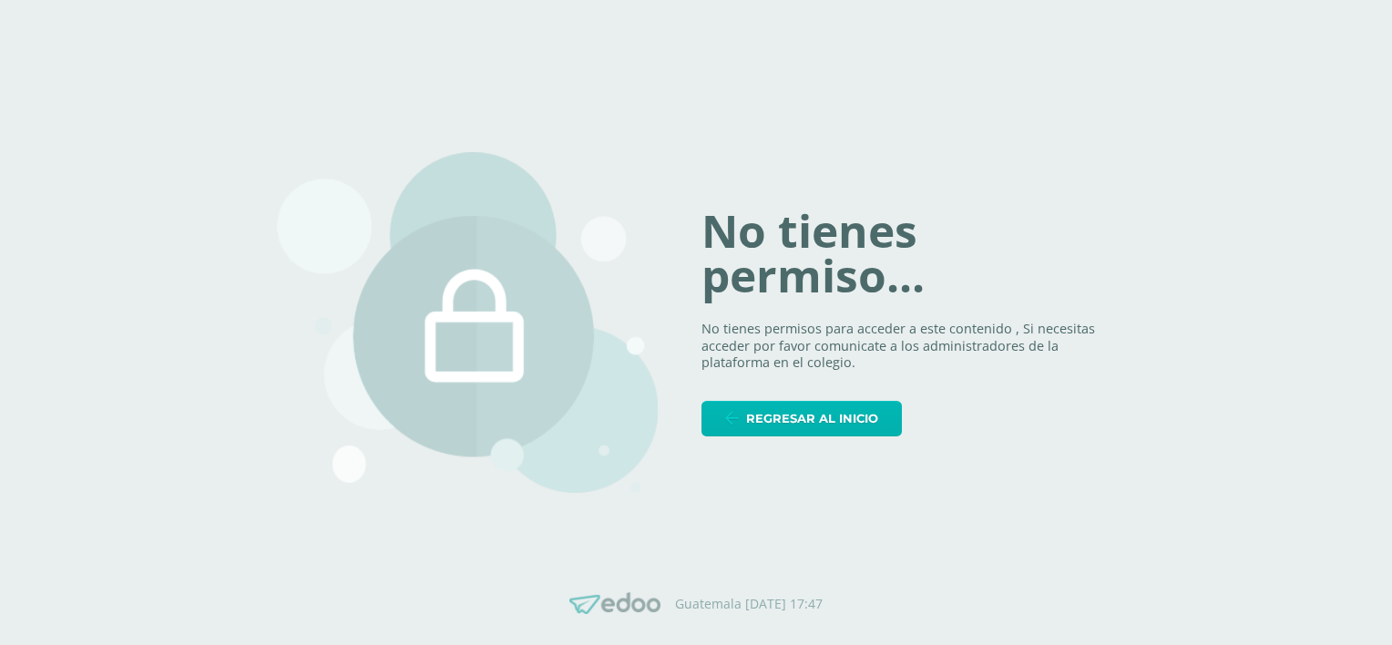
click at [858, 408] on span "Regresar al inicio" at bounding box center [812, 419] width 132 height 34
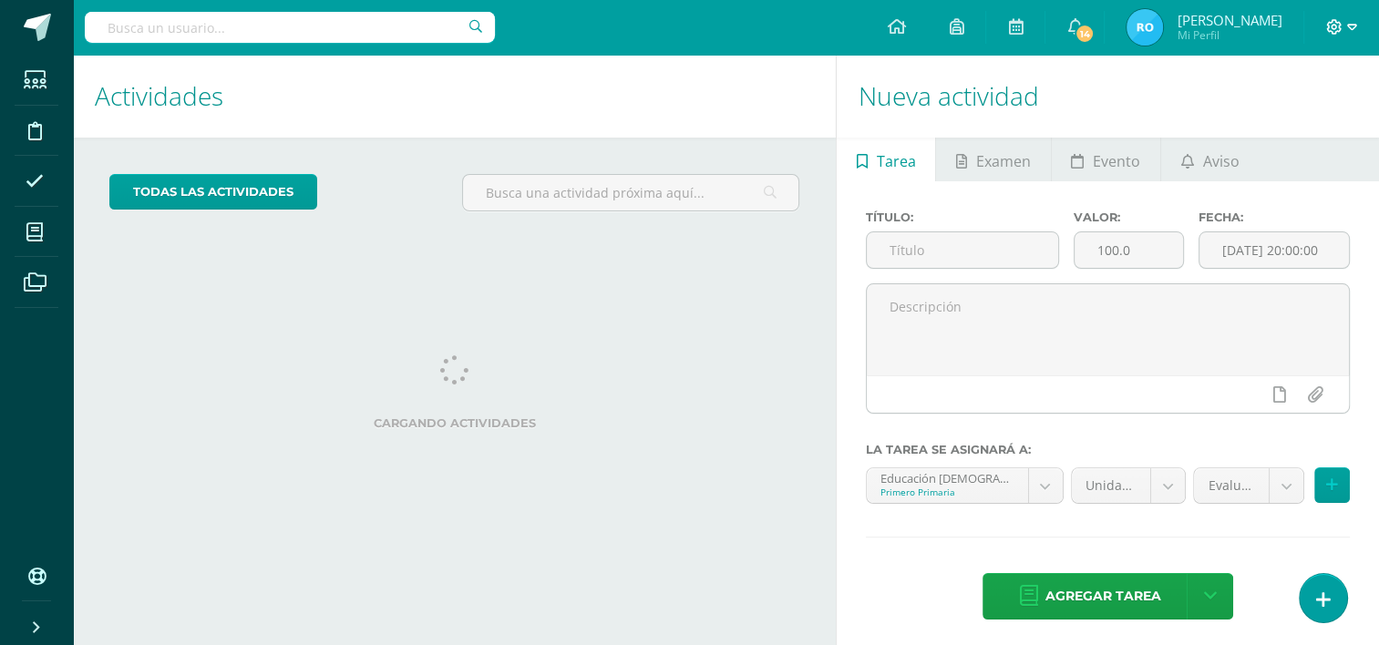
click at [1355, 27] on icon at bounding box center [1352, 27] width 10 height 16
click at [1319, 127] on span "Cerrar sesión" at bounding box center [1293, 123] width 82 height 17
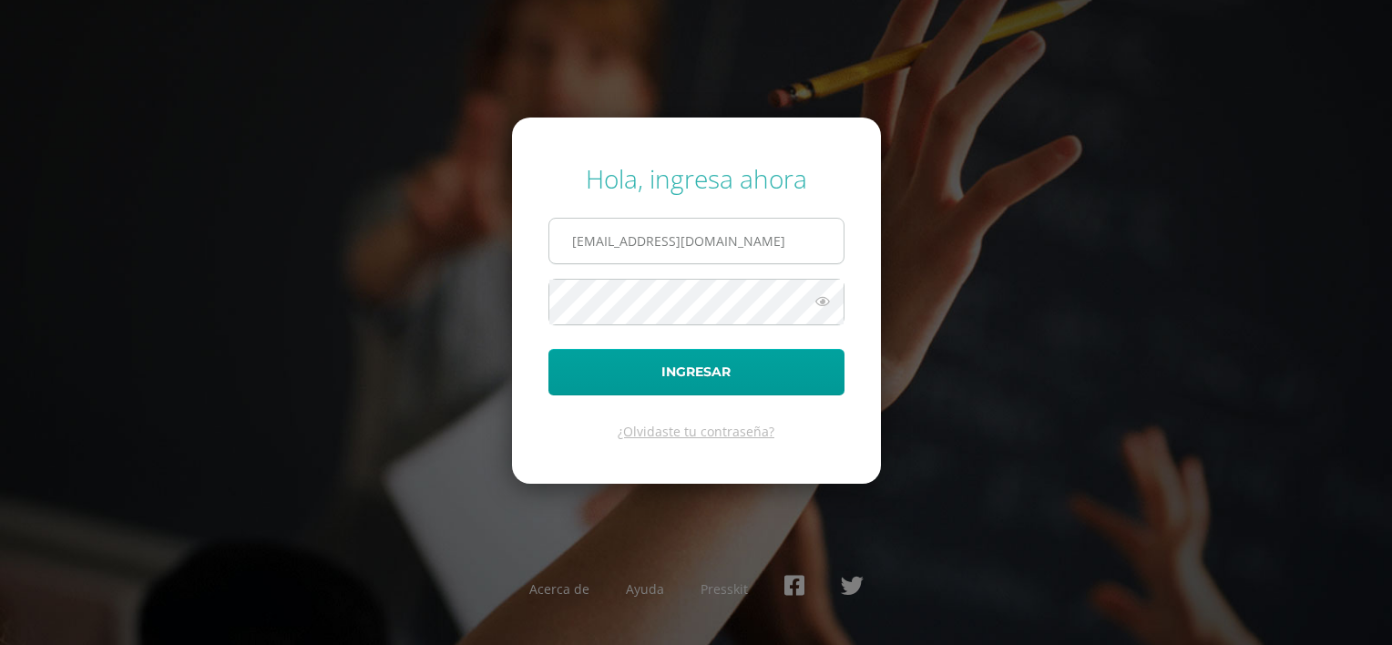
click at [783, 242] on input "[EMAIL_ADDRESS][DOMAIN_NAME]" at bounding box center [696, 241] width 294 height 45
type input "gmotta14@colegioselshaddai.edu.gt"
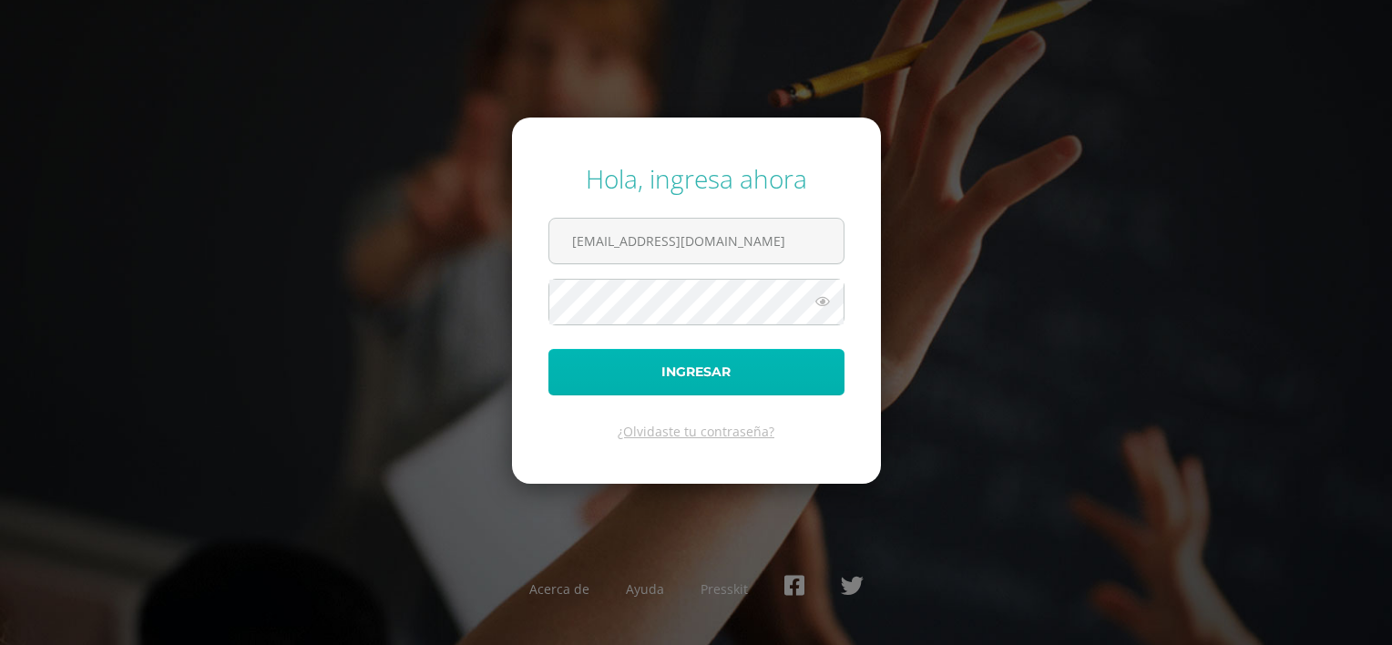
click at [733, 364] on button "Ingresar" at bounding box center [697, 372] width 296 height 46
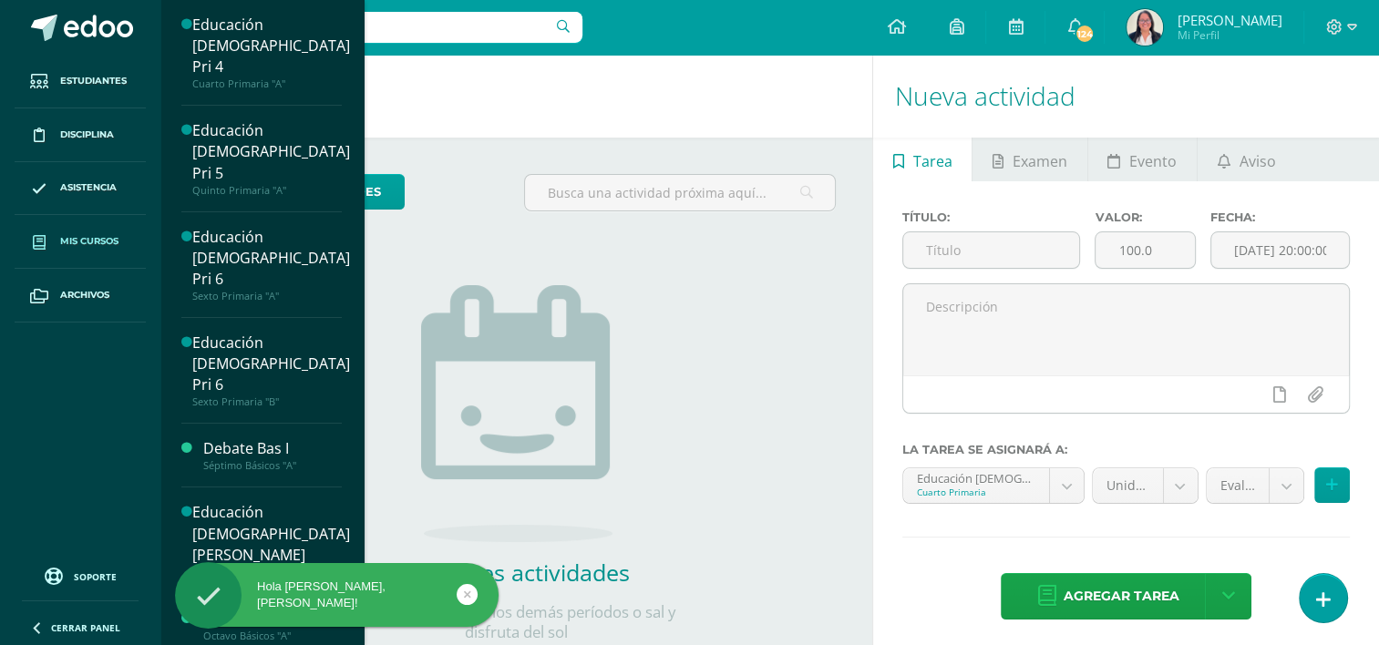
click at [97, 244] on span "Mis cursos" at bounding box center [89, 241] width 58 height 15
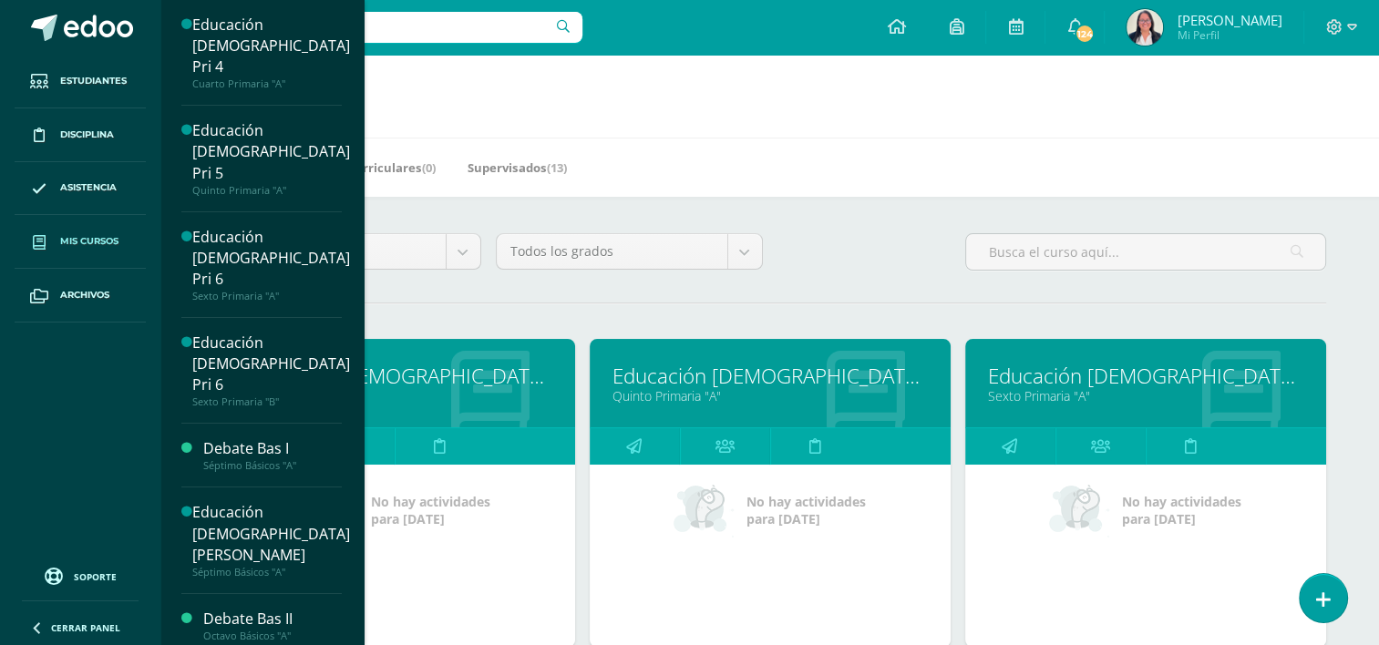
click at [426, 394] on link "Cuarto Primaria "A"" at bounding box center [394, 395] width 315 height 17
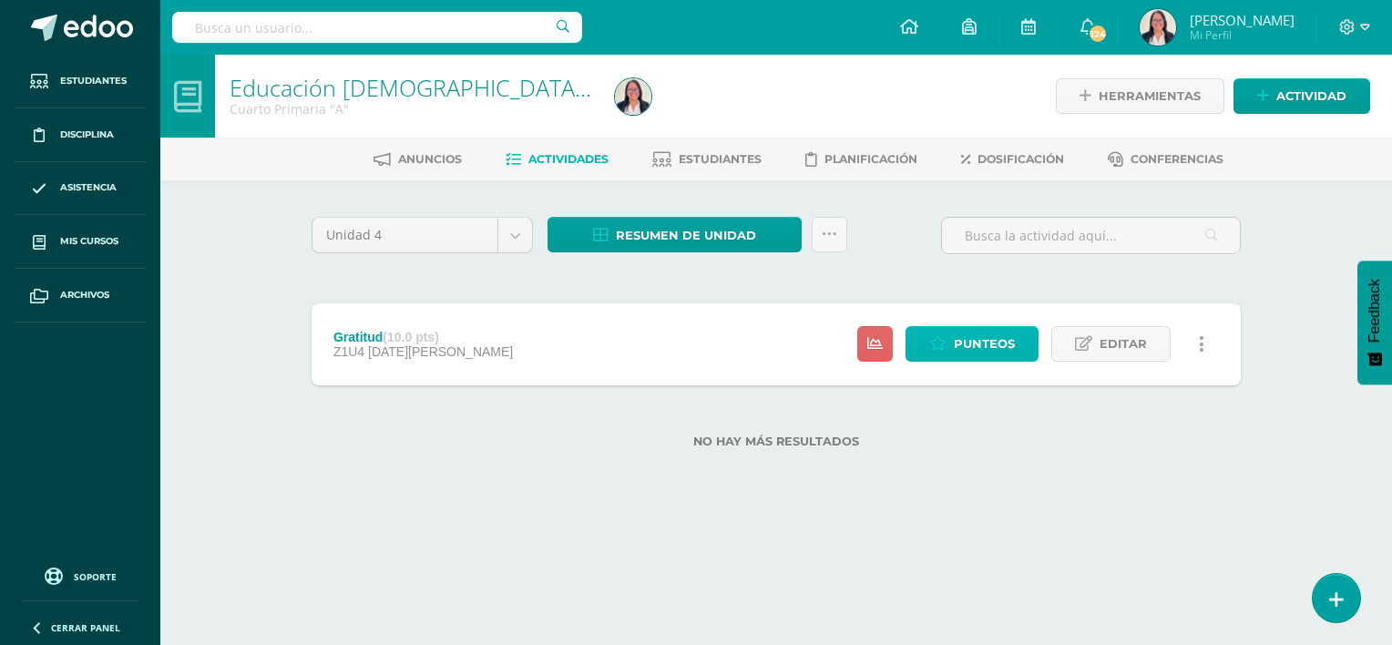
click at [947, 339] on icon at bounding box center [937, 343] width 17 height 15
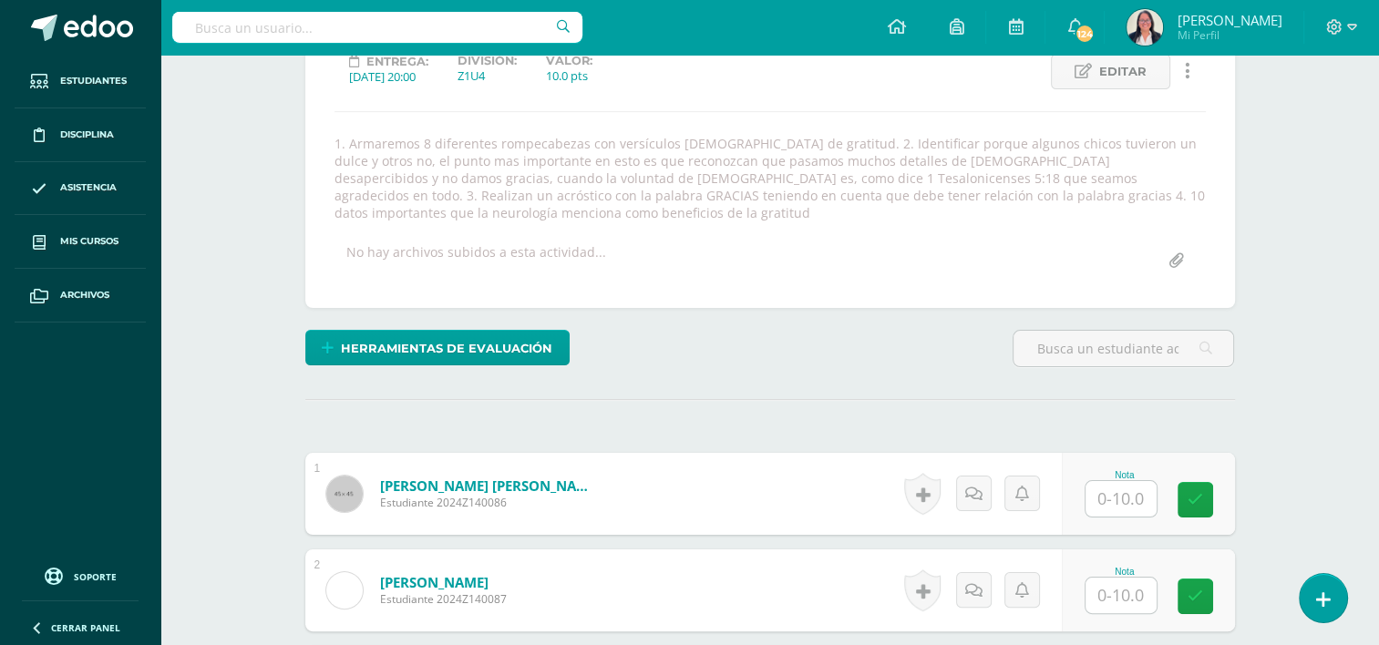
scroll to position [277, 0]
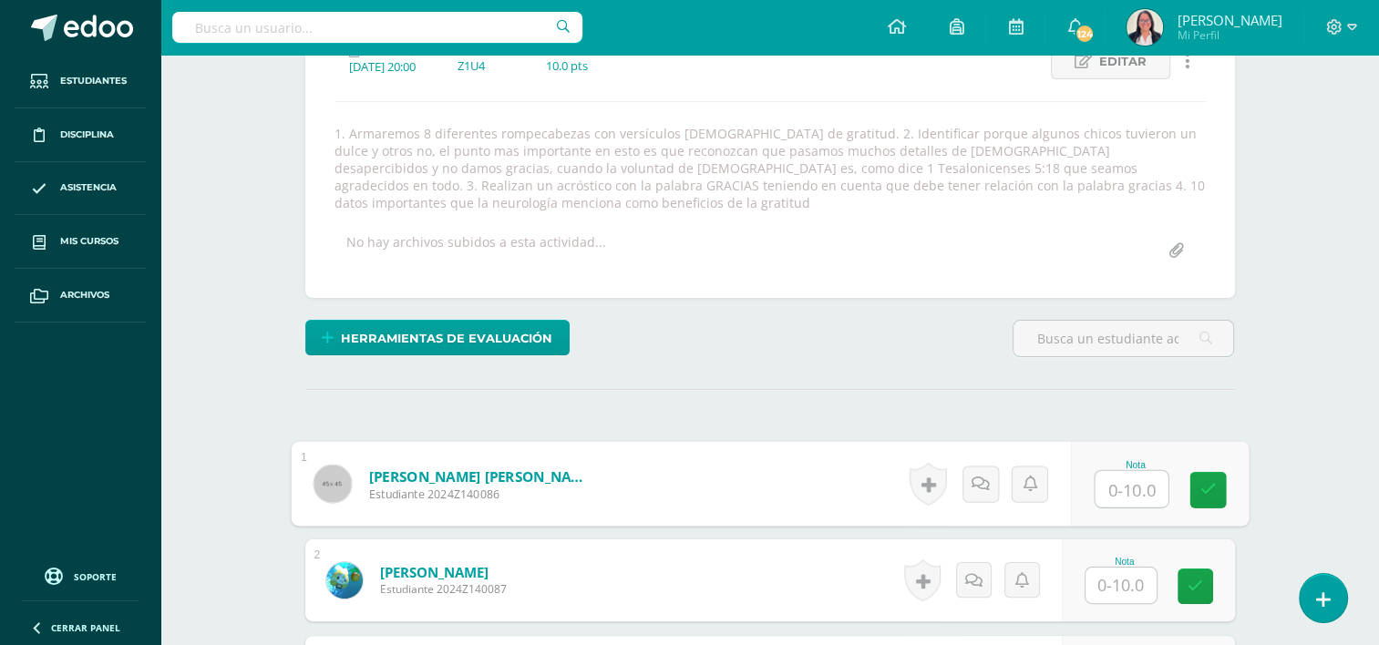
click at [1105, 471] on input "text" at bounding box center [1130, 489] width 73 height 36
type input "10"
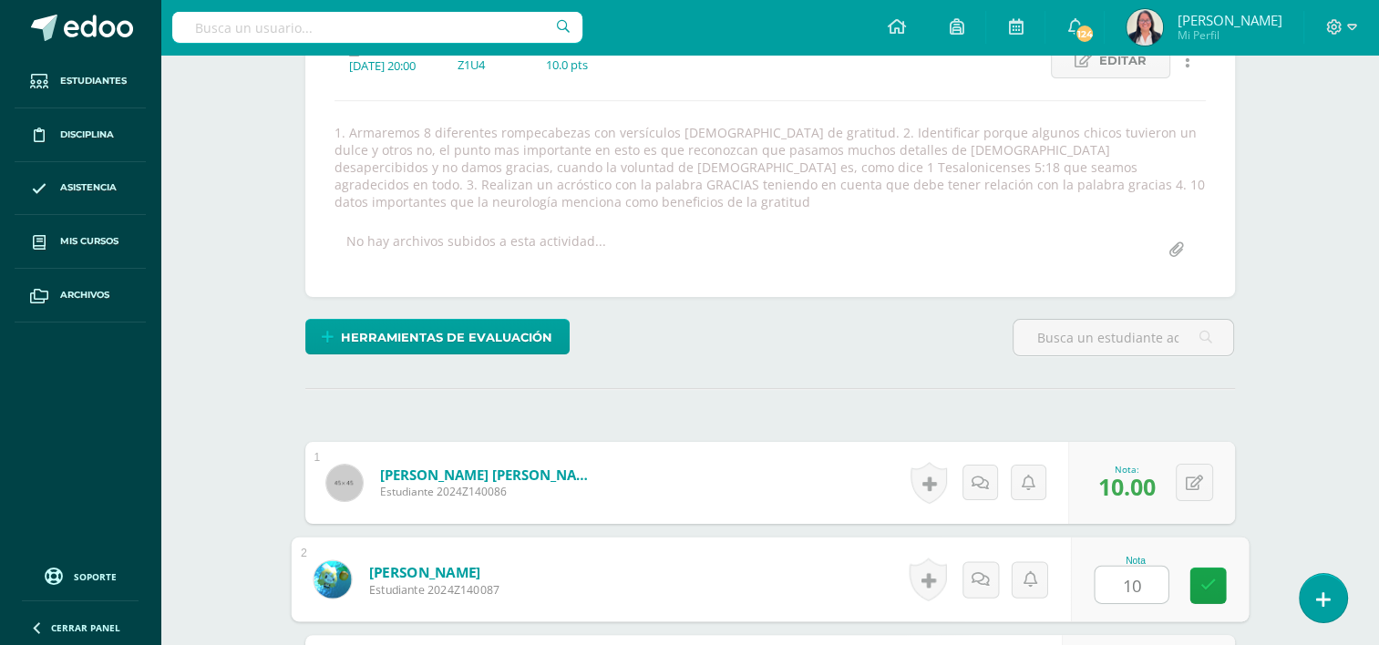
type input "10"
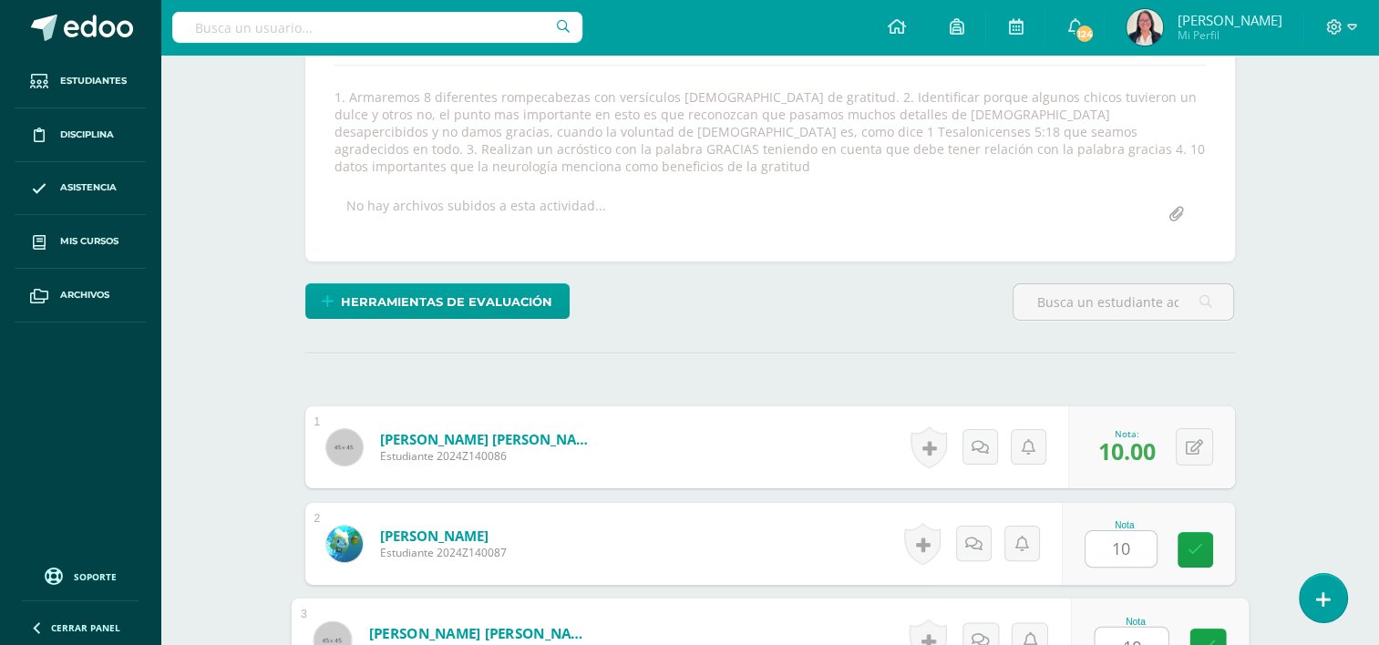
type input "10"
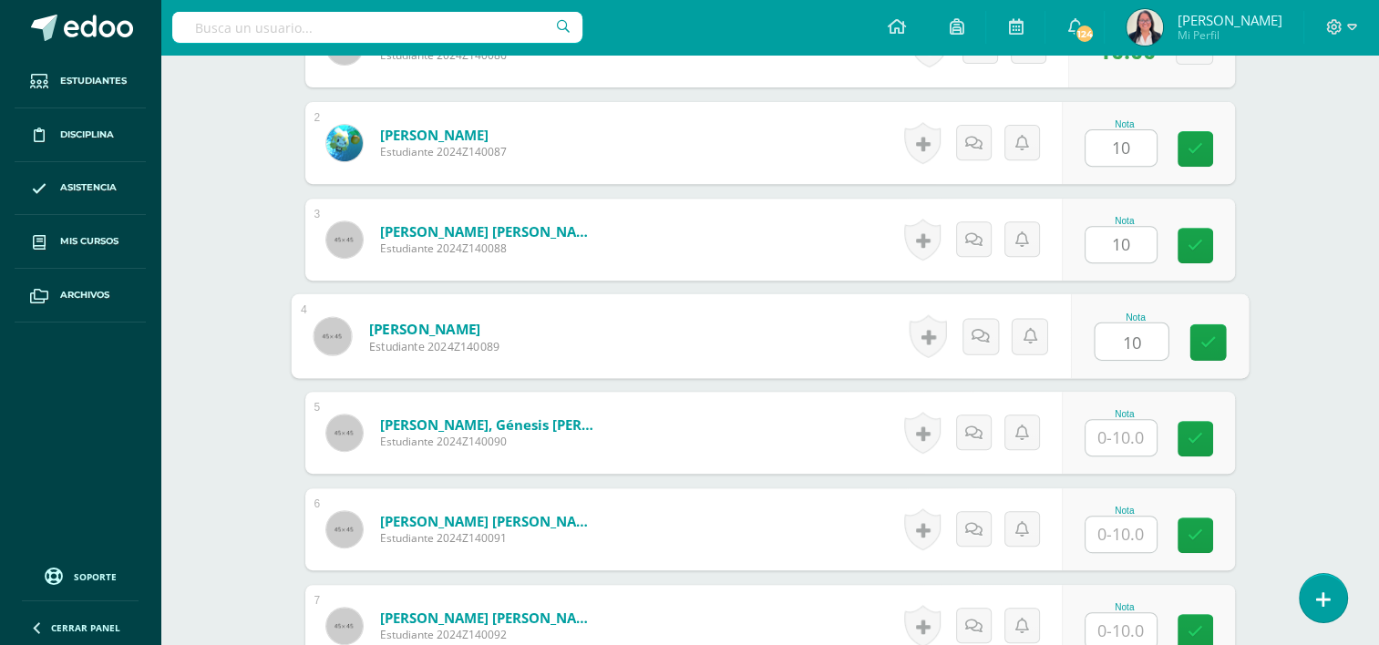
type input "10"
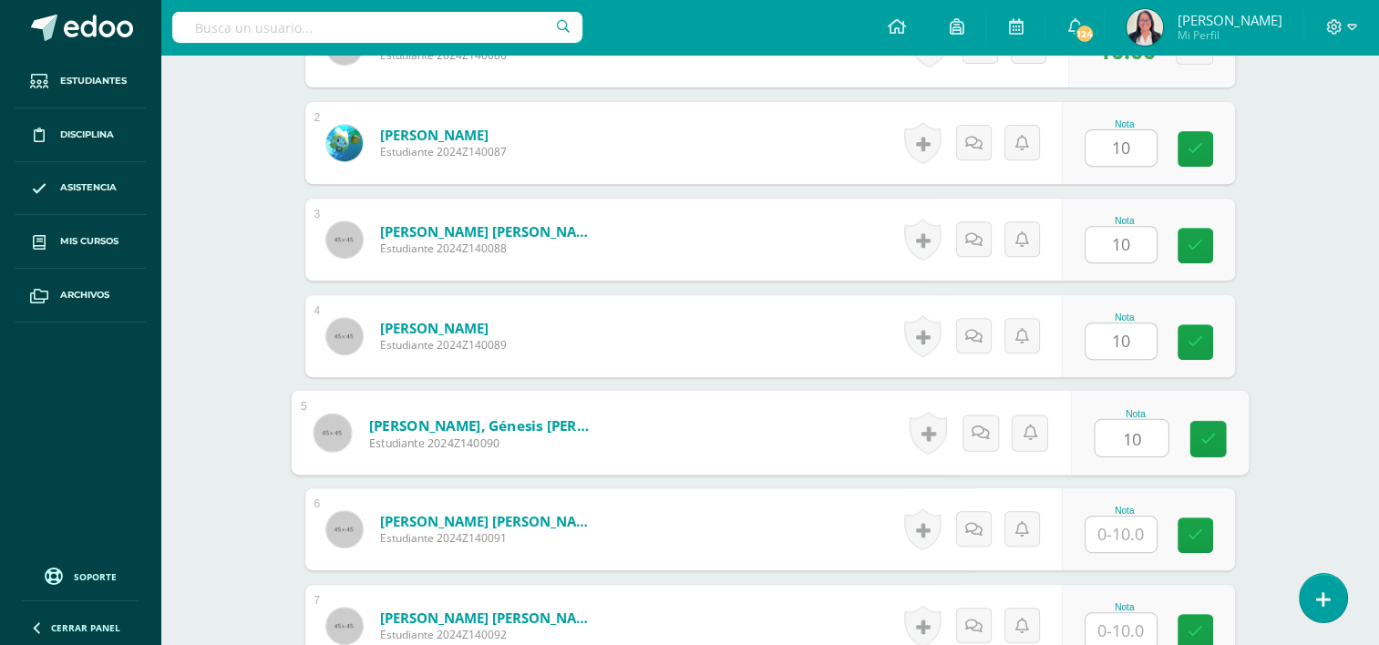
type input "10"
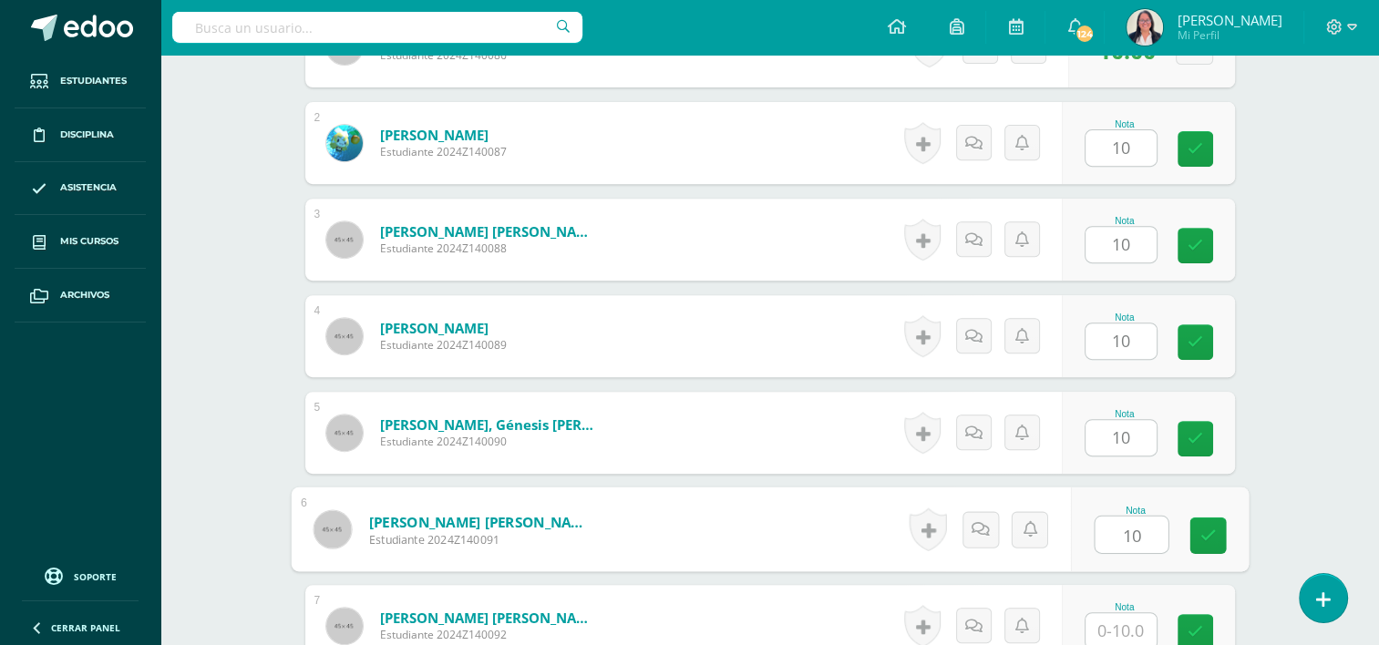
type input "10"
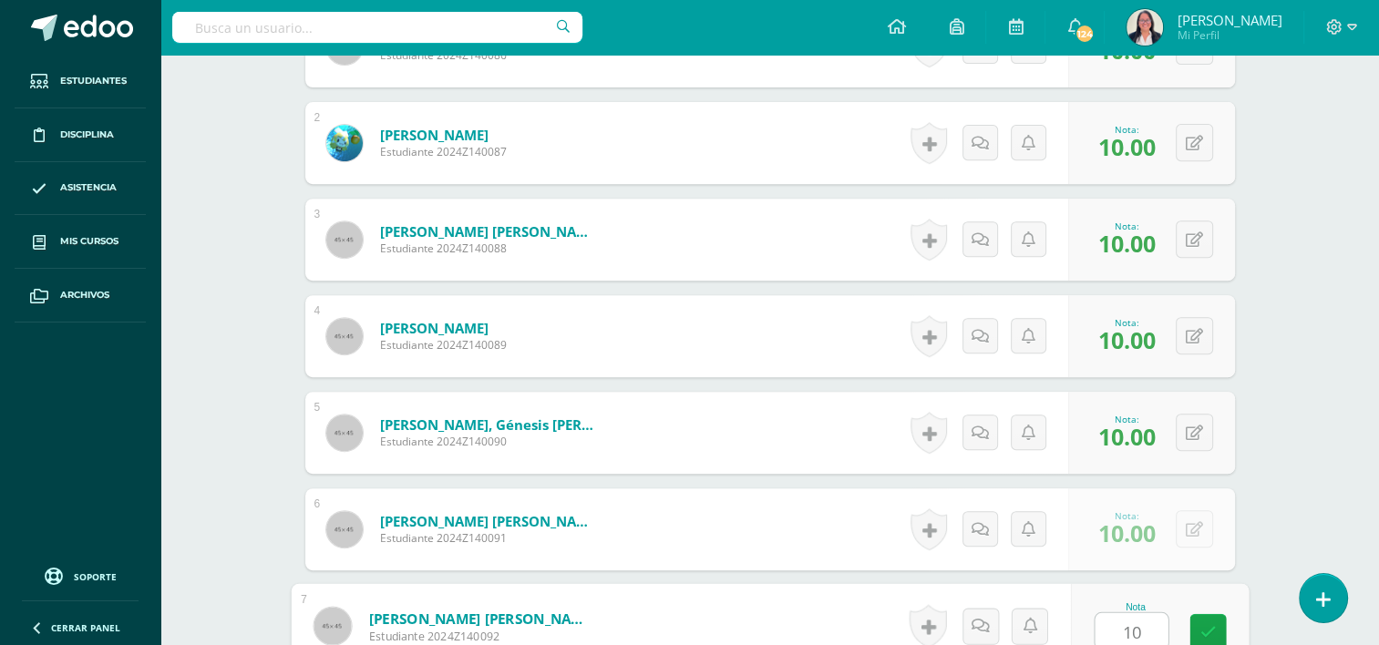
type input "10"
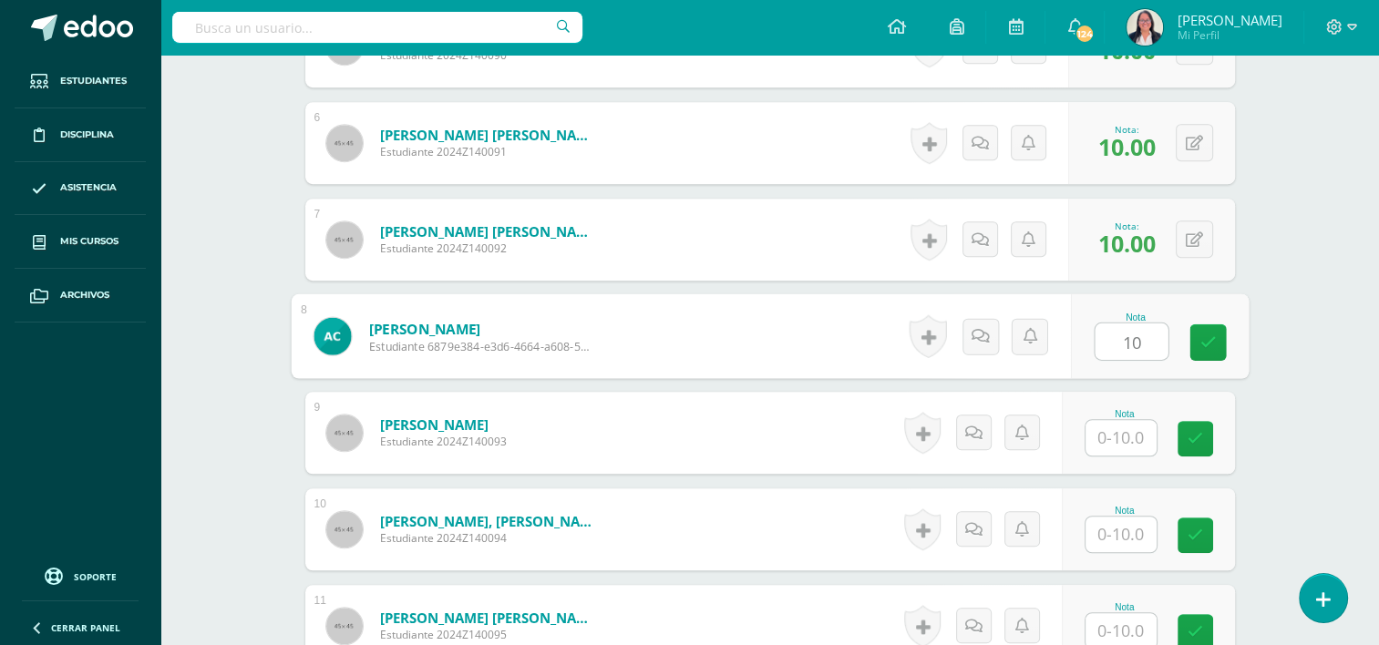
type input "10"
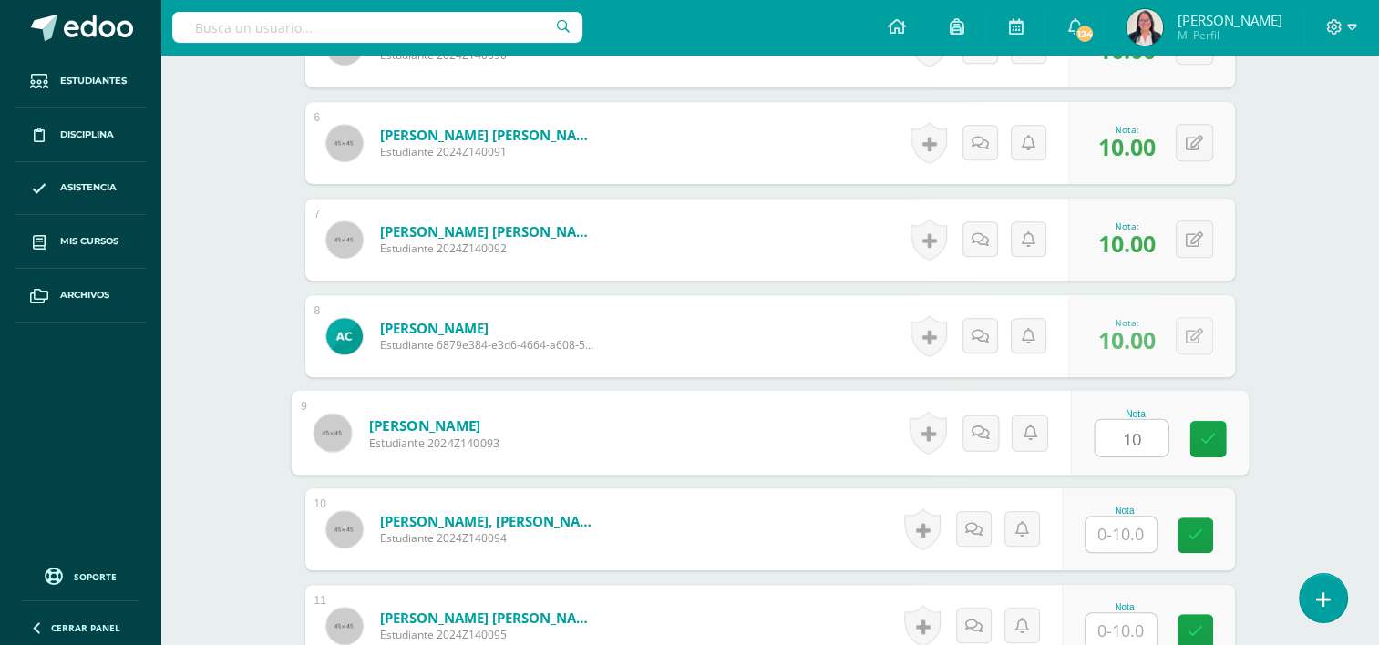
type input "10"
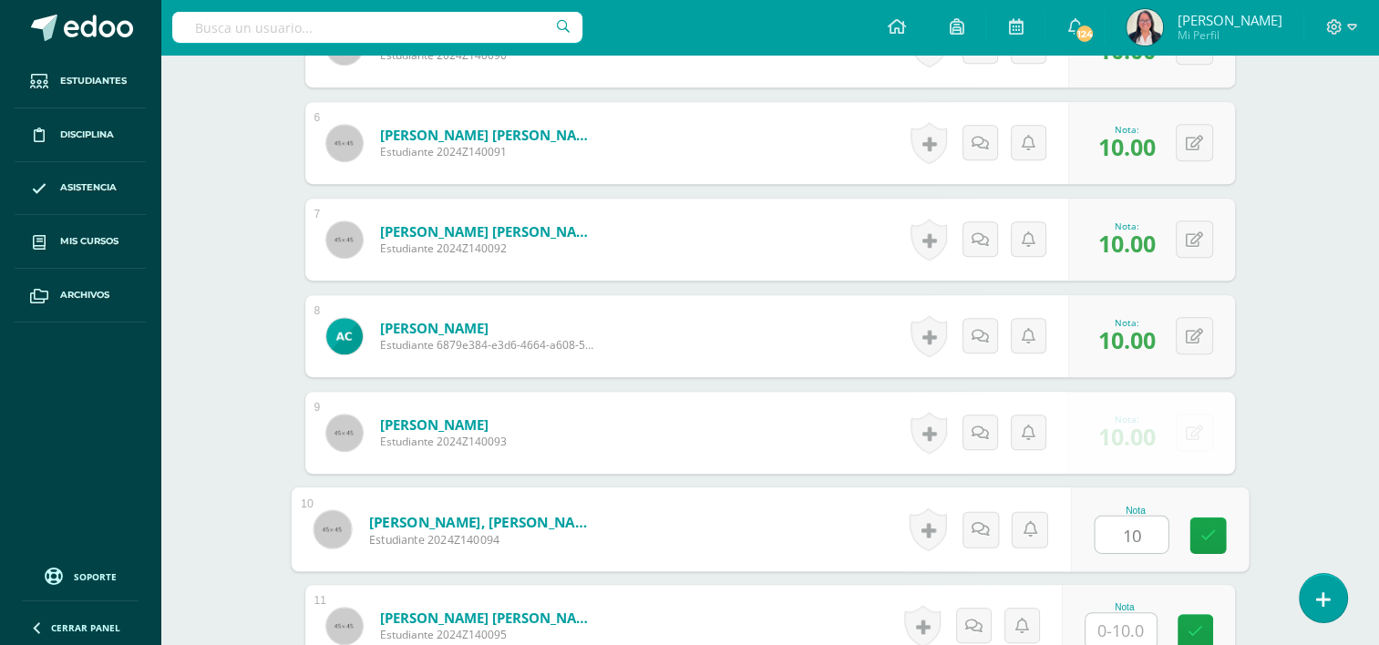
type input "10"
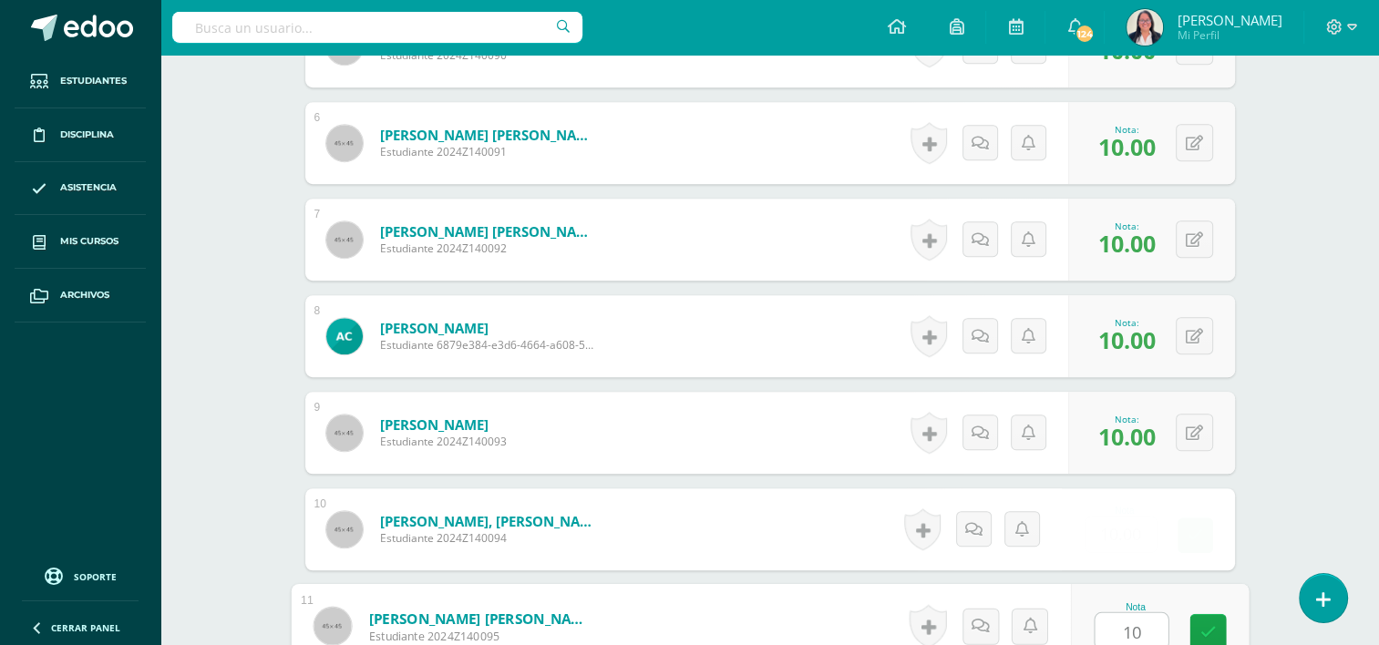
type input "10"
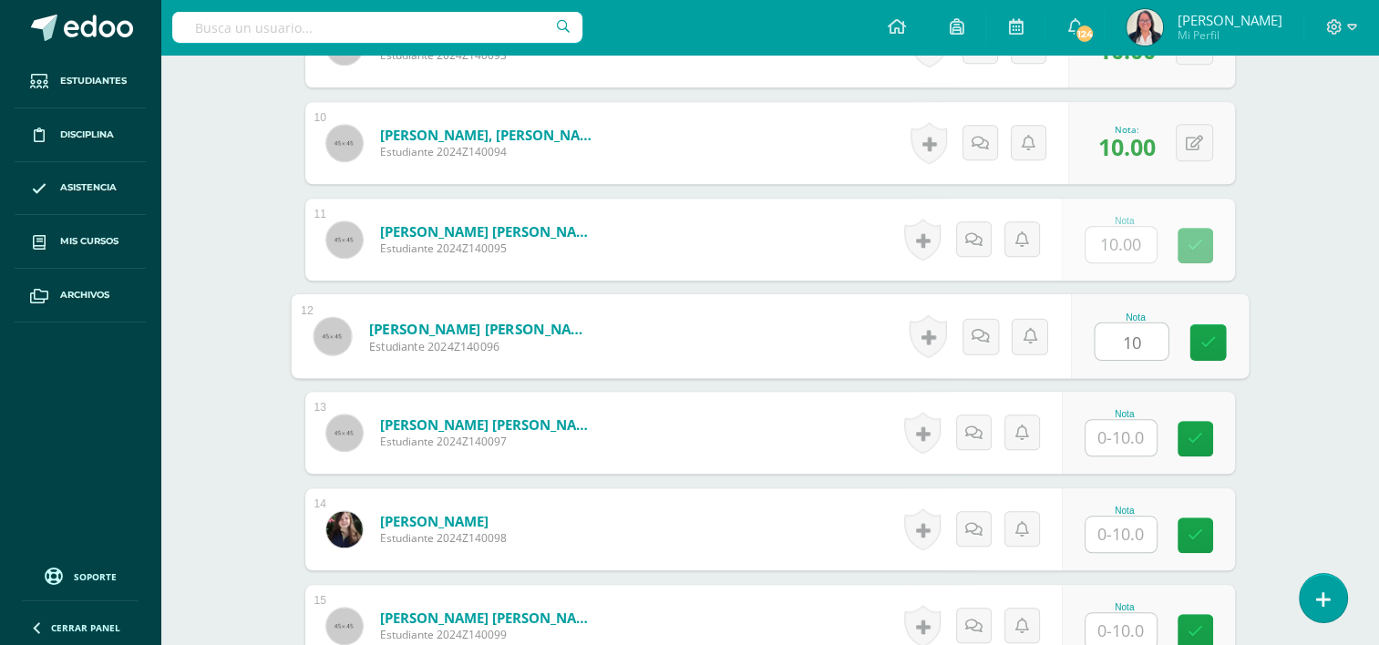
type input "10"
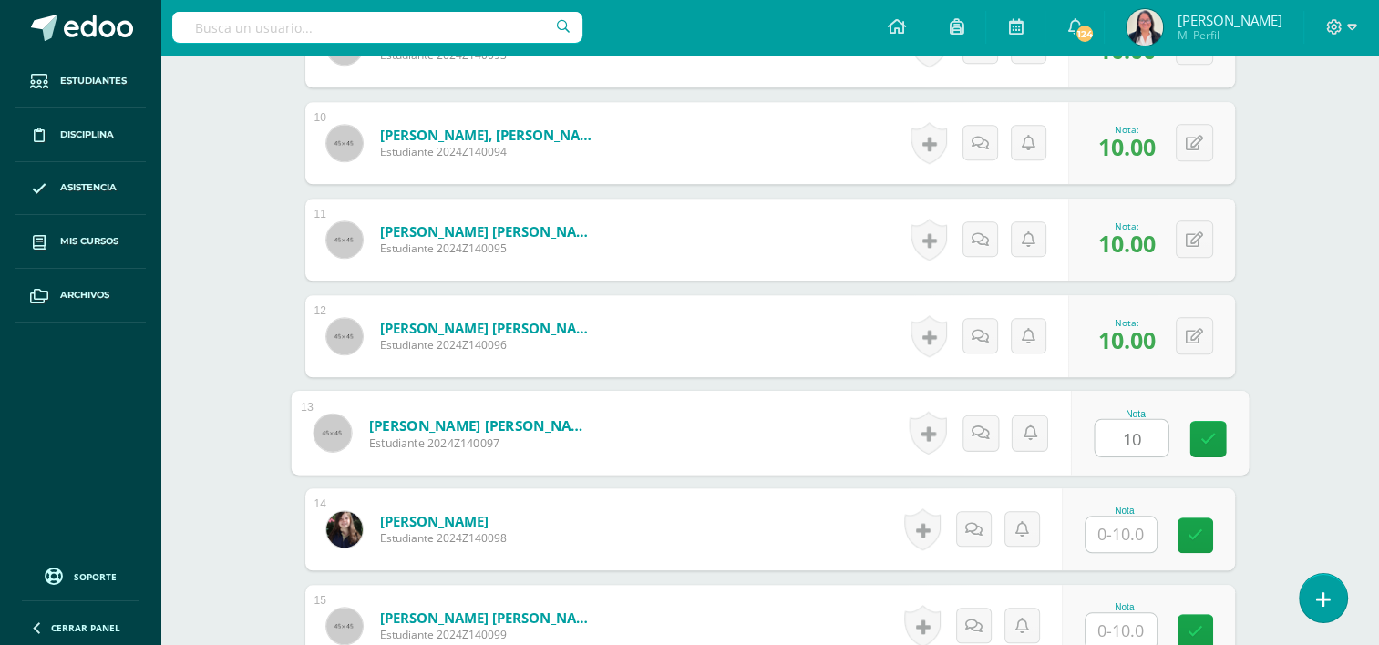
type input "10"
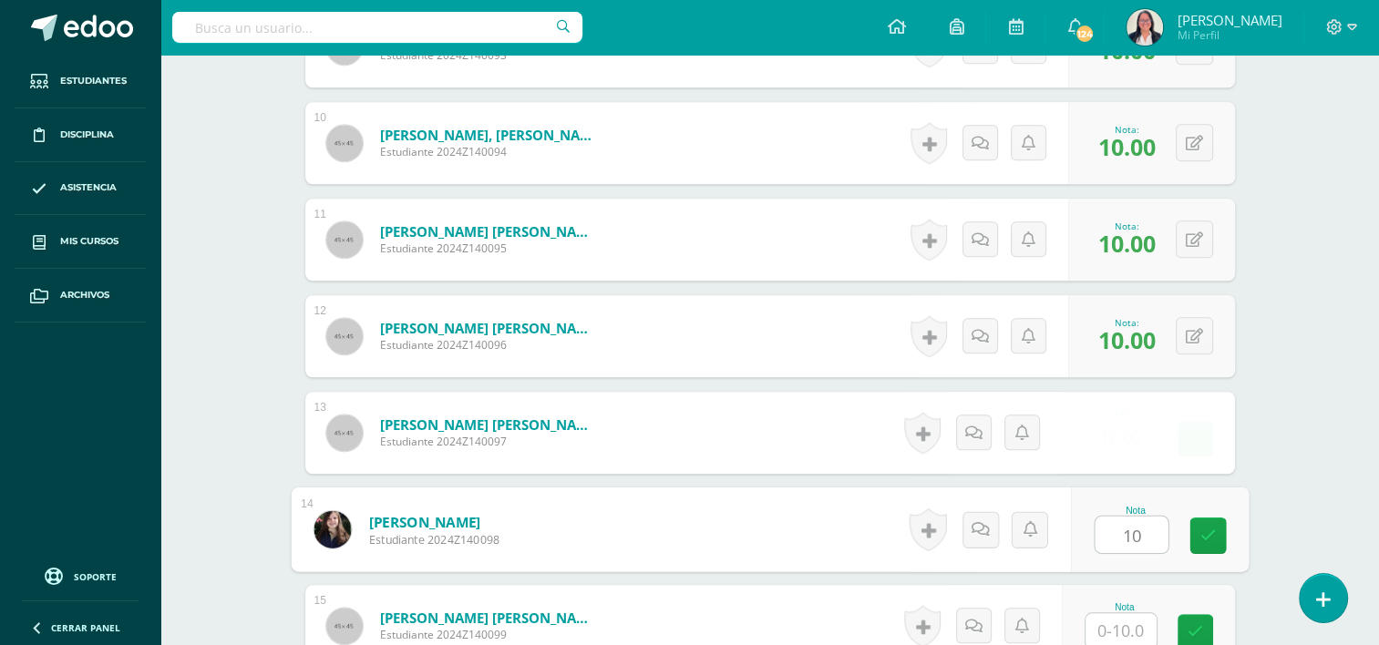
type input "10"
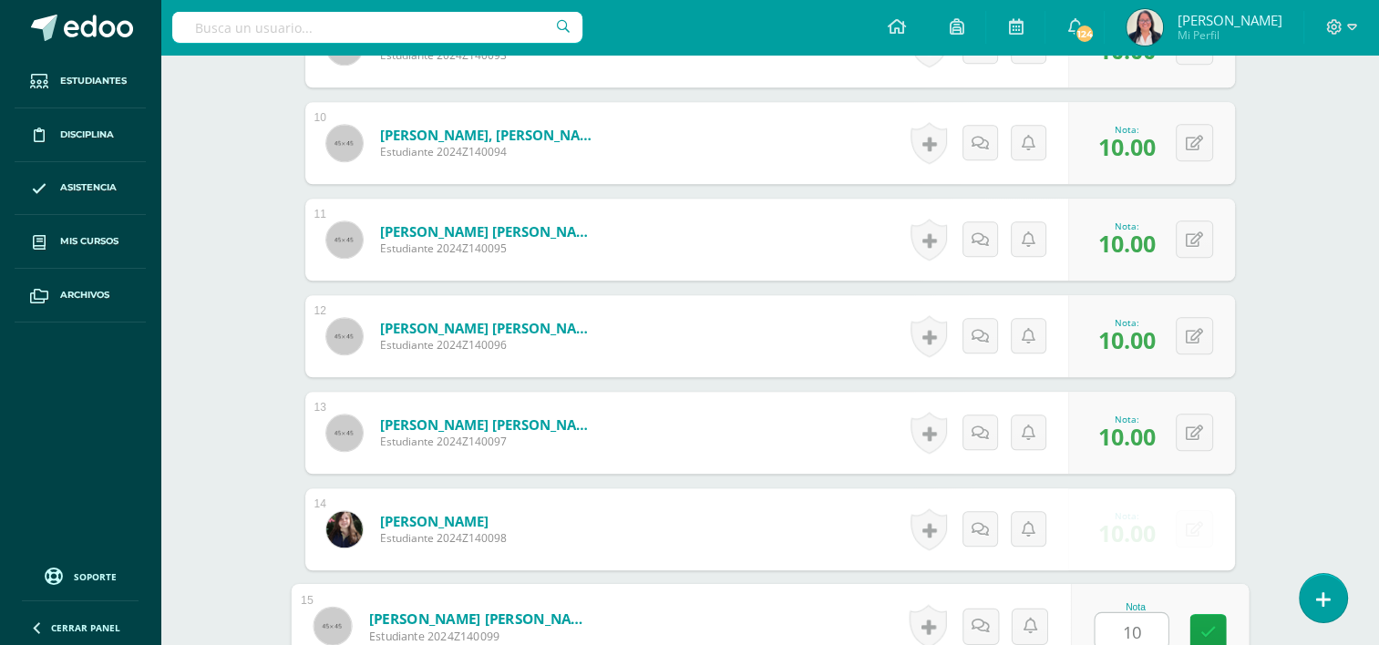
type input "10"
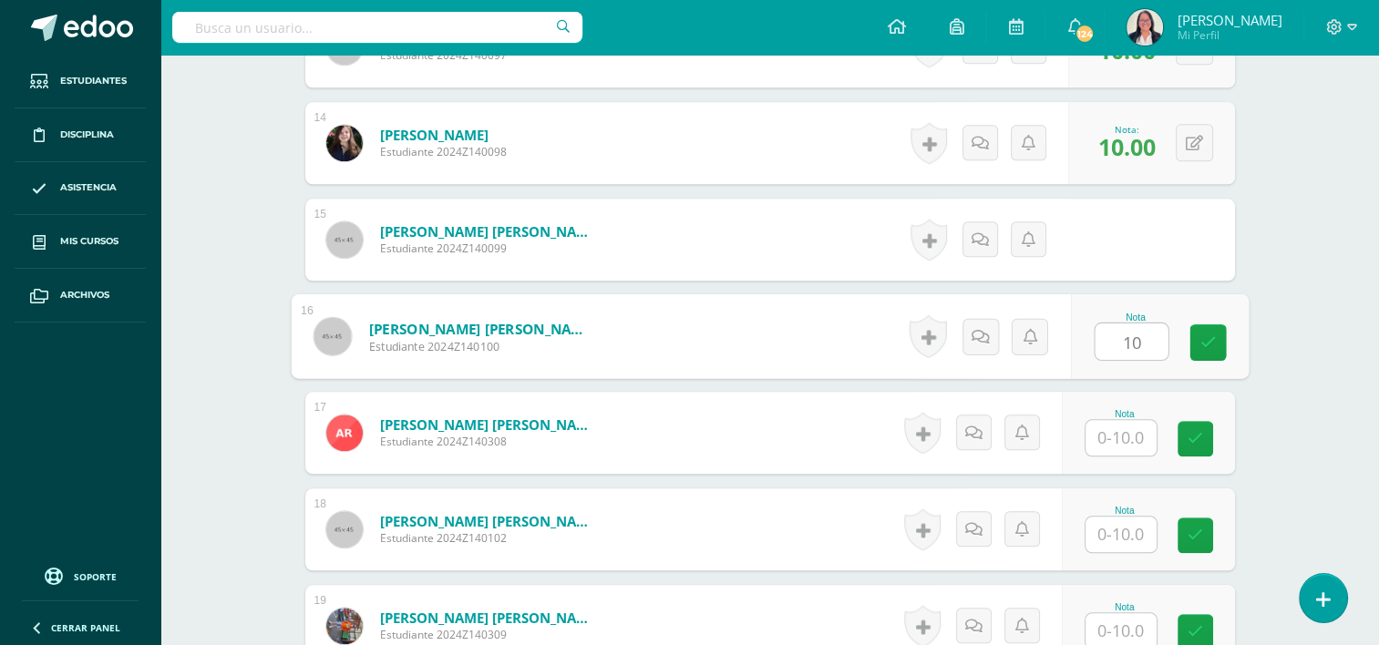
type input "10"
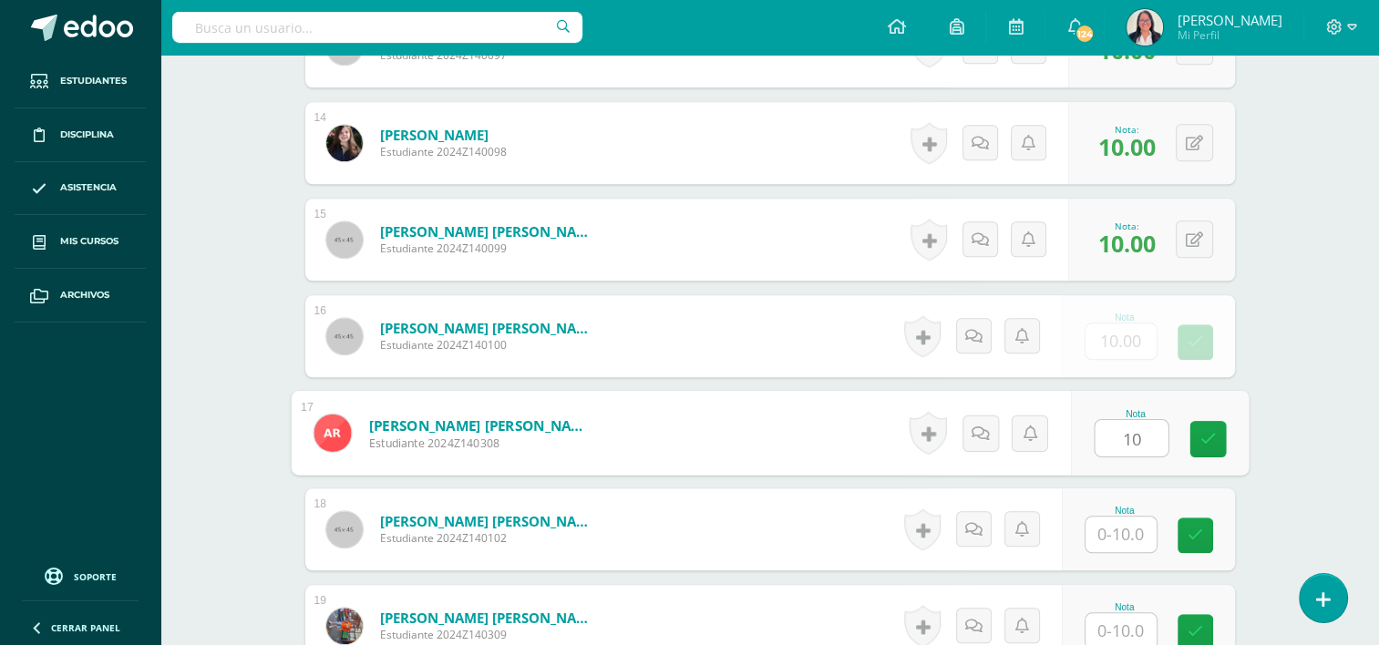
type input "10"
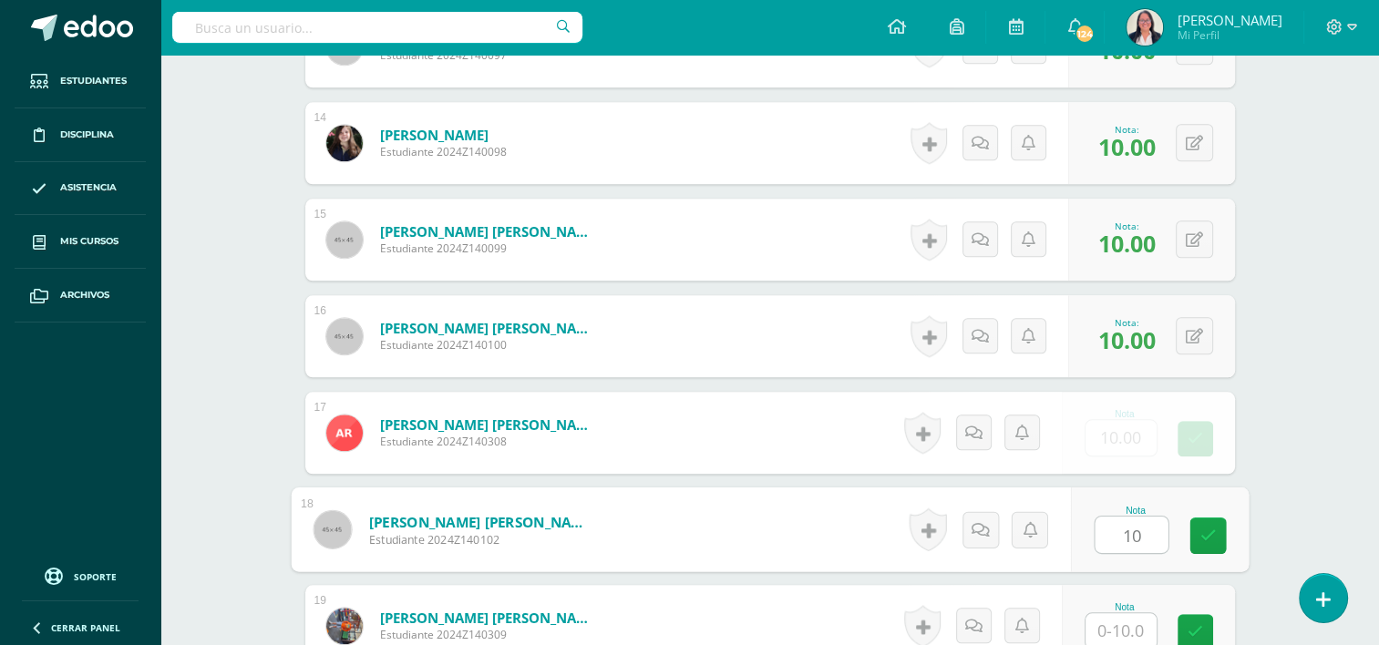
type input "10"
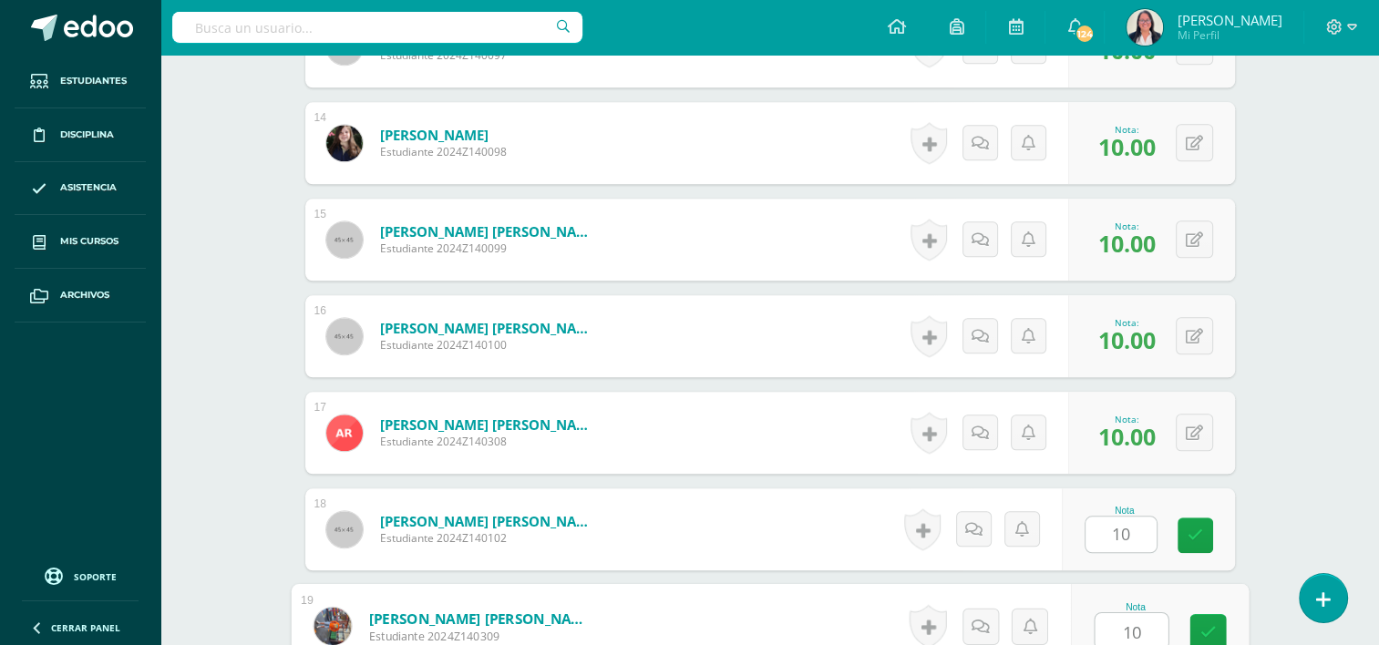
type input "10"
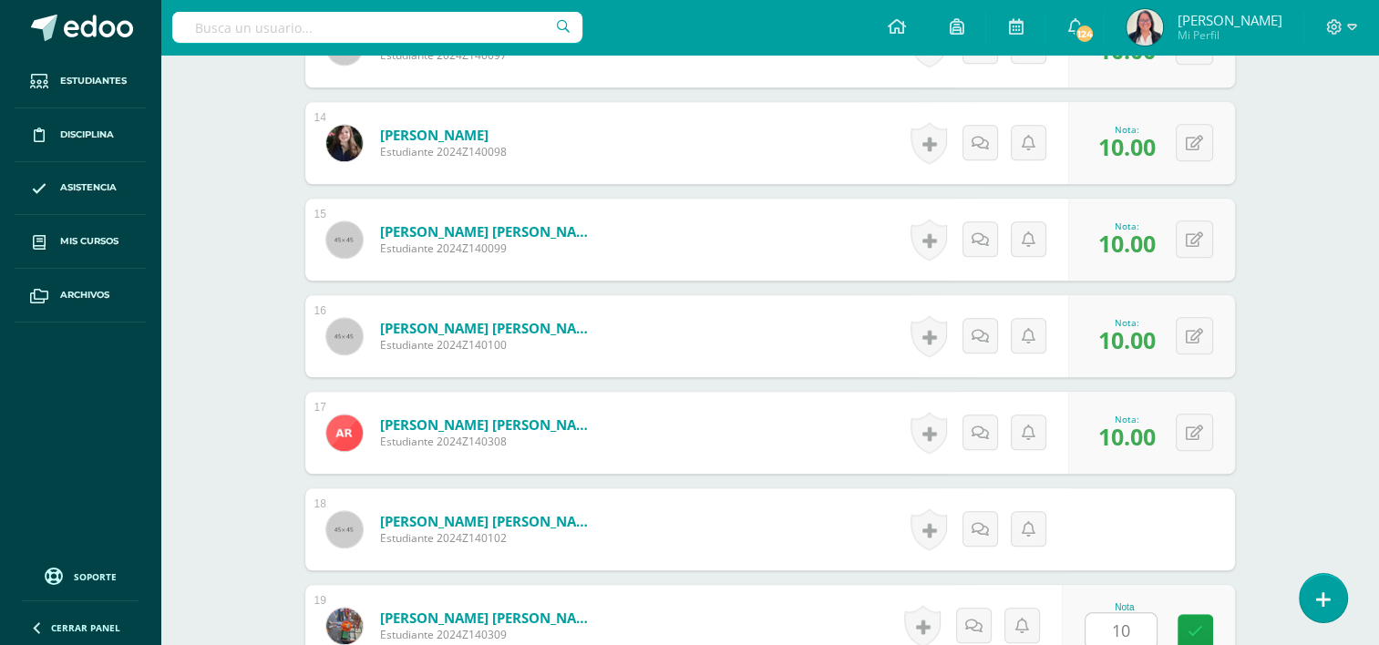
scroll to position [2183, 0]
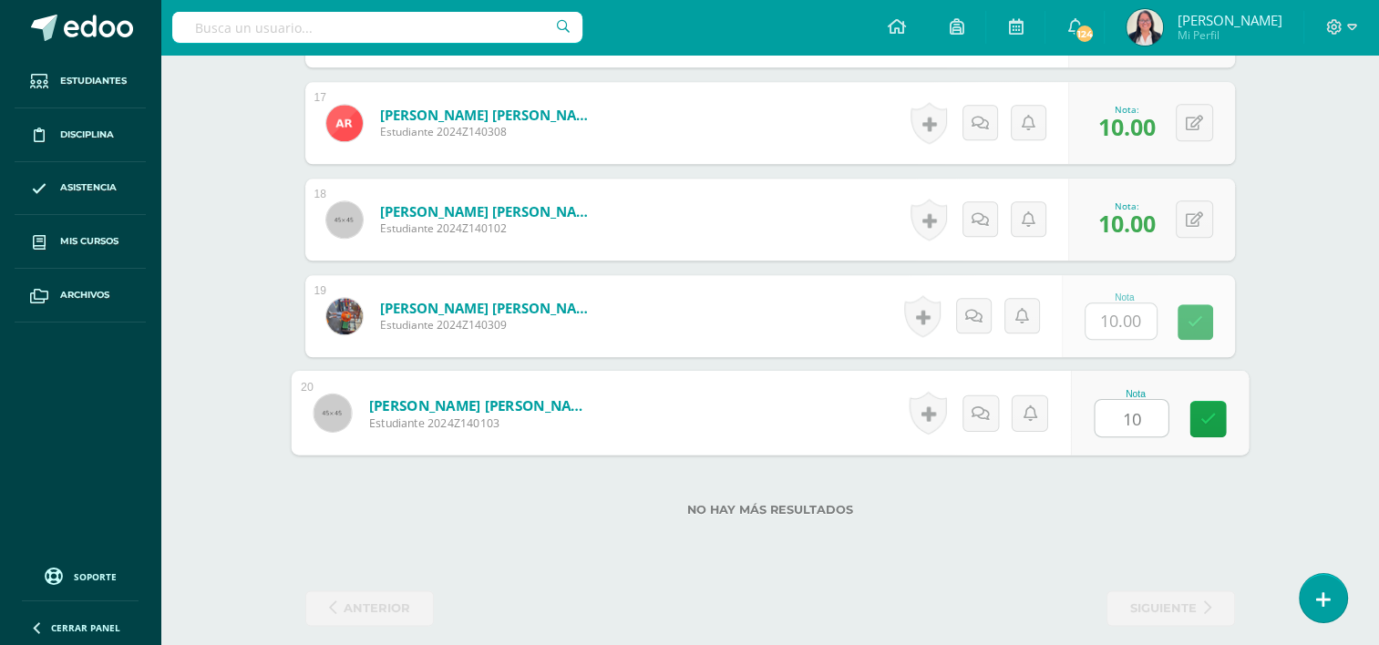
type input "10"
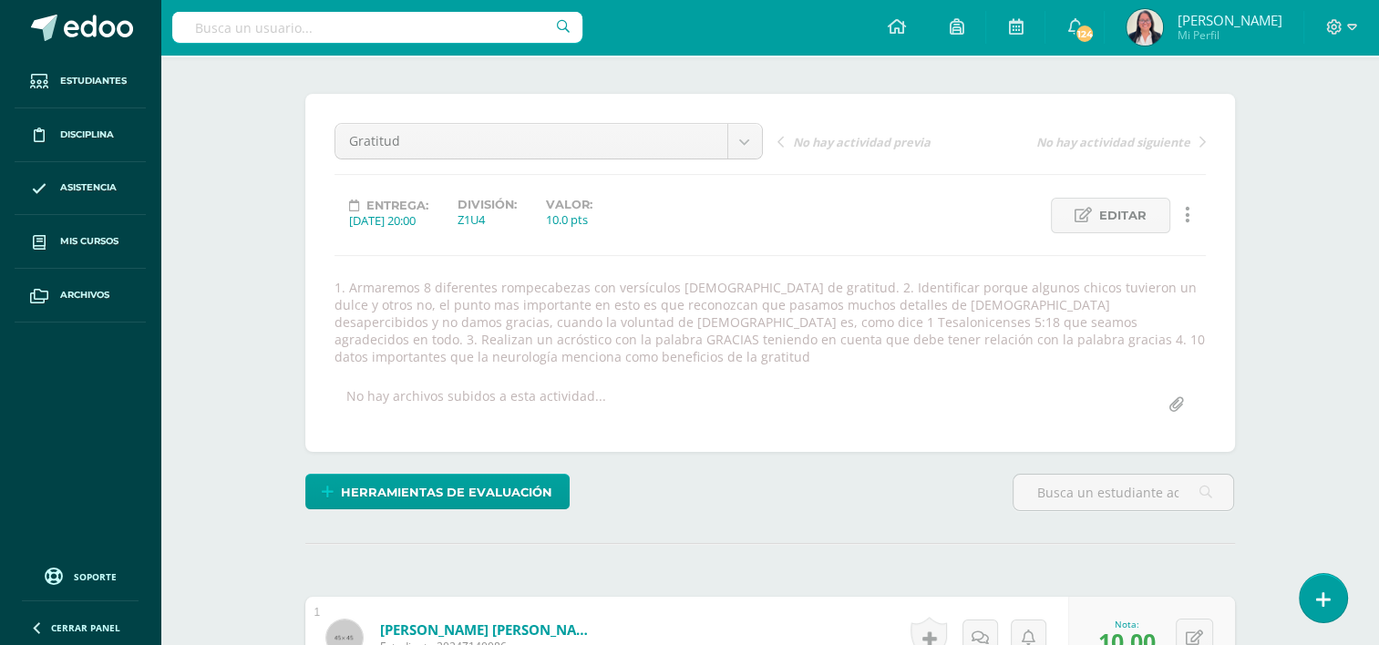
scroll to position [0, 0]
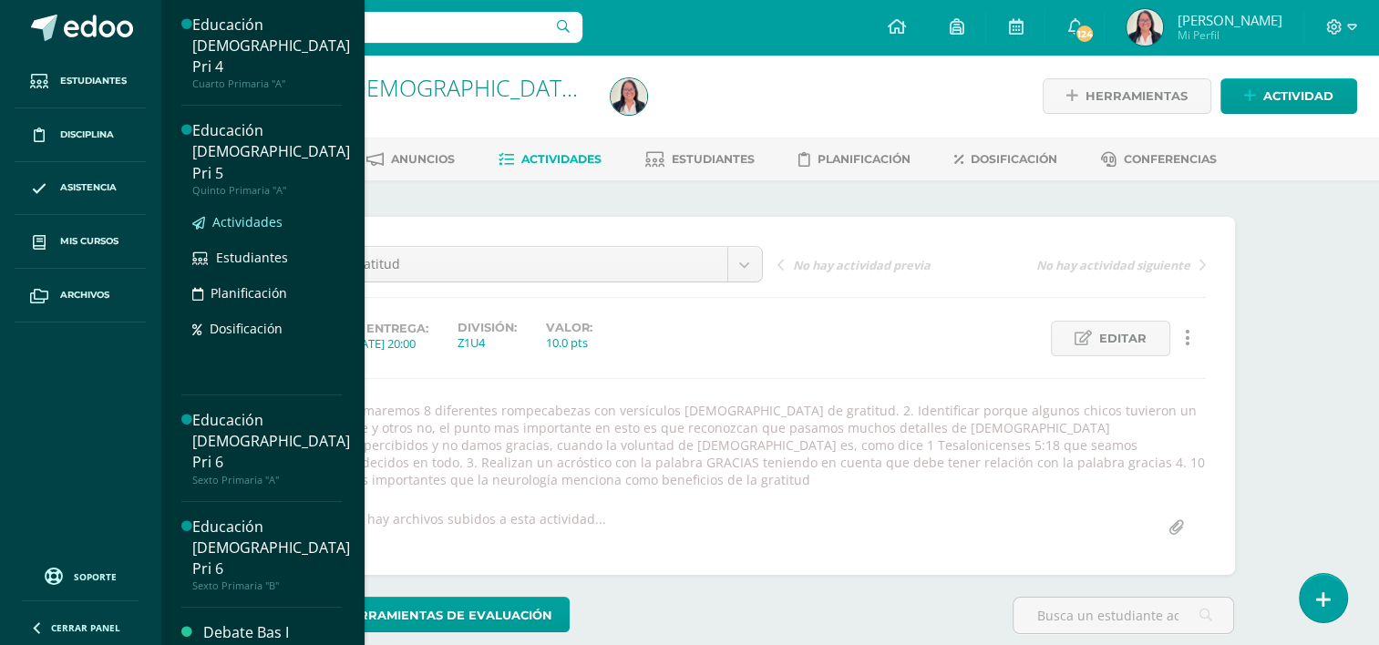
click at [262, 213] on span "Actividades" at bounding box center [247, 221] width 70 height 17
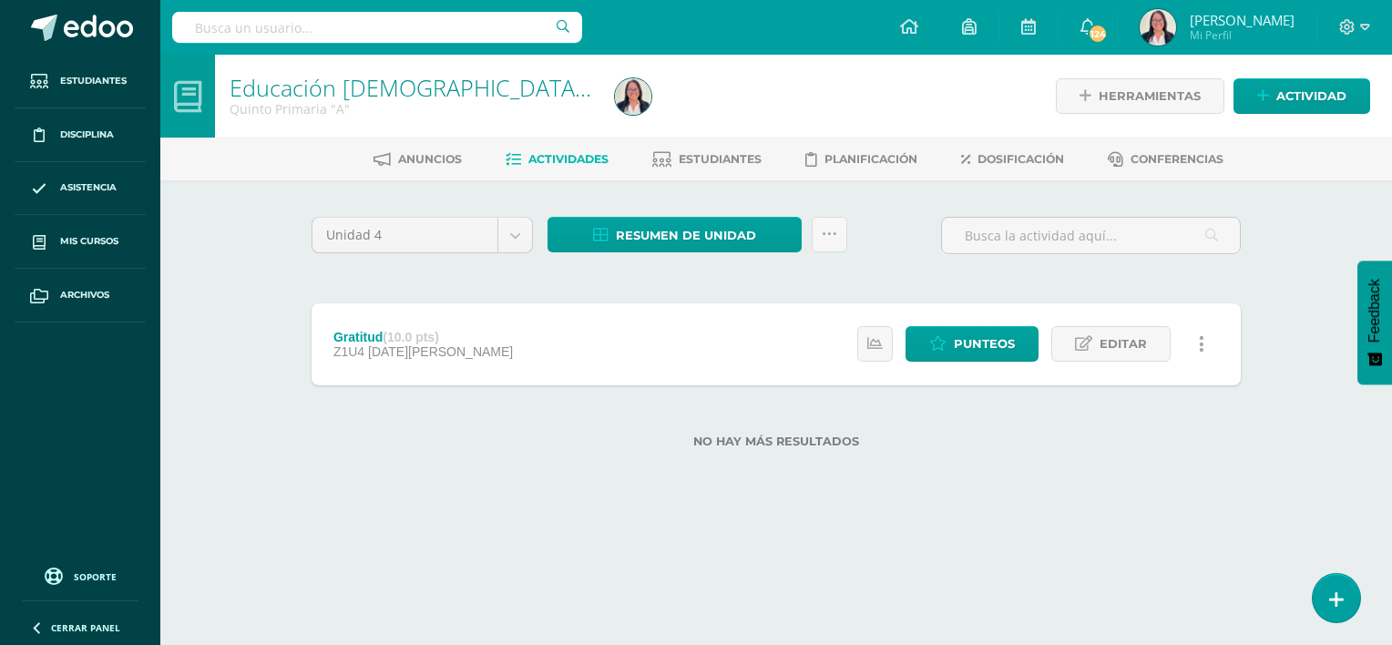
click at [395, 334] on strong "(10.0 pts)" at bounding box center [411, 337] width 56 height 15
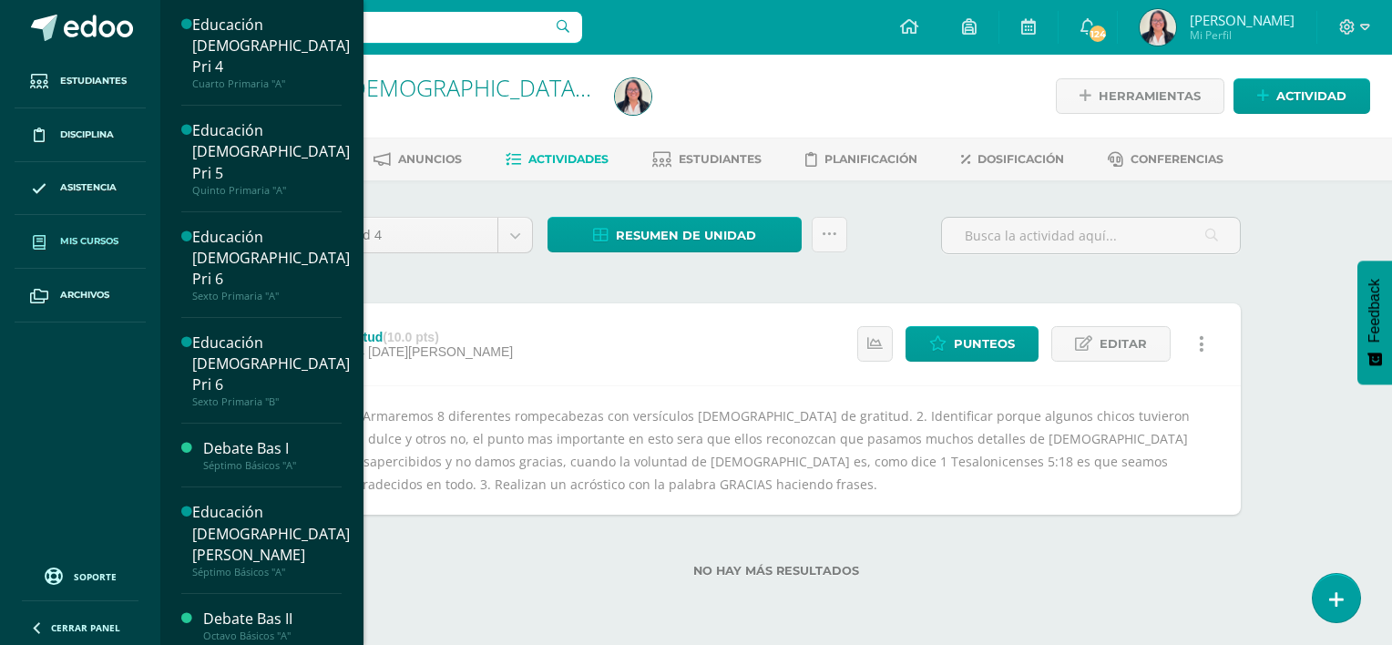
click at [89, 244] on span "Mis cursos" at bounding box center [89, 241] width 58 height 15
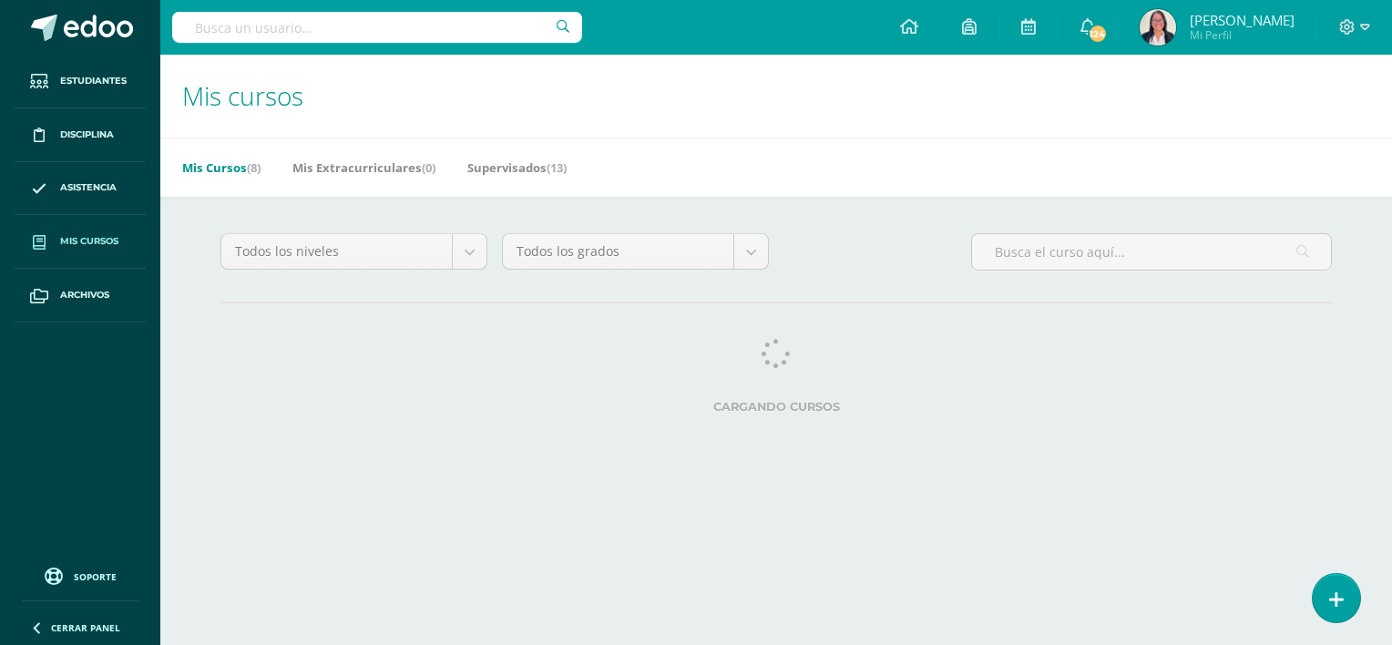
click at [257, 91] on span "Mis cursos" at bounding box center [242, 95] width 121 height 35
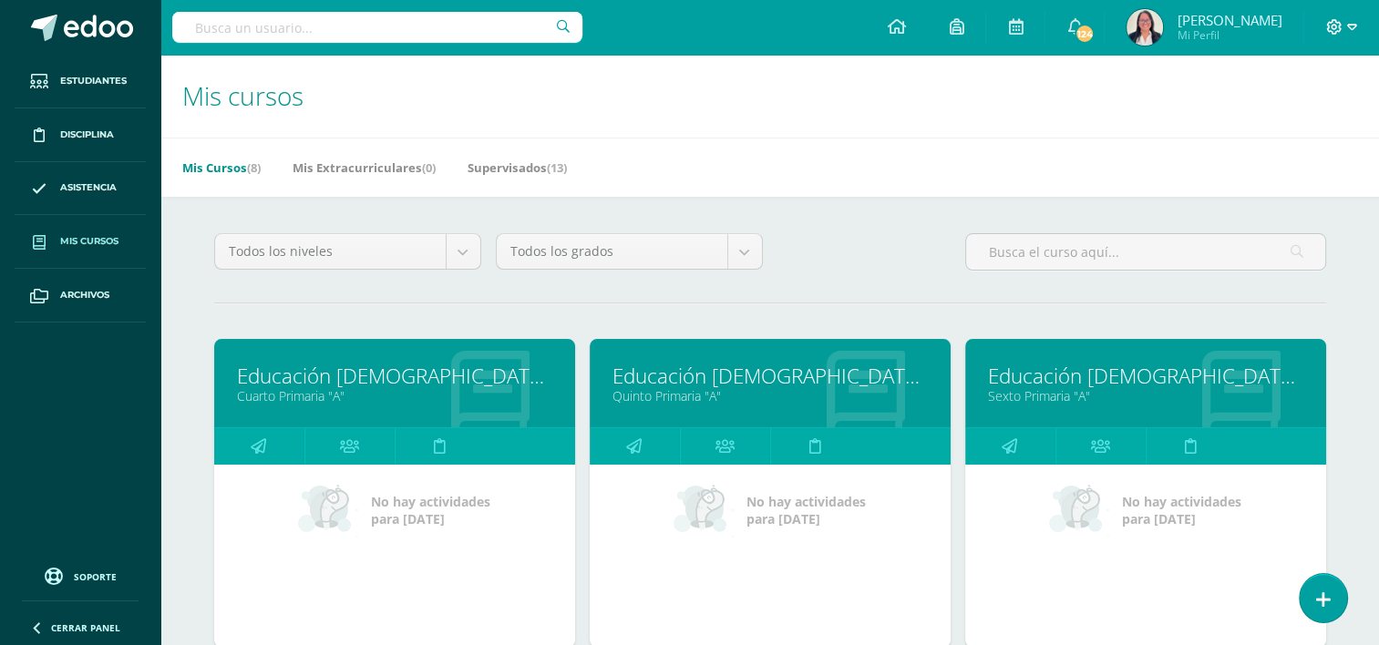
click at [1350, 29] on icon at bounding box center [1352, 27] width 10 height 6
click at [457, 405] on icon at bounding box center [490, 395] width 78 height 89
click at [452, 386] on link "Educación [DEMOGRAPHIC_DATA] Pri 4" at bounding box center [394, 376] width 315 height 28
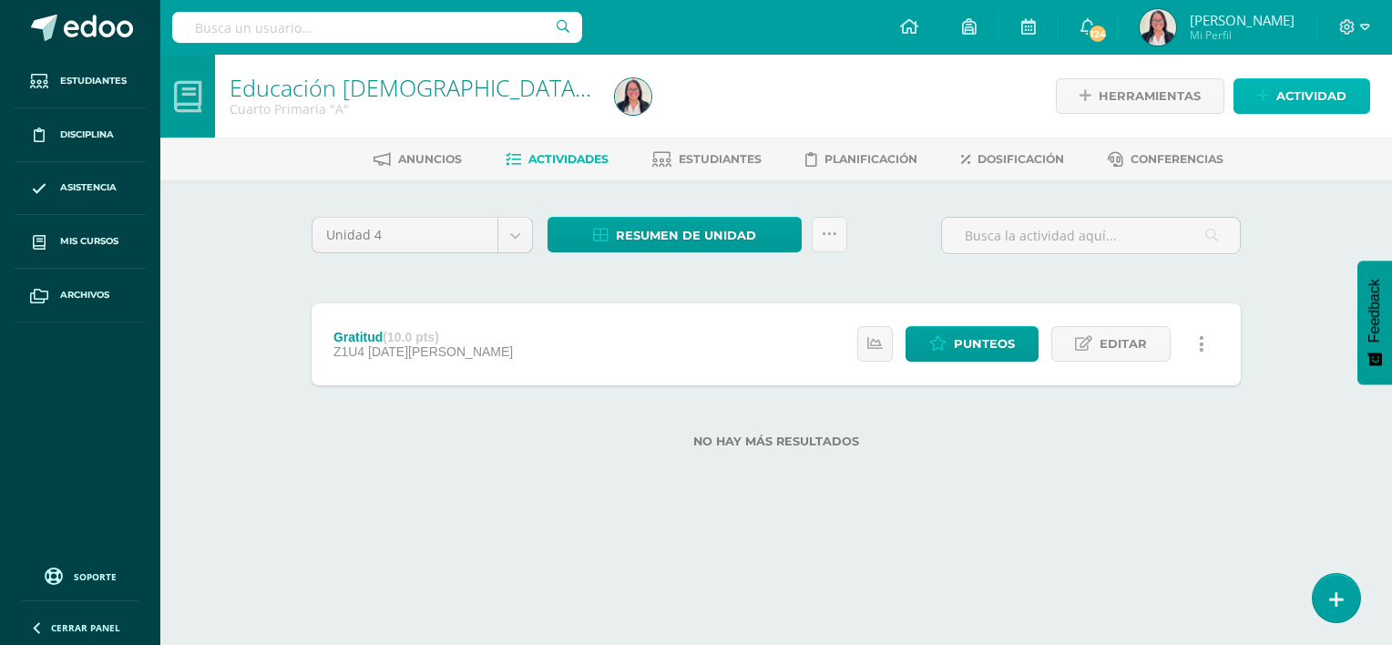
click at [1276, 91] on link "Actividad" at bounding box center [1302, 96] width 137 height 36
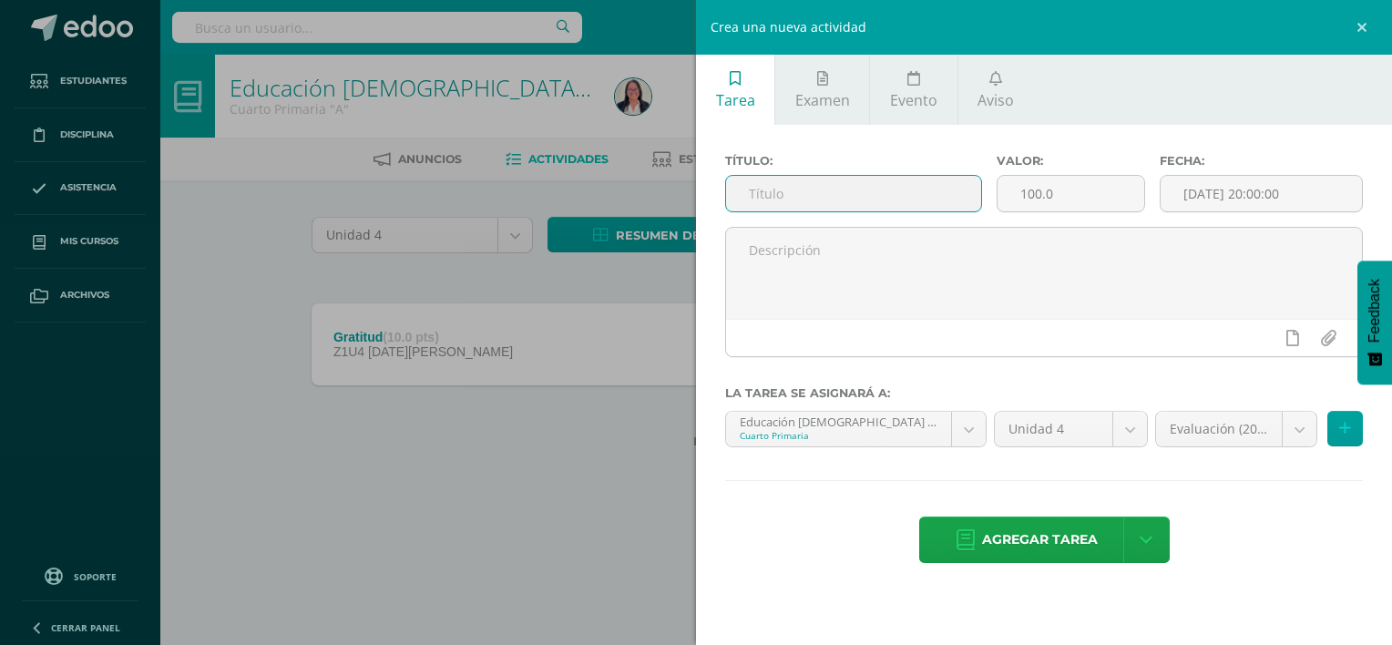
click at [928, 200] on input "text" at bounding box center [853, 194] width 255 height 36
type input "Gratitud"
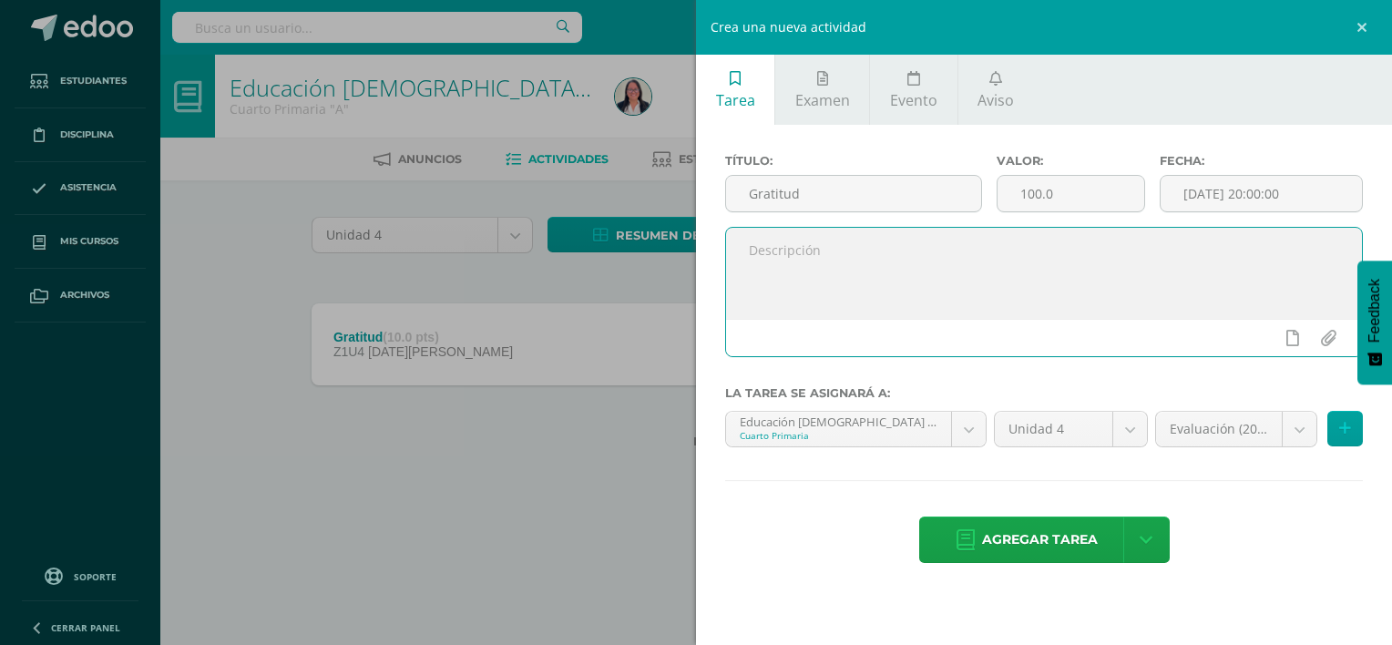
click at [849, 256] on textarea at bounding box center [1044, 273] width 636 height 91
type textarea "E"
type textarea "T"
click at [979, 241] on textarea "Estaremos desglosando el versiculo de Tesalonicenses" at bounding box center [1044, 273] width 636 height 91
click at [988, 243] on textarea "Estaremos desglosando el versiculo de Tesalonicenses" at bounding box center [1044, 273] width 636 height 91
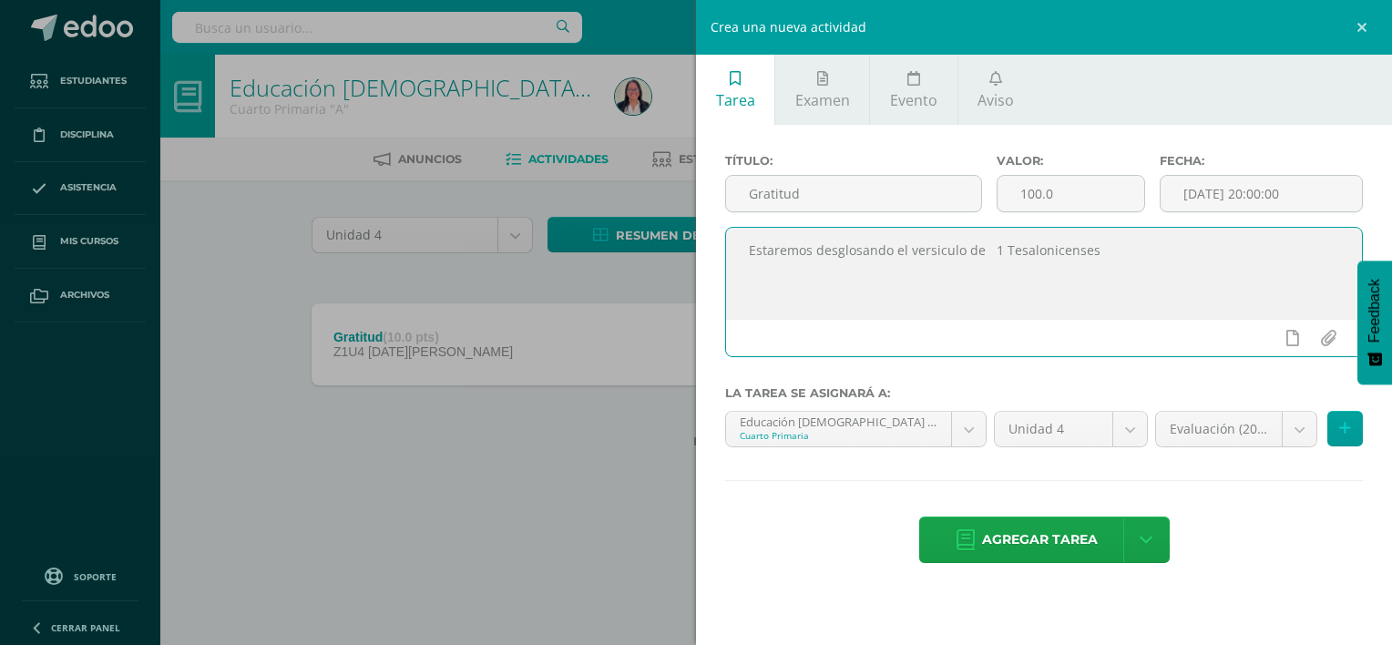
click at [1097, 249] on textarea "Estaremos desglosando el versiculo de 1 Tesalonicenses" at bounding box center [1044, 273] width 636 height 91
click at [1125, 250] on textarea "Estaremos desglosando el versículo de 1 Tesalonicenses 5:18" at bounding box center [1044, 273] width 636 height 91
click at [354, 339] on div "Crea una nueva actividad Tarea Examen Evento Aviso Título: Gratitud Valor: 100.…" at bounding box center [696, 322] width 1392 height 645
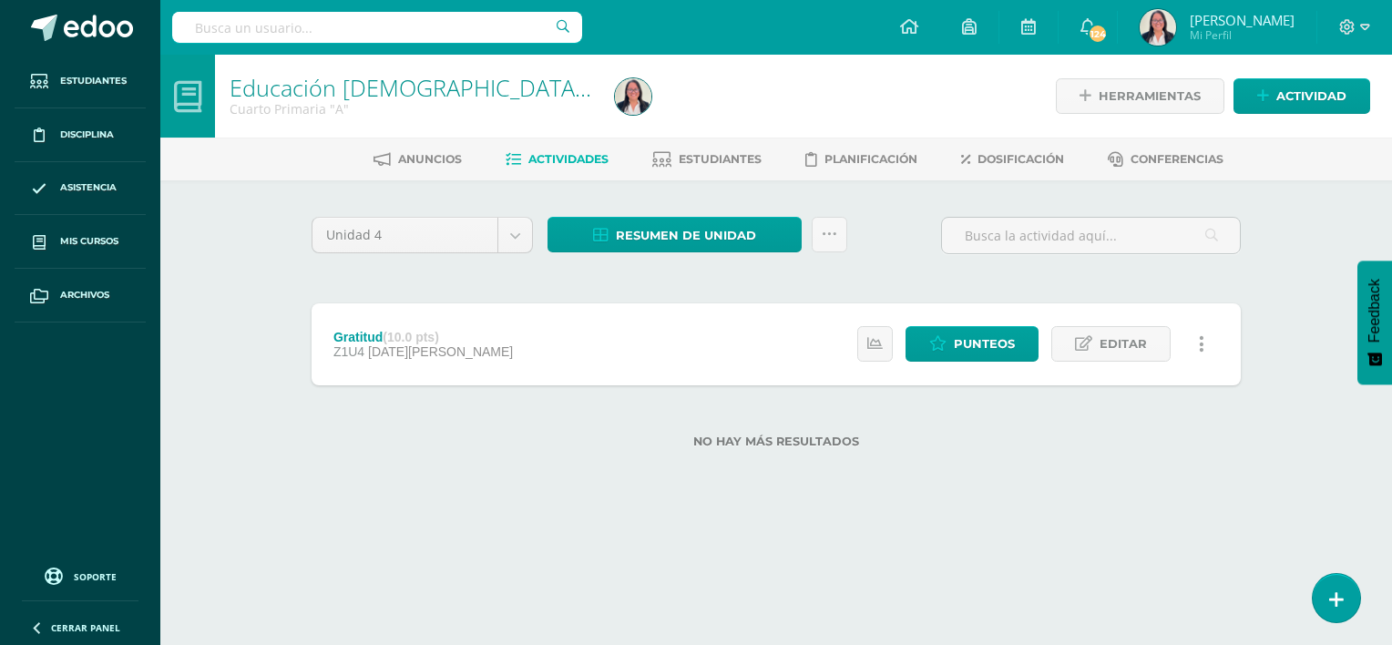
click at [354, 339] on div "Gratitud (10.0 pts)" at bounding box center [424, 337] width 180 height 15
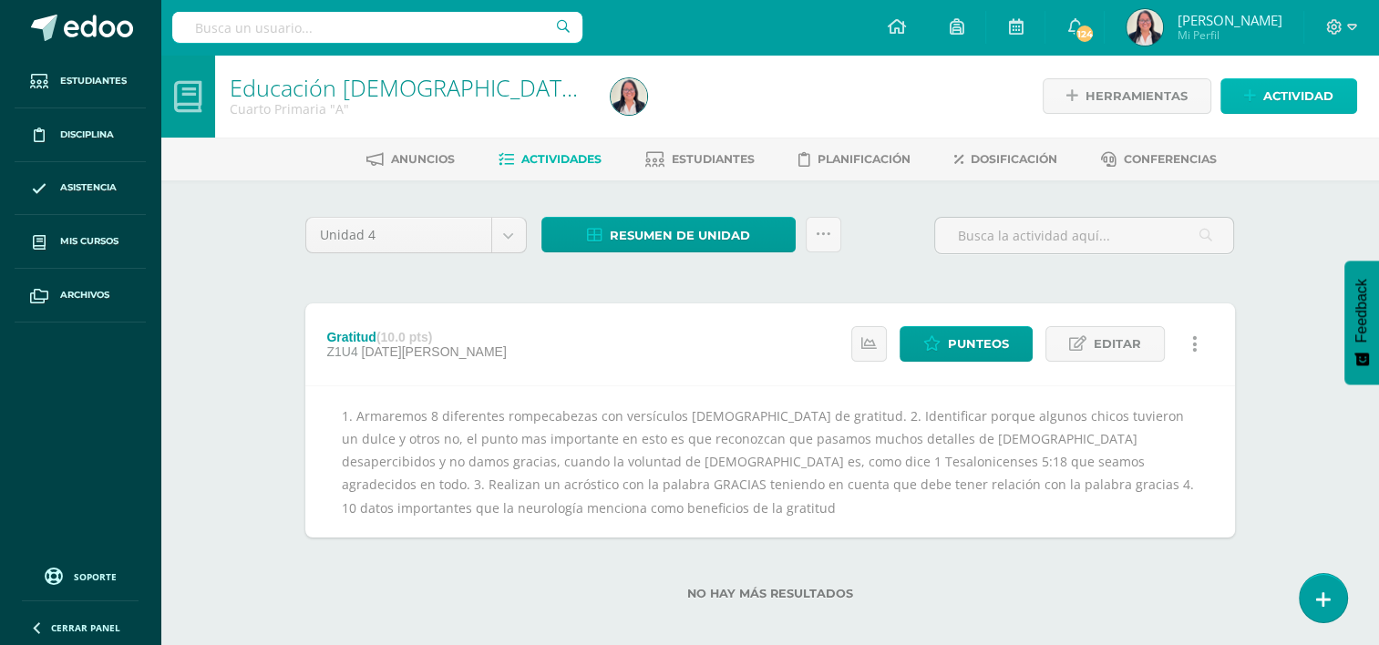
click at [1309, 95] on span "Actividad" at bounding box center [1298, 96] width 70 height 34
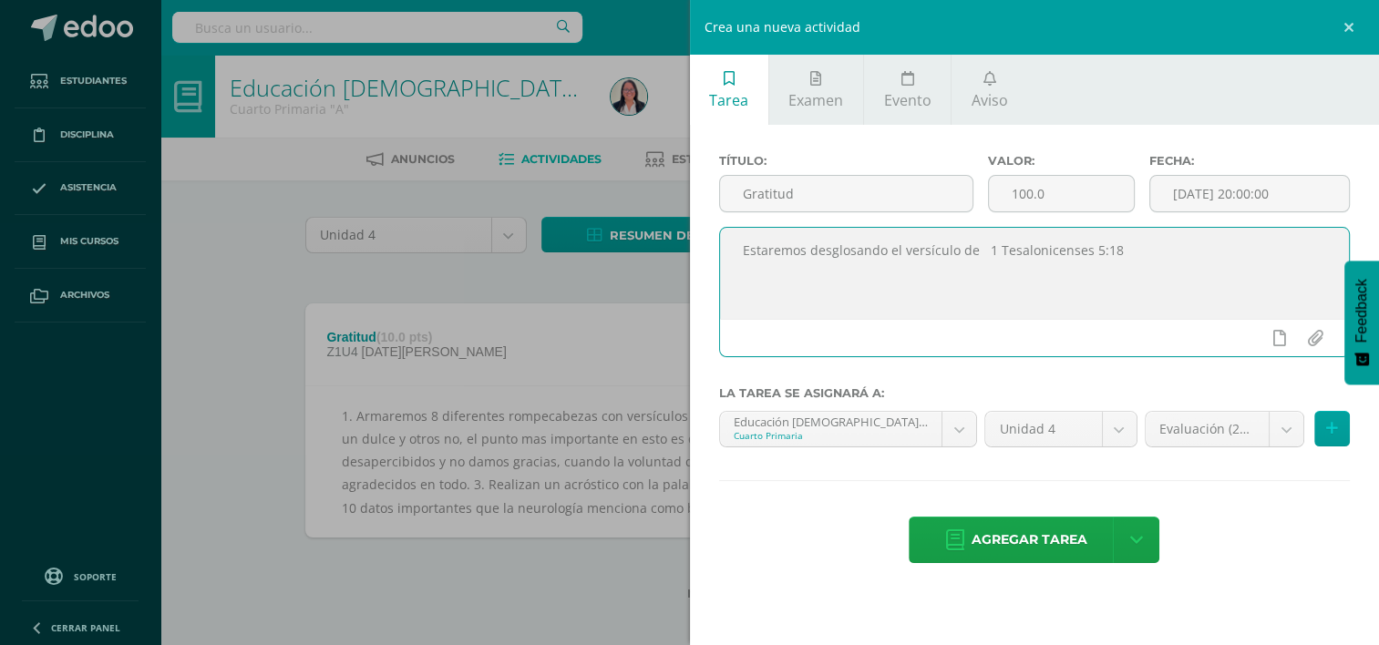
click at [1127, 260] on textarea "Estaremos desglosando el versículo de 1 Tesalonicenses 5:18" at bounding box center [1035, 273] width 630 height 91
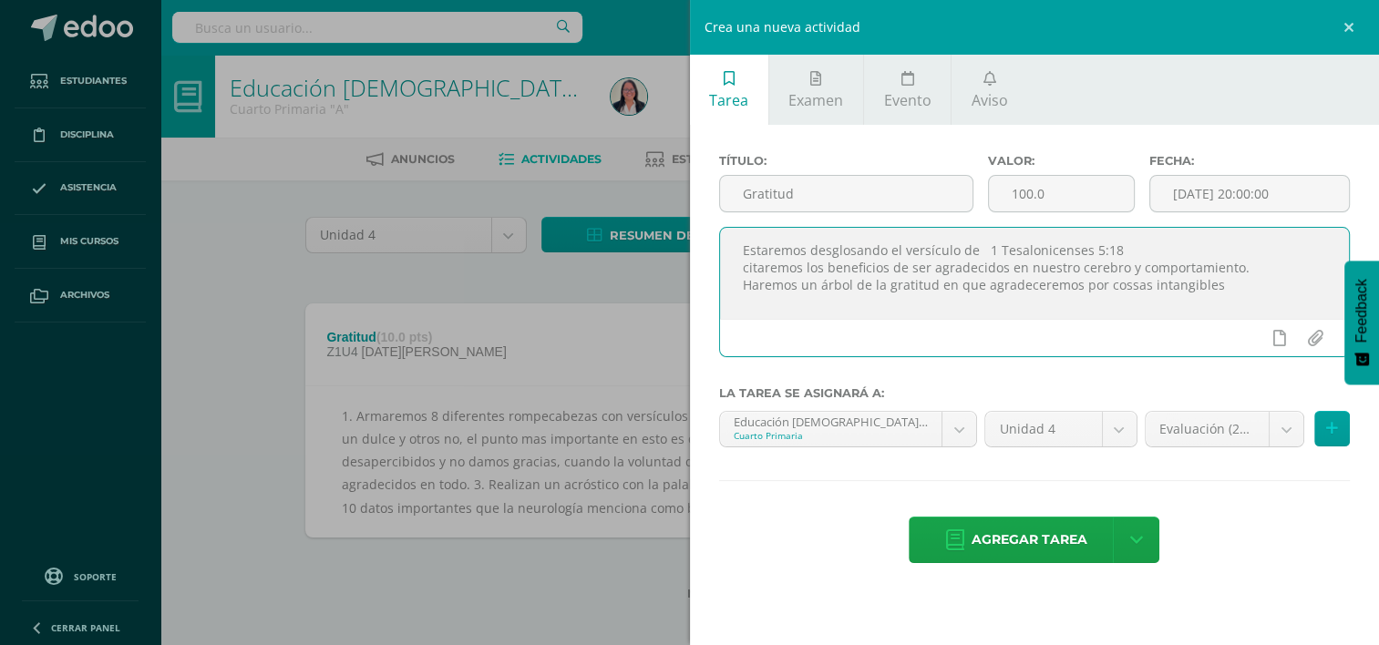
click at [1072, 291] on textarea "Estaremos desglosando el versículo de 1 Tesalonicenses 5:18 citaremos los benef…" at bounding box center [1035, 273] width 630 height 91
click at [1094, 283] on textarea "Estaremos desglosando el versículo de 1 Tesalonicenses 5:18 citaremos los benef…" at bounding box center [1035, 273] width 630 height 91
drag, startPoint x: 1155, startPoint y: 287, endPoint x: 1145, endPoint y: 281, distance: 12.7
click at [1314, 284] on textarea "Estaremos desglosando el versículo de 1 Tesalonicenses 5:18 citaremos los benef…" at bounding box center [1035, 273] width 630 height 91
click at [864, 305] on textarea "Estaremos desglosando el versículo de 1 Tesalonicenses 5:18 citaremos los benef…" at bounding box center [1035, 273] width 630 height 91
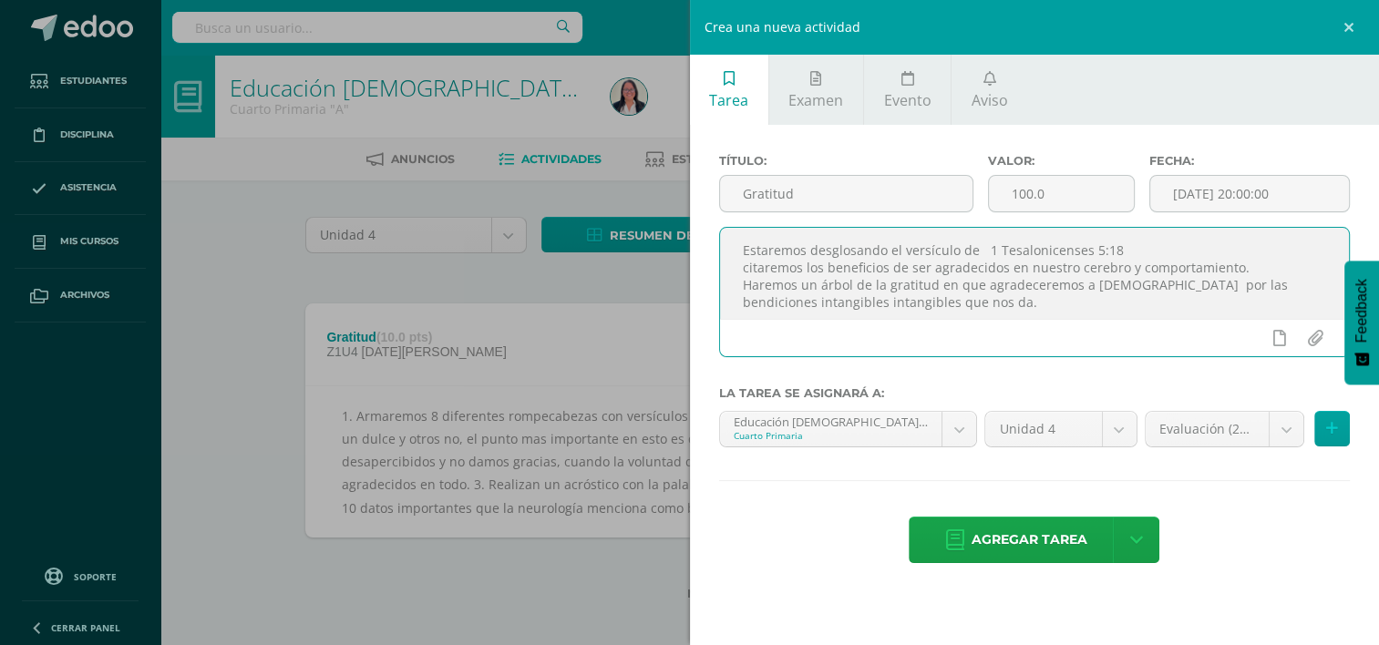
type textarea "Estaremos desglosando el versículo de 1 Tesalonicenses 5:18 citaremos los benef…"
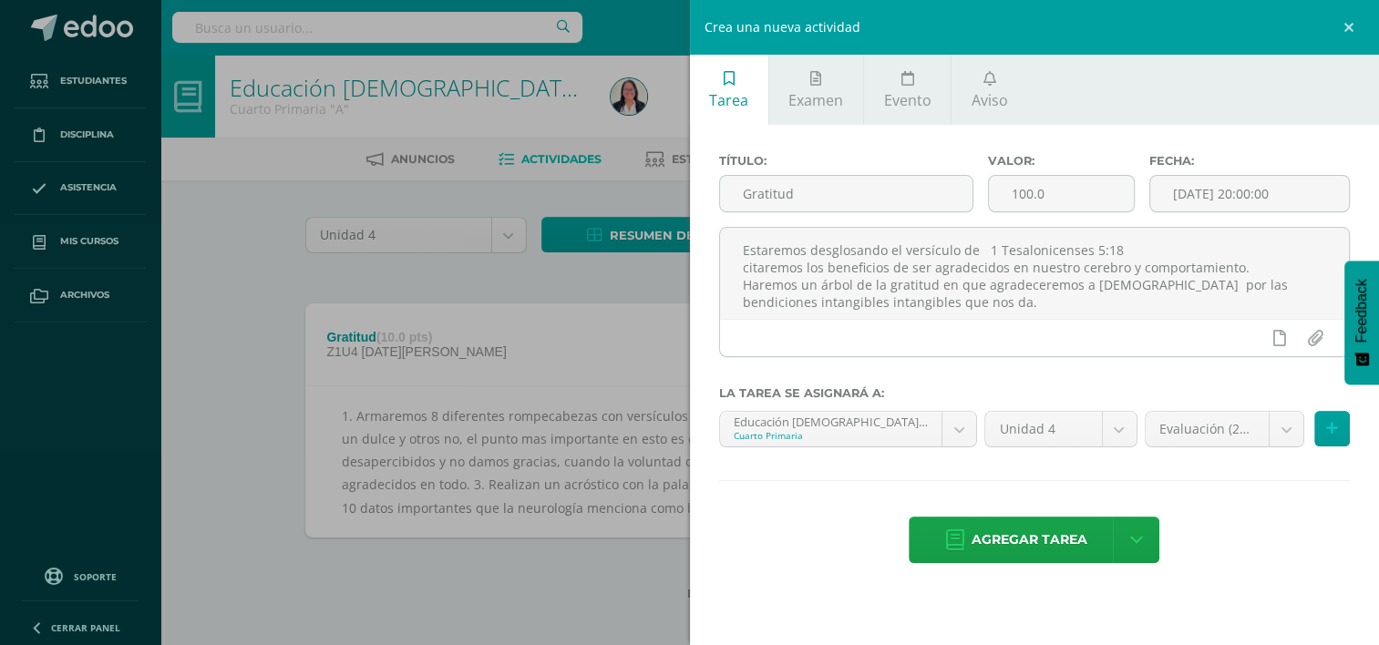
drag, startPoint x: 780, startPoint y: 295, endPoint x: 814, endPoint y: 499, distance: 206.9
click at [814, 499] on div "Título: Gratitud Valor: 100.0 Fecha: 2025-08-11 20:00:00 Estaremos desglosando …" at bounding box center [1035, 360] width 690 height 471
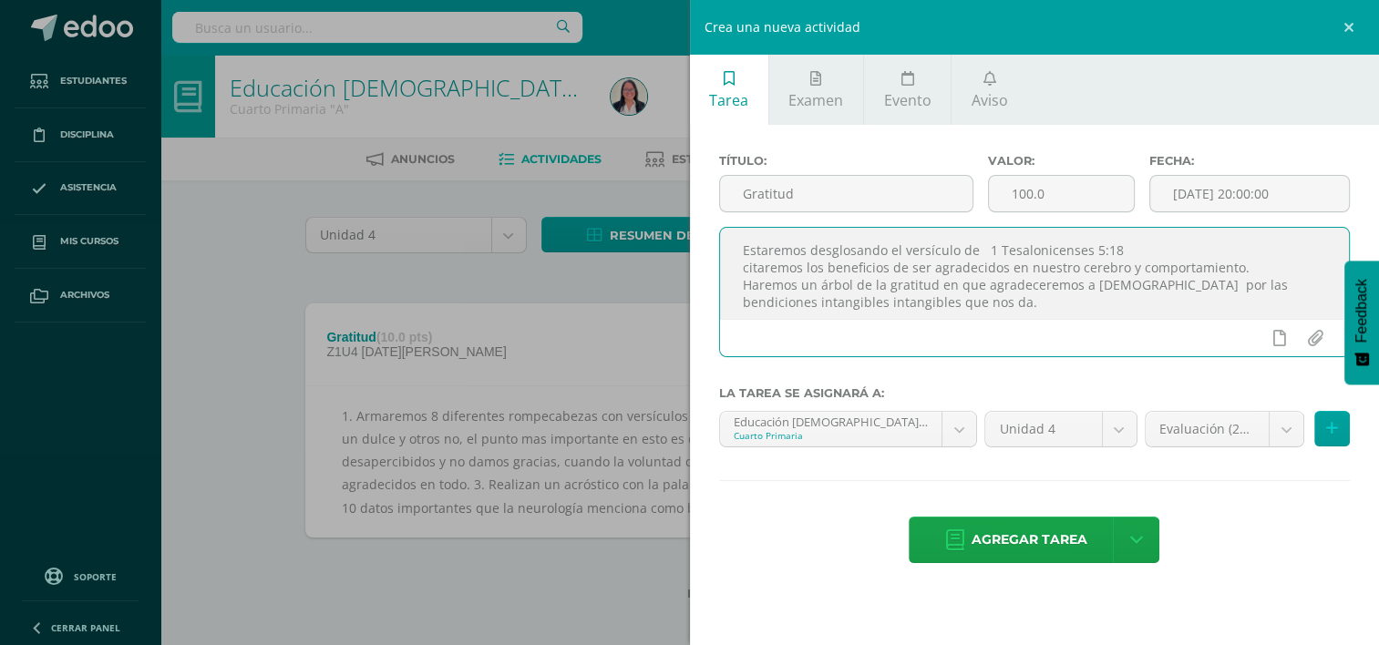
drag, startPoint x: 766, startPoint y: 303, endPoint x: 816, endPoint y: 467, distance: 171.5
click at [816, 467] on div "Título: Gratitud Valor: 100.0 Fecha: 2025-08-11 20:00:00 Estaremos desglosando …" at bounding box center [1035, 360] width 690 height 471
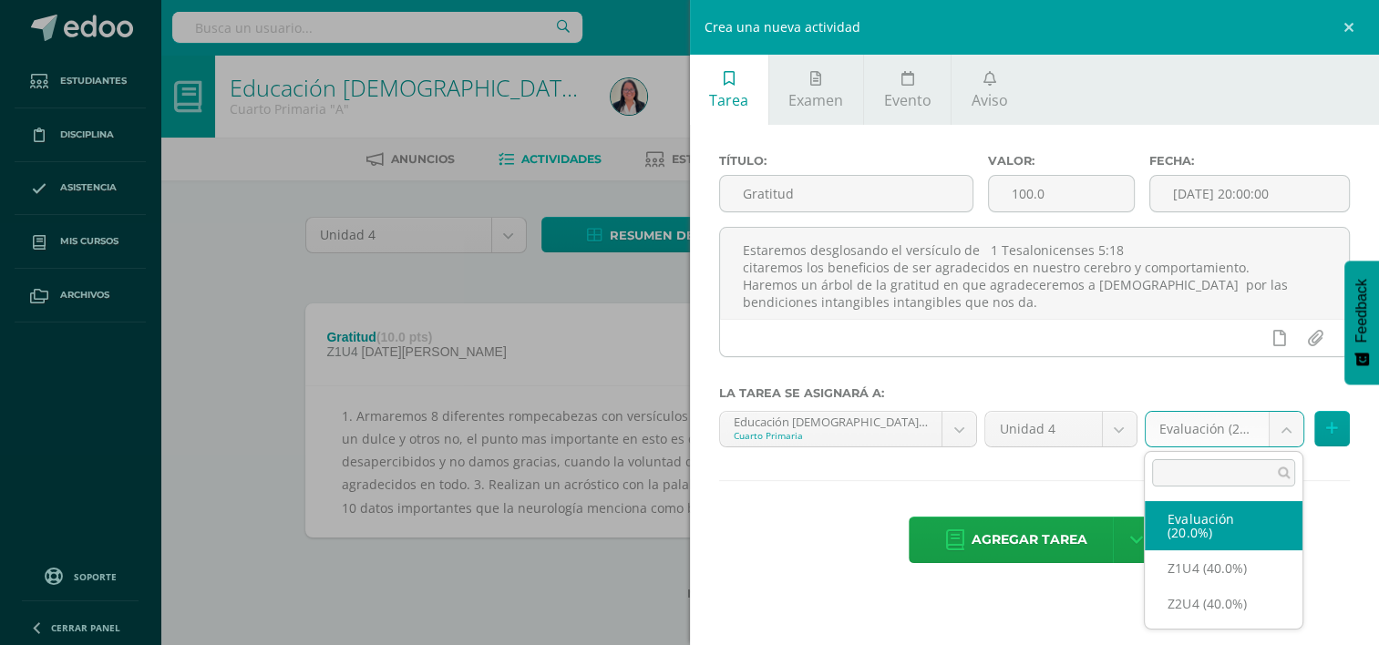
click at [1284, 426] on body "Estudiantes Disciplina Asistencia Mis cursos Archivos Soporte Ayuda Reportar un…" at bounding box center [689, 329] width 1379 height 659
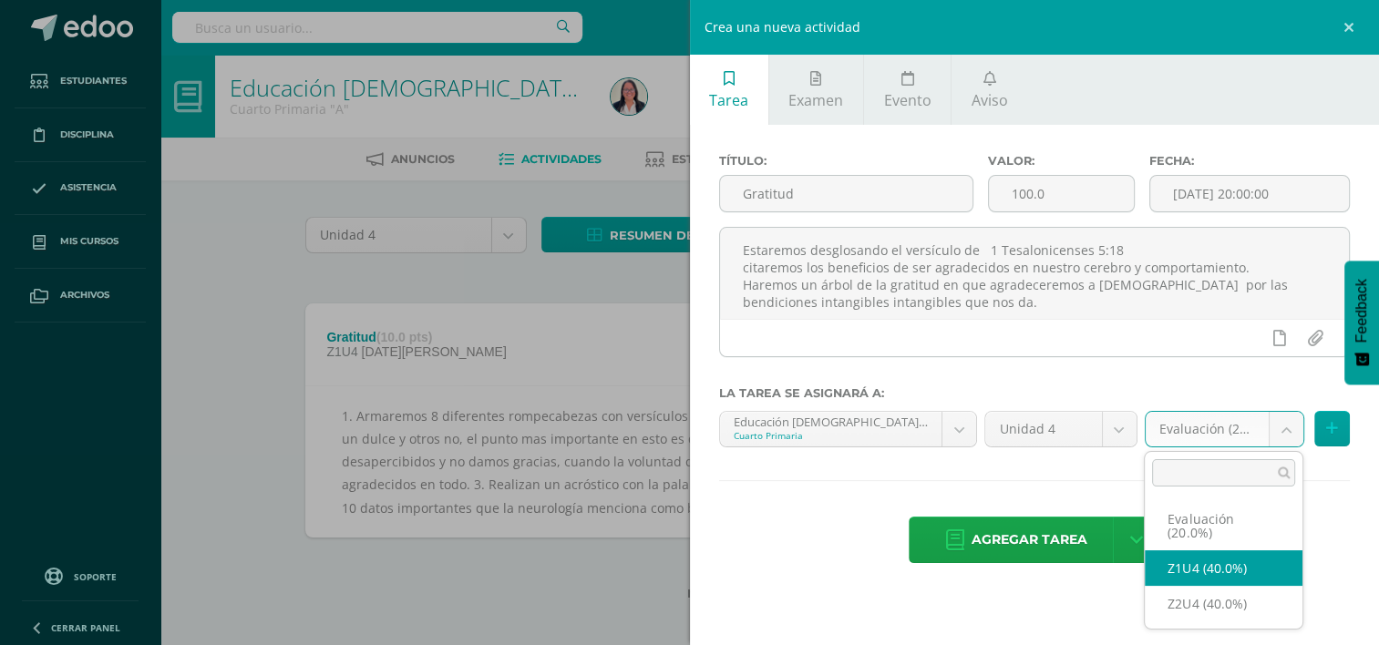
select select "30448"
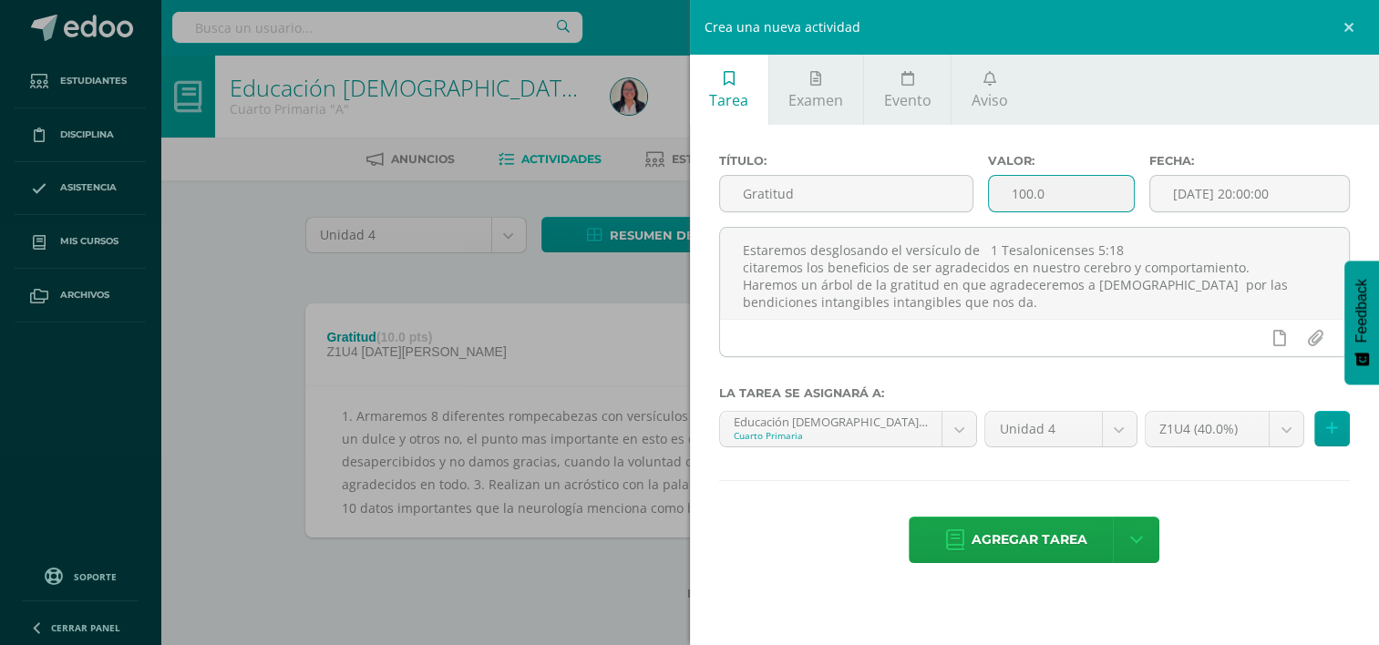
click at [1052, 196] on input "100.0" at bounding box center [1061, 194] width 145 height 36
type input "1"
type input "10"
click at [923, 192] on input "Gratitud" at bounding box center [846, 194] width 252 height 36
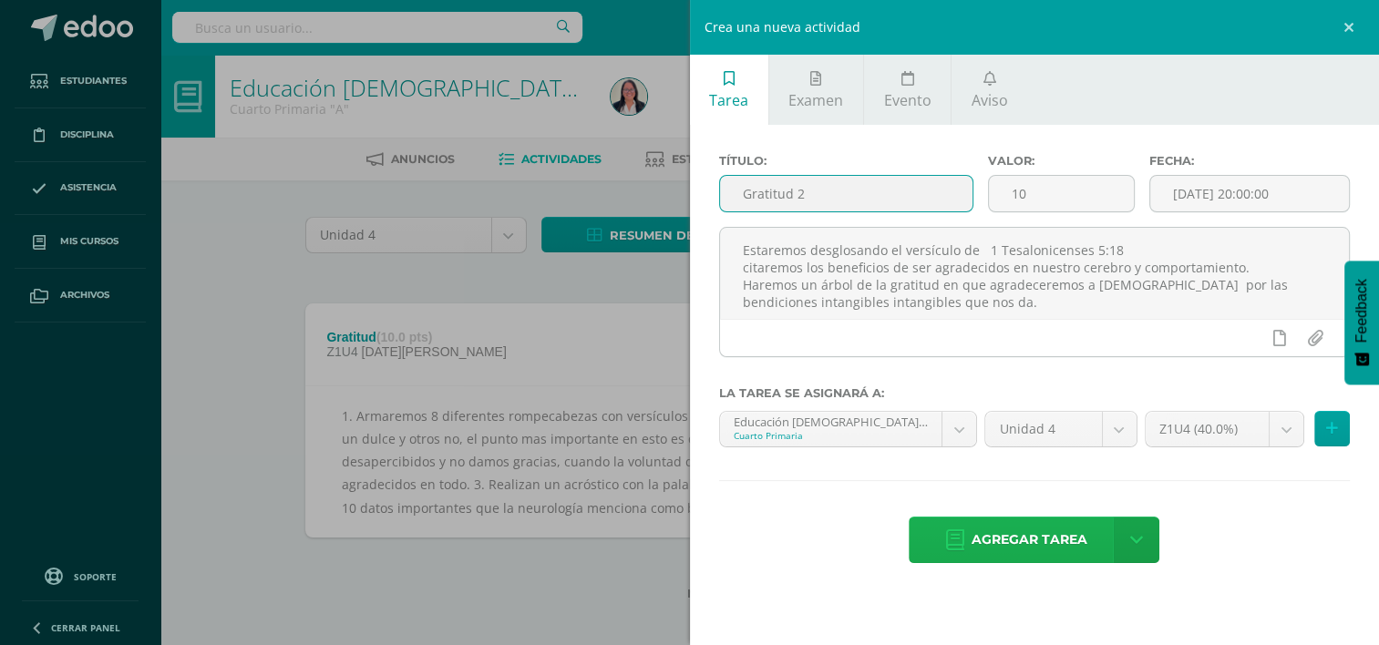
type input "Gratitud 2"
click at [1024, 547] on span "Agregar tarea" at bounding box center [1029, 540] width 116 height 45
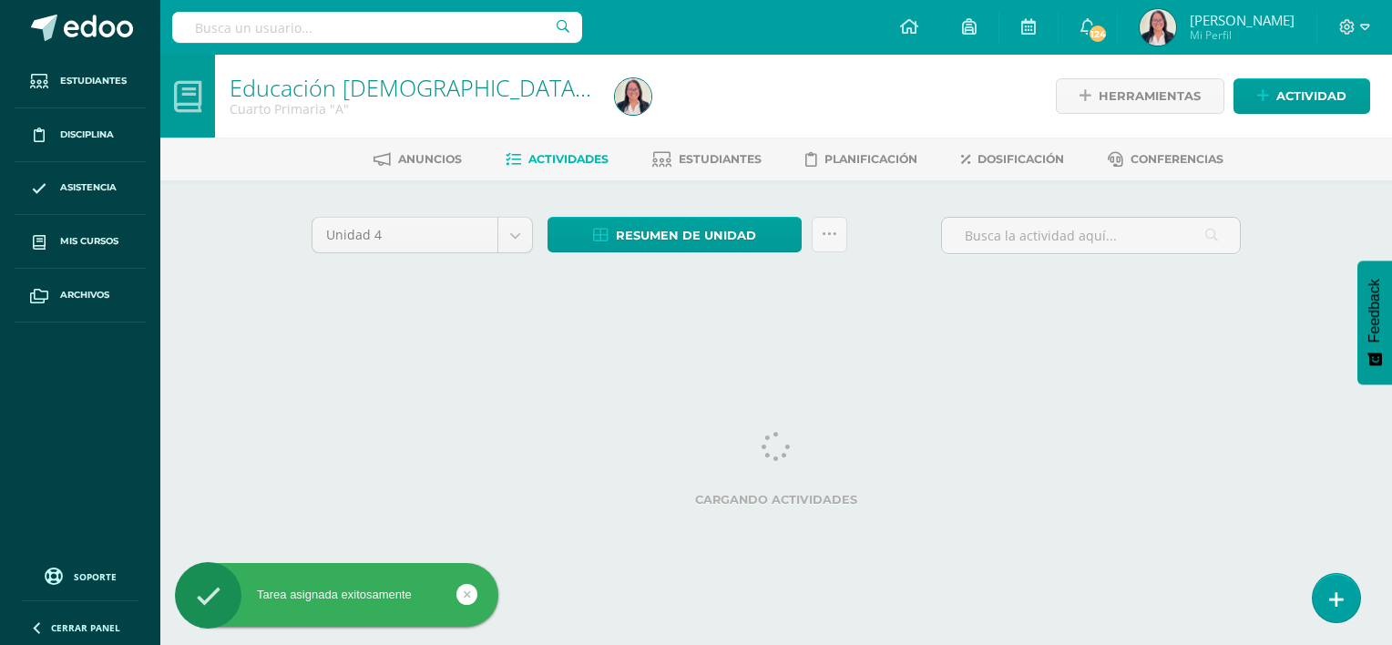
click at [582, 152] on span "Actividades" at bounding box center [569, 159] width 80 height 14
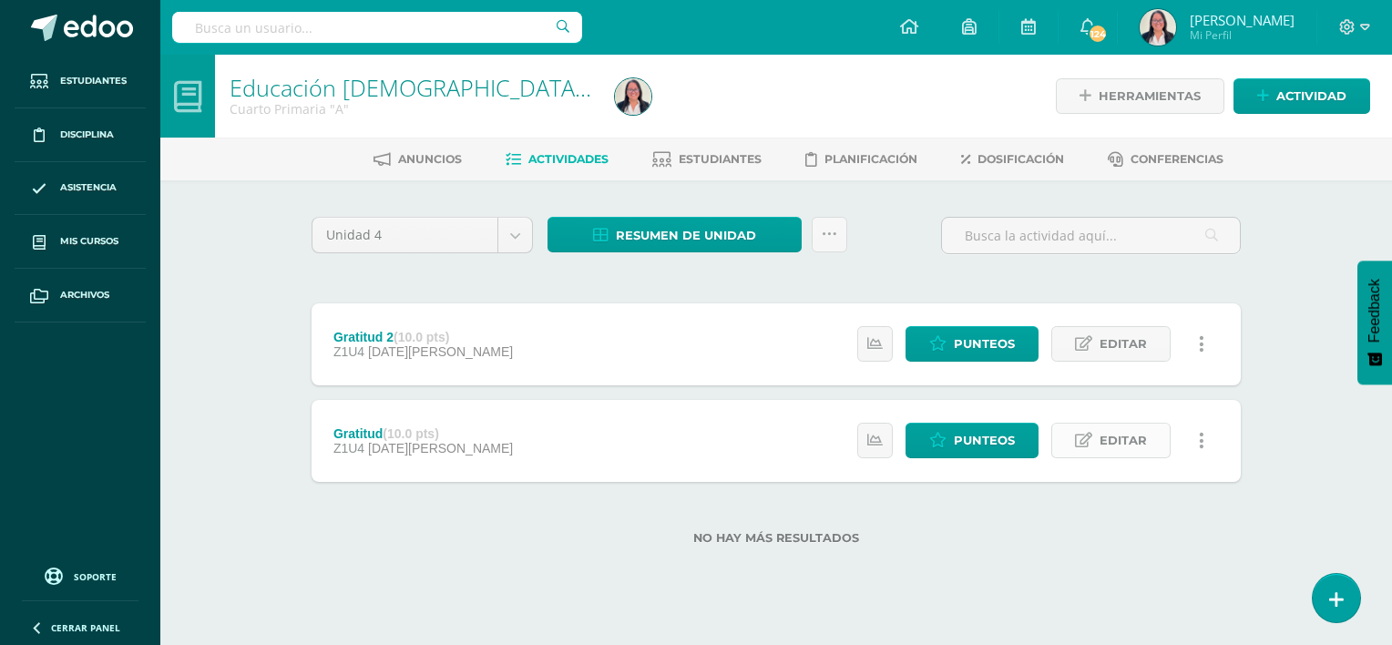
click at [1145, 447] on span "Editar" at bounding box center [1123, 441] width 47 height 34
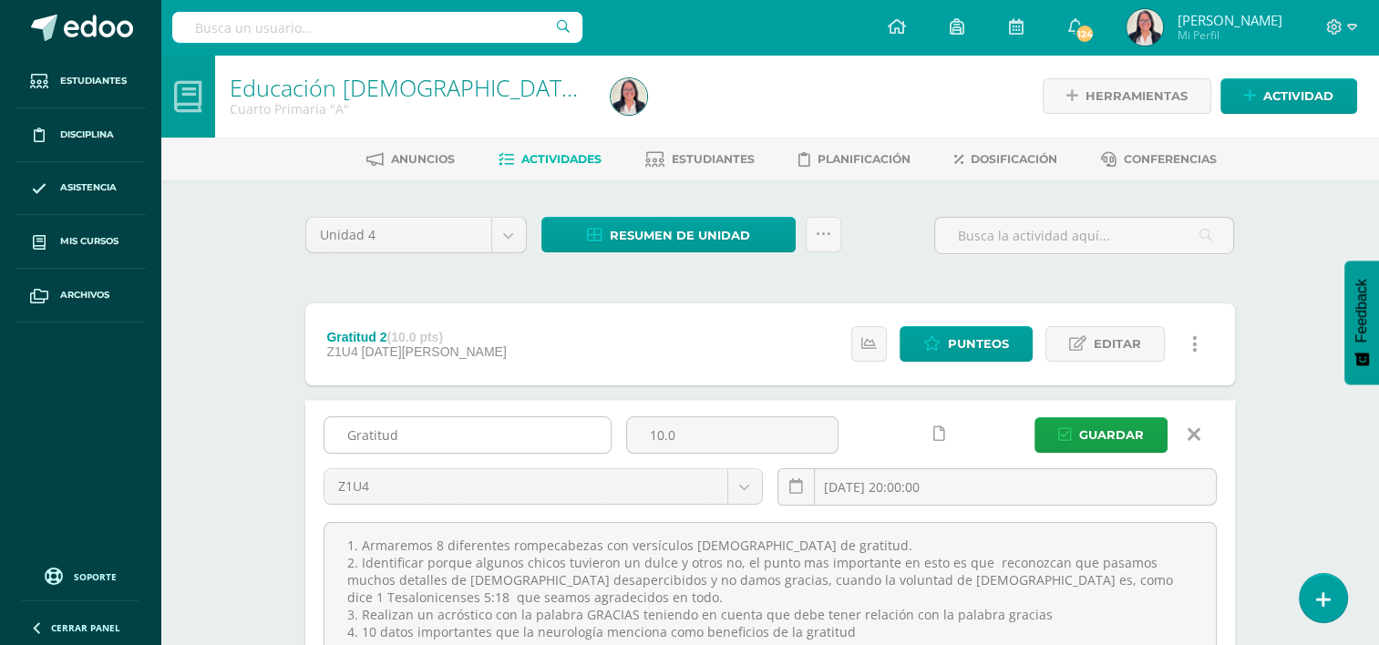
click at [467, 429] on input "Gratitud" at bounding box center [467, 435] width 286 height 36
type input "Gratitud 1"
click at [1104, 437] on span "Guardar" at bounding box center [1111, 435] width 65 height 34
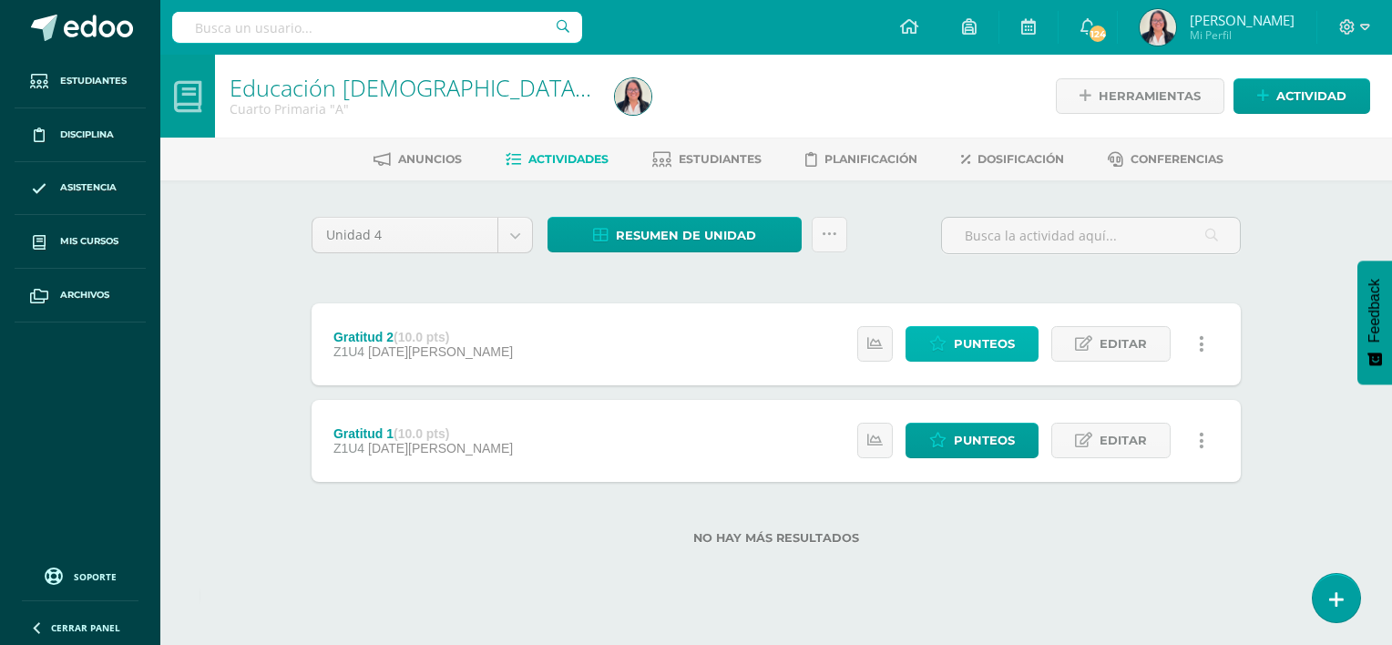
click at [977, 338] on span "Punteos" at bounding box center [984, 344] width 61 height 34
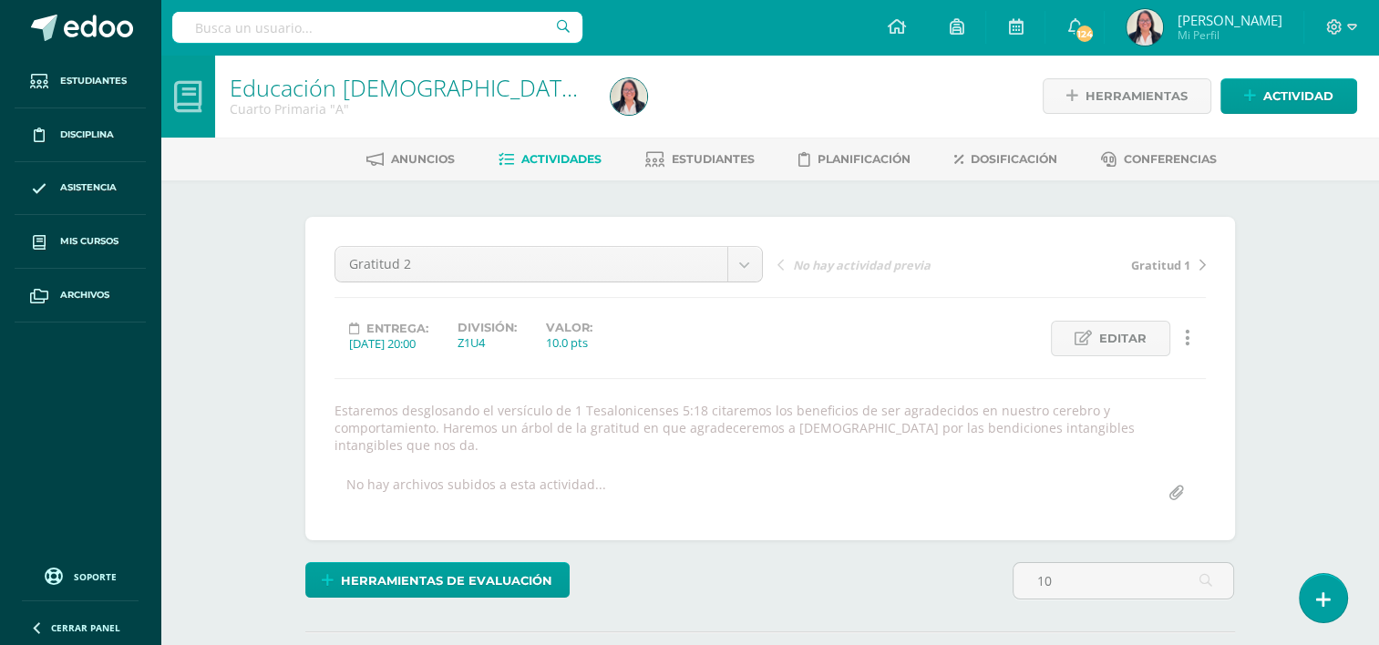
type input "10"
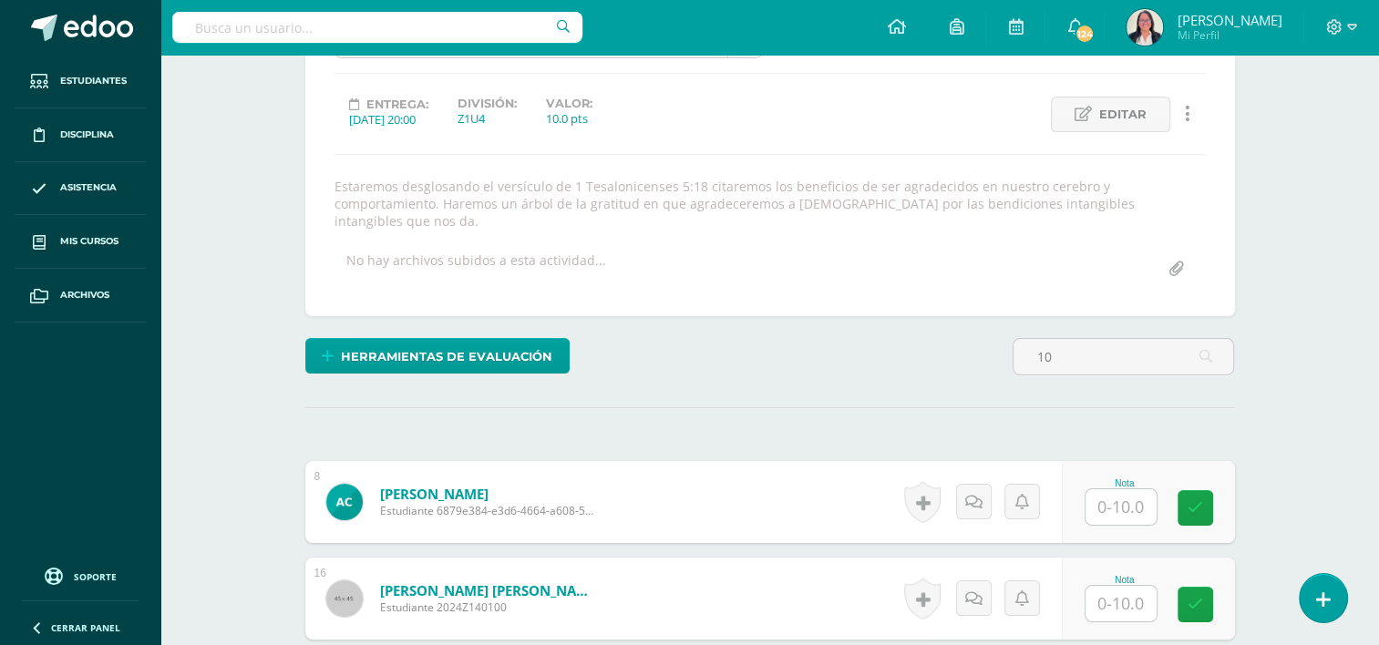
scroll to position [225, 0]
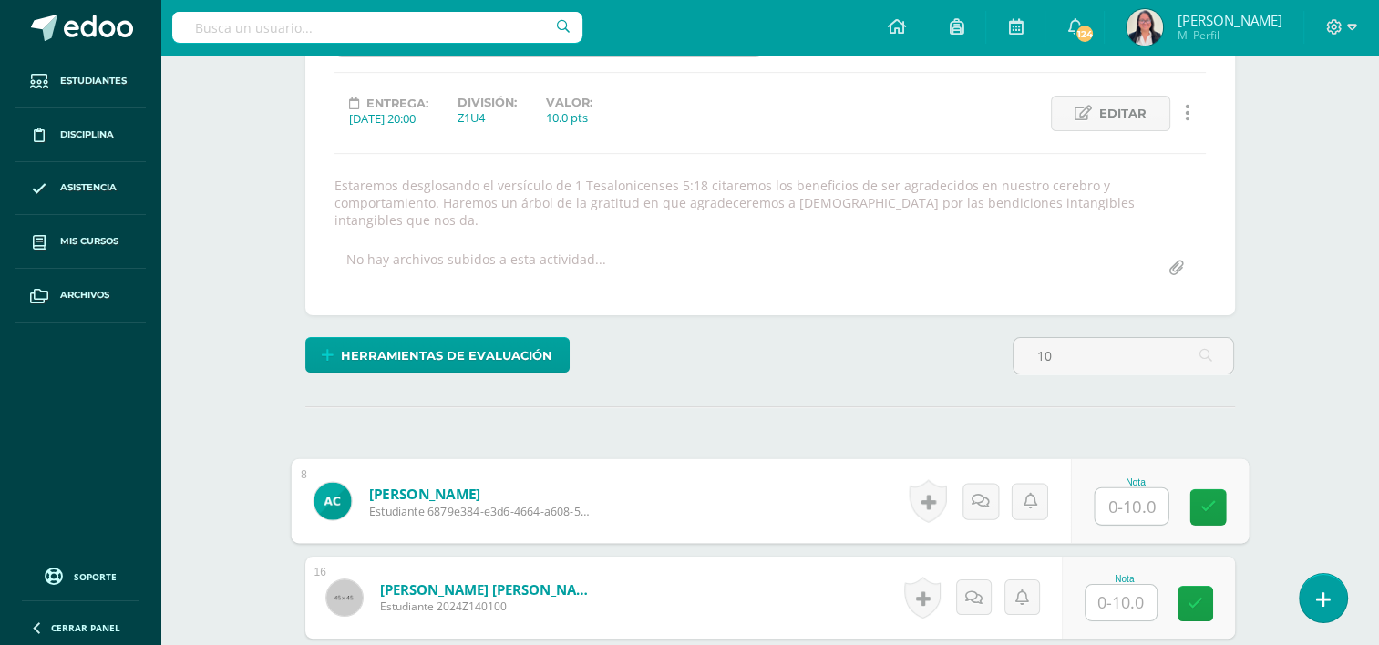
click at [1137, 488] on input "text" at bounding box center [1130, 506] width 73 height 36
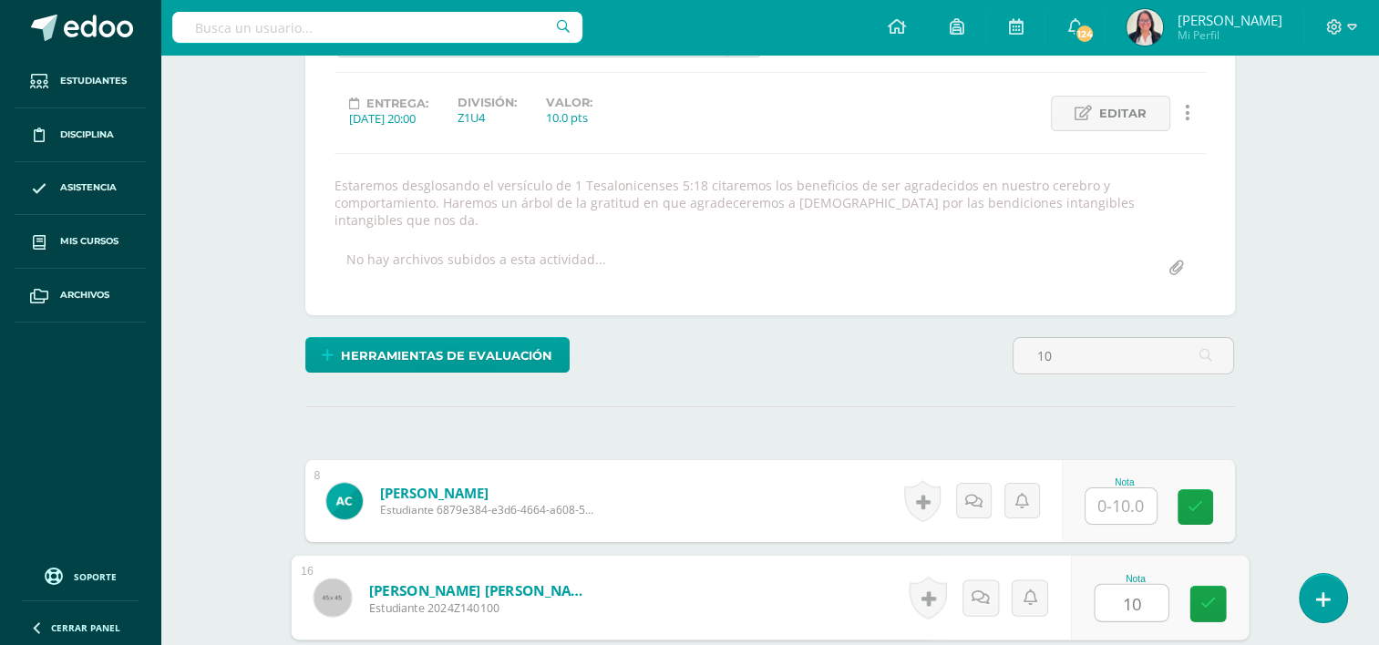
type input "10"
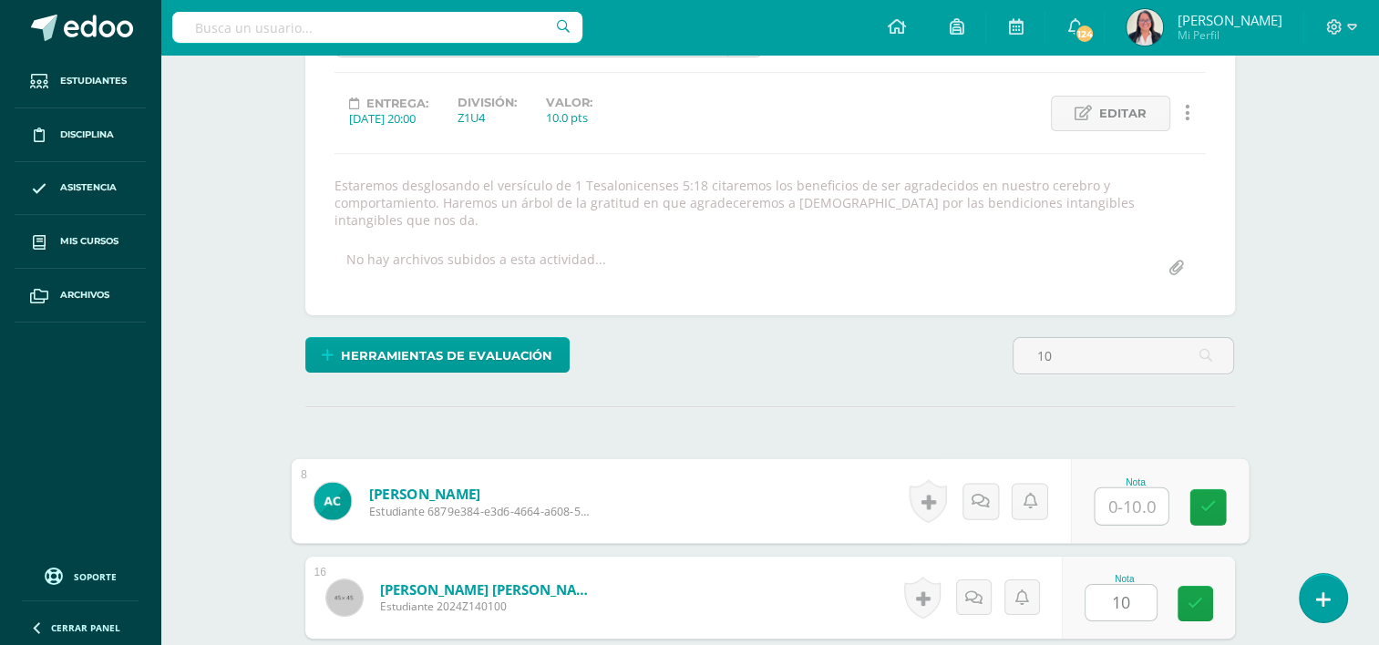
click at [1145, 488] on input "text" at bounding box center [1130, 506] width 73 height 36
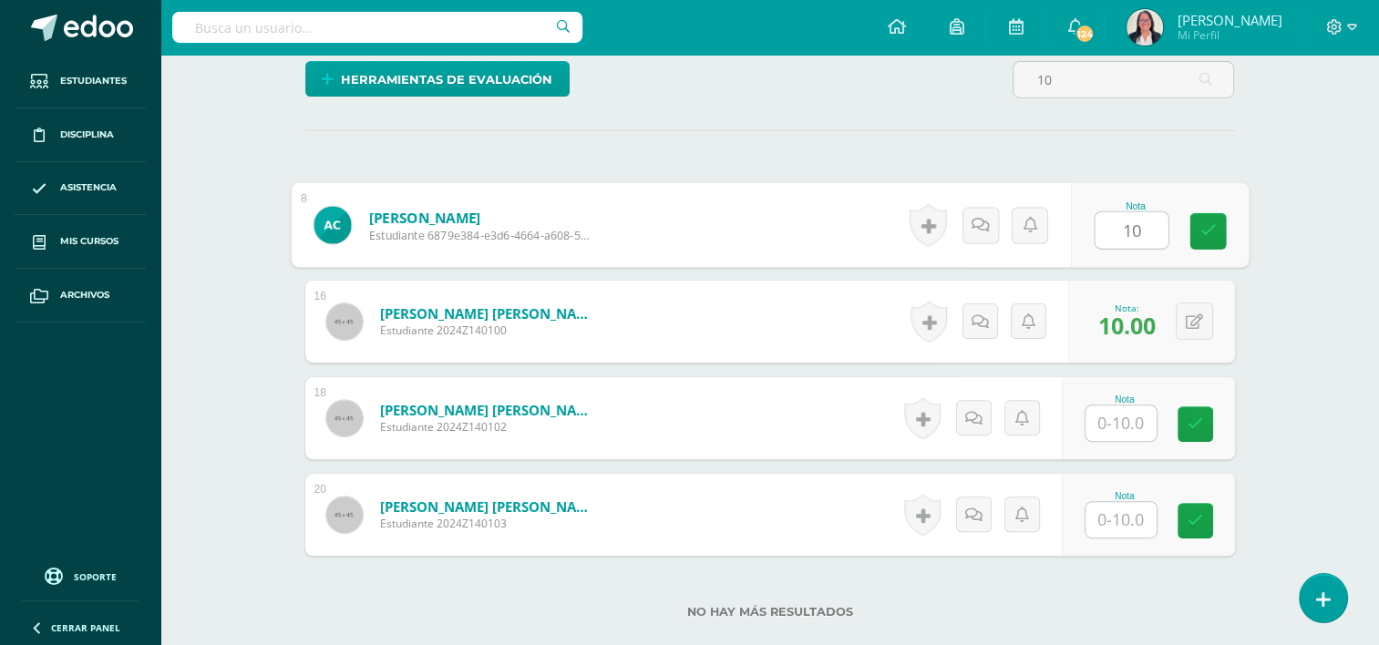
scroll to position [503, 0]
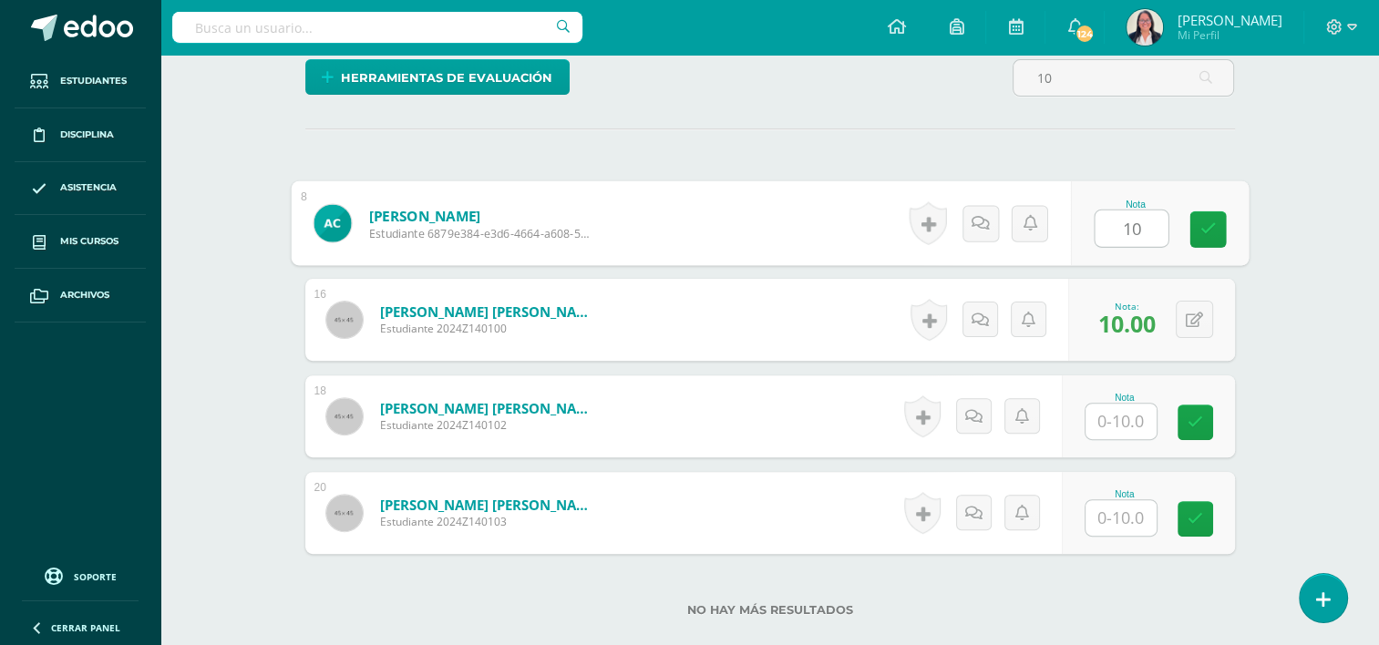
type input "10"
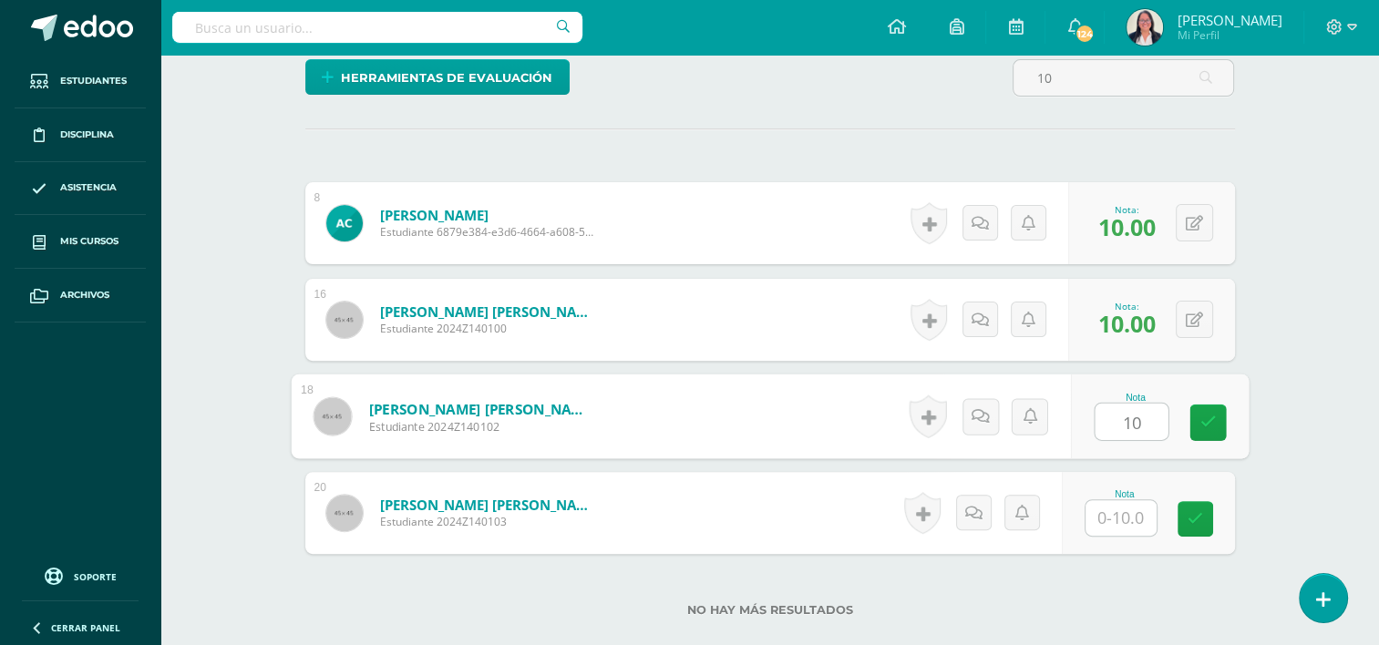
type input "10"
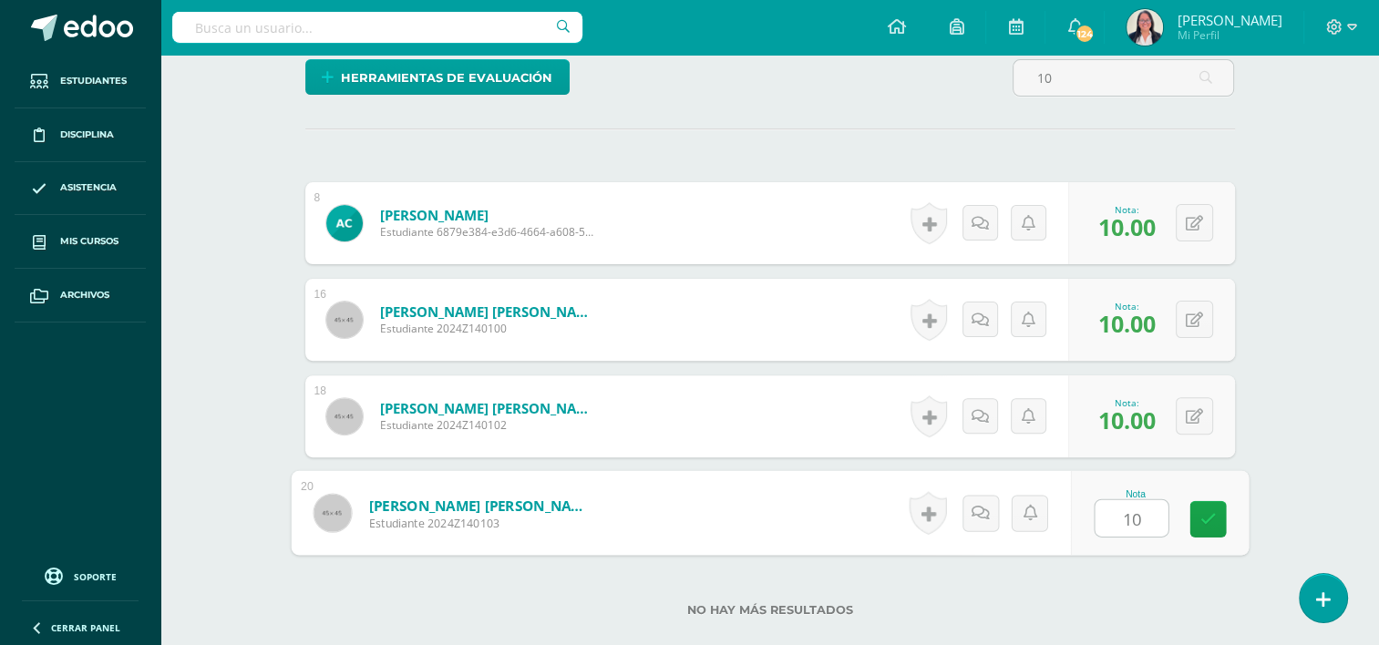
type input "10"
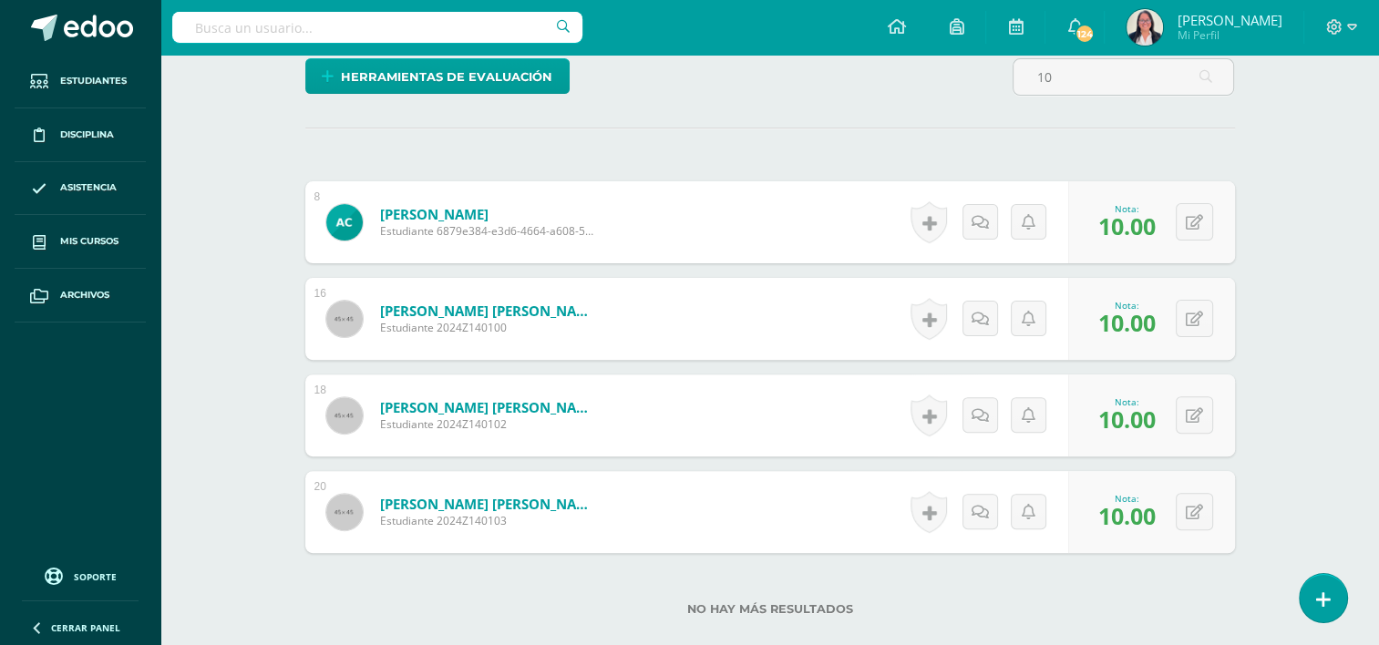
scroll to position [602, 0]
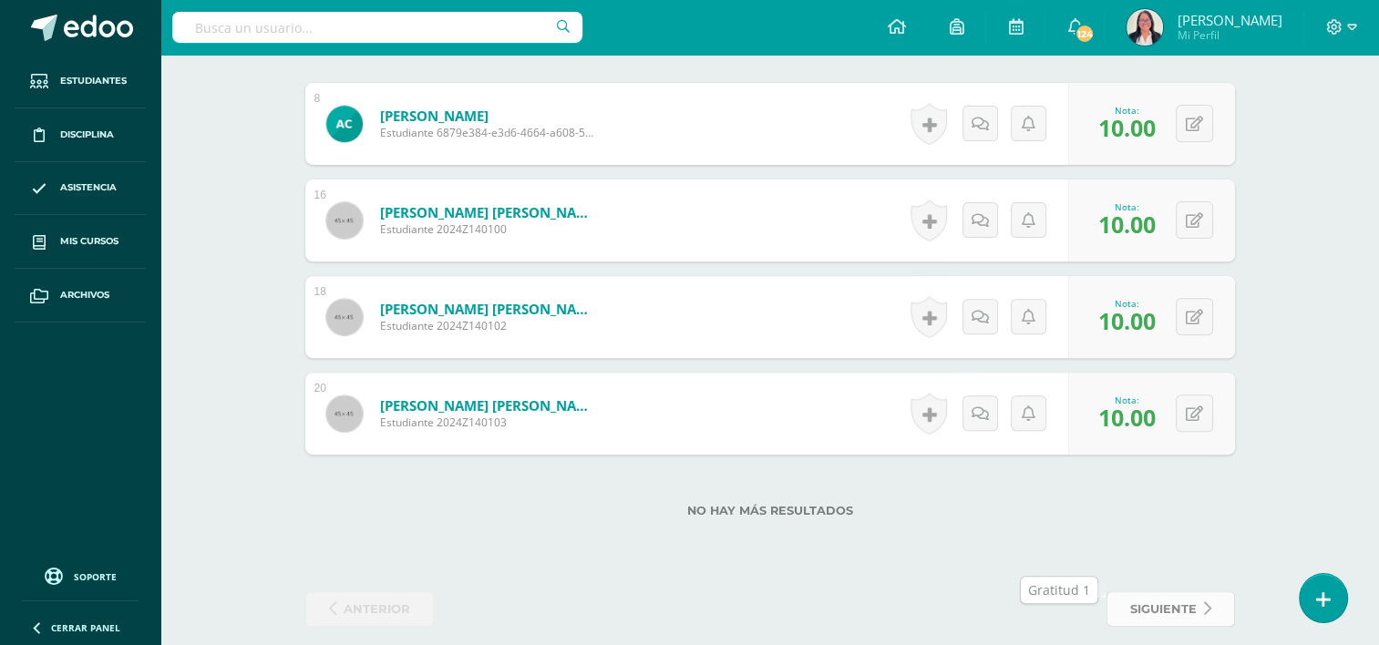
click at [1193, 598] on span "siguiente" at bounding box center [1163, 609] width 67 height 34
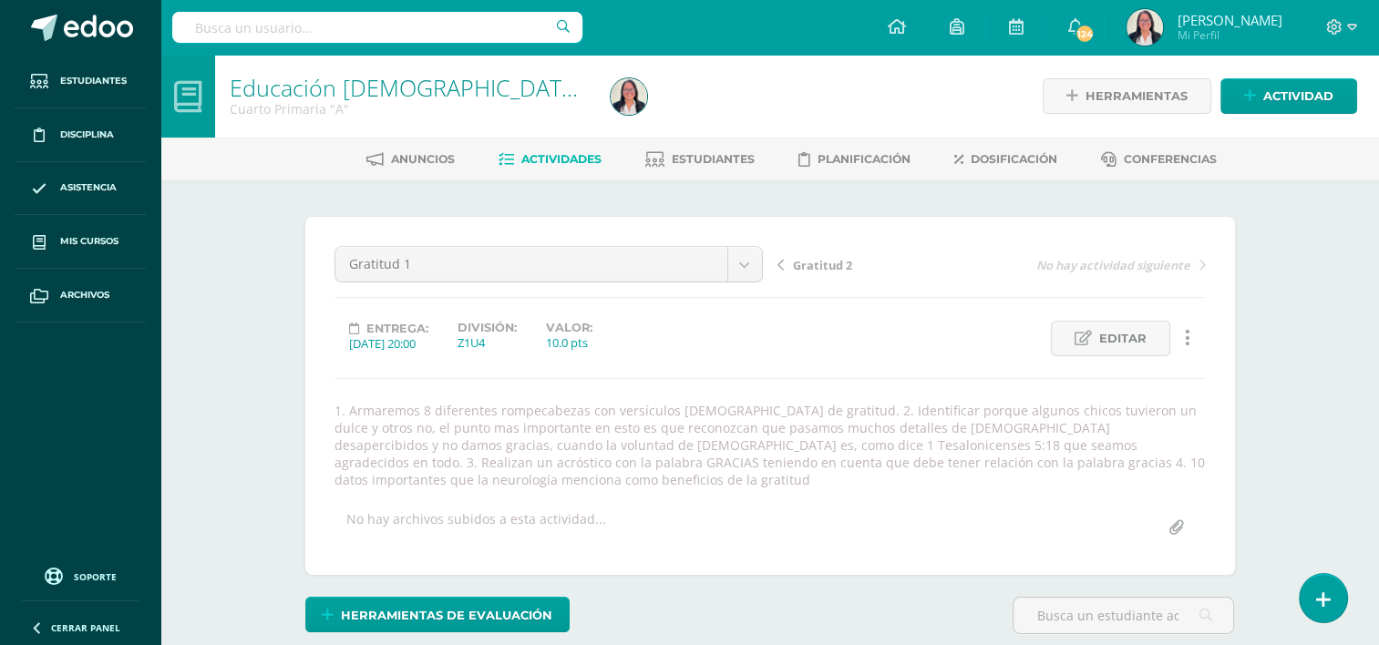
click at [545, 155] on span "Actividades" at bounding box center [561, 159] width 80 height 14
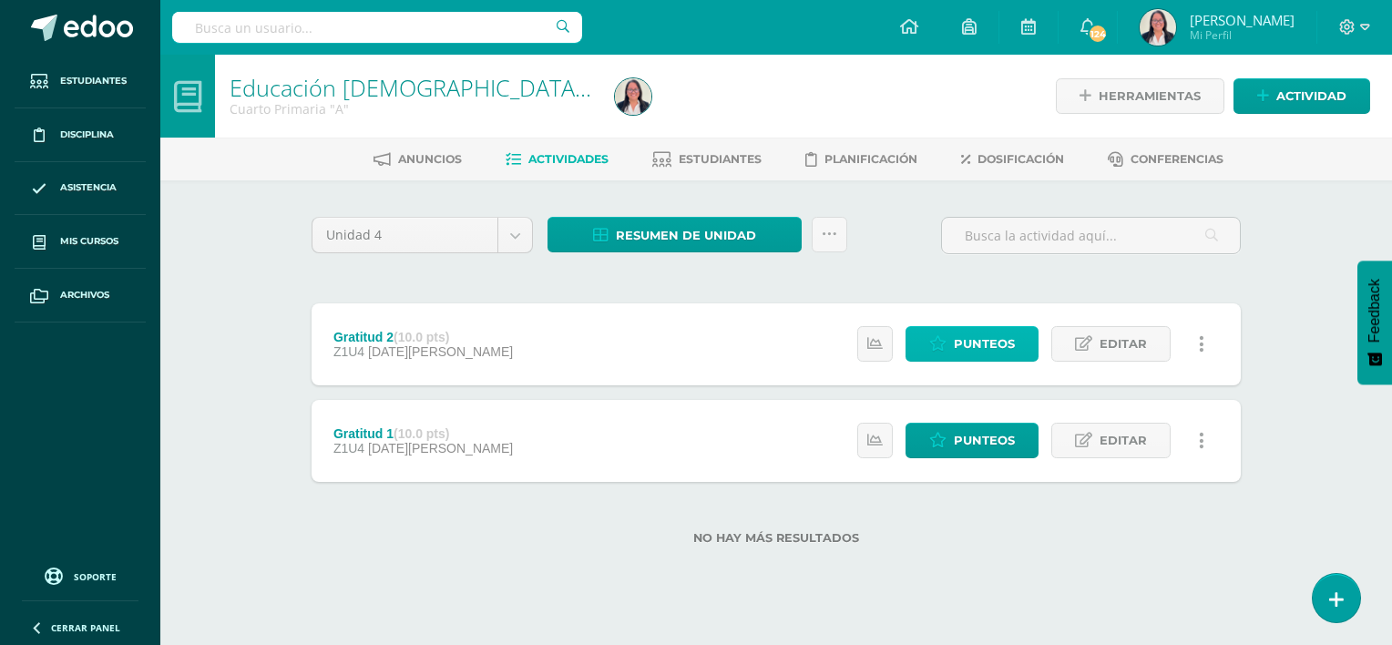
click at [955, 354] on link "Punteos" at bounding box center [972, 344] width 133 height 36
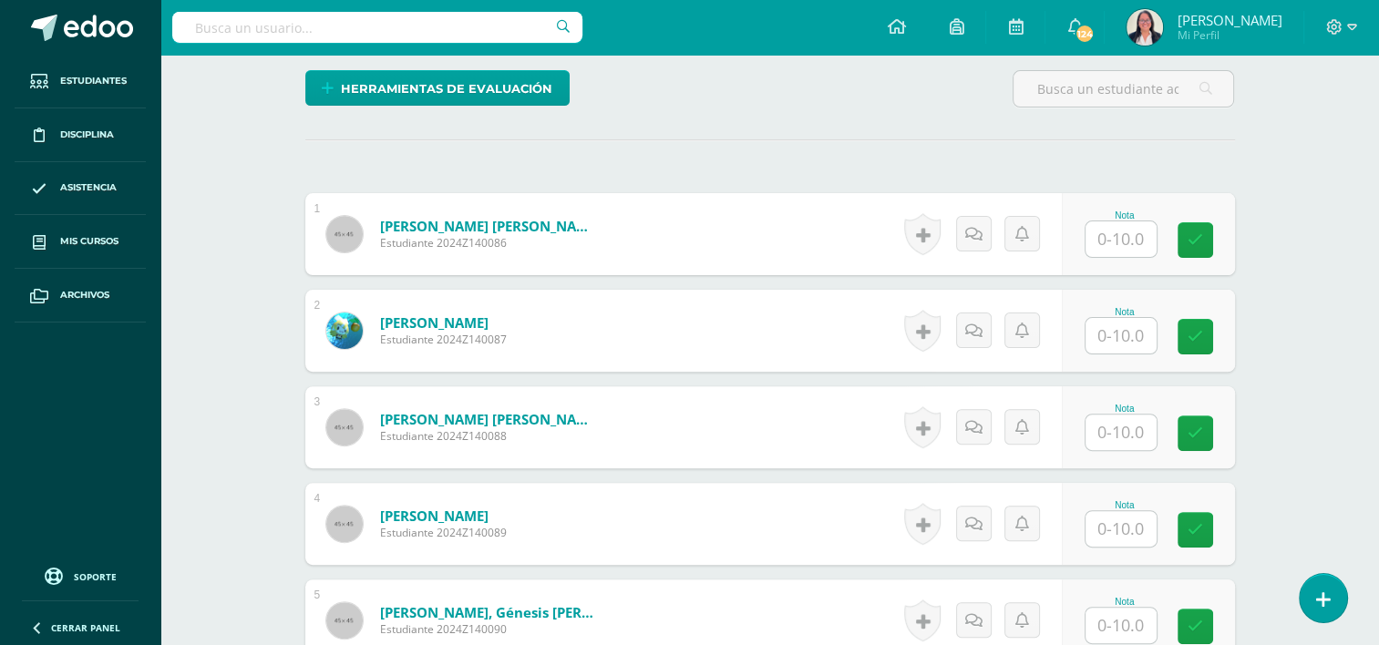
scroll to position [492, 0]
click at [1113, 221] on input "text" at bounding box center [1130, 239] width 73 height 36
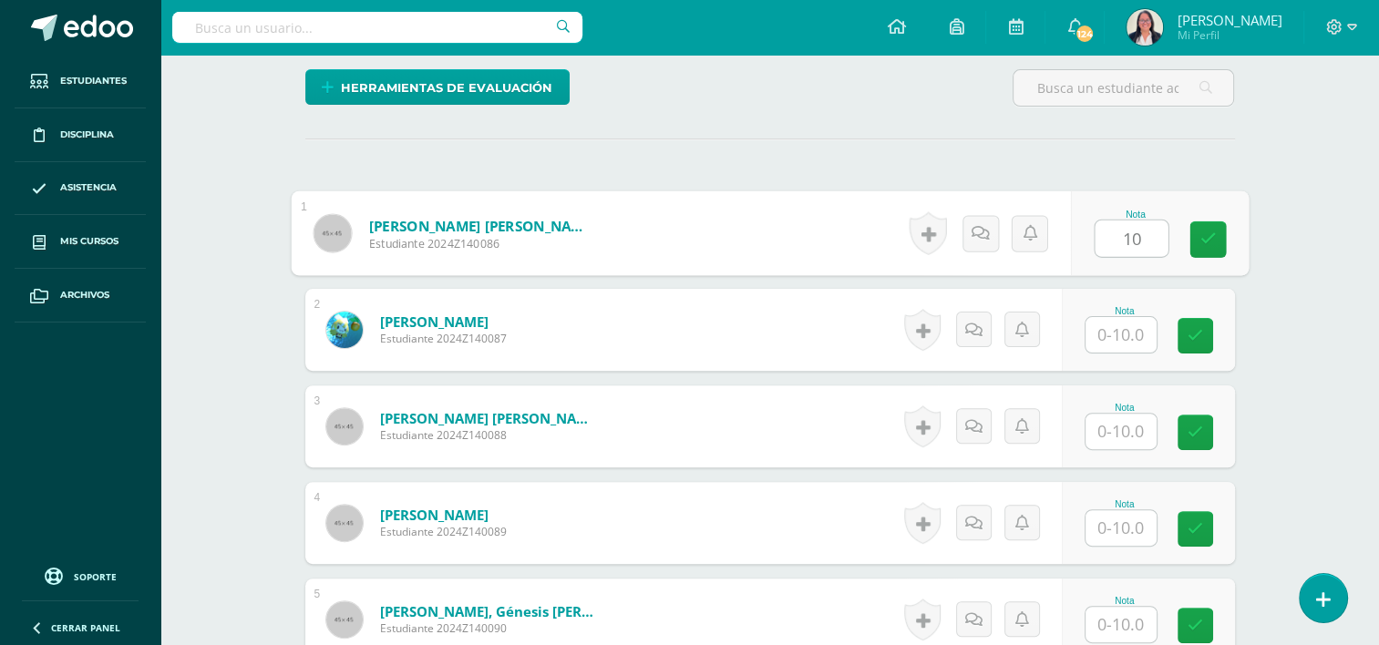
type input "10"
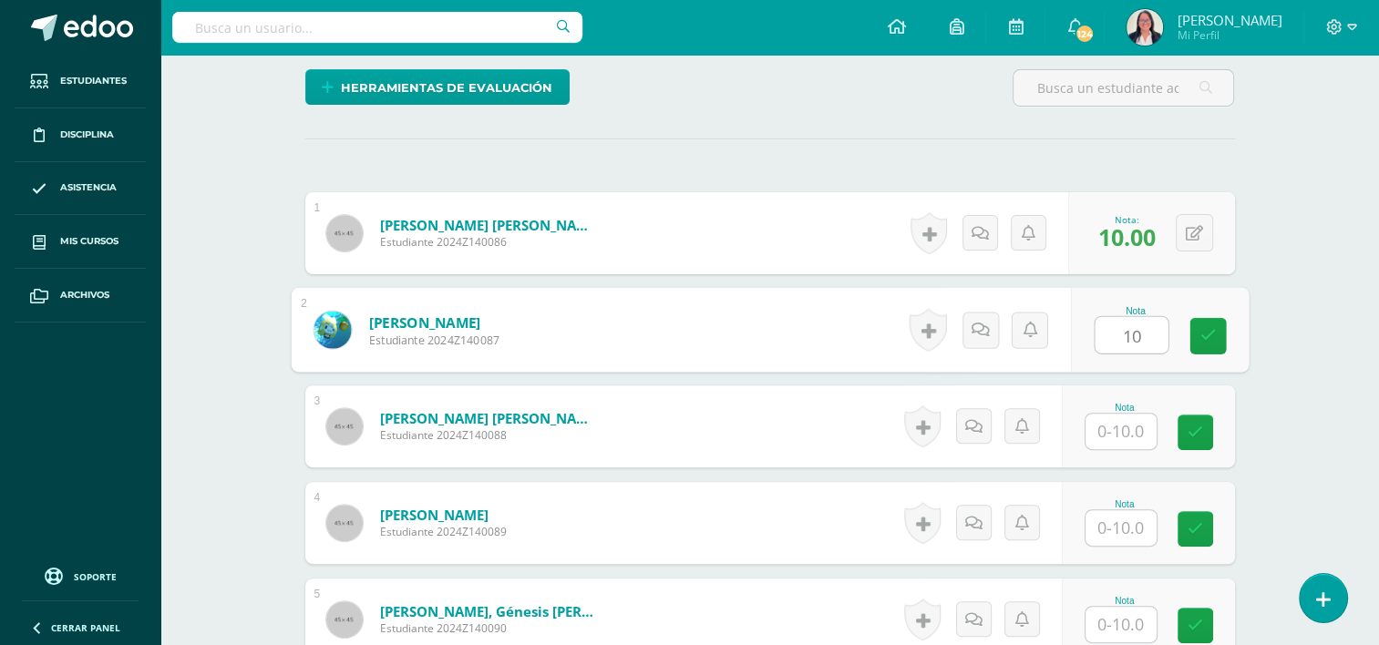
type input "10"
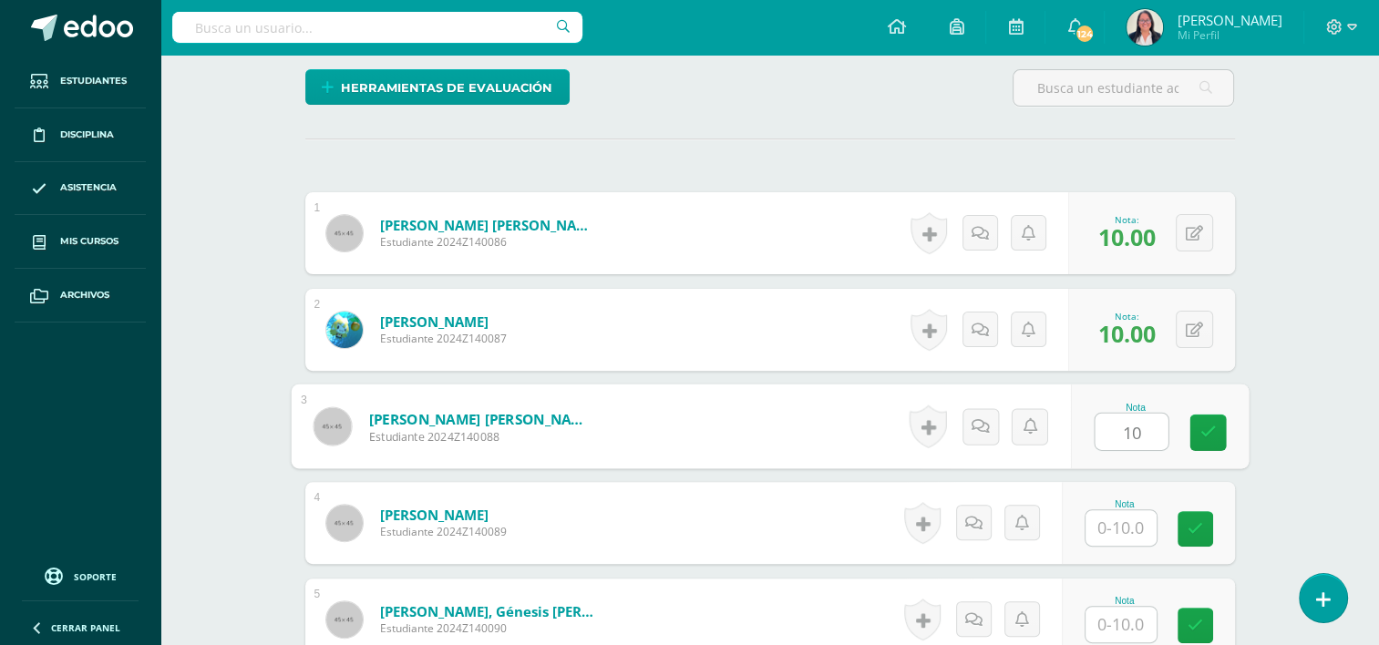
type input "10"
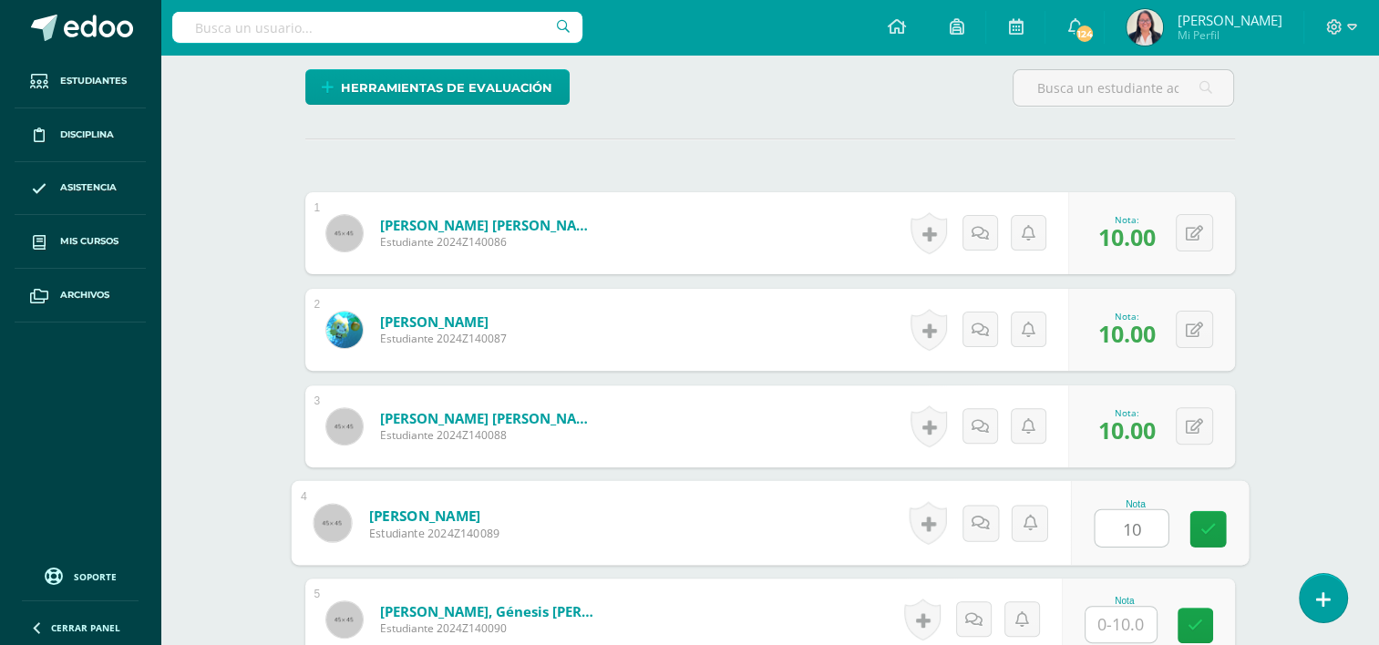
type input "10"
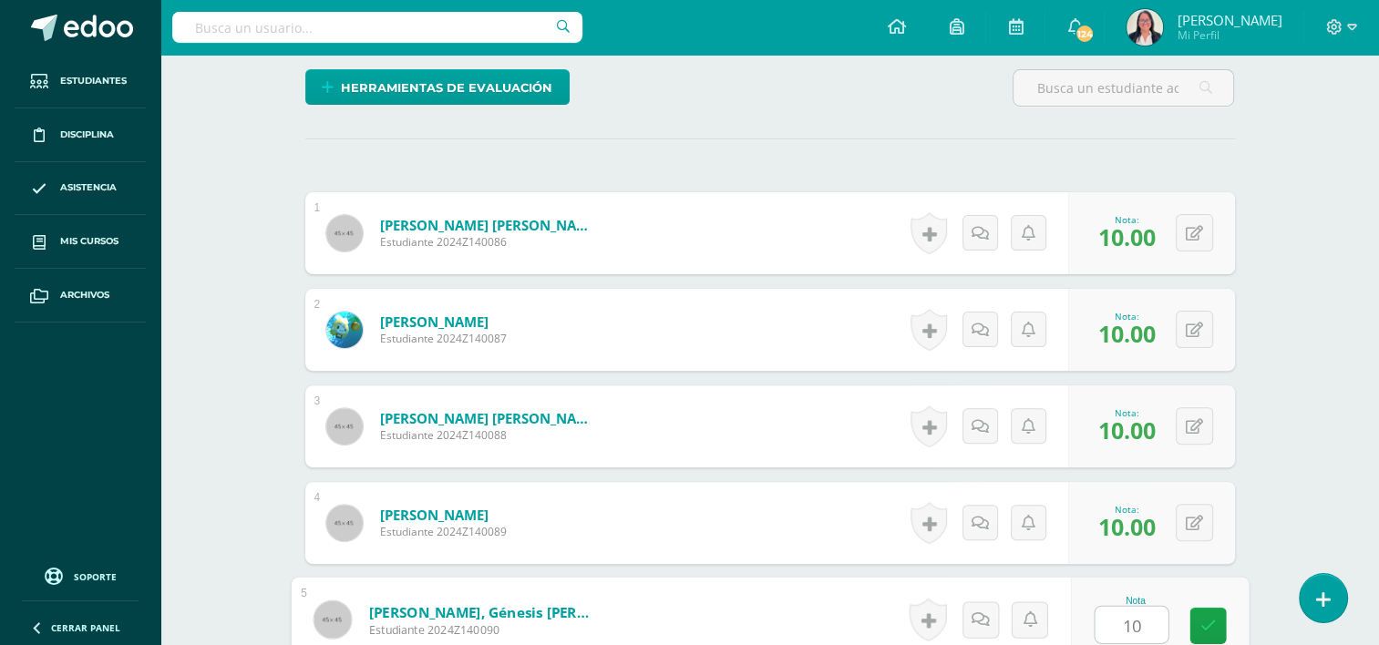
type input "10"
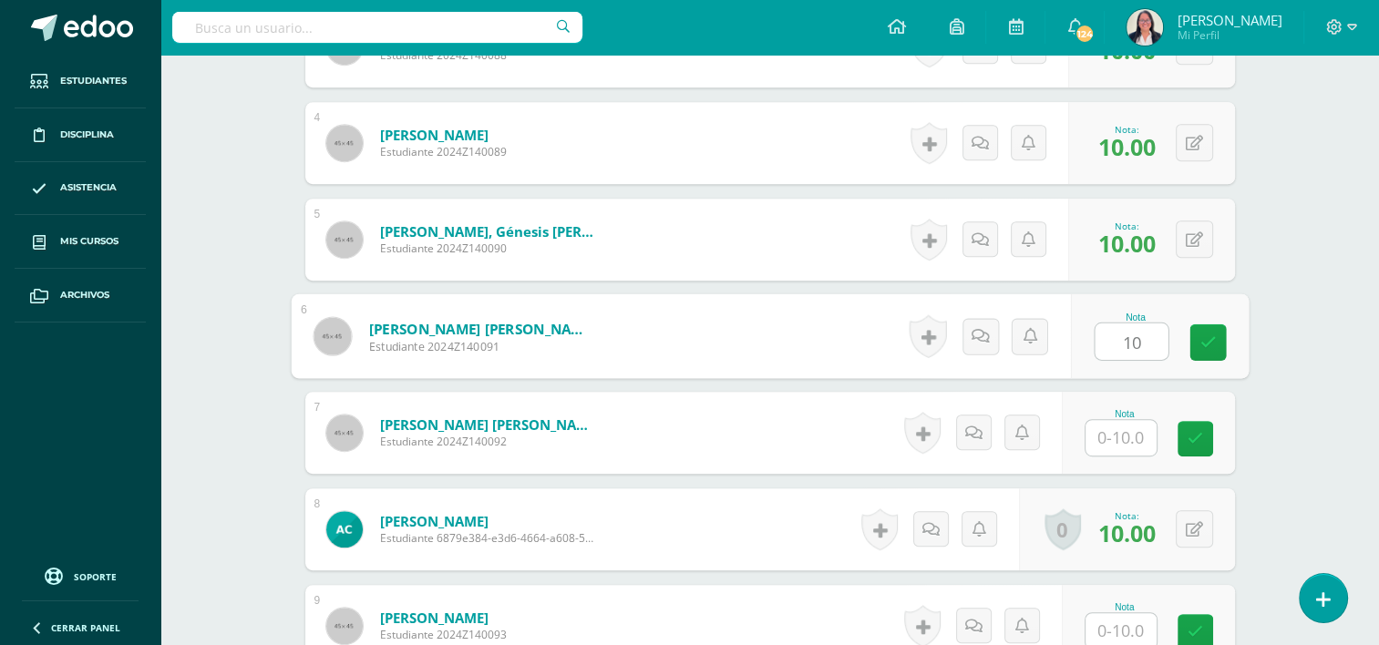
type input "10"
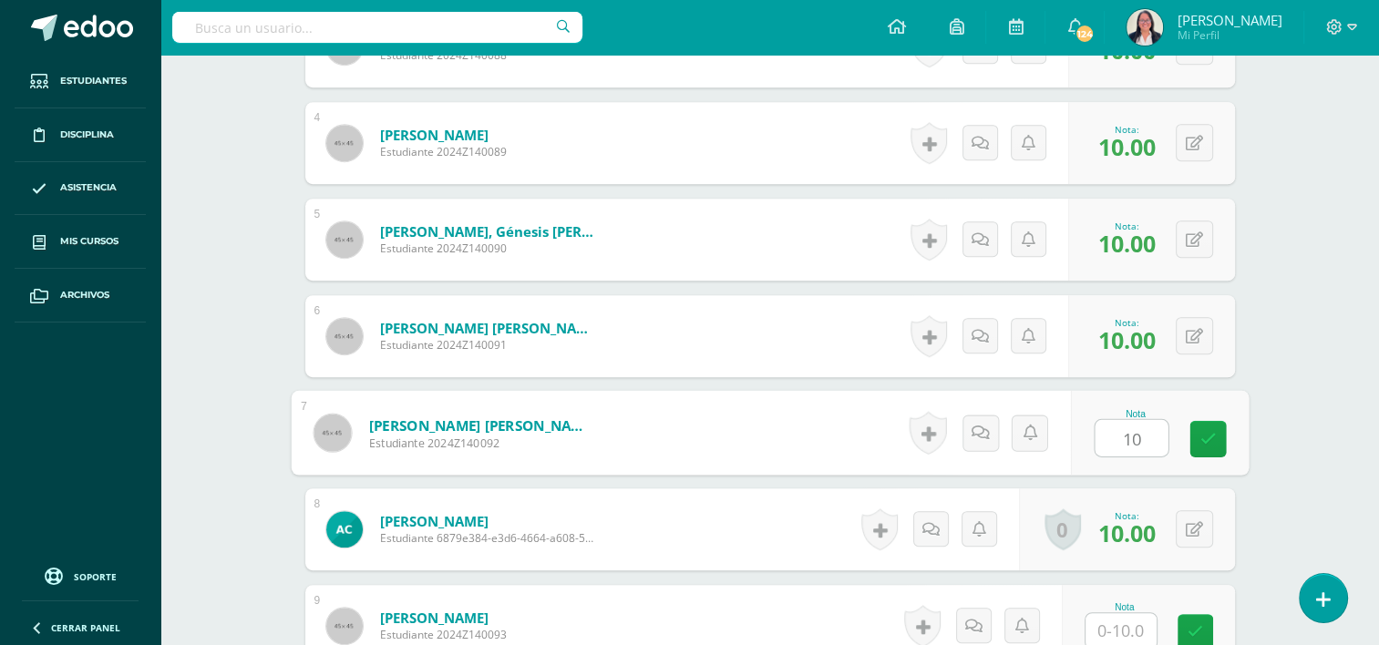
type input "10"
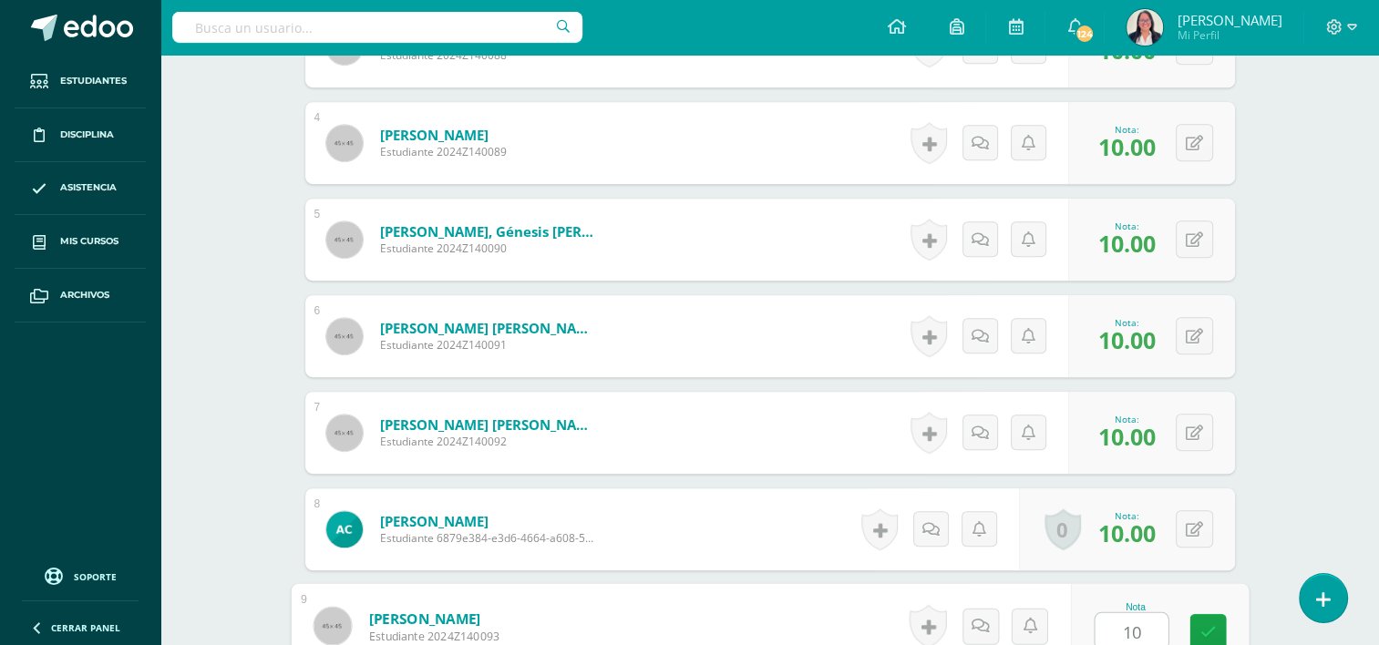
type input "10"
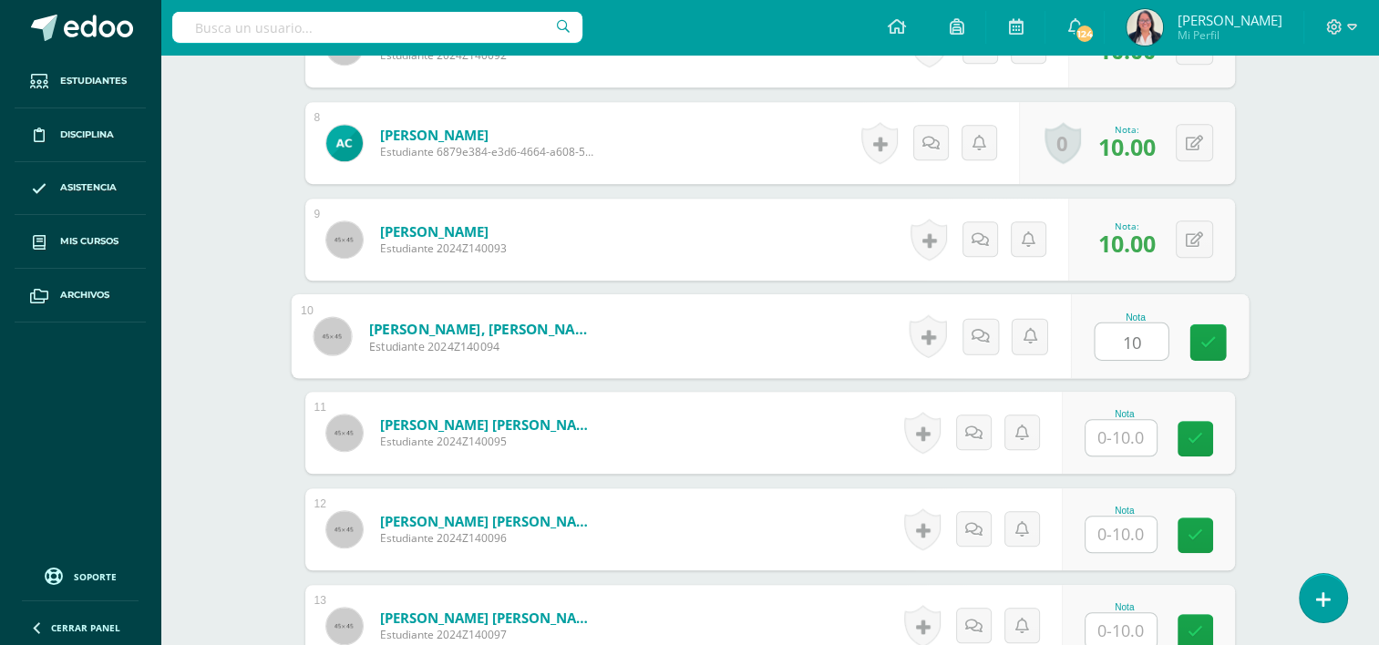
type input "10"
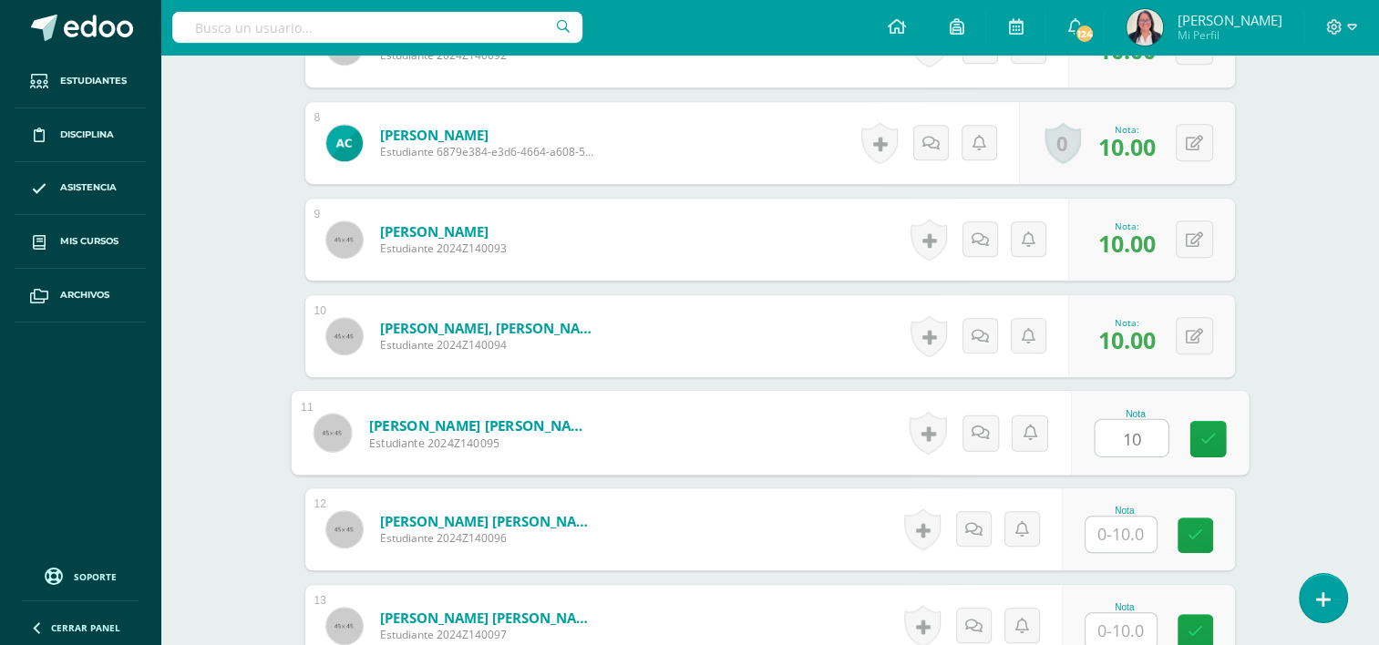
type input "10"
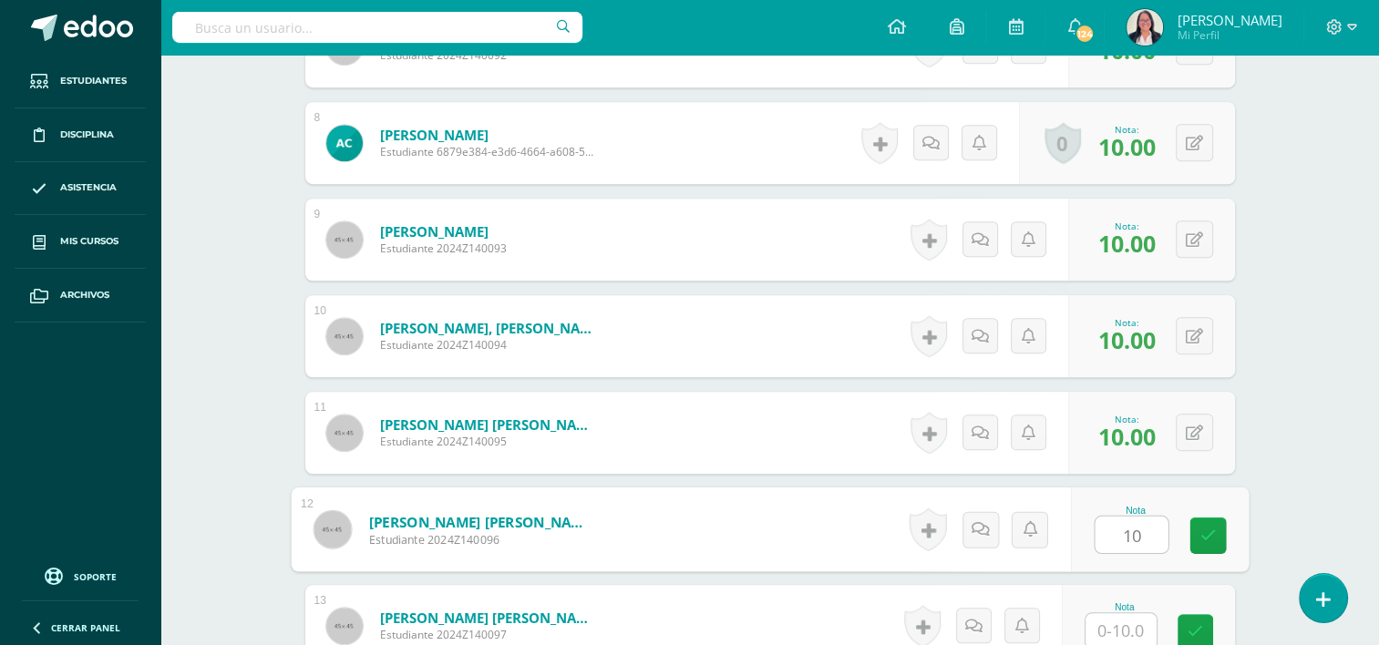
type input "10"
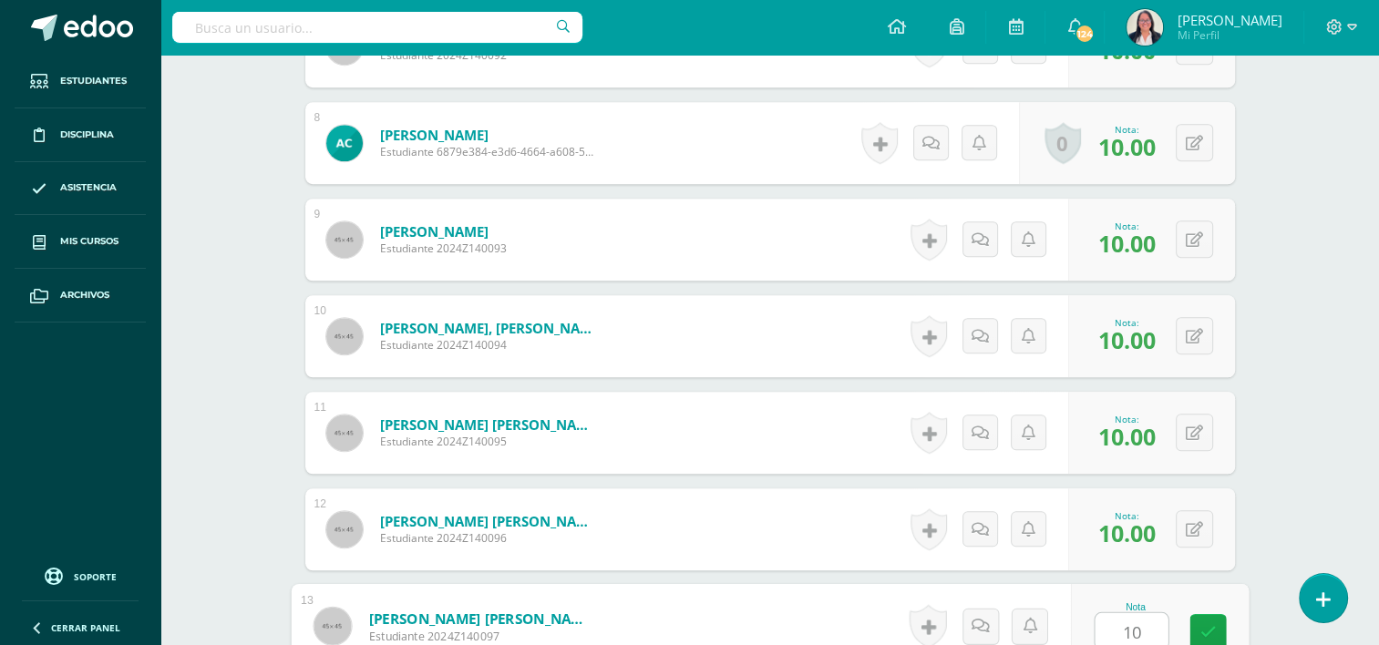
type input "10"
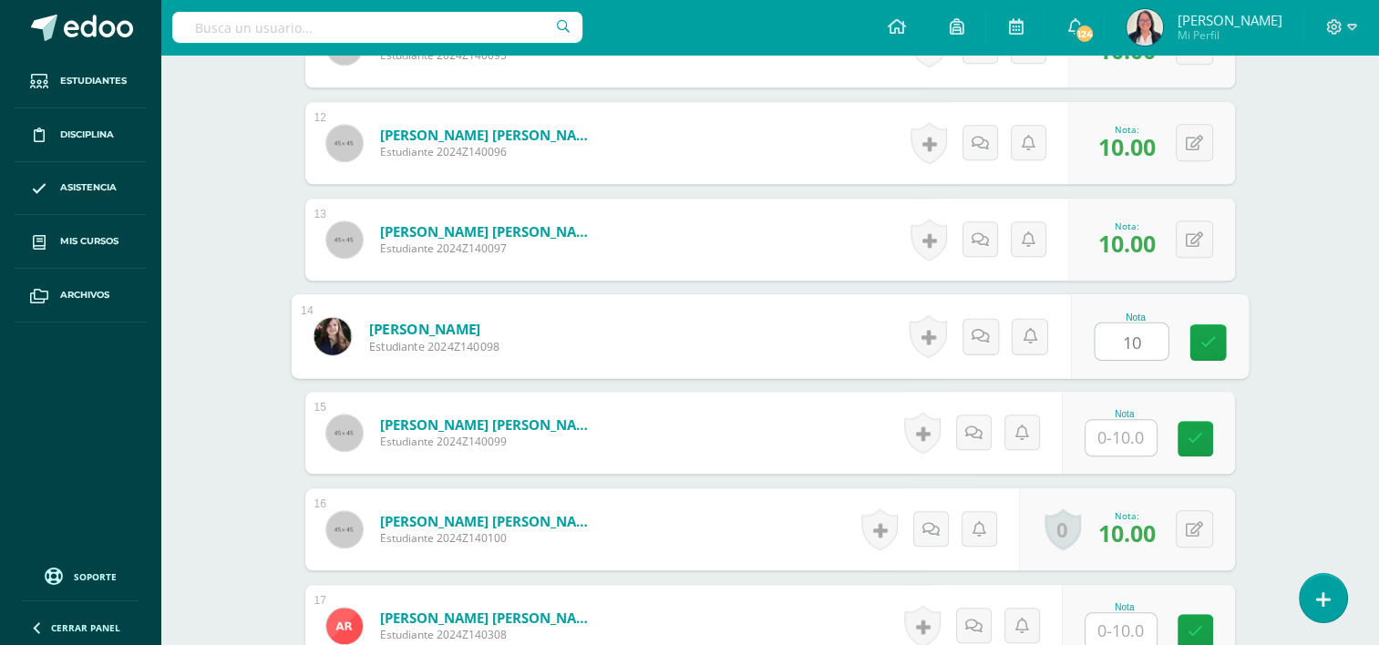
type input "10"
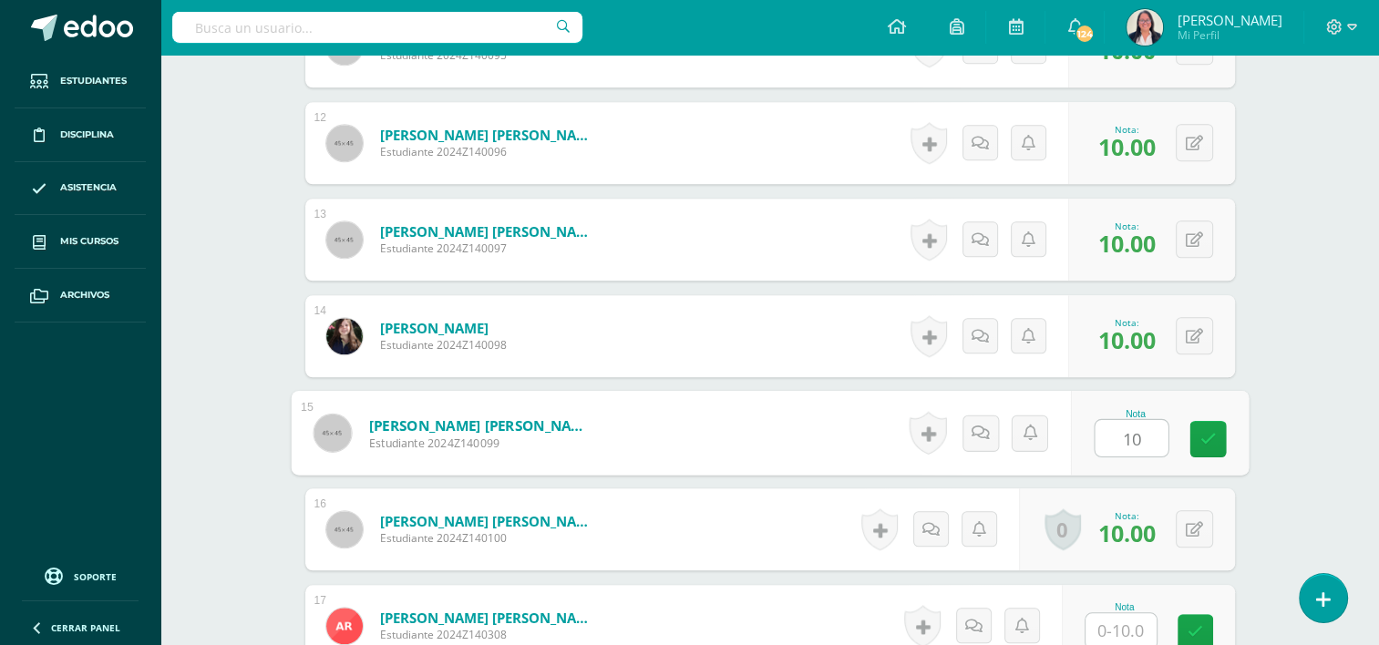
type input "10"
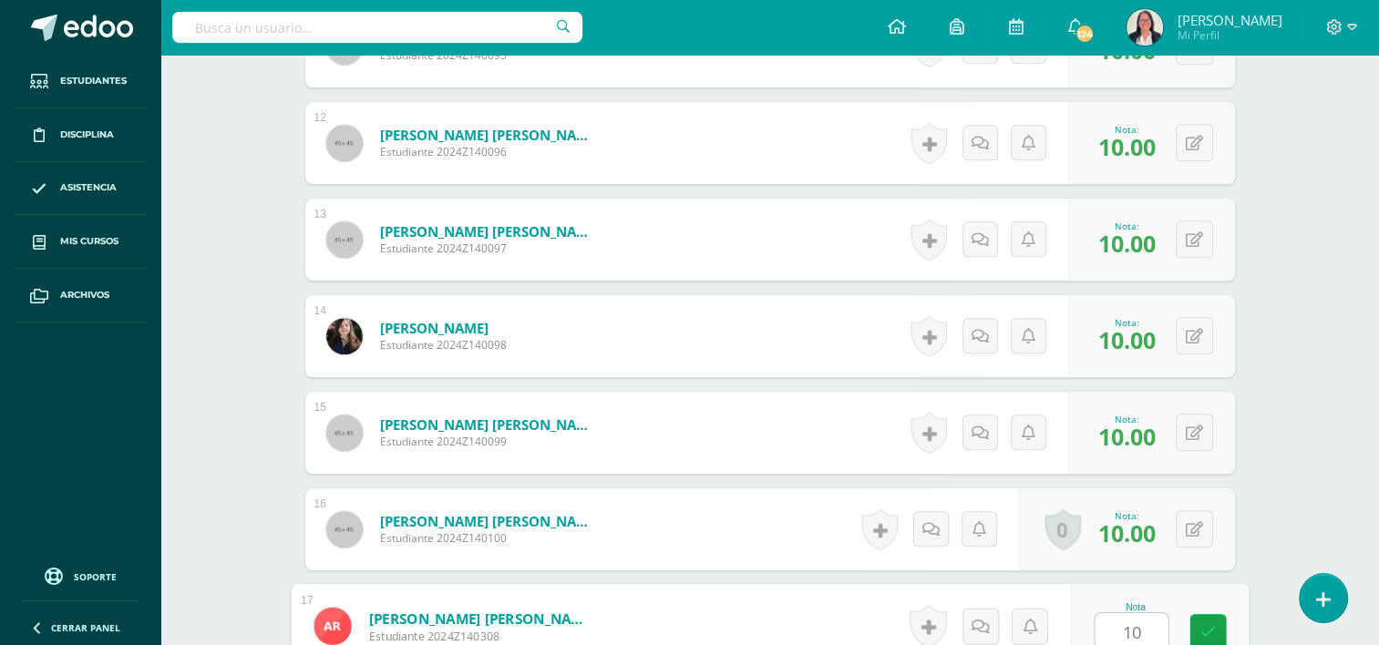
type input "10"
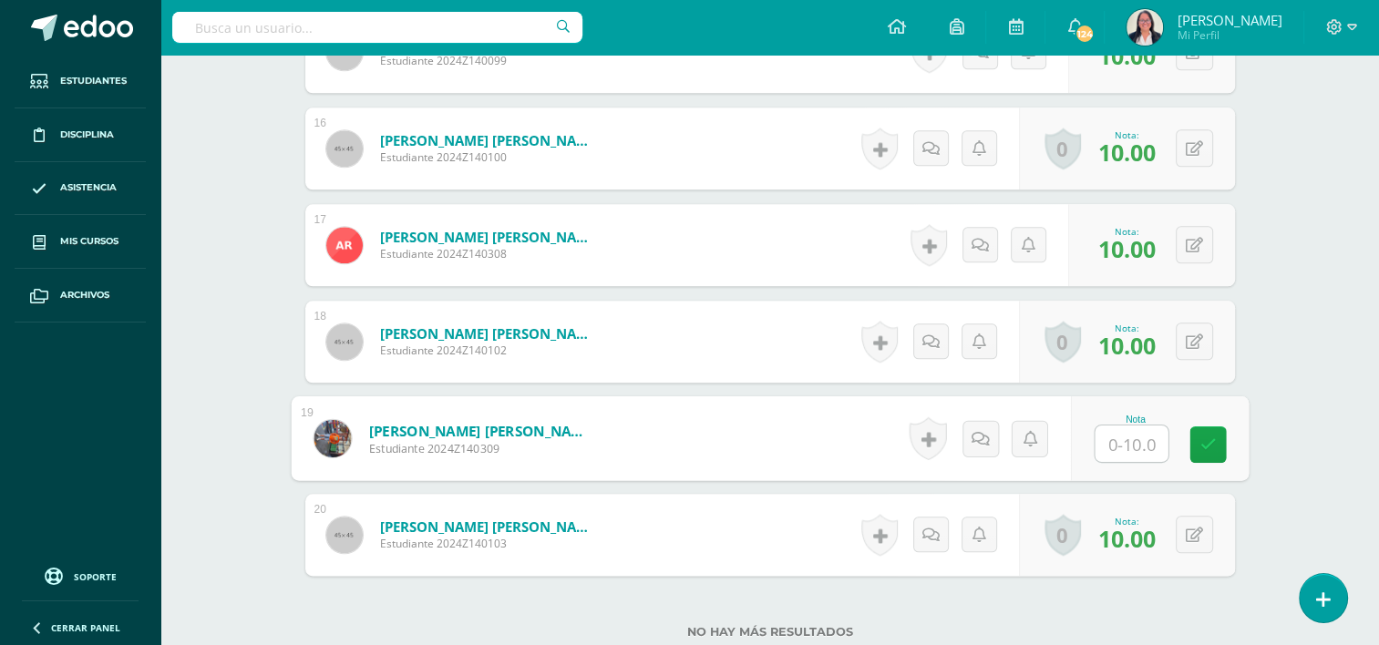
click at [1111, 426] on input "text" at bounding box center [1130, 444] width 73 height 36
type input "10"
click at [1210, 436] on icon at bounding box center [1207, 443] width 16 height 15
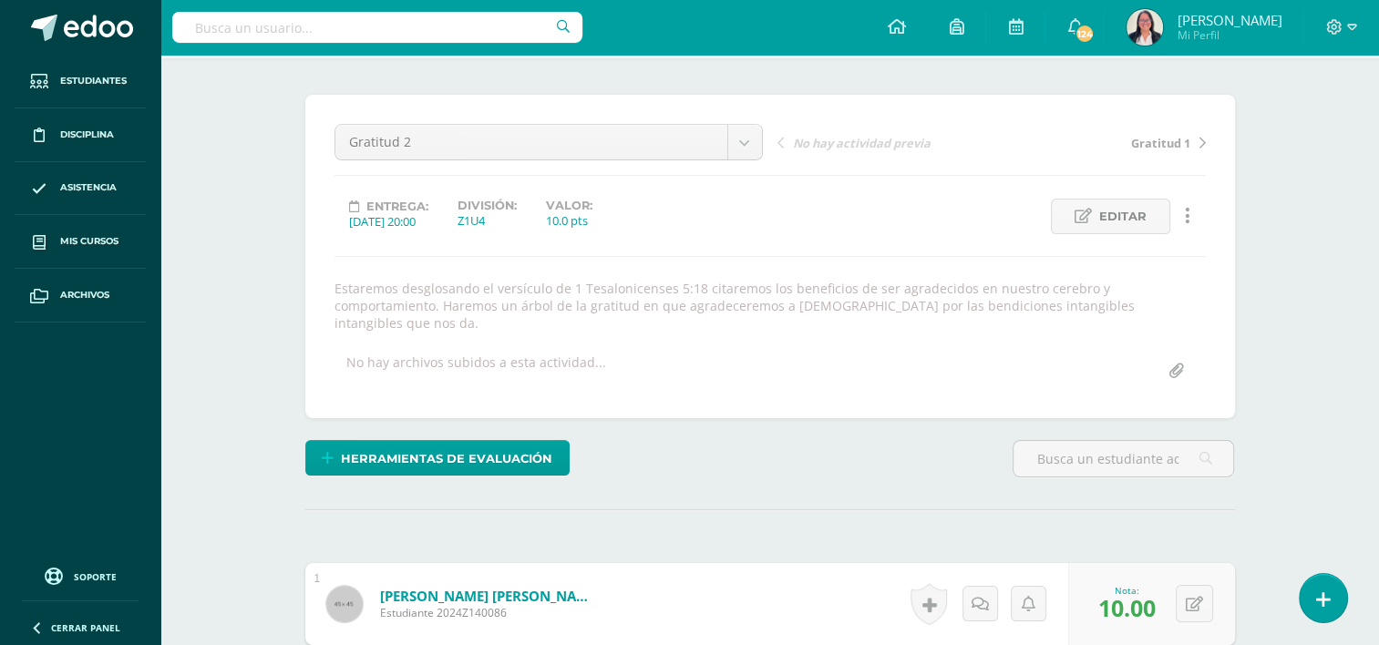
scroll to position [116, 0]
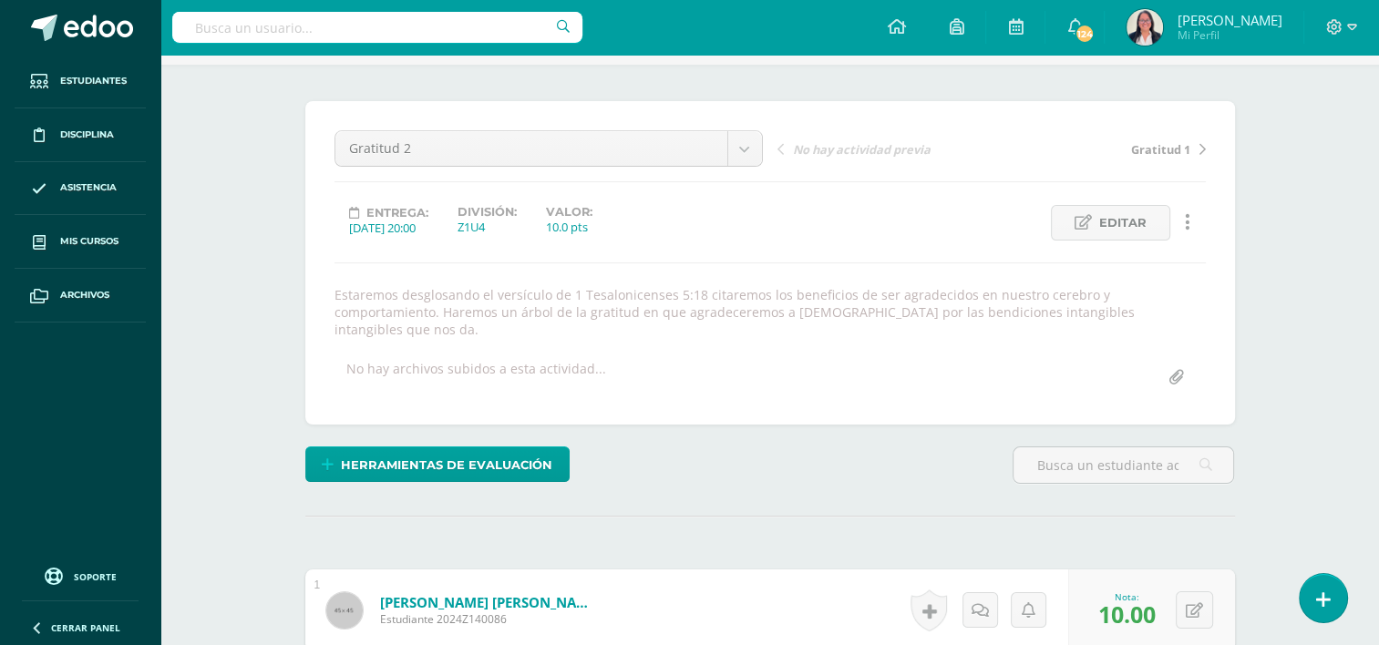
drag, startPoint x: 333, startPoint y: 291, endPoint x: 1120, endPoint y: 313, distance: 787.7
click at [1120, 313] on div "Estaremos desglosando el versículo de 1 Tesalonicenses 5:18 citaremos los benef…" at bounding box center [770, 312] width 886 height 52
copy div "Estaremos desglosando el versículo de 1 Tesalonicenses 5:18 citaremos los benef…"
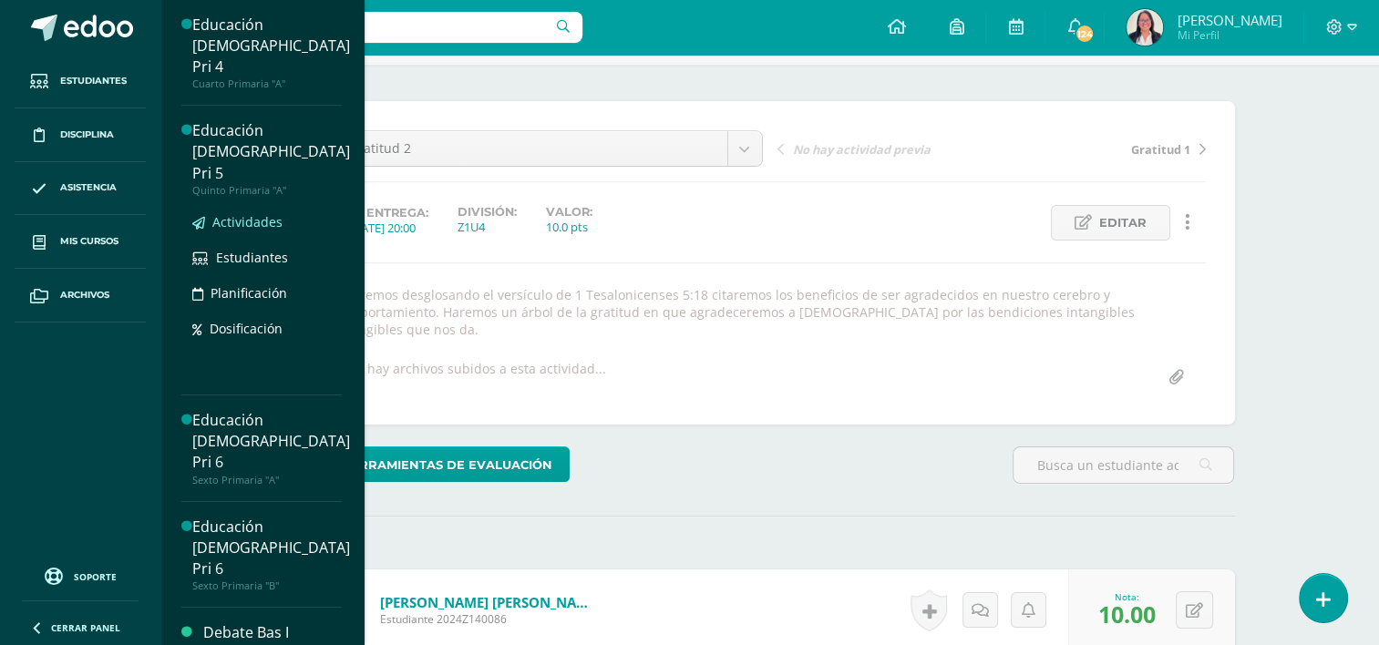
click at [252, 213] on span "Actividades" at bounding box center [247, 221] width 70 height 17
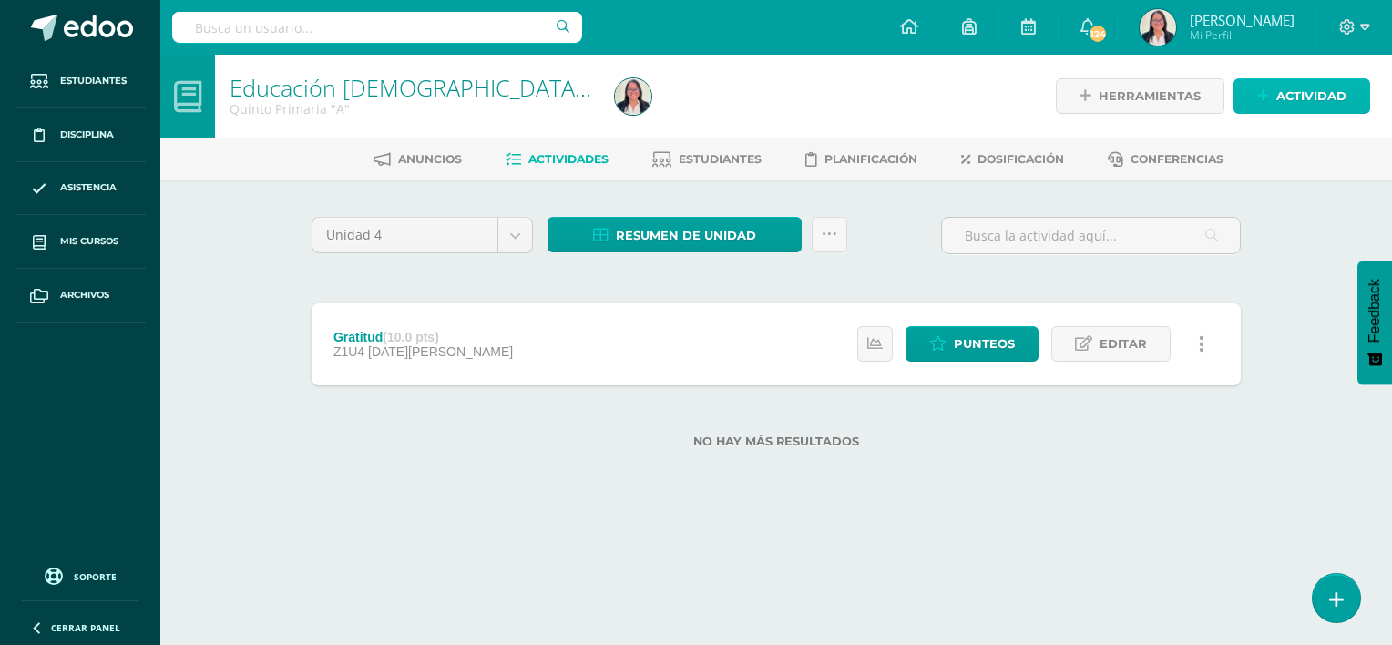
click at [1279, 98] on span "Actividad" at bounding box center [1312, 96] width 70 height 34
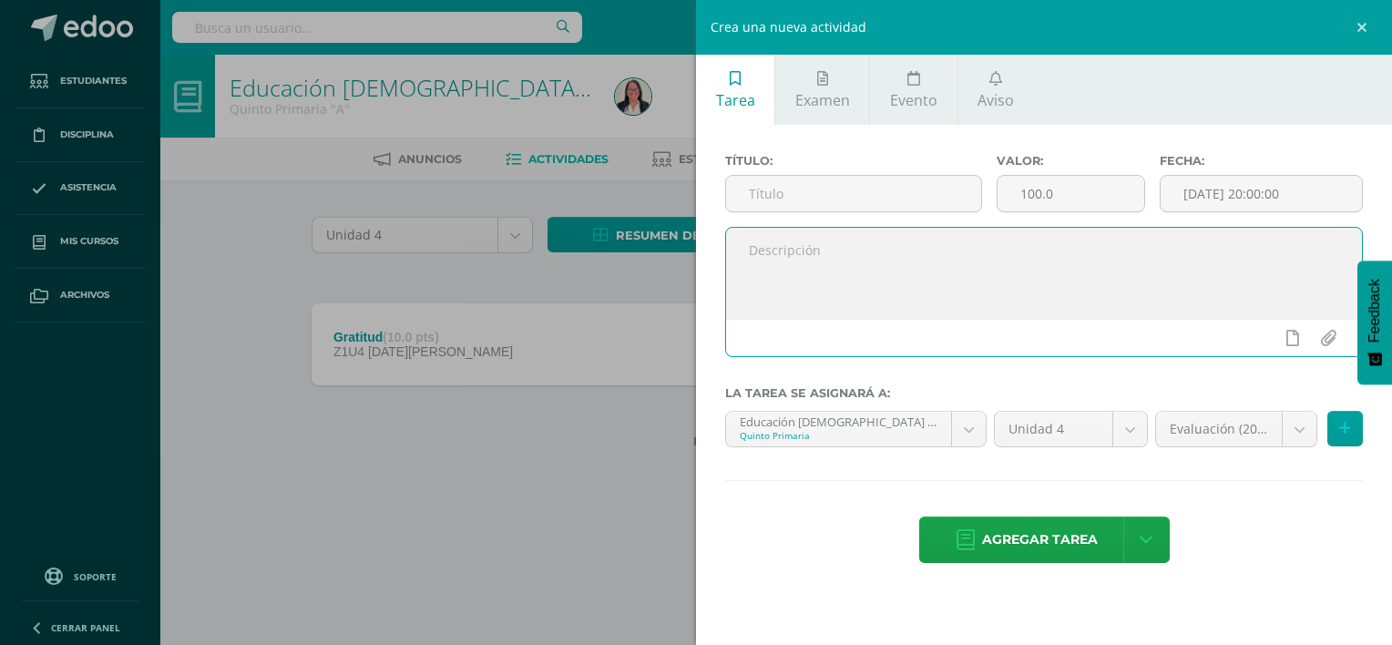
click at [900, 251] on textarea at bounding box center [1044, 273] width 636 height 91
paste textarea "Estaremos desglosando el versículo de 1 Tesalonicenses 5:18 citaremos los benef…"
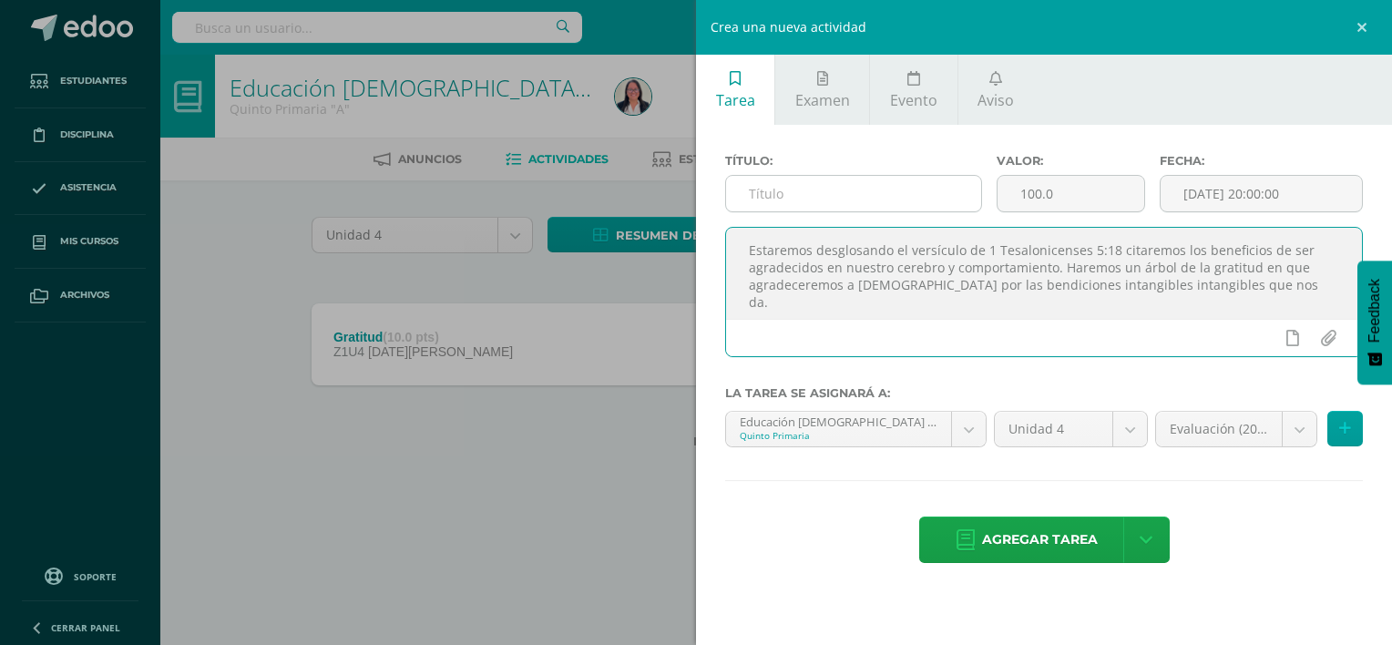
type textarea "Estaremos desglosando el versículo de 1 Tesalonicenses 5:18 citaremos los benef…"
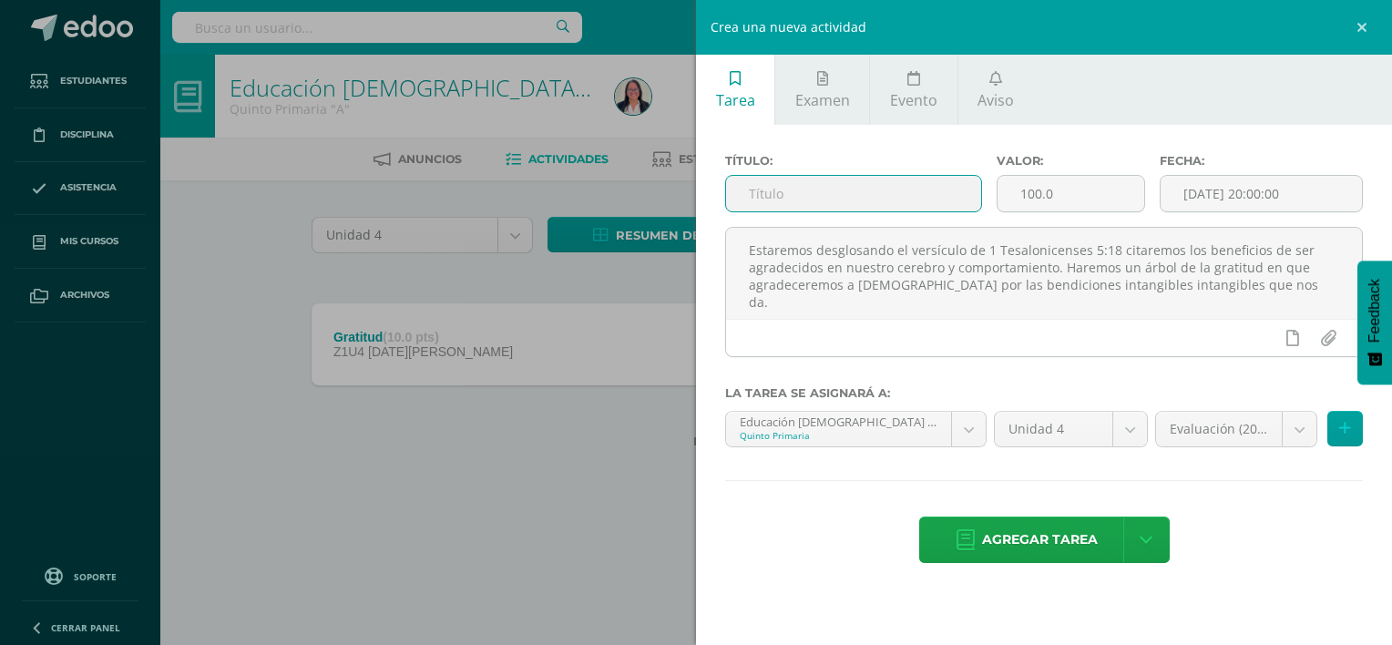
click at [861, 182] on input "text" at bounding box center [853, 194] width 255 height 36
type input "Gratitud 2"
click at [1062, 195] on input "100.0" at bounding box center [1071, 194] width 147 height 36
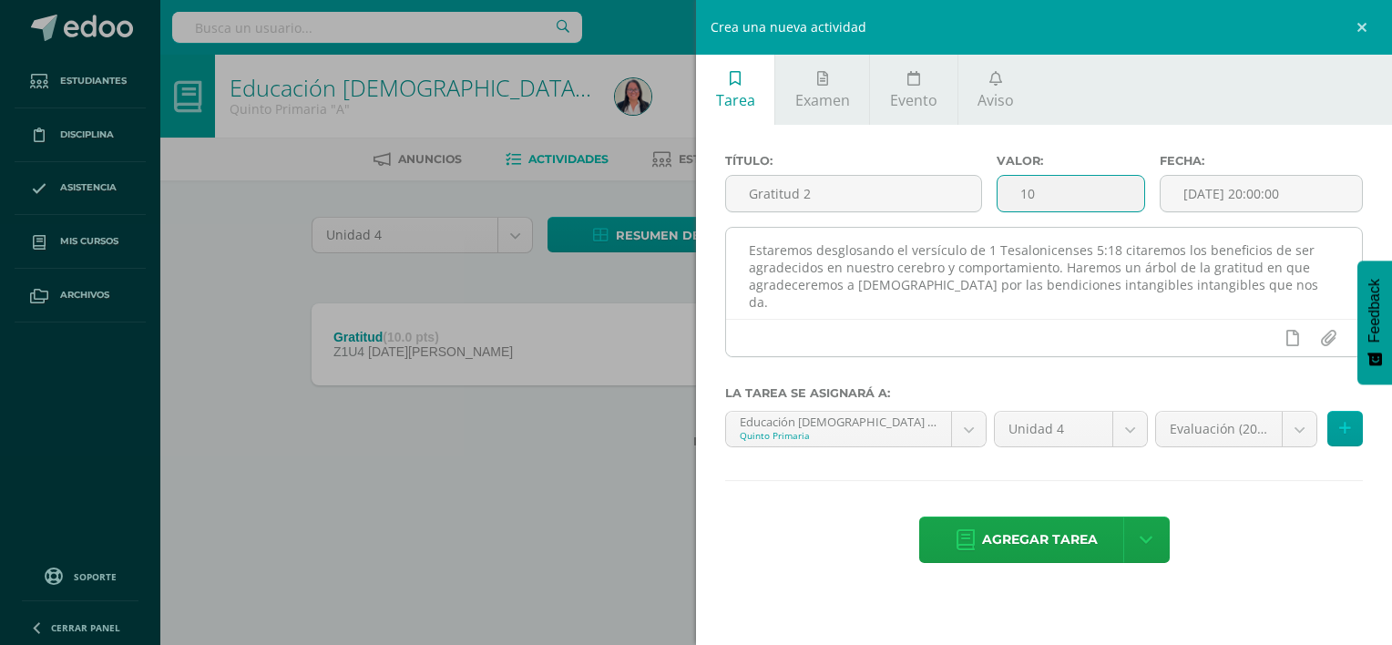
type input "10"
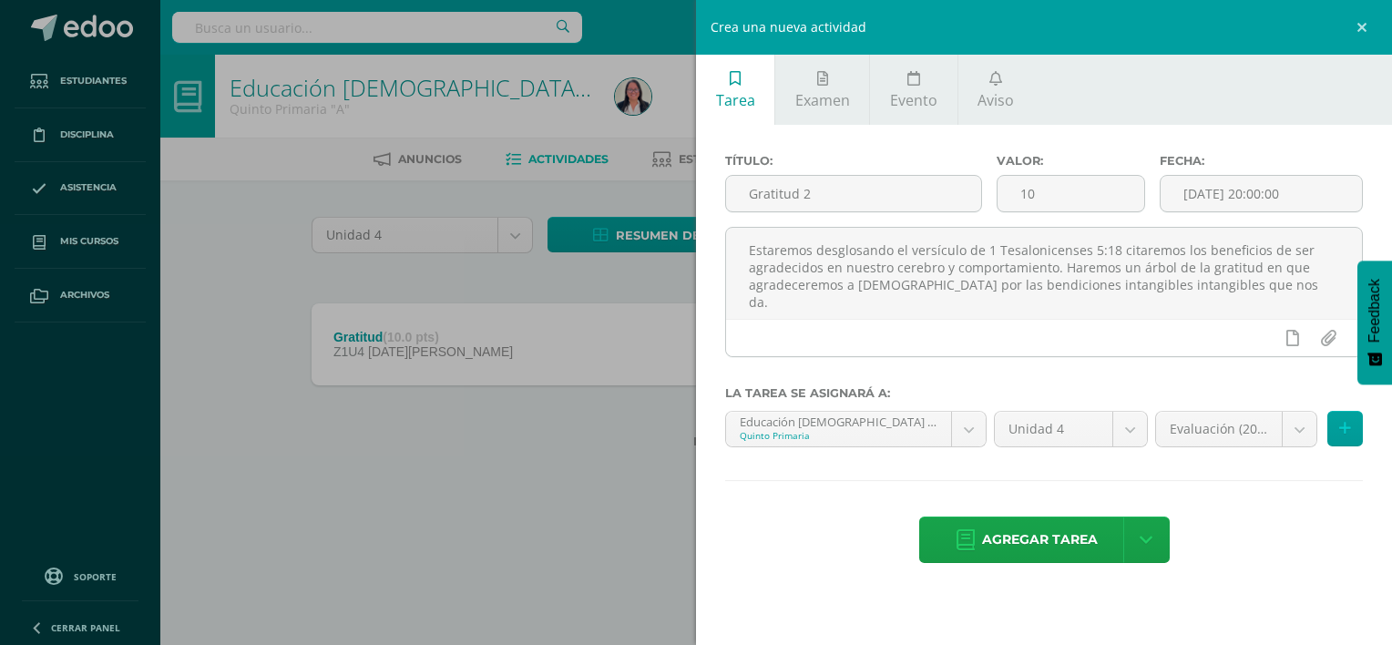
drag, startPoint x: 1108, startPoint y: 292, endPoint x: 955, endPoint y: 474, distance: 238.0
click at [955, 474] on div "Título: Gratitud 2 Valor: 10 Fecha: 2025-08-11 20:00:00 Estaremos desglosando e…" at bounding box center [1044, 360] width 696 height 471
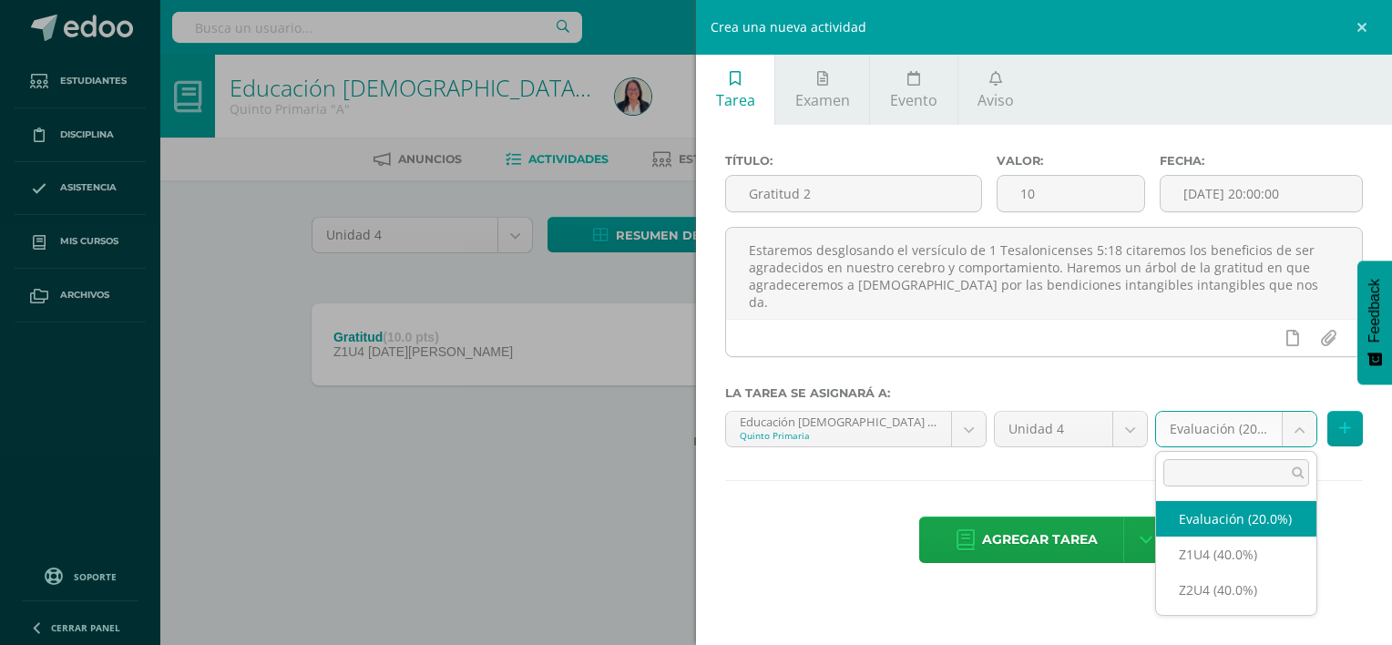
click at [1297, 427] on body "Estudiantes Disciplina Asistencia Mis cursos Archivos Soporte Ayuda Reportar un…" at bounding box center [696, 253] width 1392 height 507
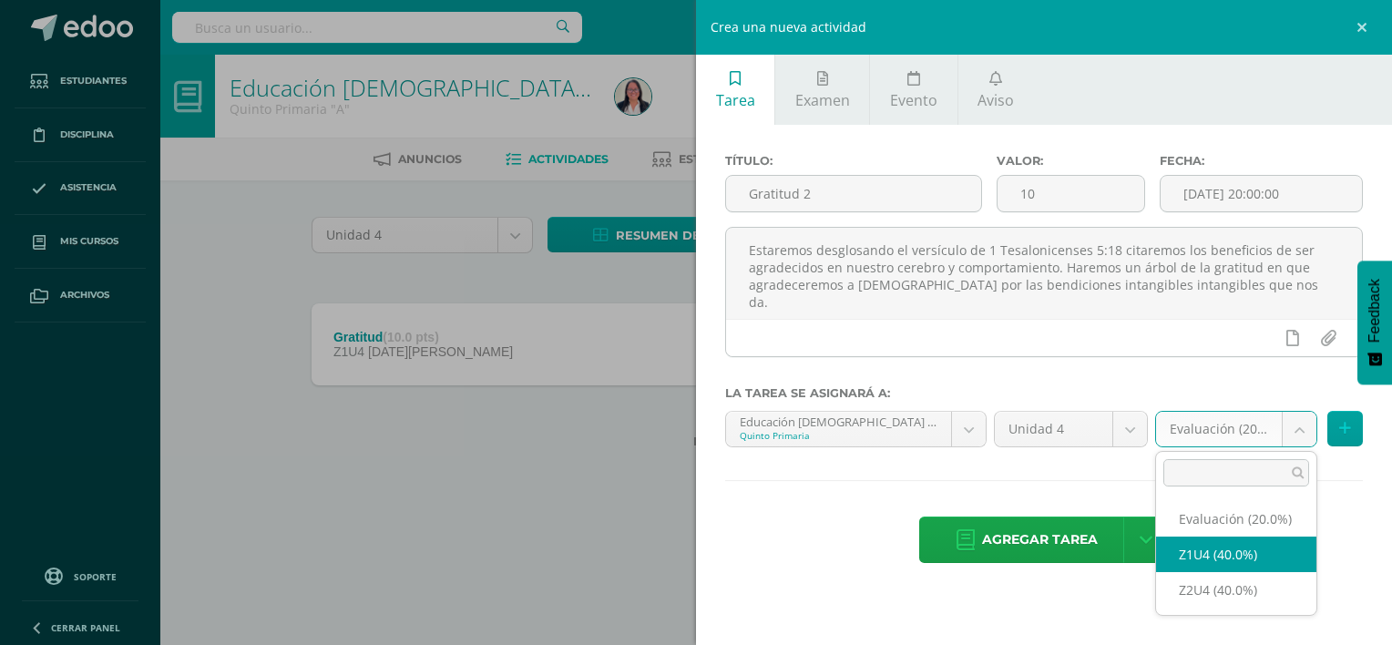
select select "30451"
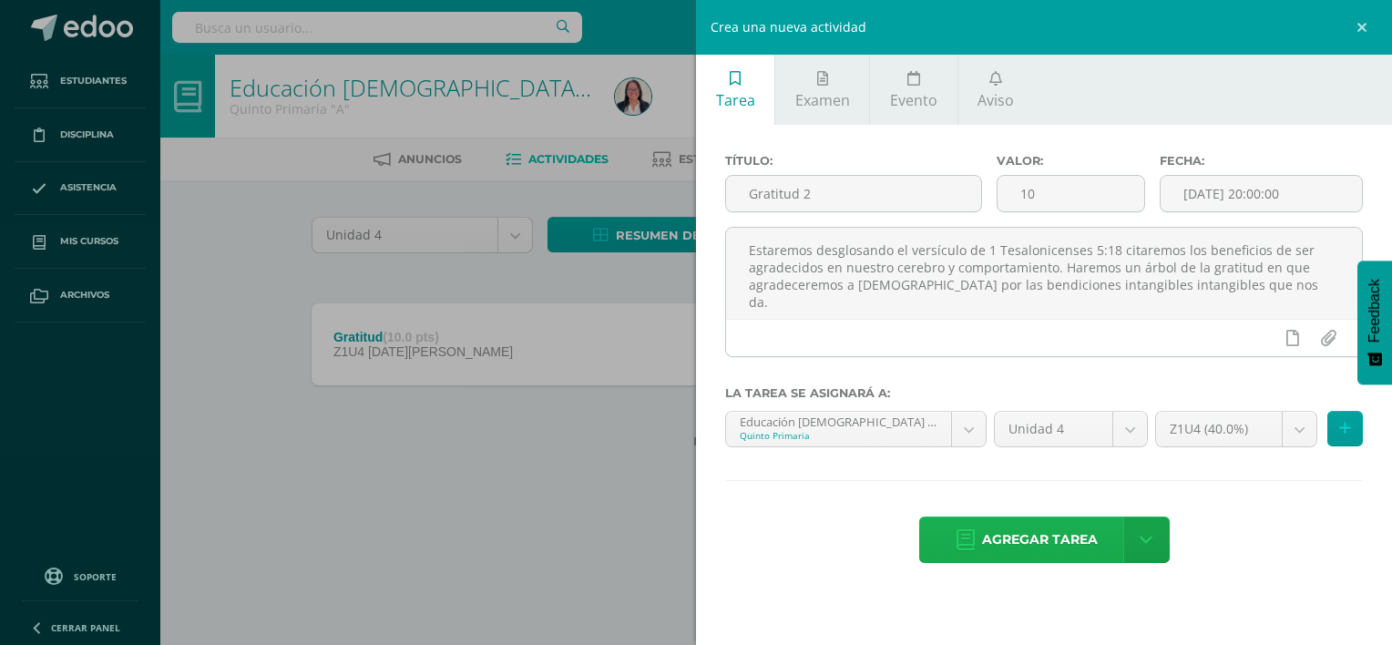
click at [1084, 542] on span "Agregar tarea" at bounding box center [1040, 540] width 116 height 45
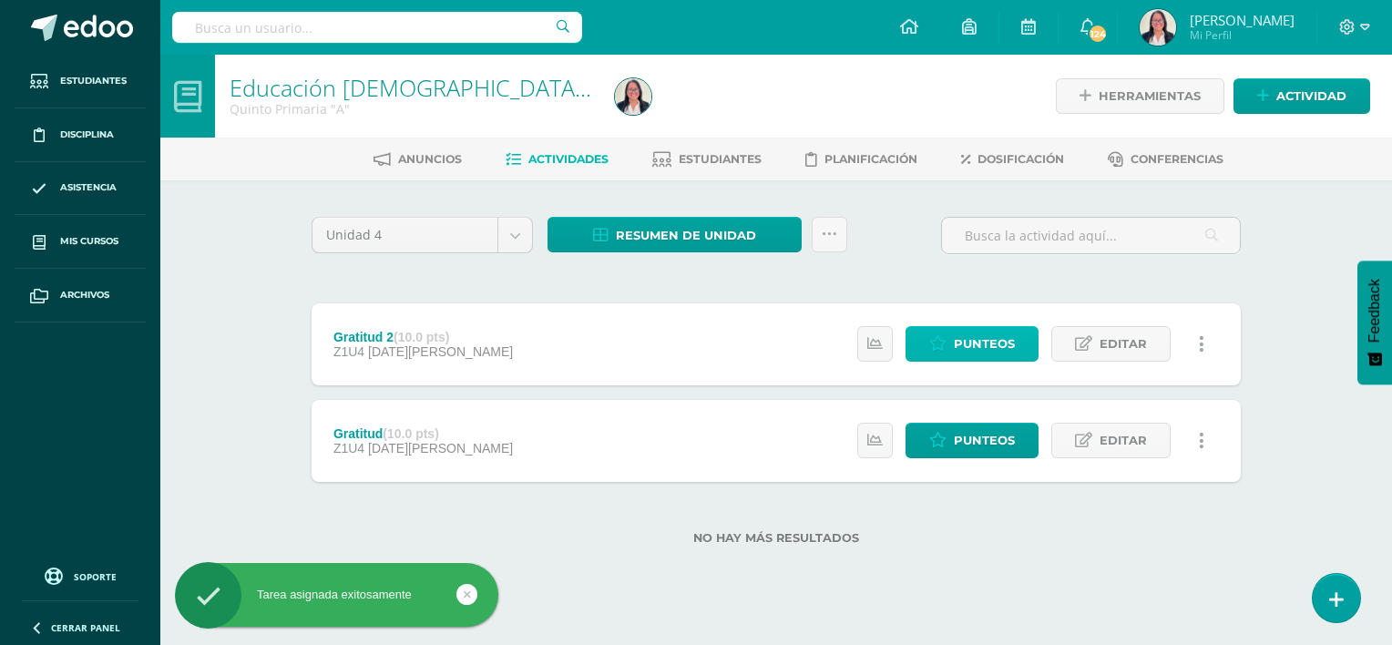
click at [991, 354] on span "Punteos" at bounding box center [984, 344] width 61 height 34
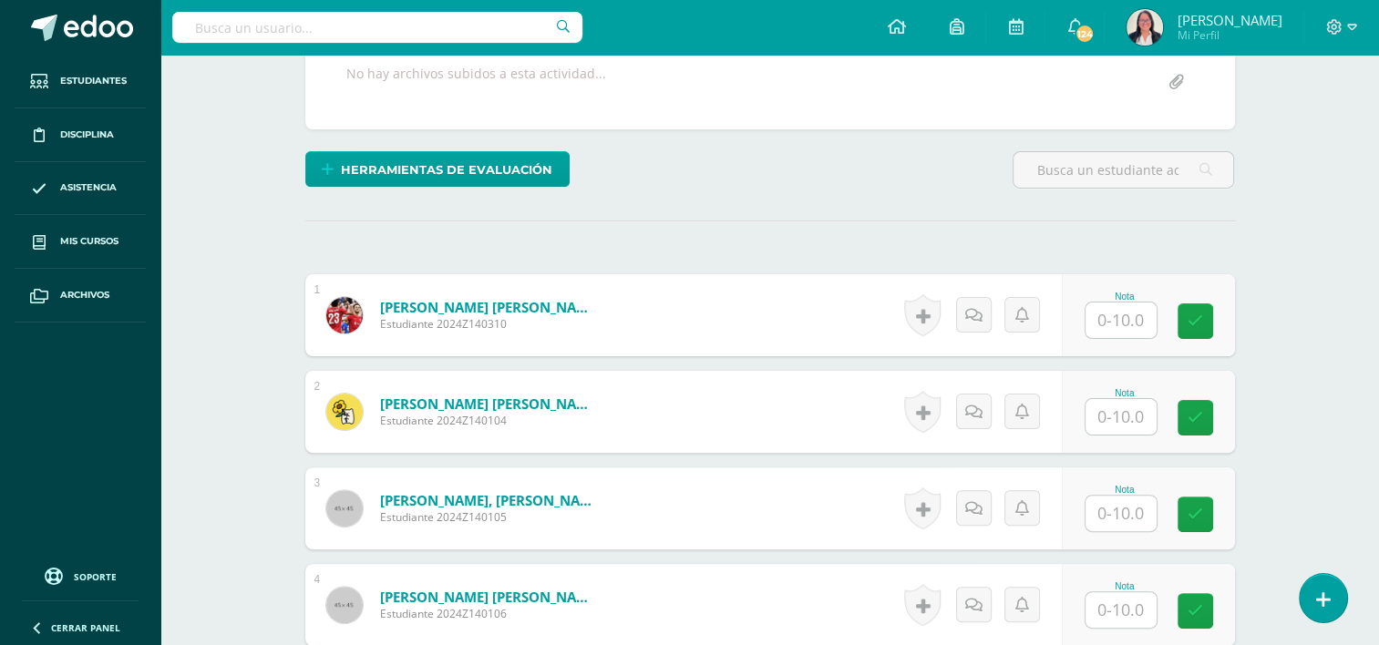
scroll to position [412, 0]
click at [1136, 303] on input "text" at bounding box center [1120, 320] width 71 height 36
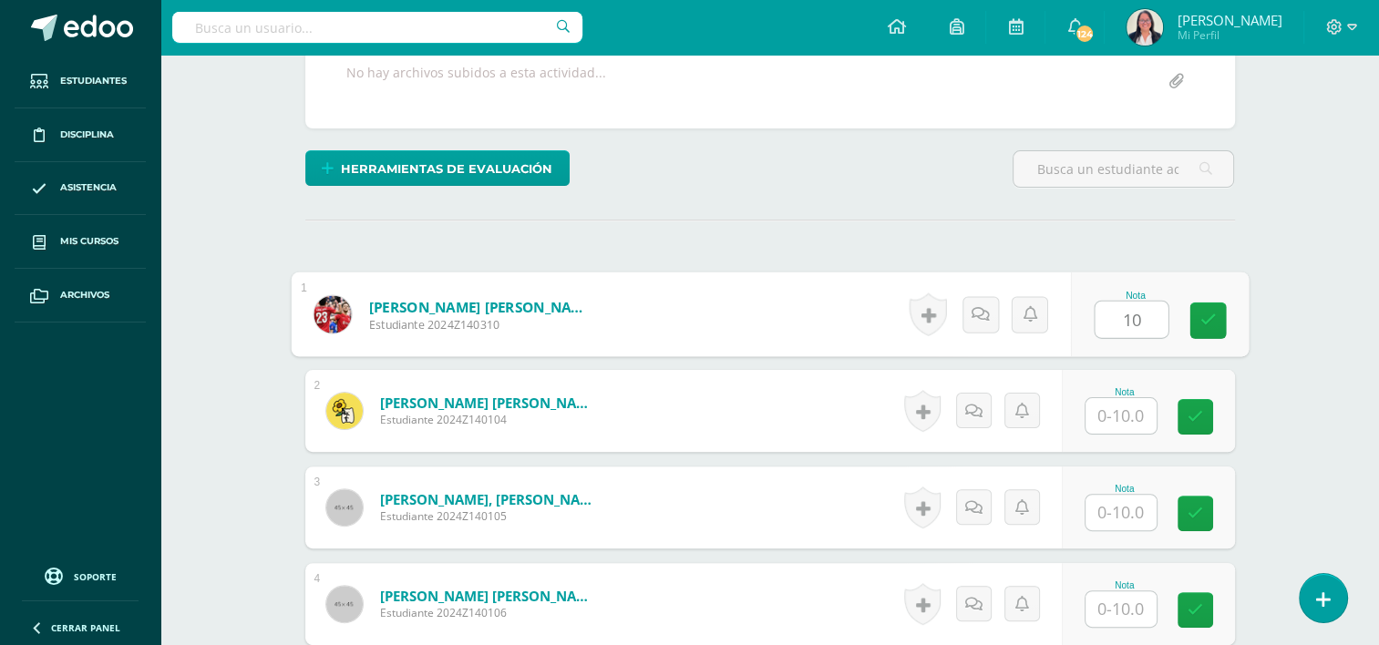
type input "10"
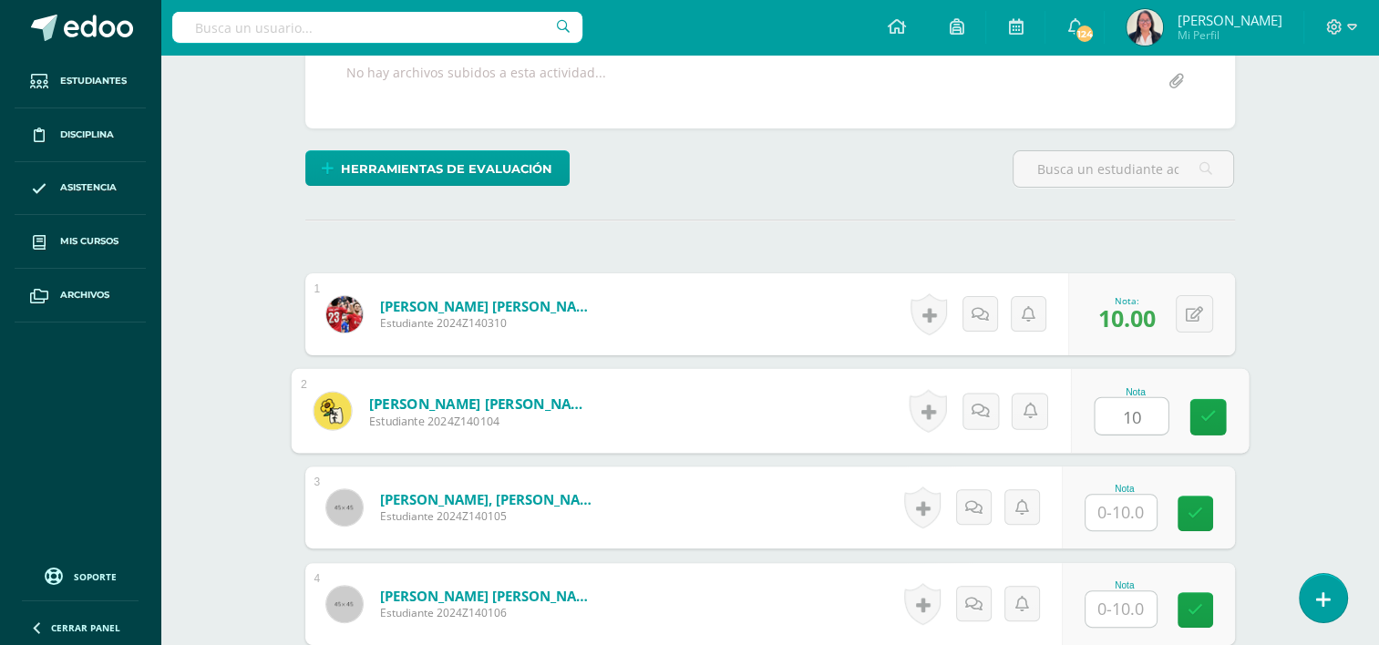
type input "10"
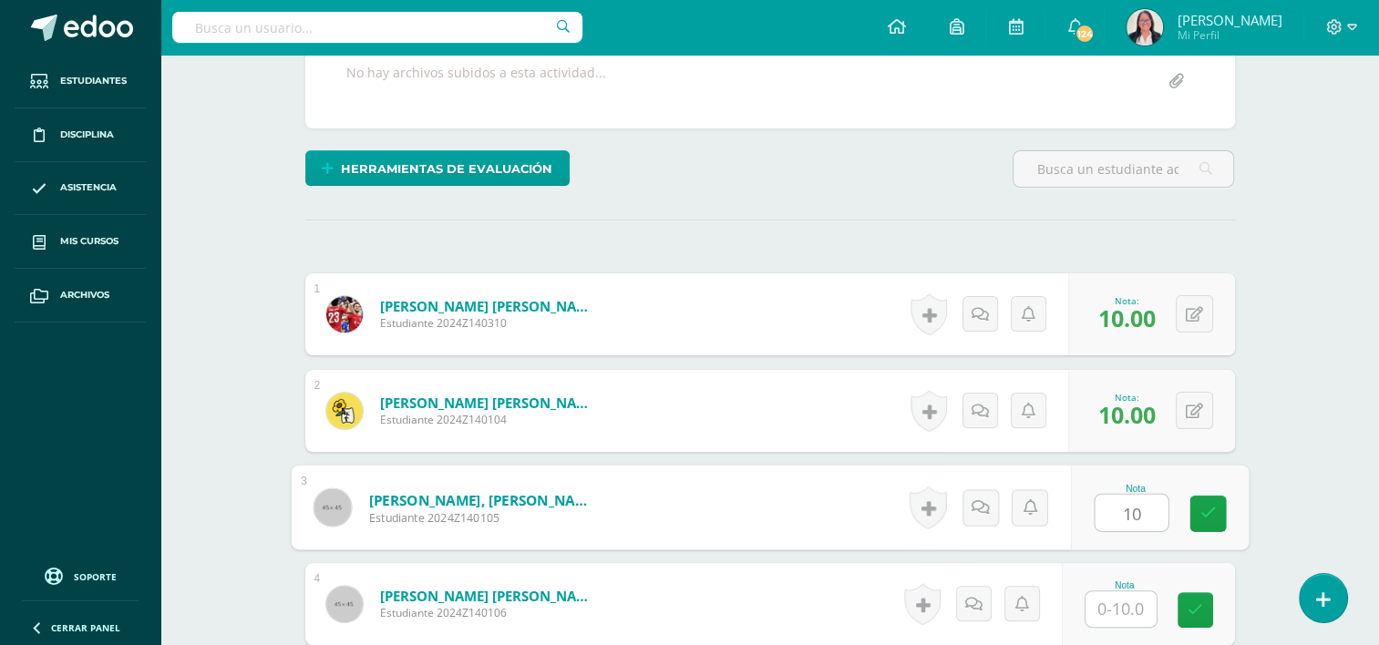
type input "10"
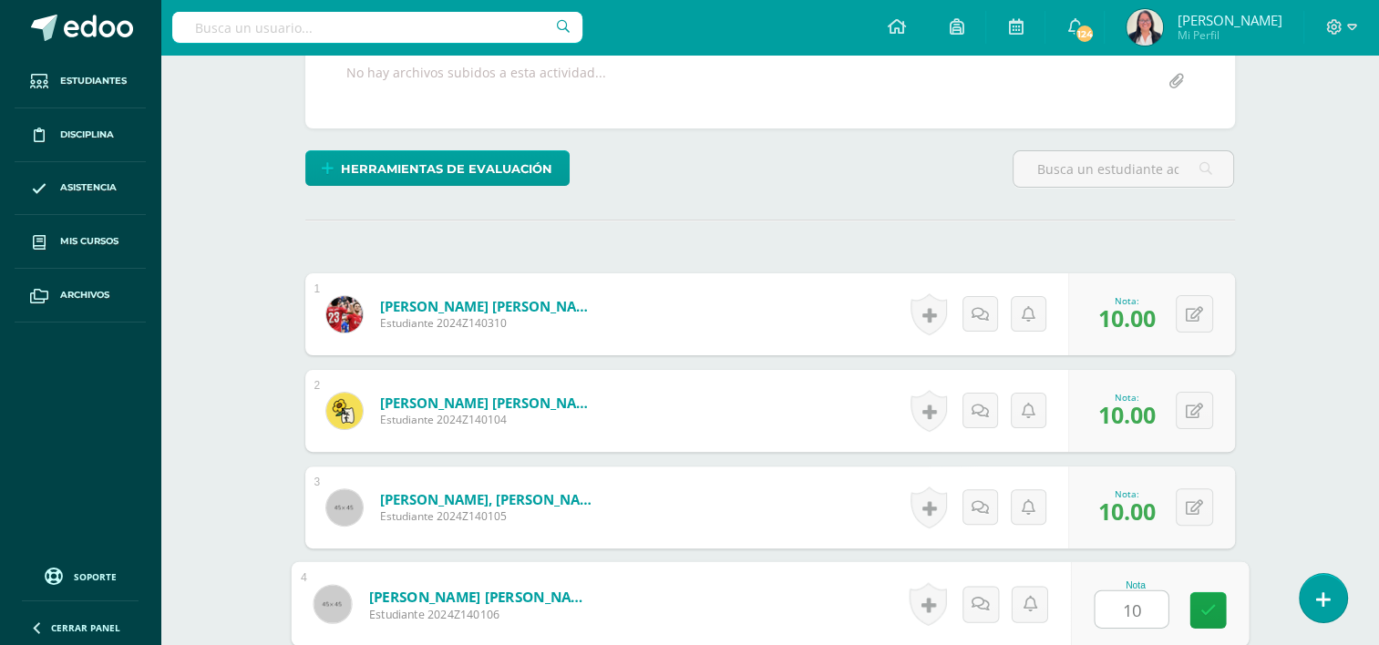
type input "10"
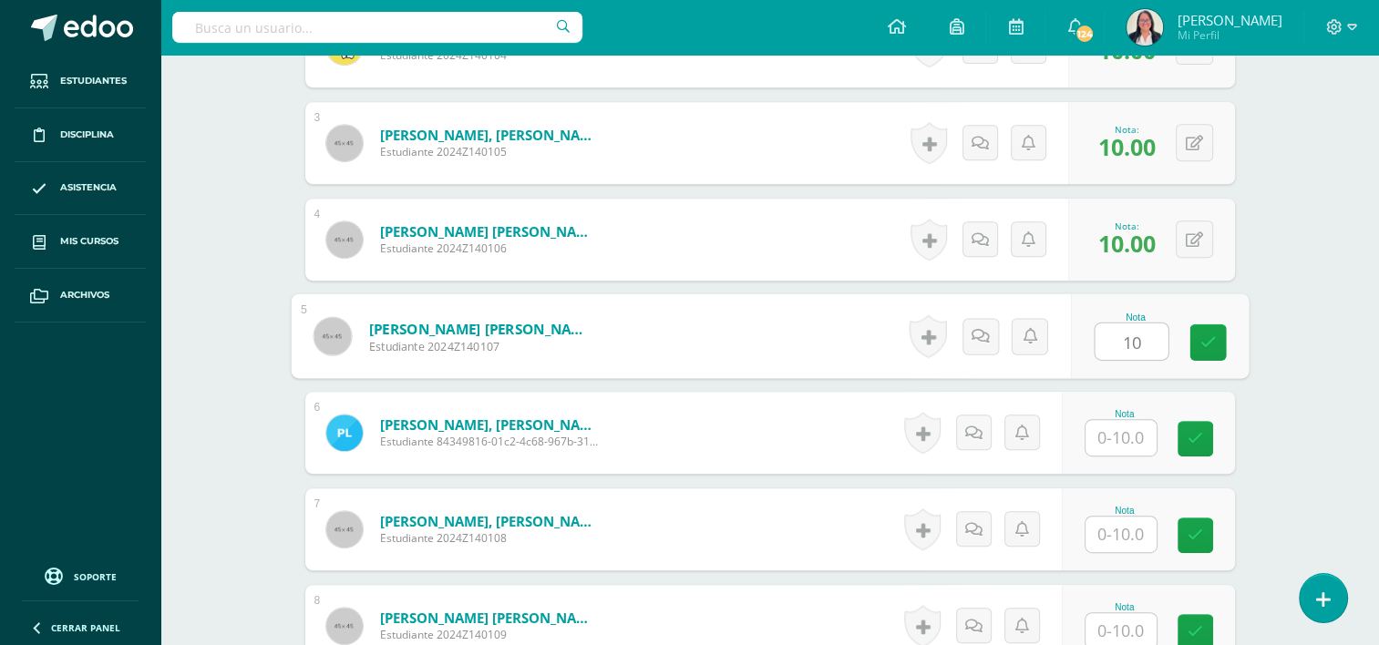
type input "10"
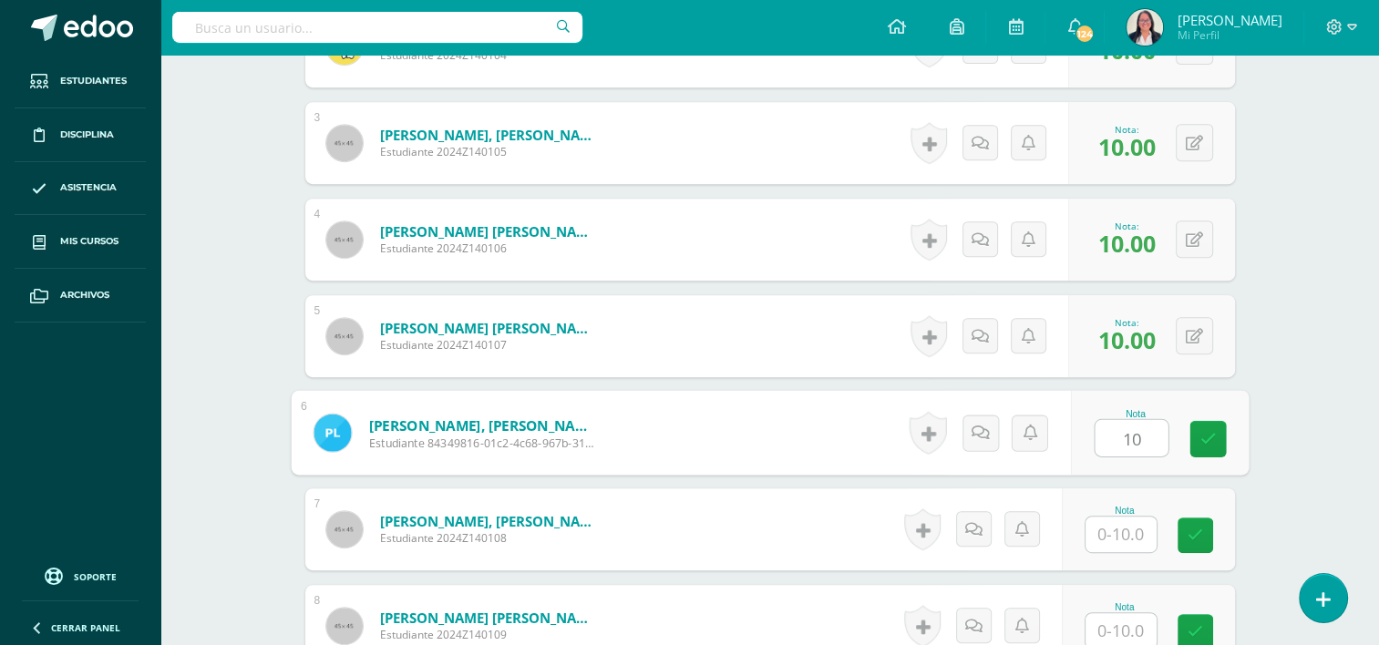
type input "10"
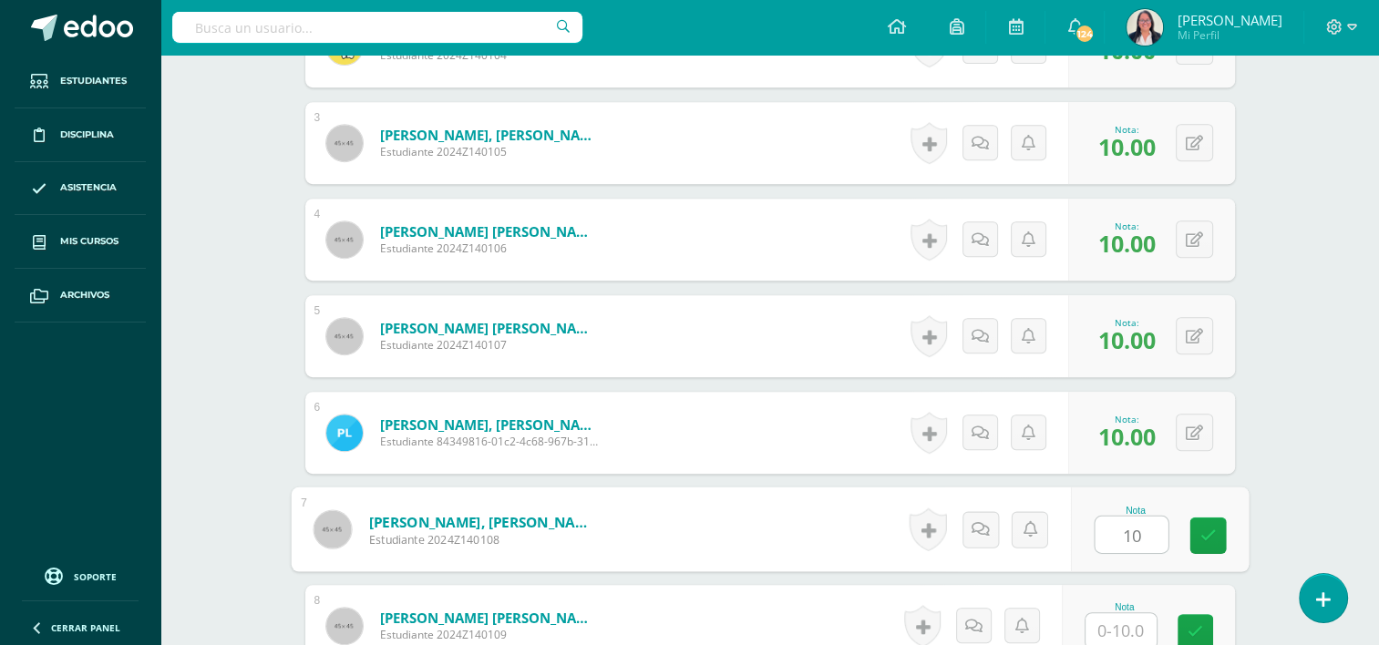
type input "10"
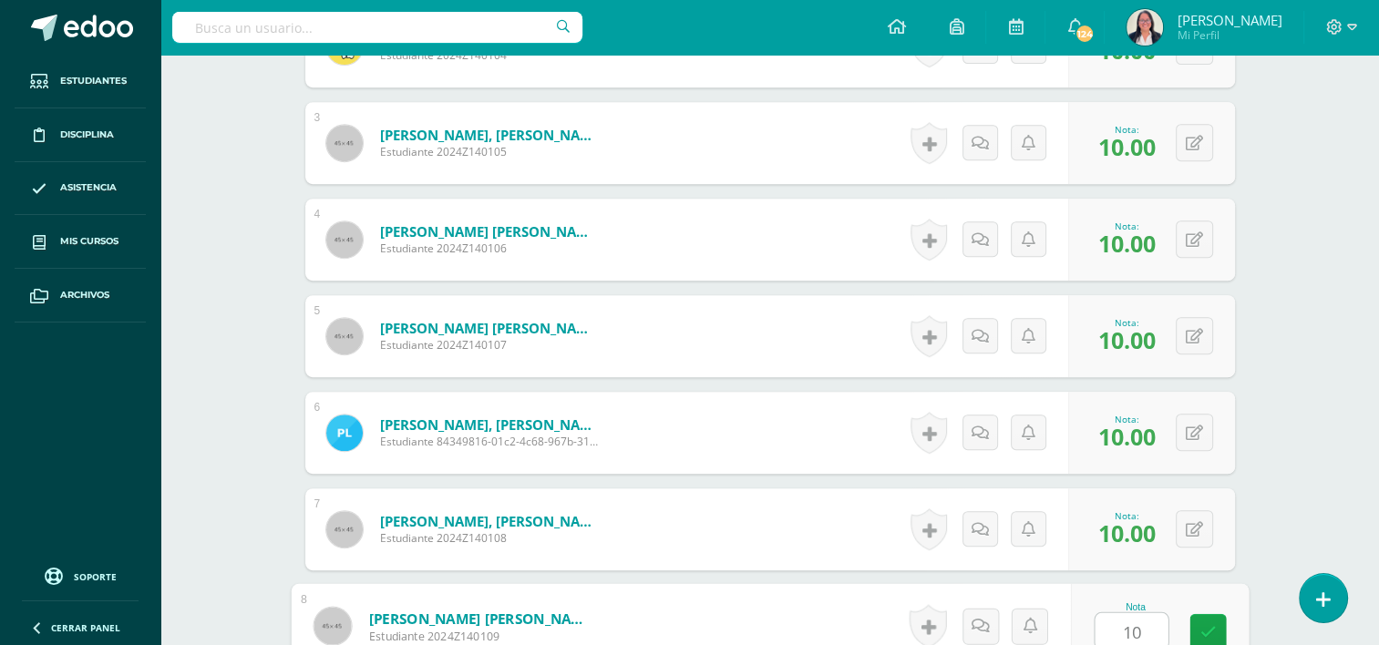
type input "10"
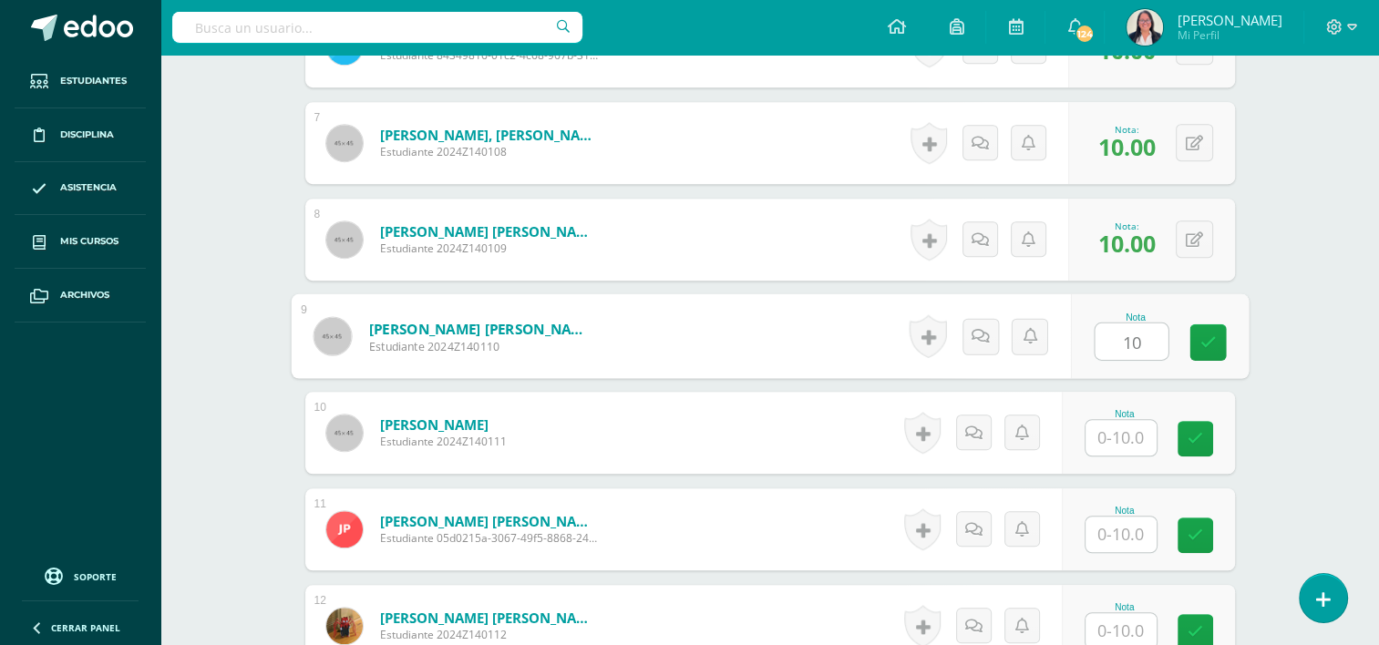
type input "10"
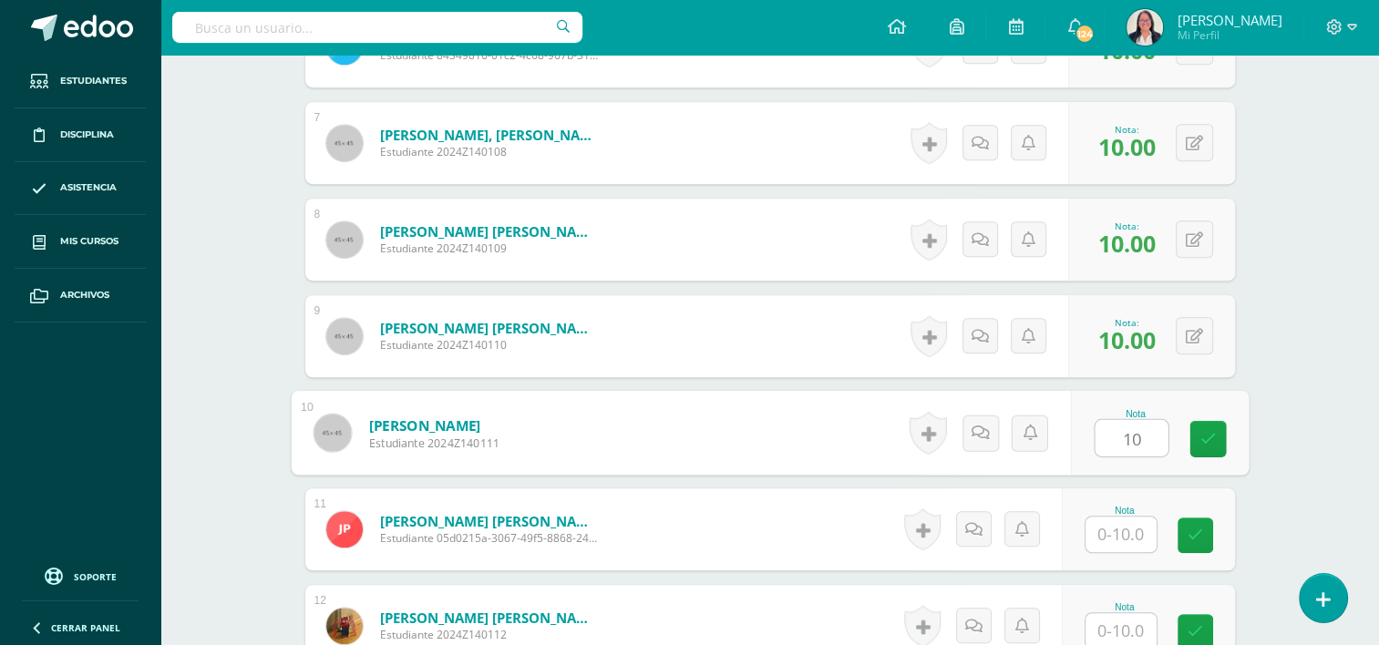
type input "10"
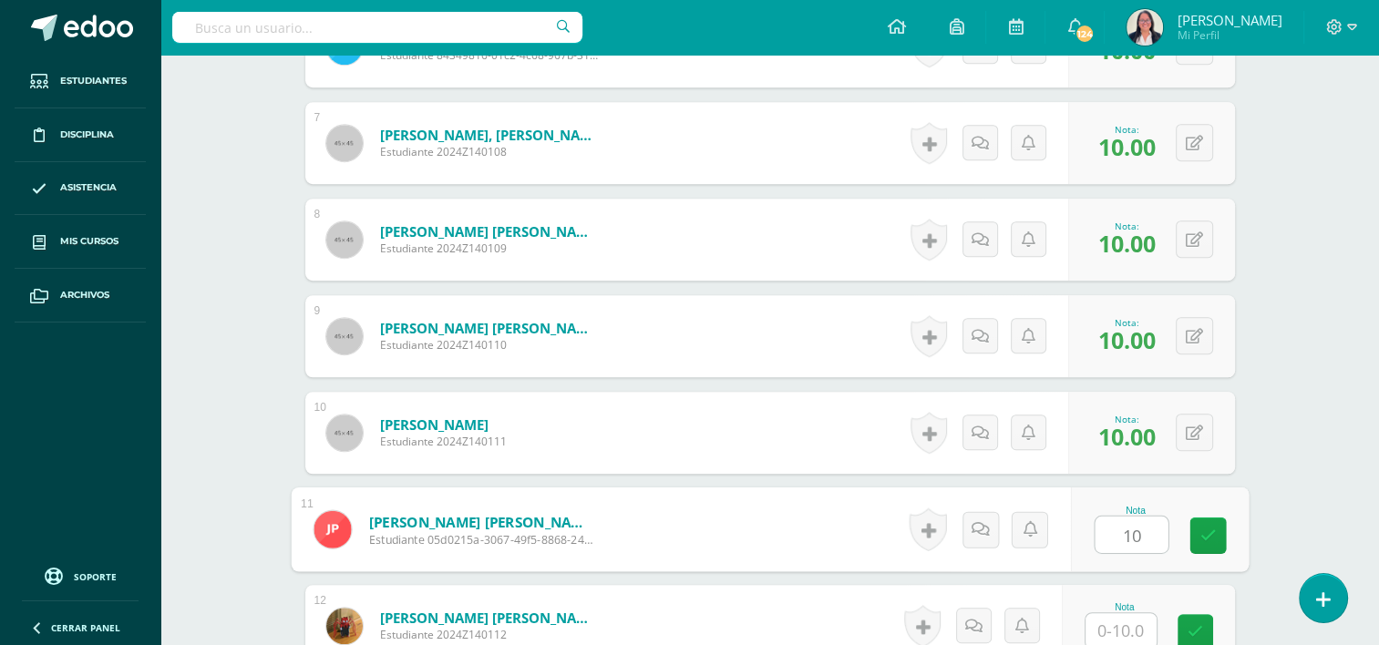
type input "10"
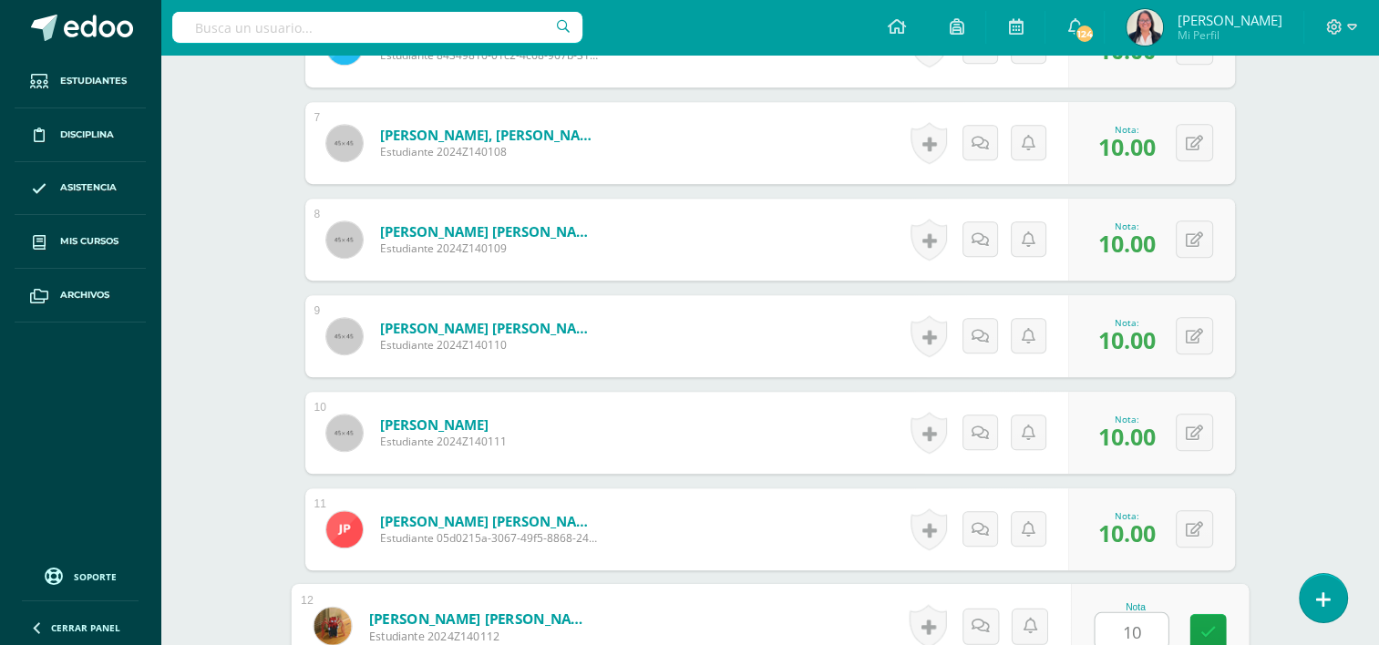
type input "10"
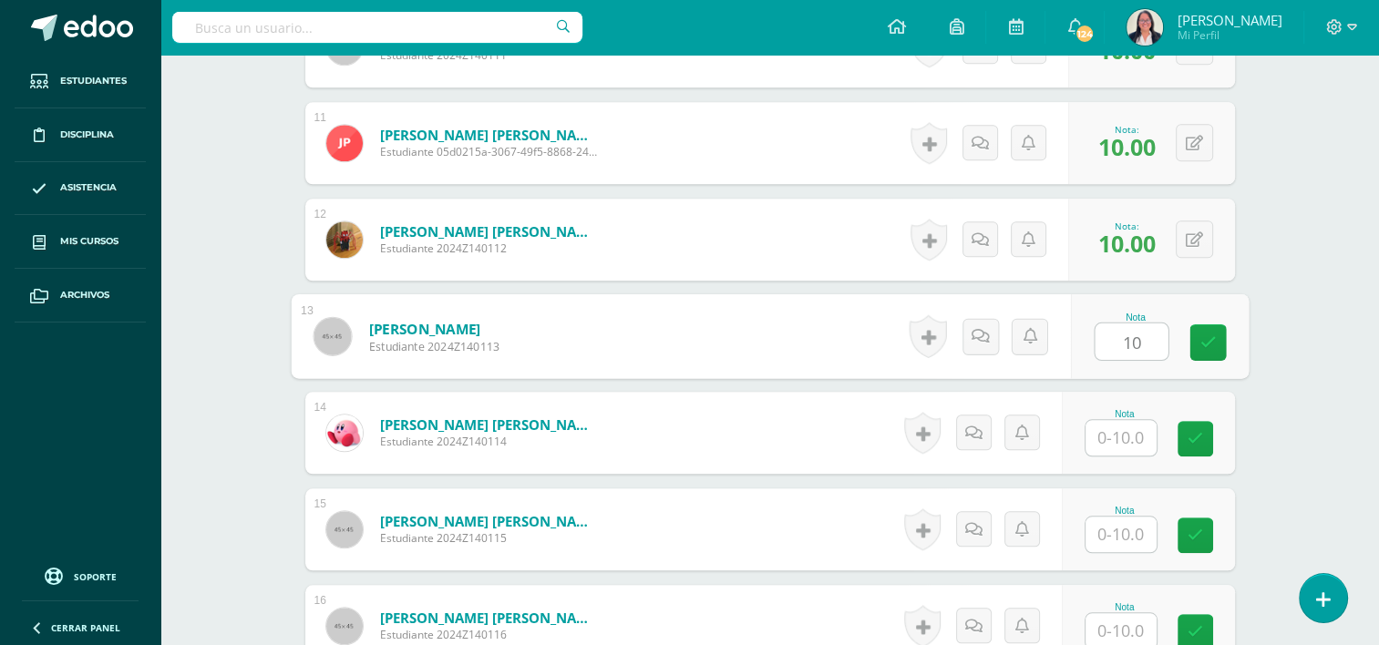
type input "10"
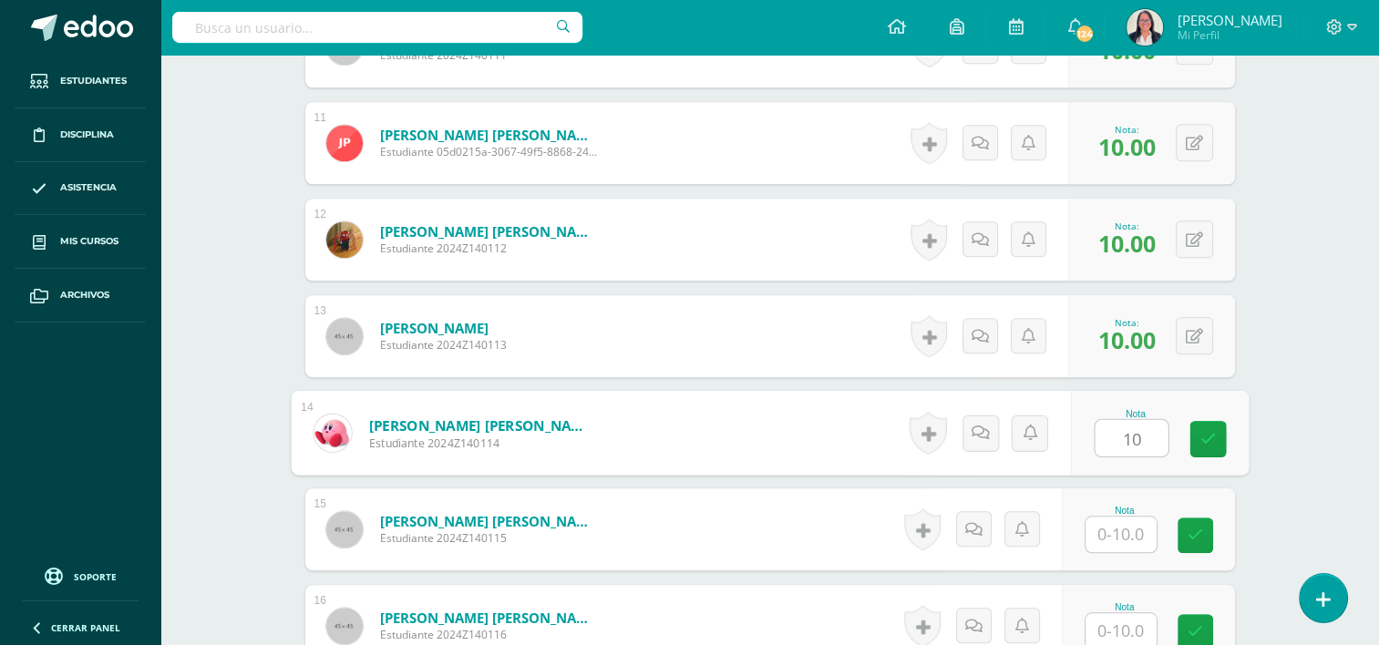
type input "10"
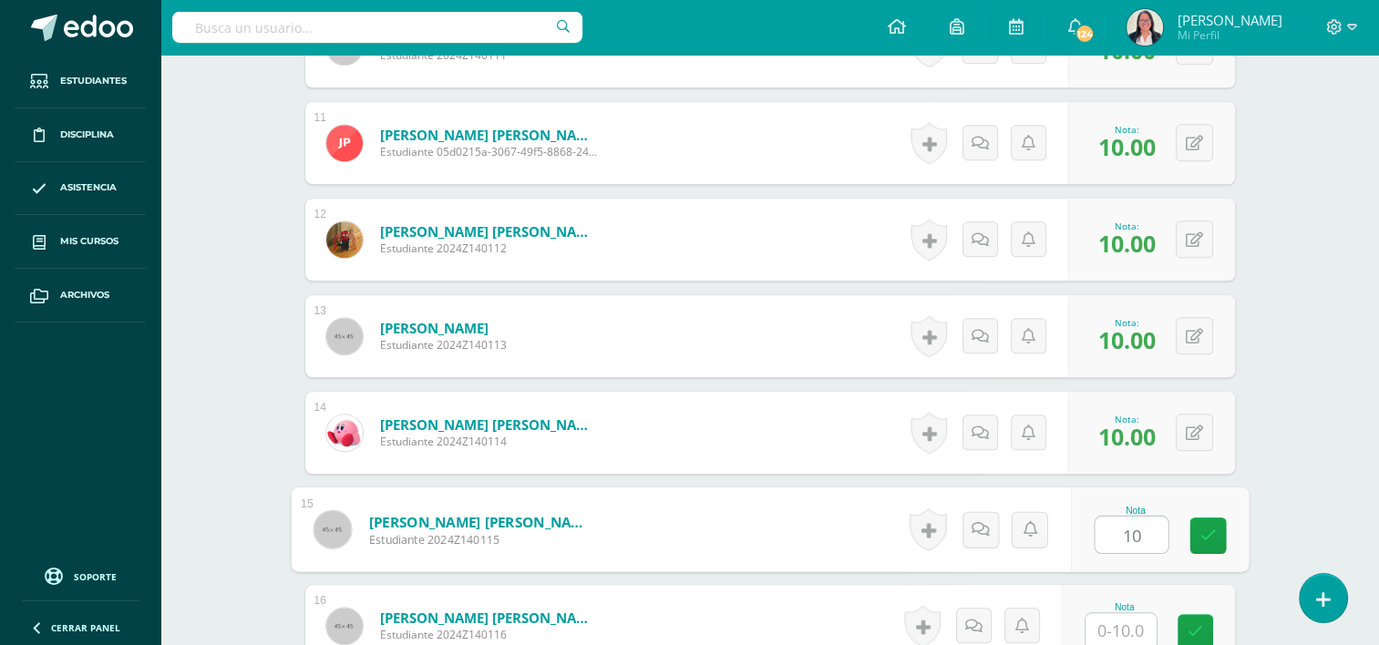
type input "10"
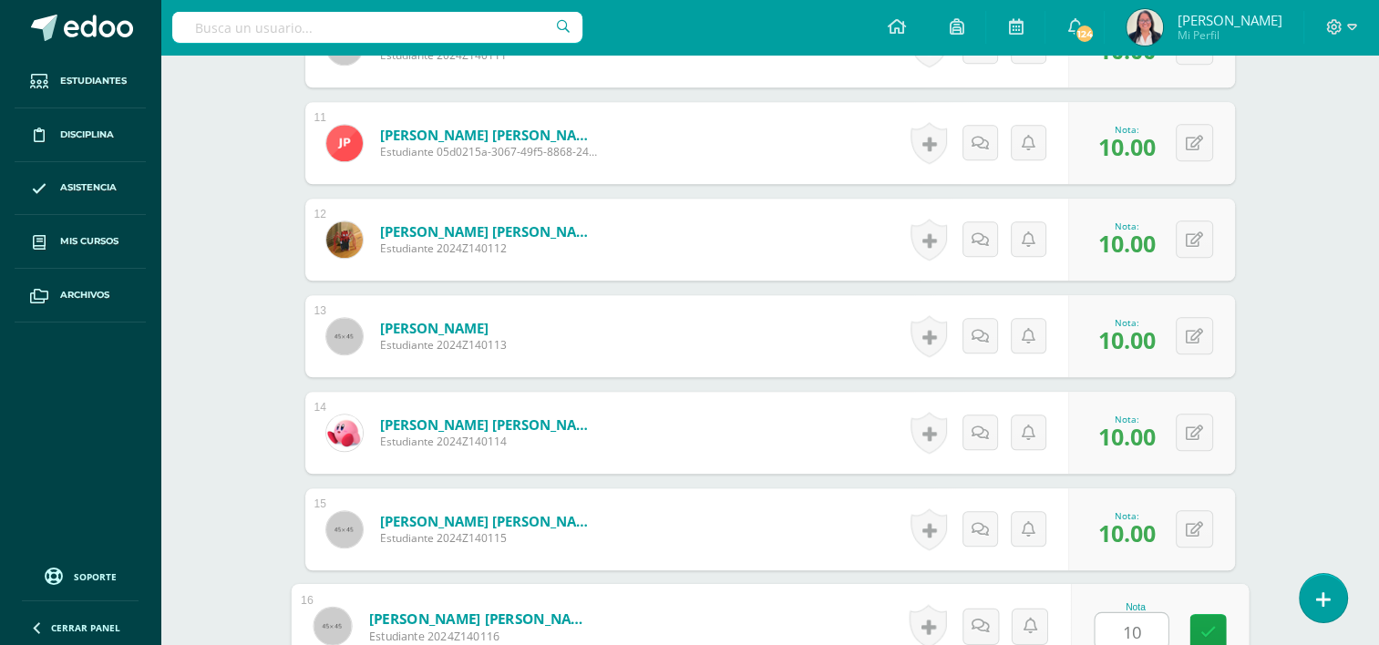
type input "10"
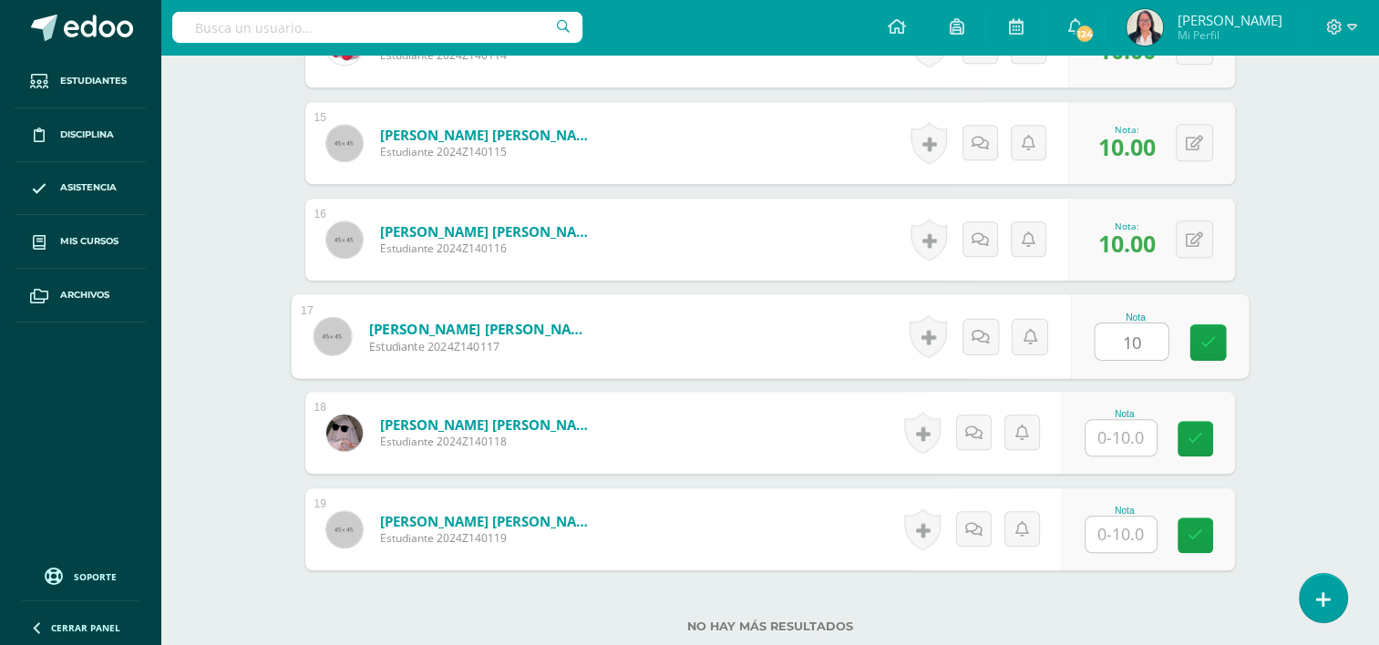
type input "10"
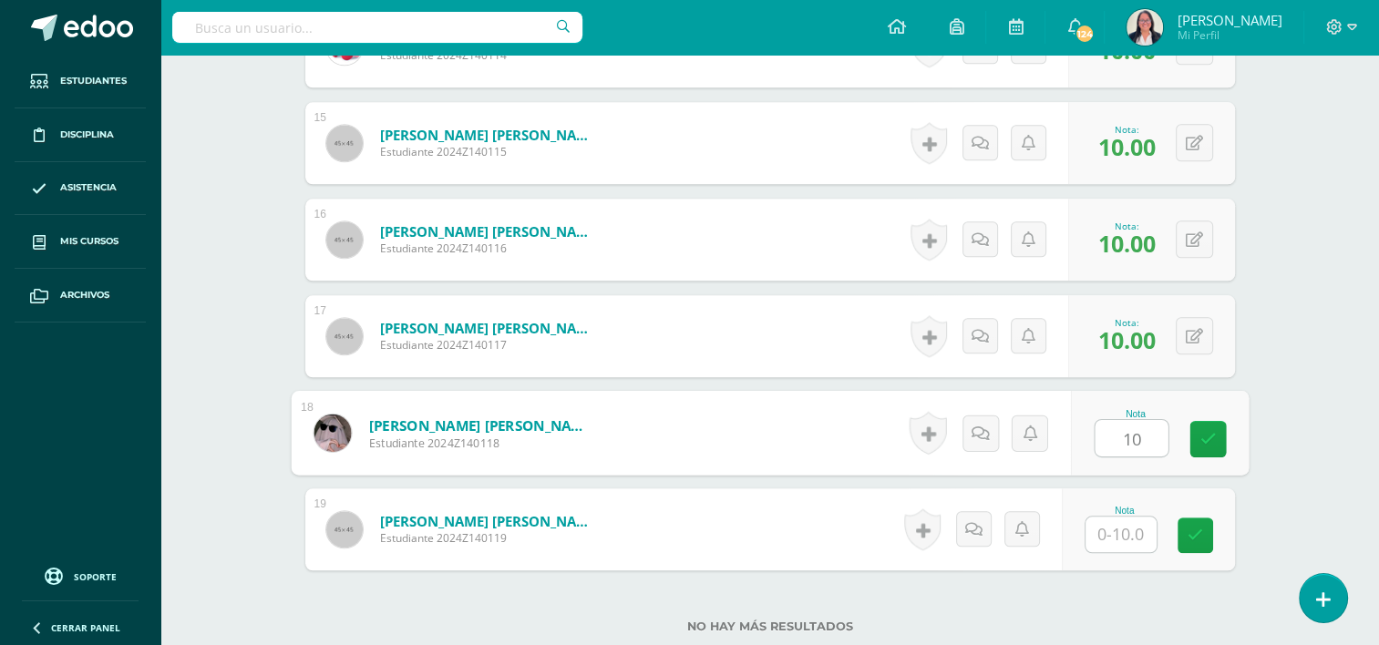
type input "10"
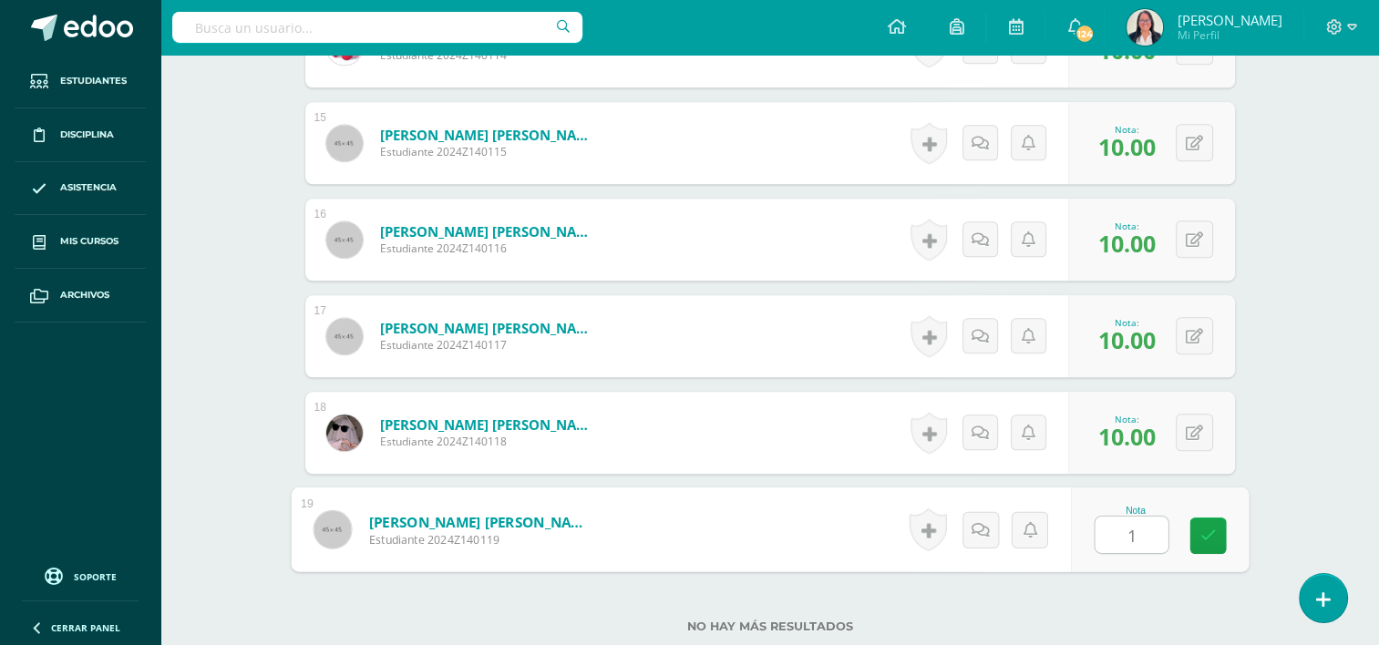
type input "10"
click at [1212, 528] on icon at bounding box center [1207, 535] width 16 height 15
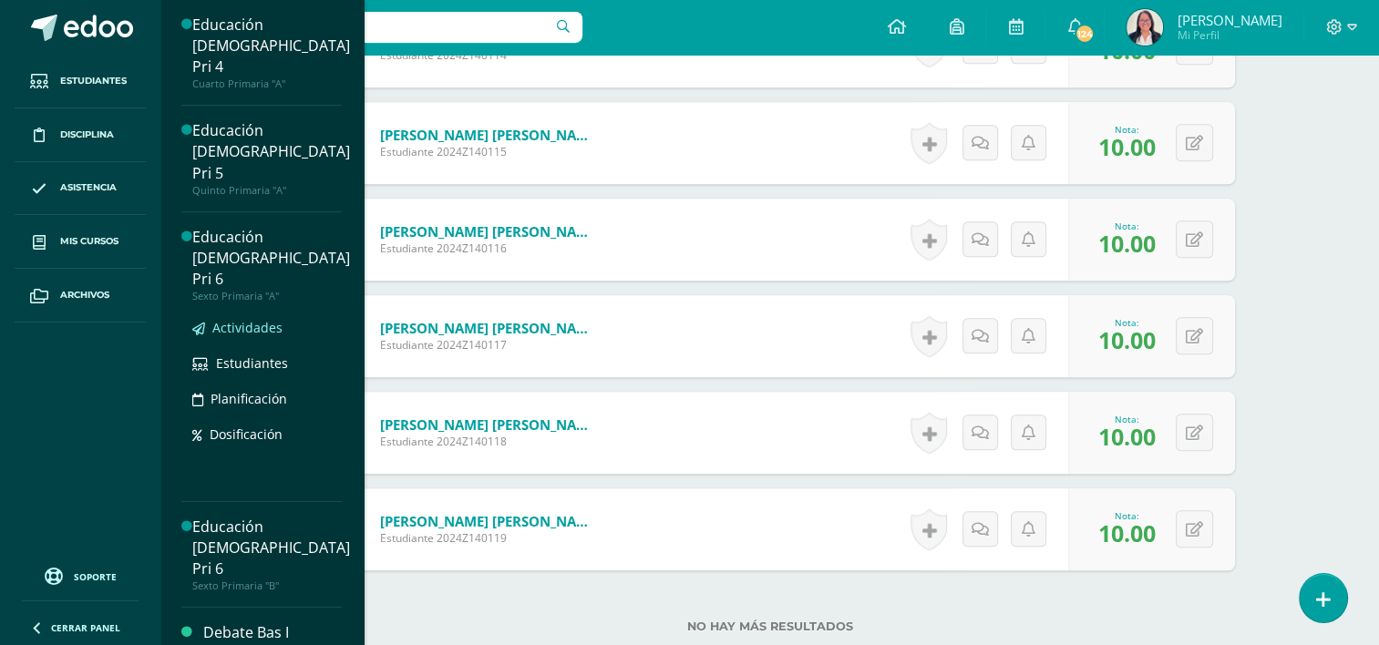
click at [256, 319] on span "Actividades" at bounding box center [247, 327] width 70 height 17
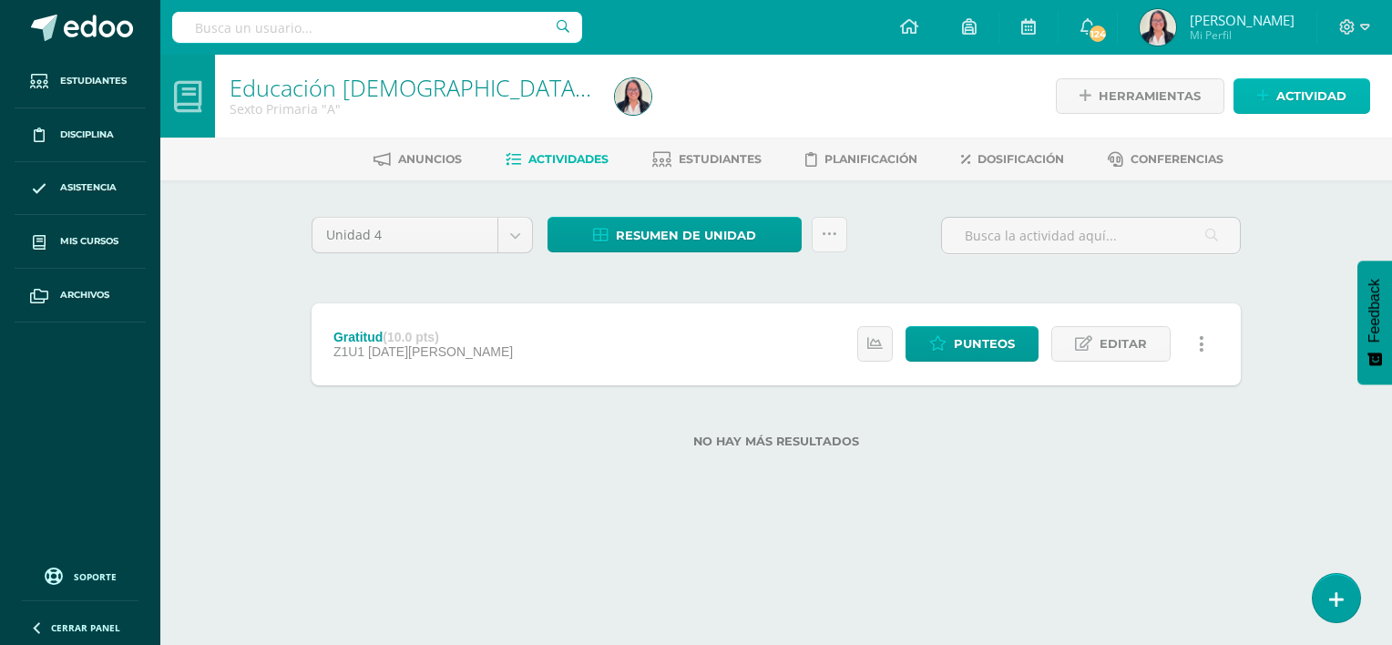
click at [1288, 102] on span "Actividad" at bounding box center [1312, 96] width 70 height 34
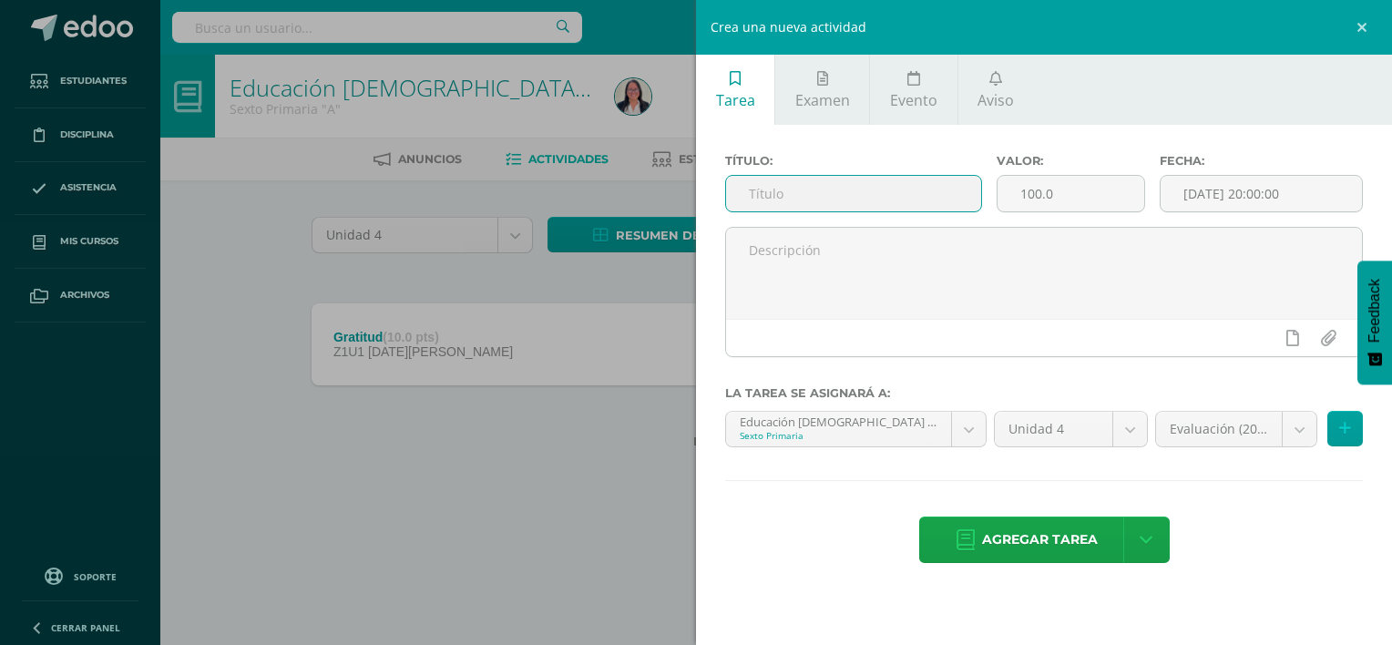
click at [875, 191] on input "text" at bounding box center [853, 194] width 255 height 36
type input "Gratitud 2"
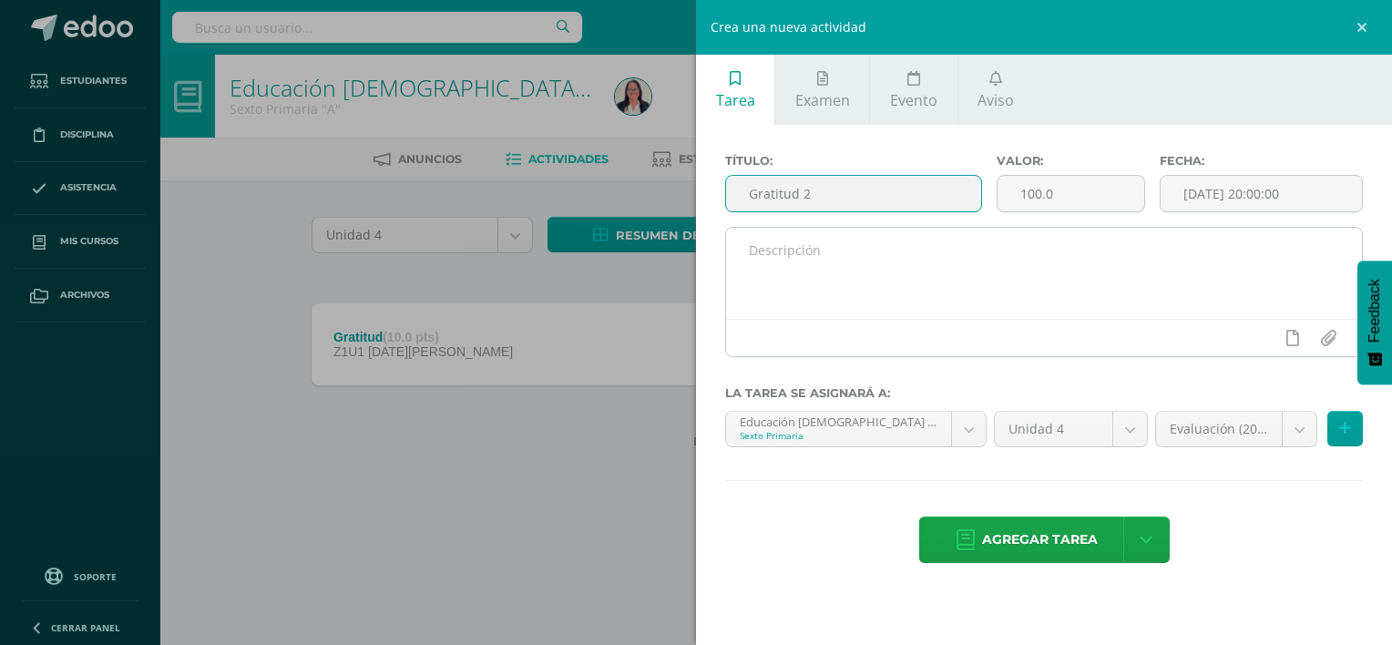
click at [813, 261] on textarea at bounding box center [1044, 273] width 636 height 91
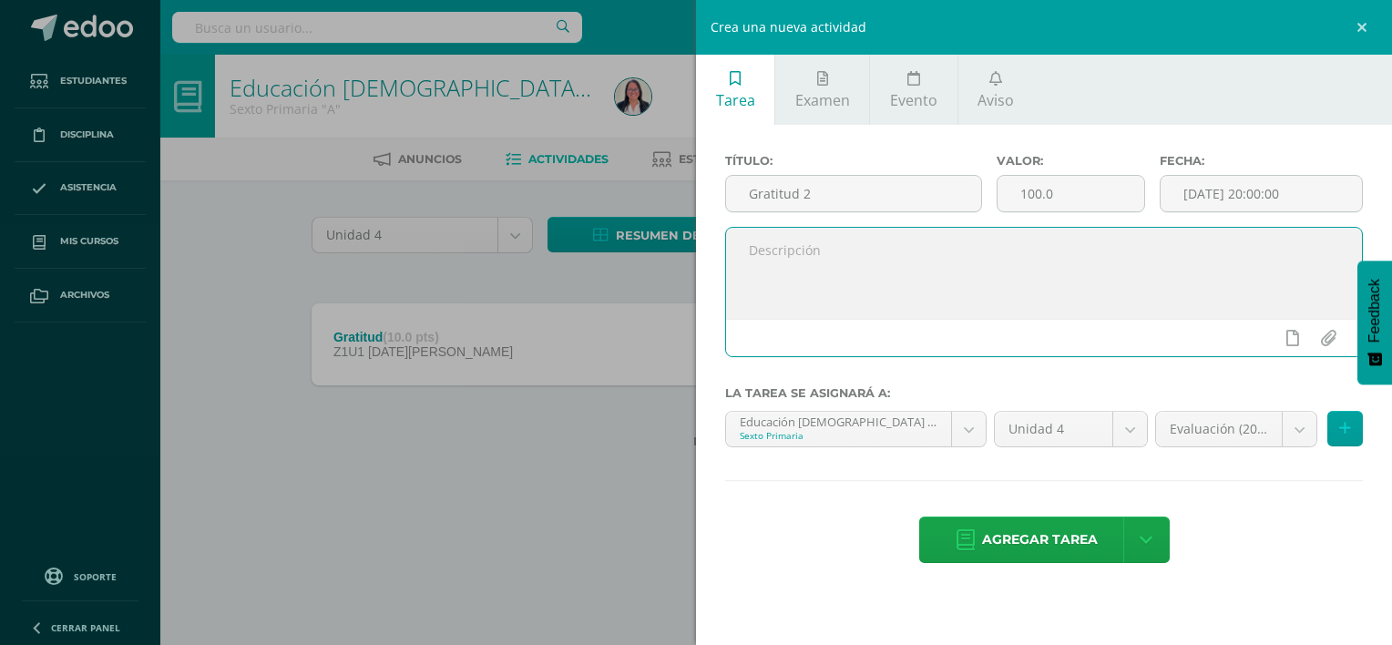
click at [813, 261] on textarea at bounding box center [1044, 273] width 636 height 91
paste textarea "Estaremos desglosando el versículo de 1 Tesalonicenses 5:18 citaremos los benef…"
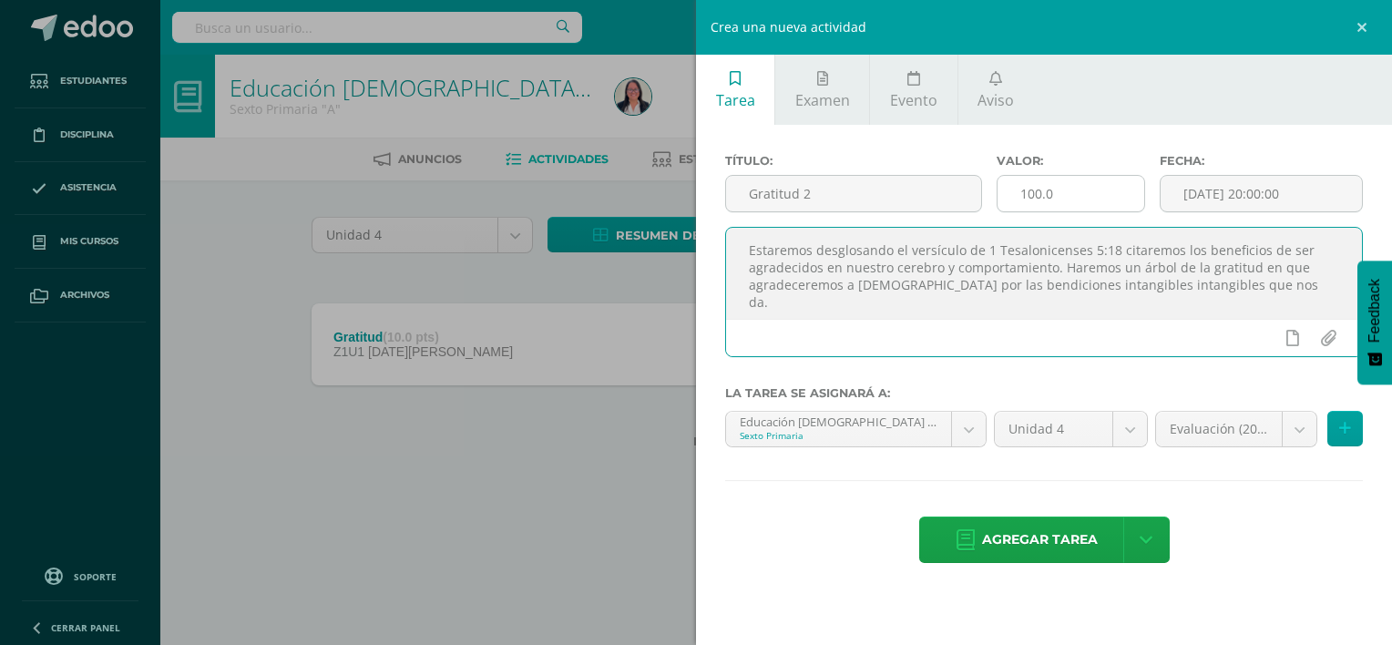
type textarea "Estaremos desglosando el versículo de 1 Tesalonicenses 5:18 citaremos los benef…"
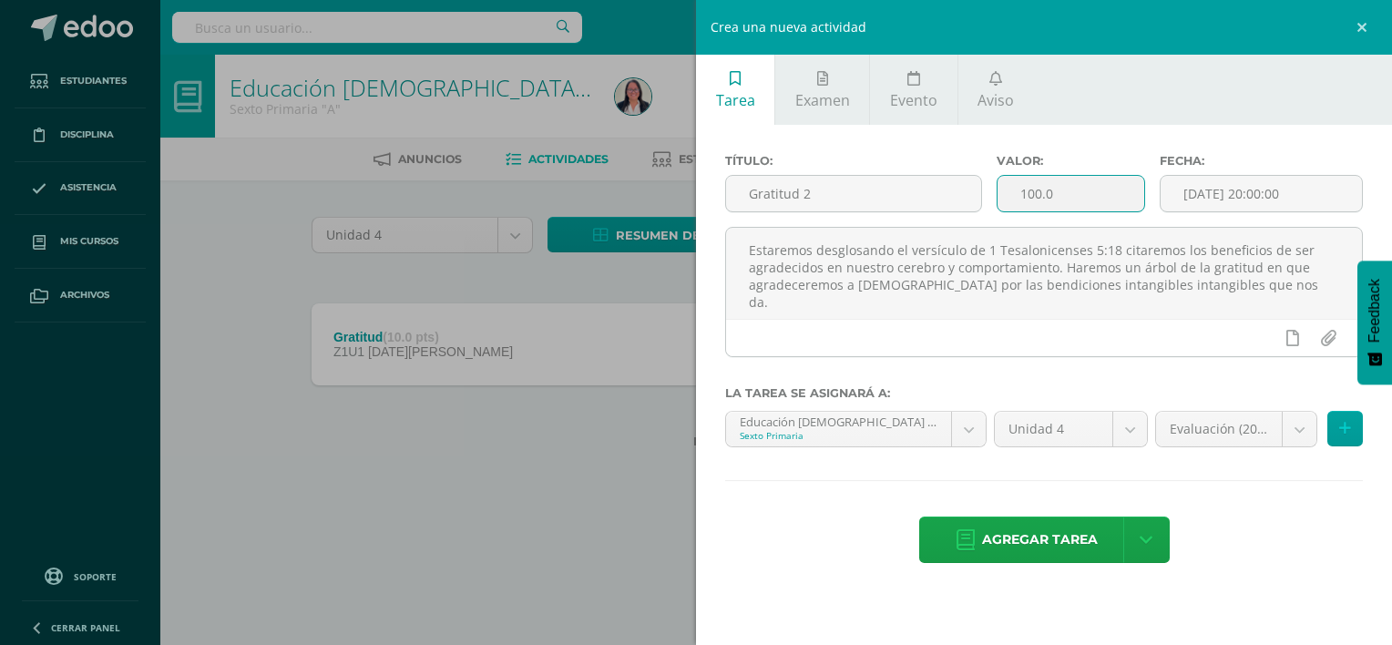
click at [1062, 196] on input "100.0" at bounding box center [1071, 194] width 147 height 36
type input "10"
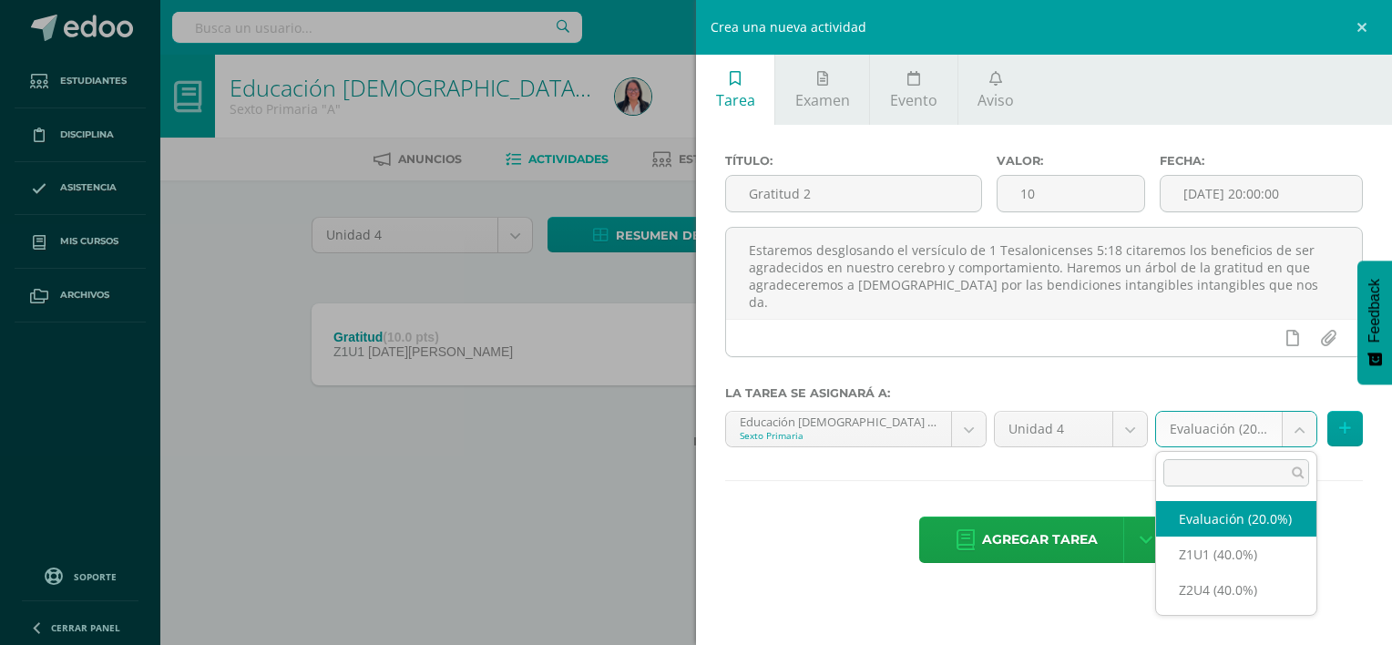
click at [1306, 429] on body "Estudiantes Disciplina Asistencia Mis cursos Archivos Soporte Ayuda Reportar un…" at bounding box center [696, 253] width 1392 height 507
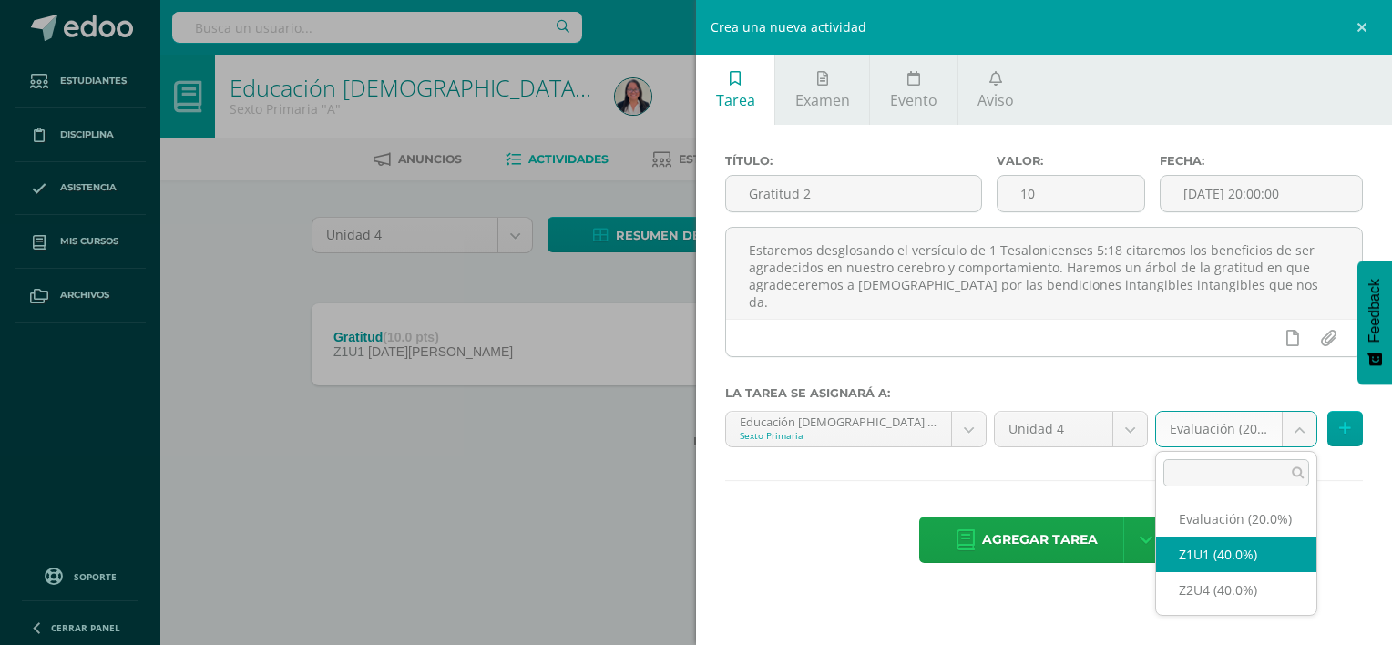
select select "30454"
click at [1299, 426] on body "Estudiantes Disciplina Asistencia Mis cursos Archivos Soporte Ayuda Reportar un…" at bounding box center [696, 253] width 1392 height 507
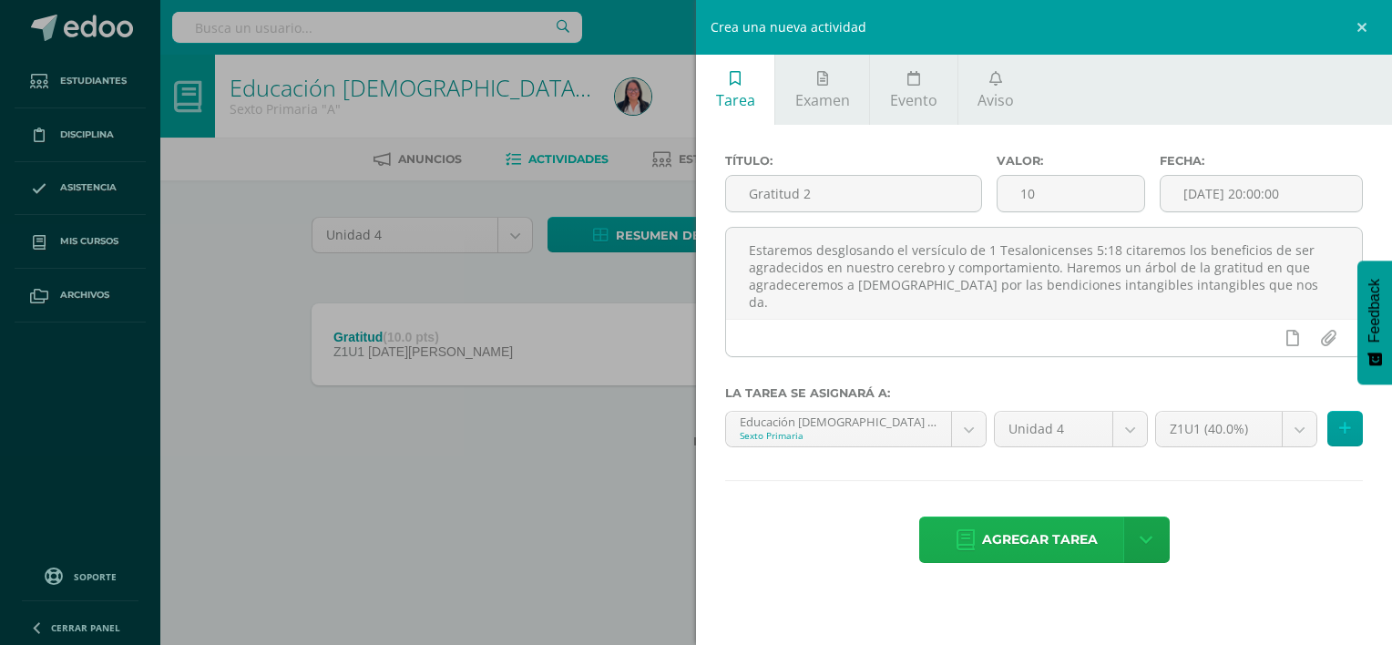
click at [1075, 550] on span "Agregar tarea" at bounding box center [1040, 540] width 116 height 45
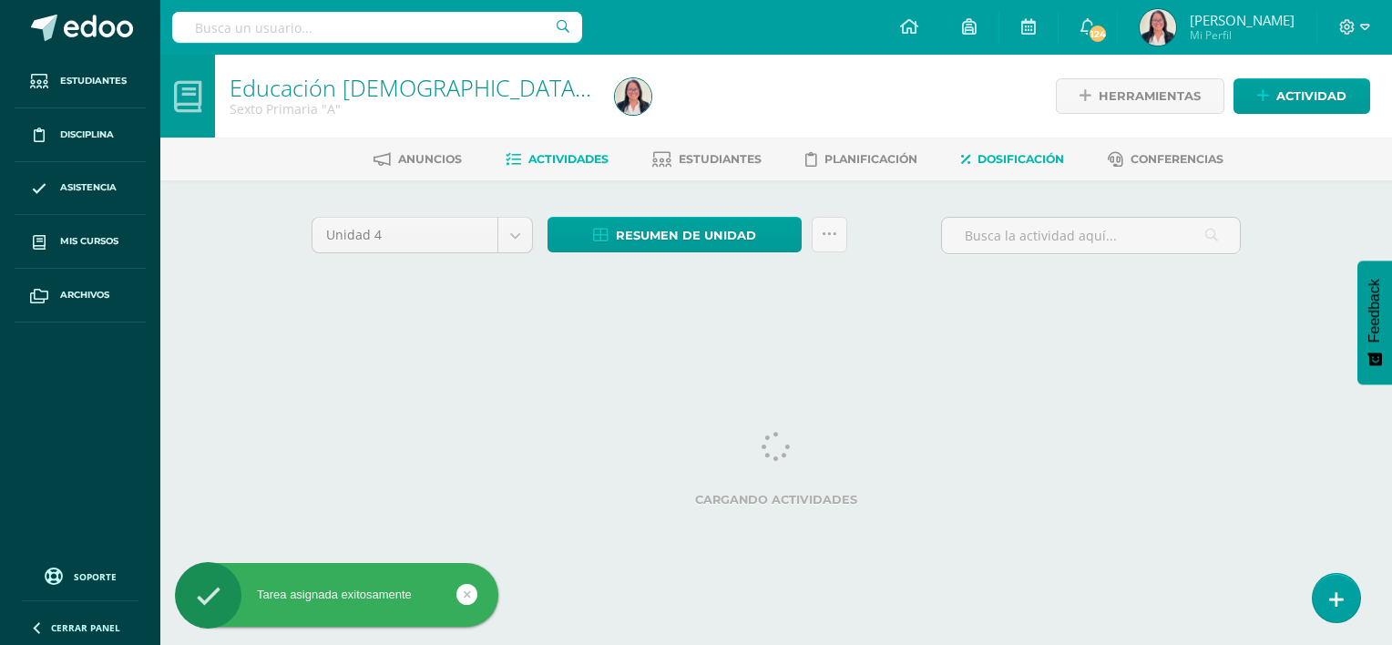
click at [1032, 165] on span "Dosificación" at bounding box center [1021, 159] width 87 height 14
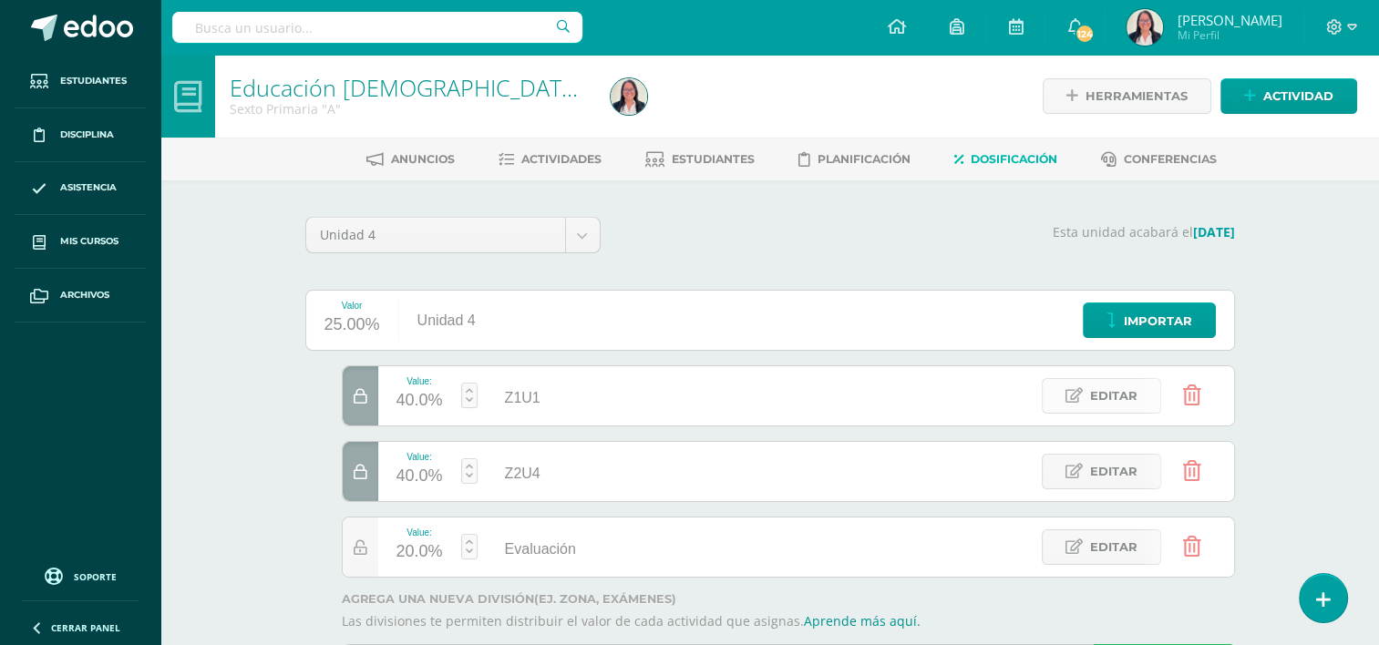
click at [1129, 403] on span "Editar" at bounding box center [1113, 396] width 47 height 34
click at [553, 402] on input "Z1U1" at bounding box center [595, 396] width 220 height 37
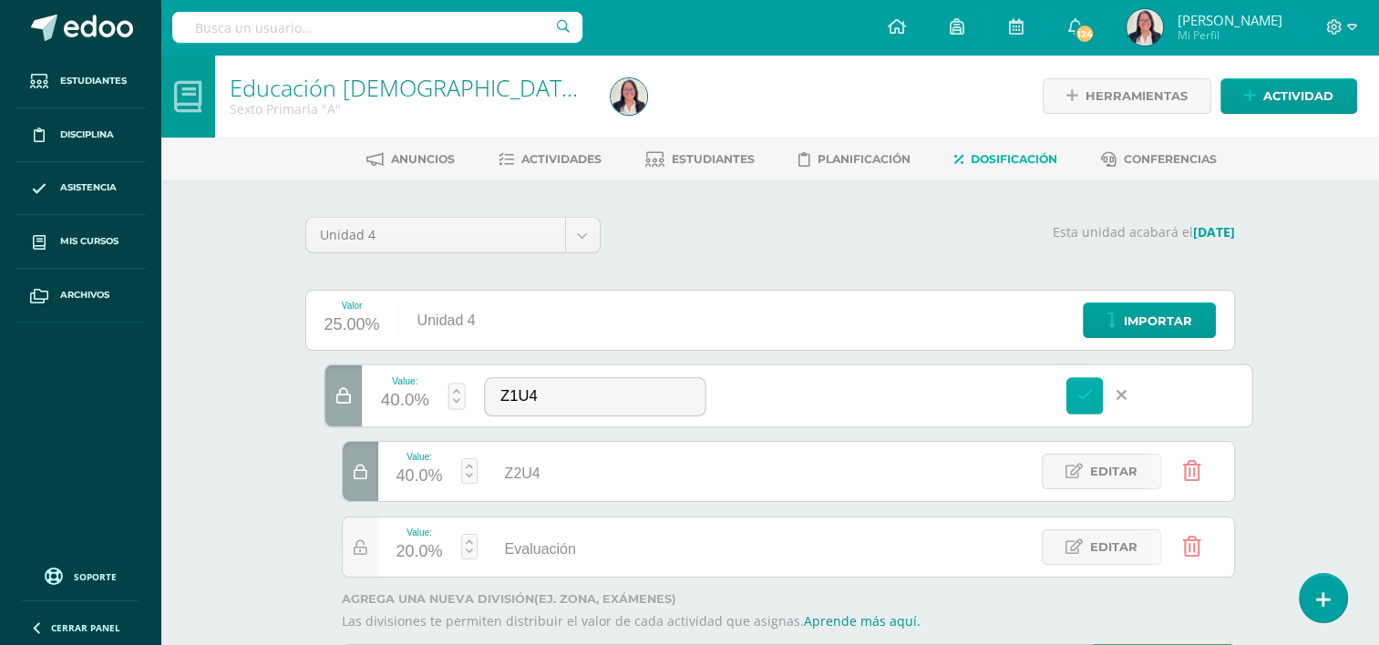
type input "Z1U4"
click at [1076, 393] on icon at bounding box center [1084, 395] width 16 height 16
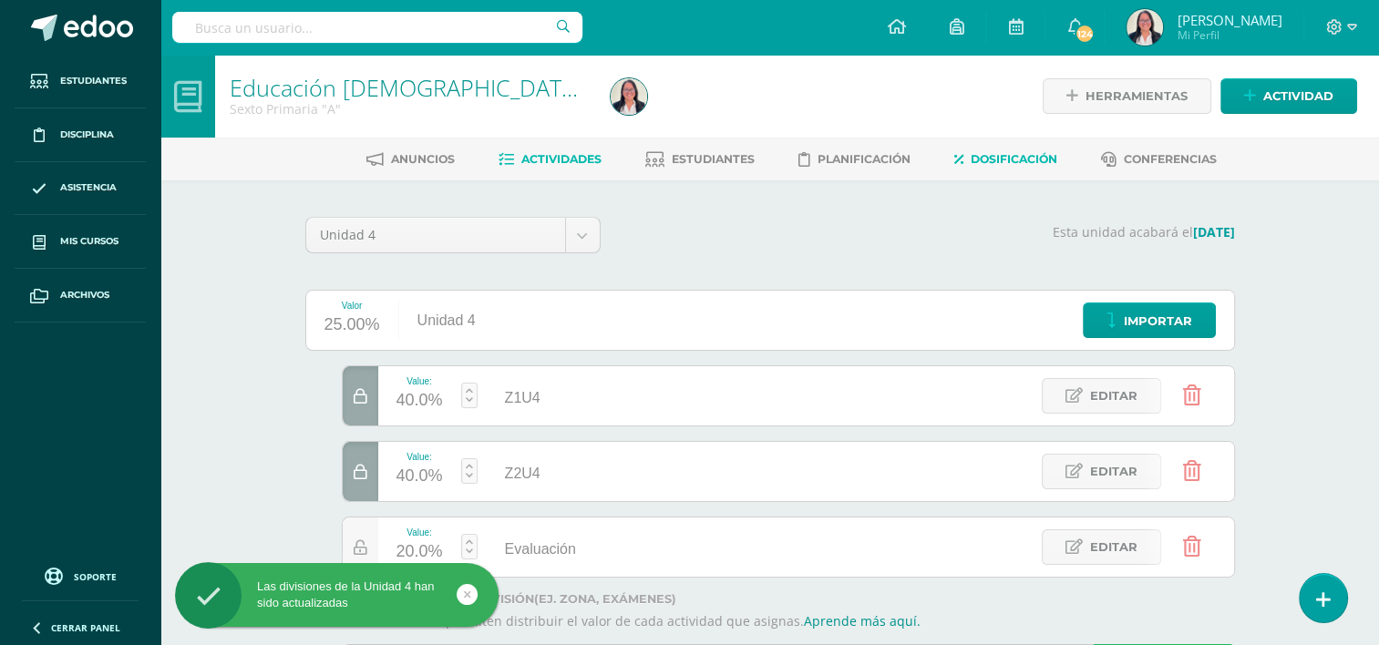
click at [570, 166] on link "Actividades" at bounding box center [549, 159] width 103 height 29
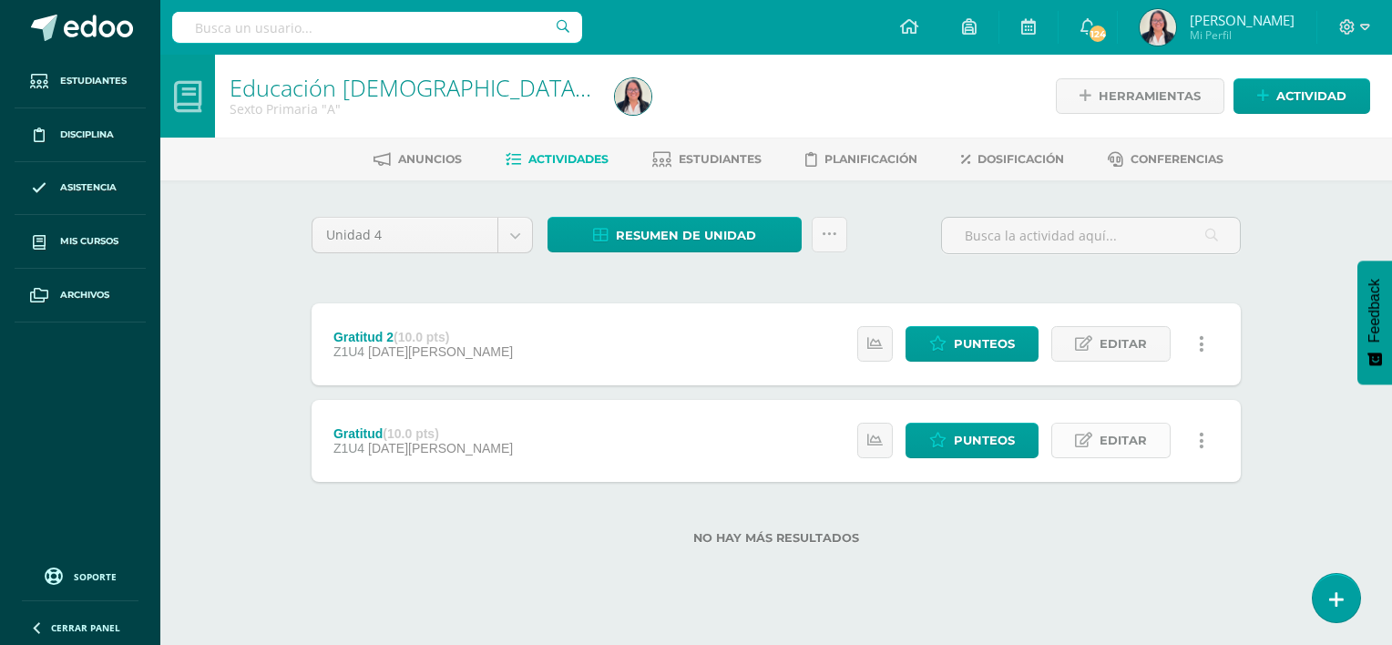
click at [1140, 447] on span "Editar" at bounding box center [1123, 441] width 47 height 34
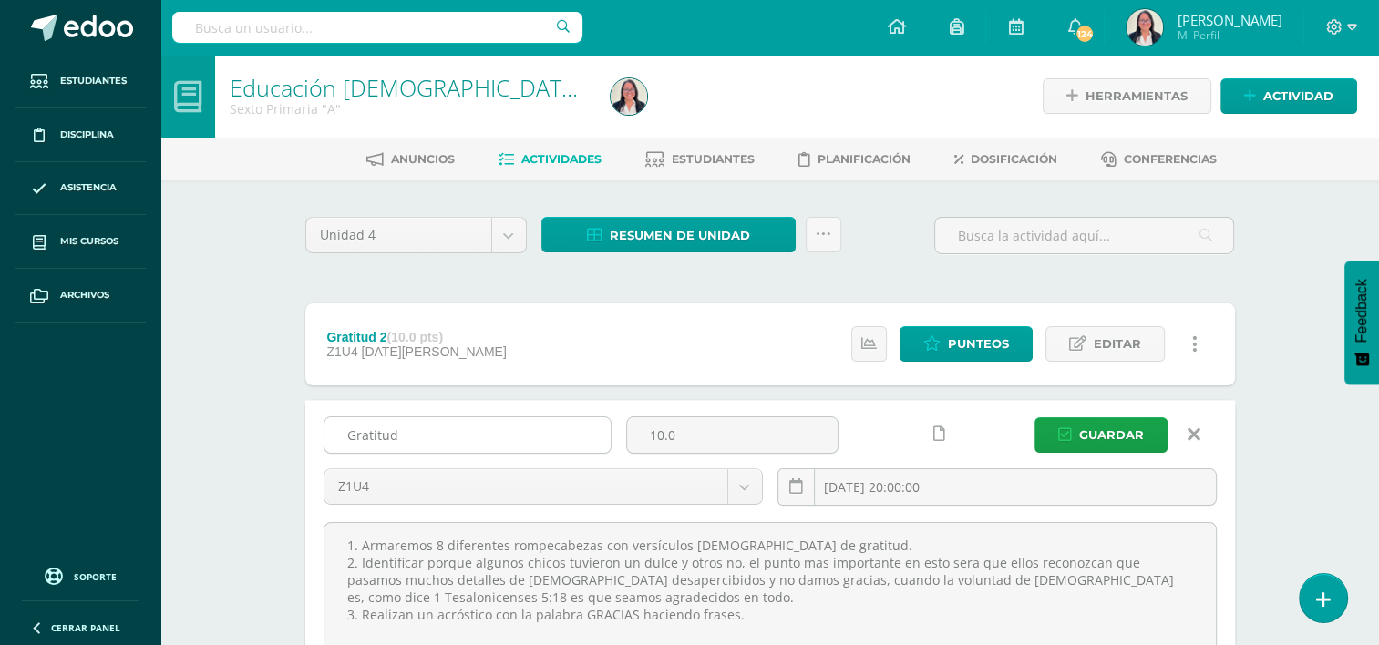
scroll to position [217, 0]
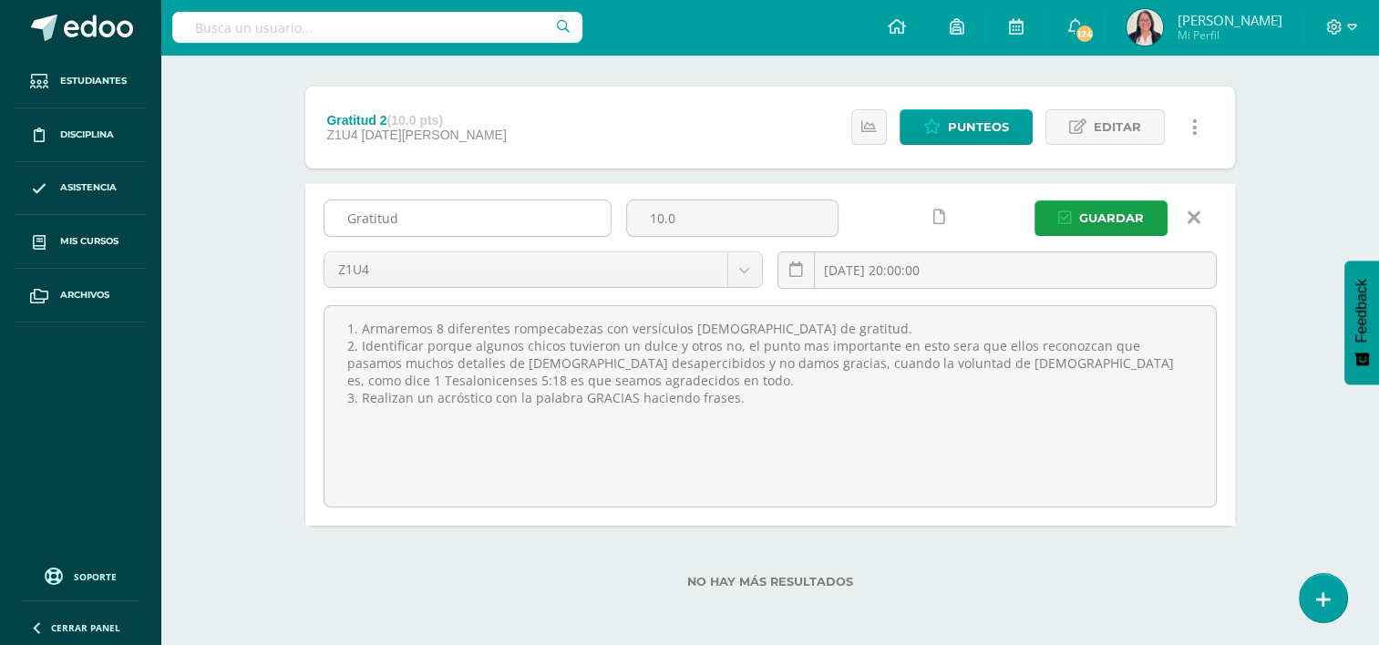
click at [433, 216] on input "Gratitud" at bounding box center [467, 218] width 286 height 36
type input "Gratitud 1"
click at [1128, 211] on body "Estudiantes Disciplina Asistencia Mis cursos Archivos Soporte Ayuda Reportar un…" at bounding box center [689, 215] width 1379 height 864
click at [1128, 211] on span "Guardar" at bounding box center [1111, 218] width 65 height 34
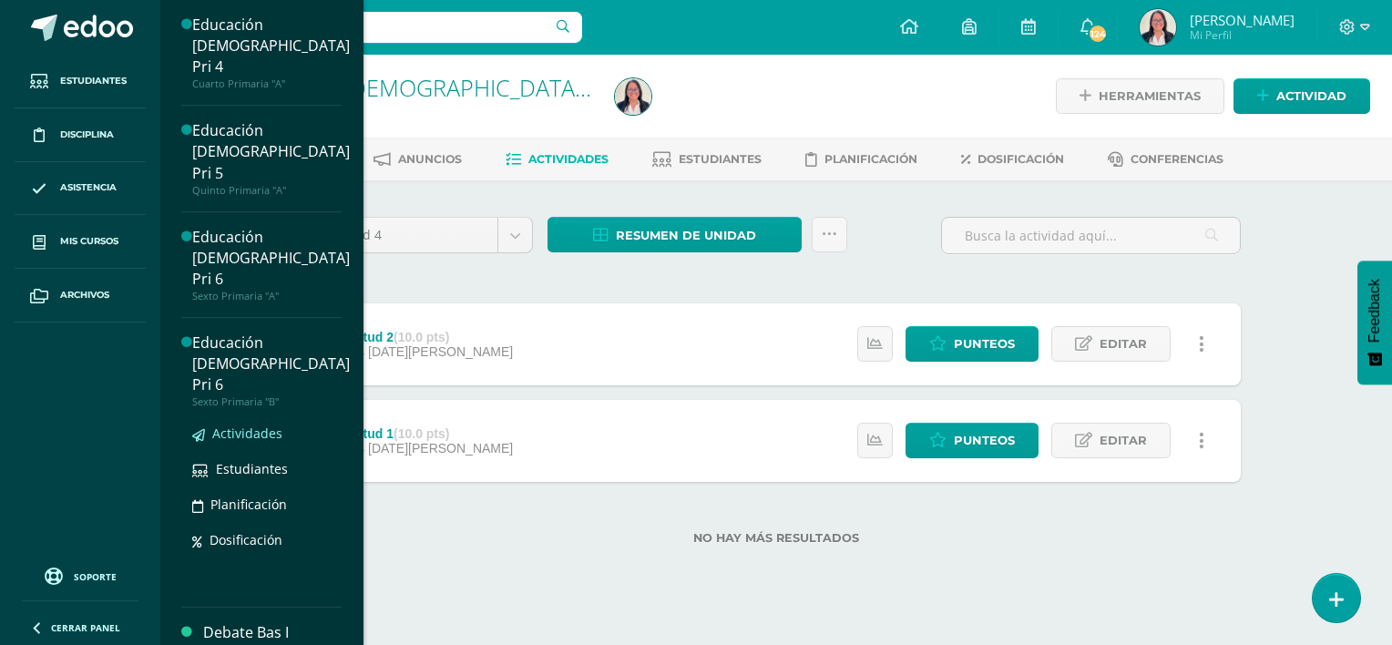
click at [270, 425] on span "Actividades" at bounding box center [247, 433] width 70 height 17
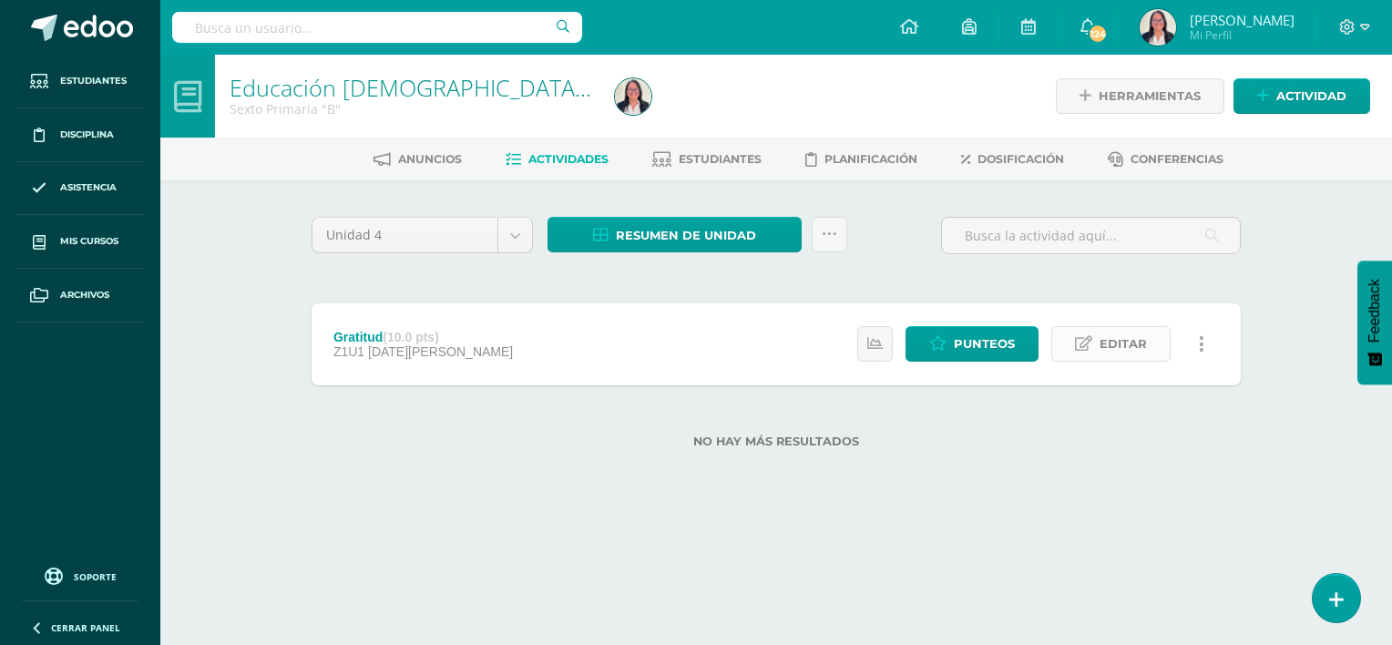
click at [1121, 342] on span "Editar" at bounding box center [1123, 344] width 47 height 34
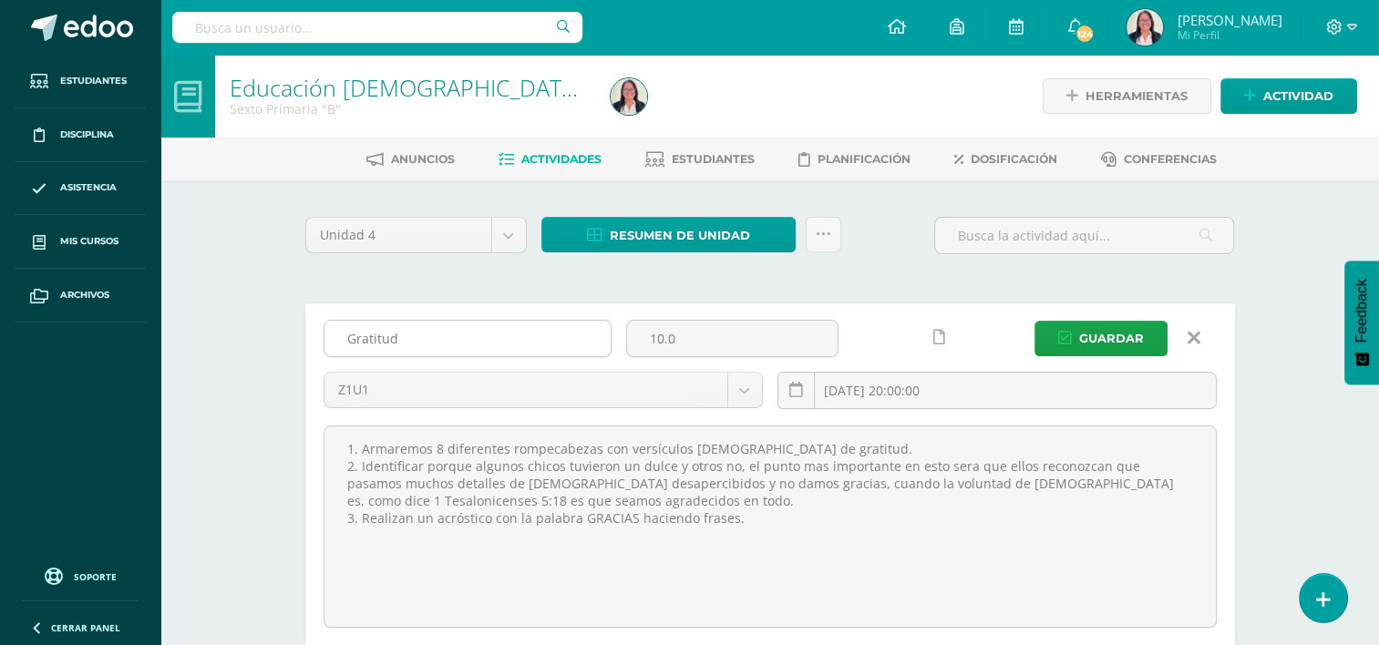
click at [437, 348] on input "Gratitud" at bounding box center [467, 339] width 286 height 36
type input "Gratitud 1"
click at [1124, 339] on span "Guardar" at bounding box center [1111, 339] width 65 height 34
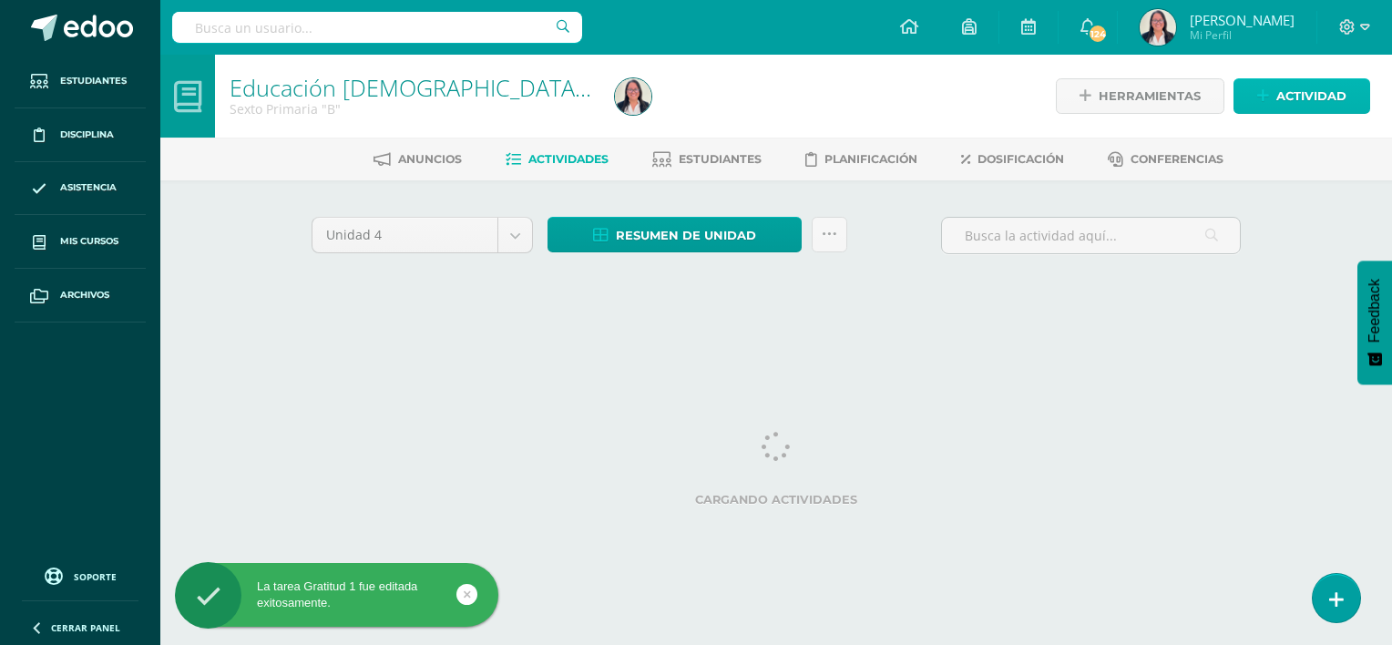
click at [1285, 94] on span "Actividad" at bounding box center [1312, 96] width 70 height 34
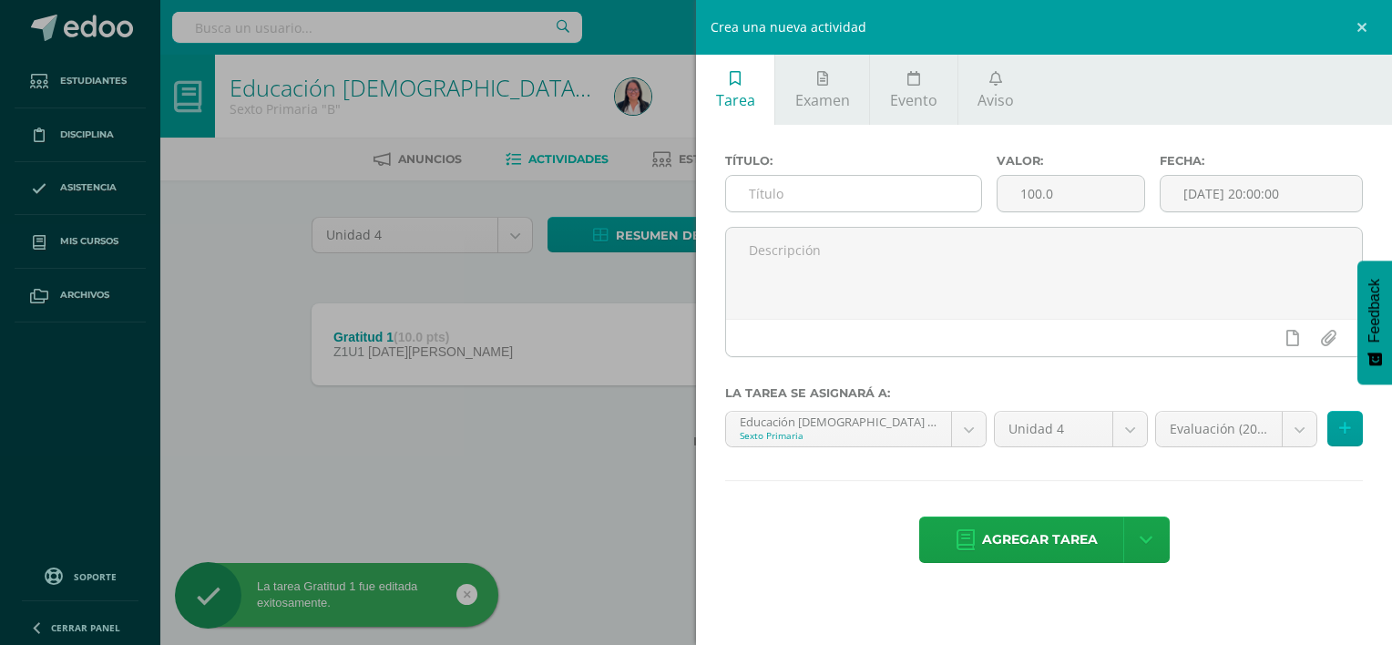
click at [966, 186] on input "text" at bounding box center [853, 194] width 255 height 36
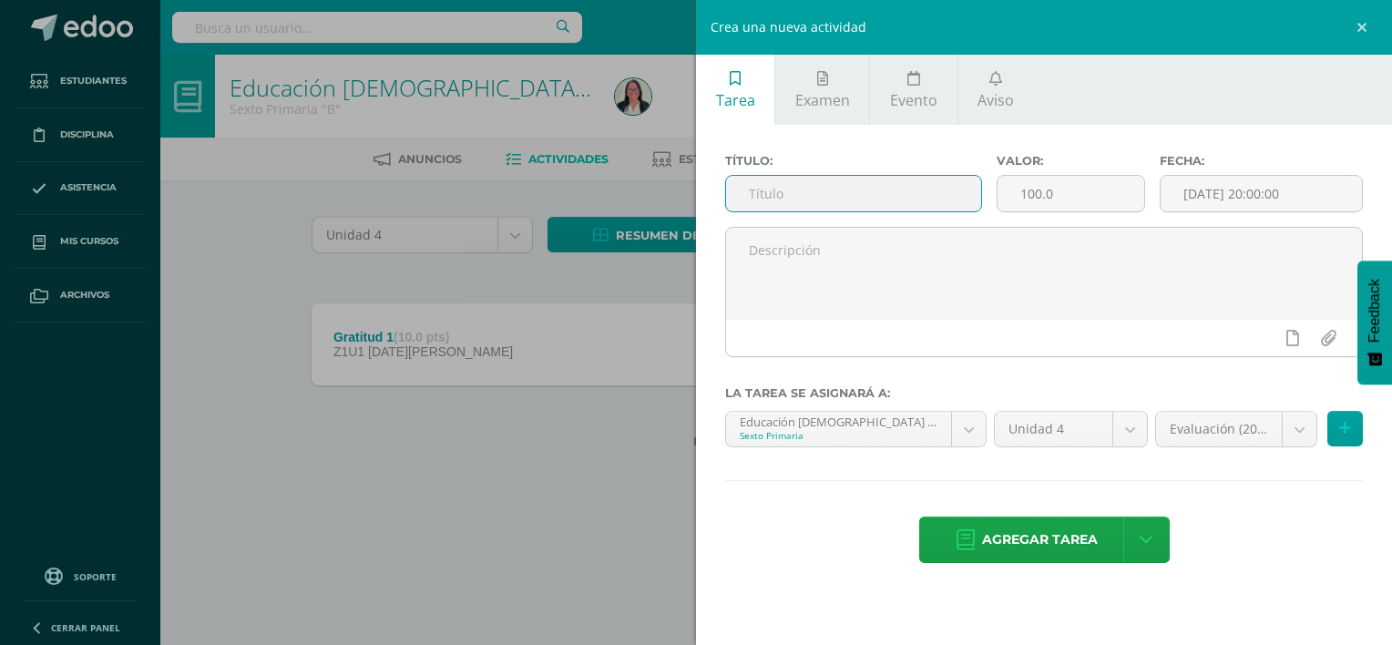
type input "Gratitud 2"
click at [1081, 204] on input "100.0" at bounding box center [1071, 194] width 147 height 36
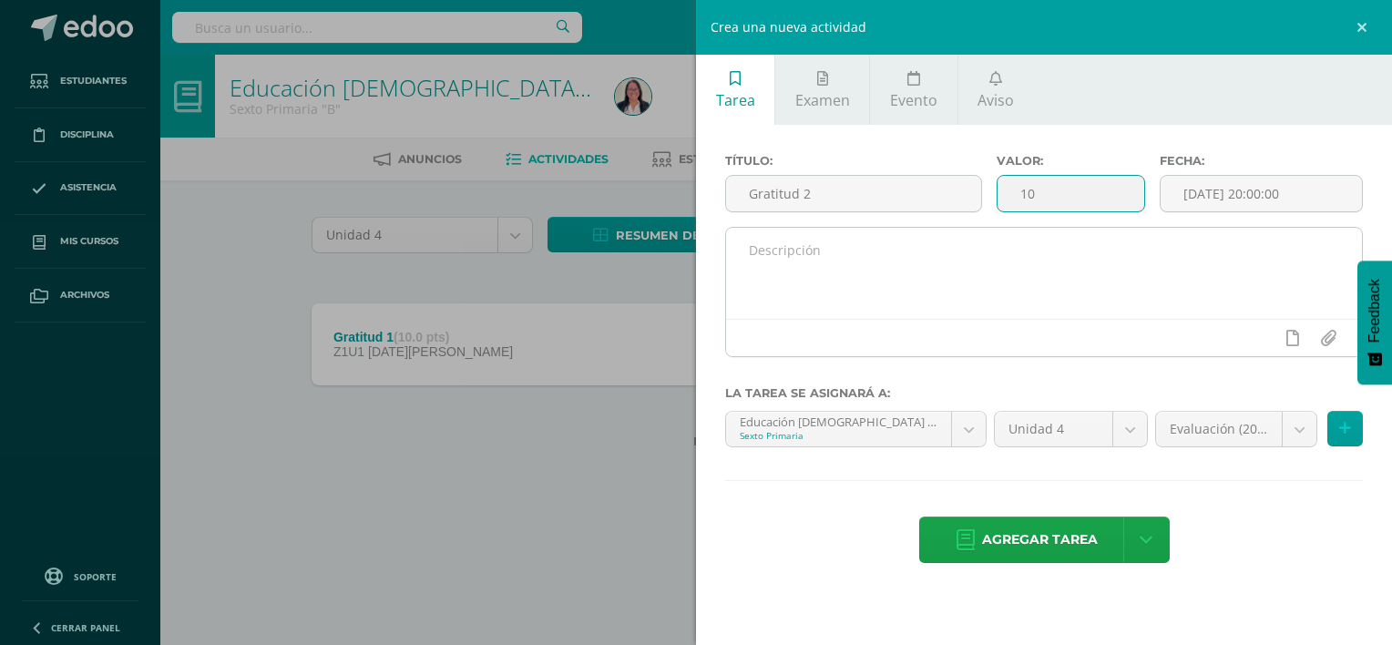
type input "10"
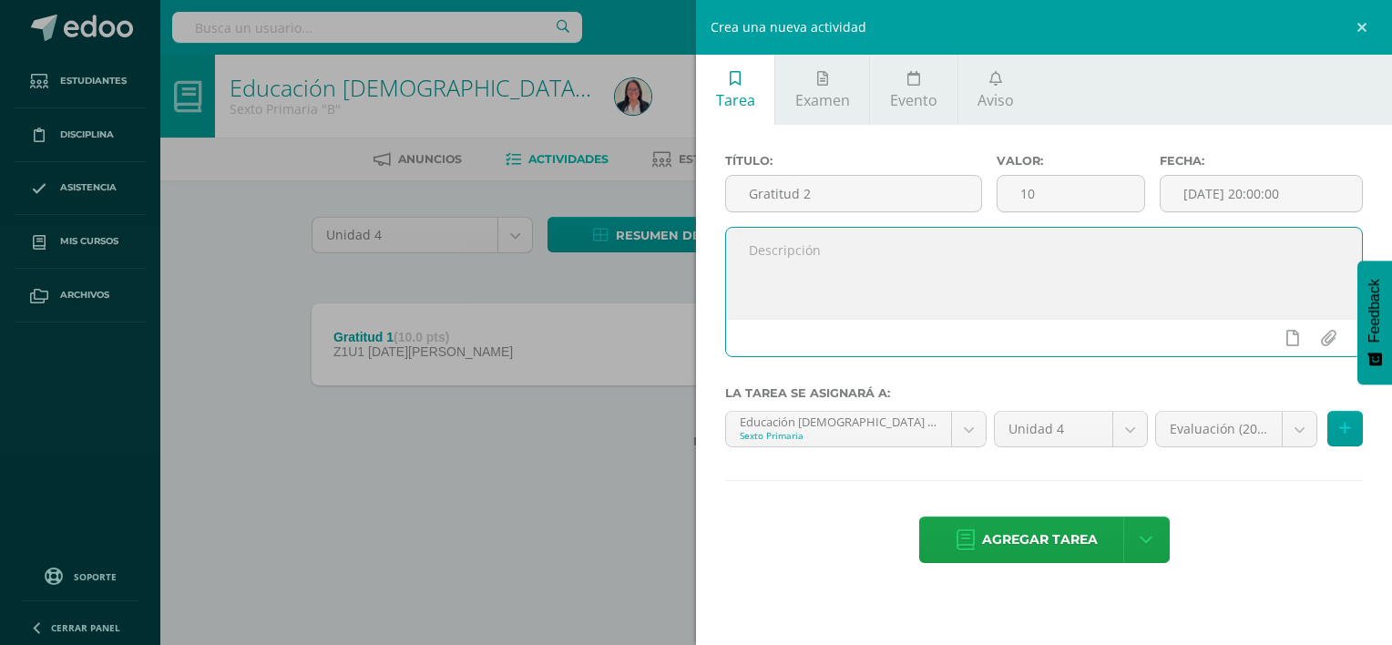
click at [1071, 241] on textarea at bounding box center [1044, 273] width 636 height 91
paste textarea "Estaremos desglosando el versículo de 1 Tesalonicenses 5:18 citaremos los benef…"
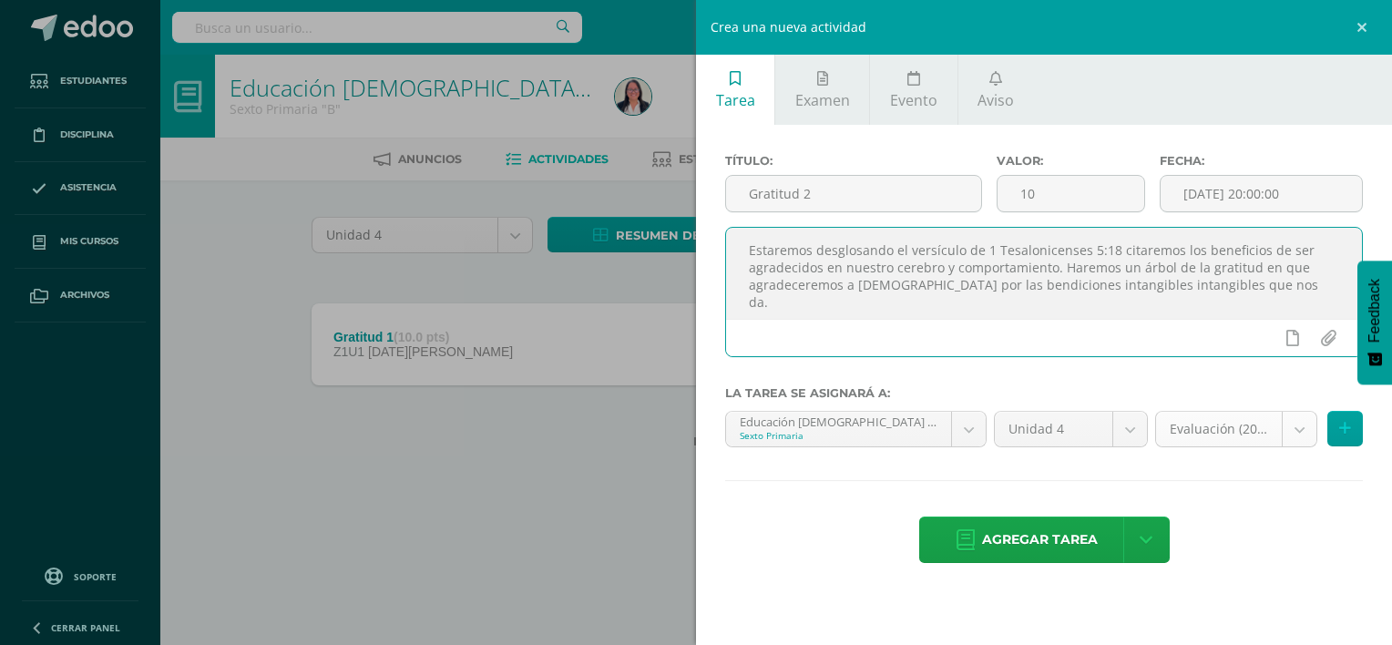
type textarea "Estaremos desglosando el versículo de 1 Tesalonicenses 5:18 citaremos los benef…"
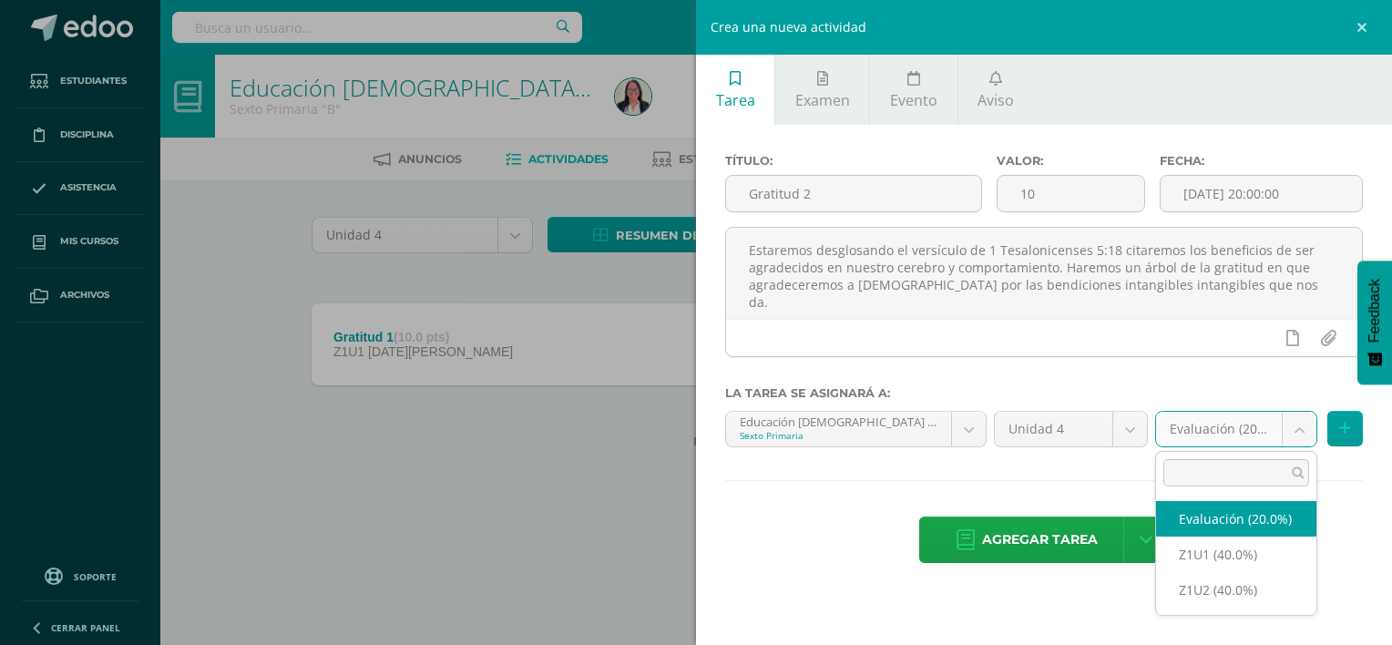
click at [1299, 430] on body "La tarea Gratitud 1 fue editada exitosamente. Estudiantes Disciplina Asistencia…" at bounding box center [696, 253] width 1392 height 507
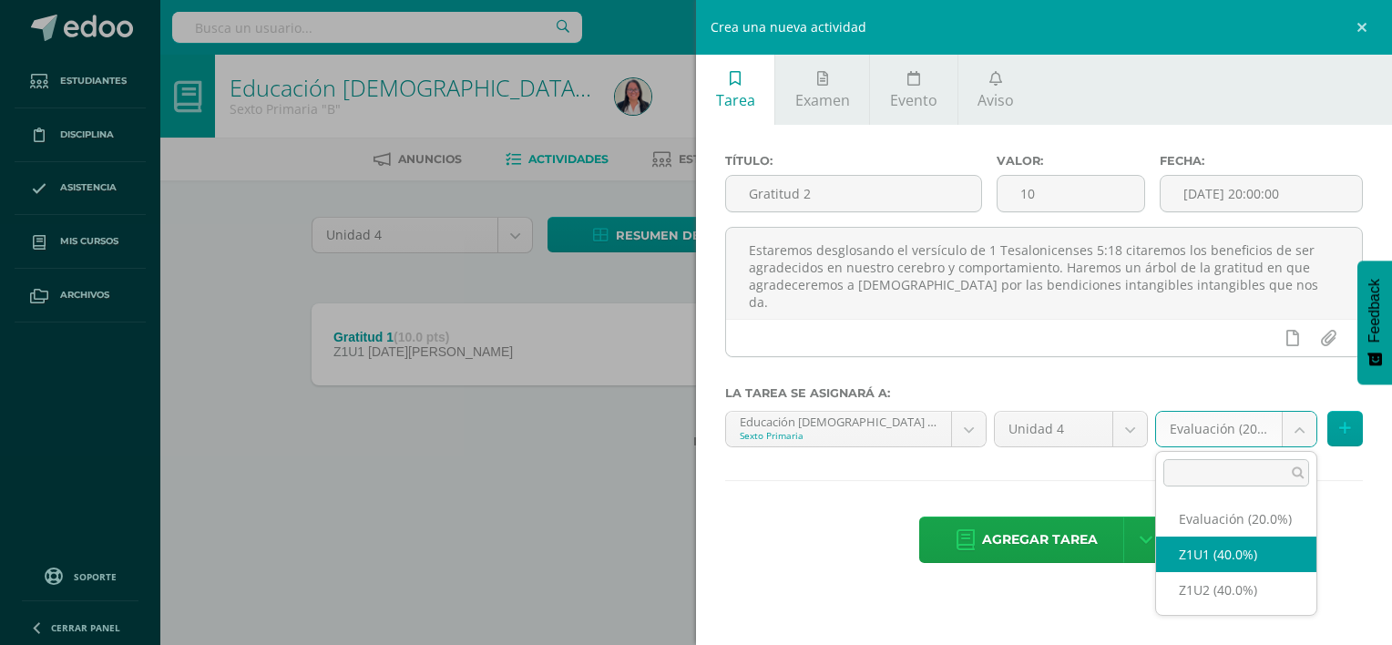
select select "30457"
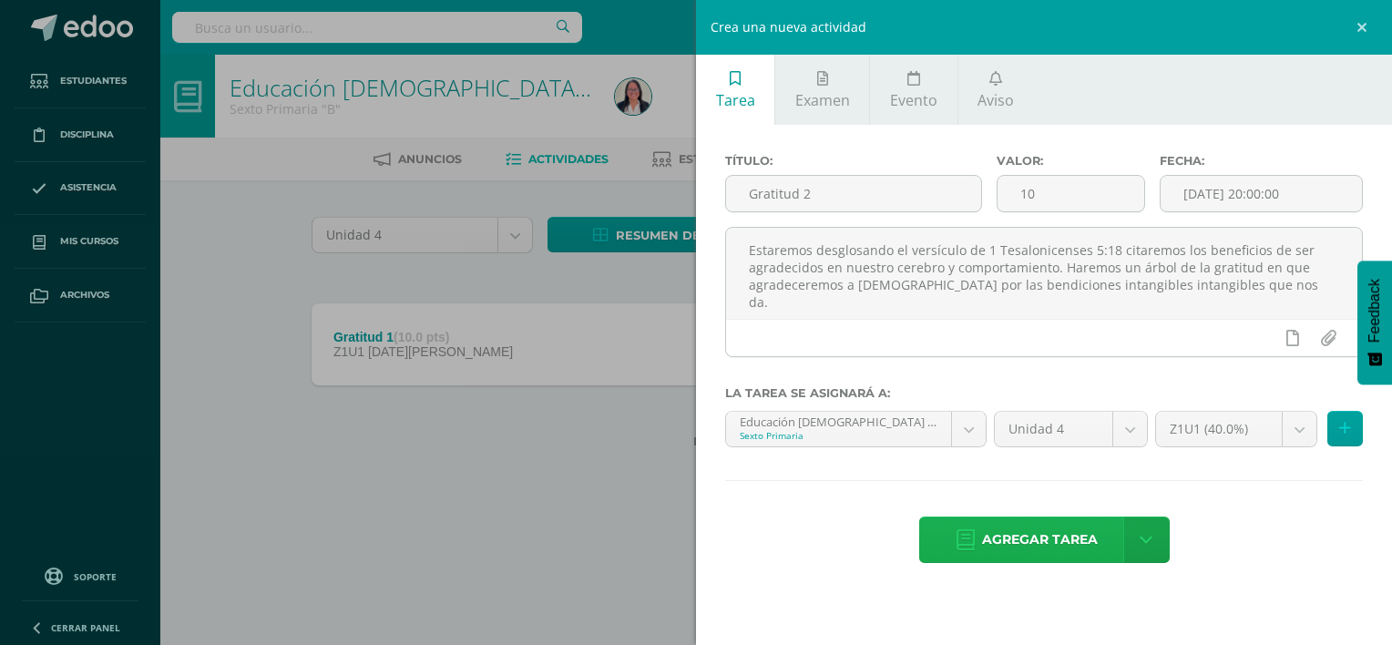
click at [1070, 554] on span "Agregar tarea" at bounding box center [1040, 540] width 116 height 45
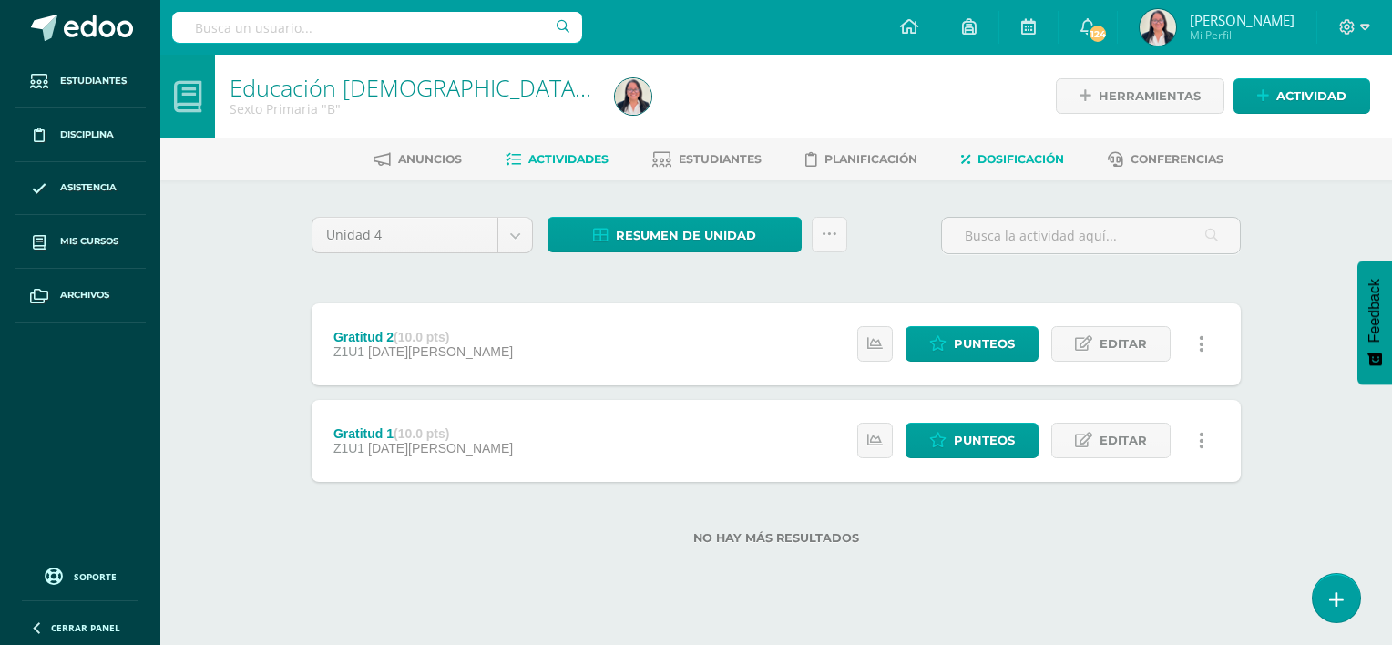
click at [1001, 157] on span "Dosificación" at bounding box center [1021, 159] width 87 height 14
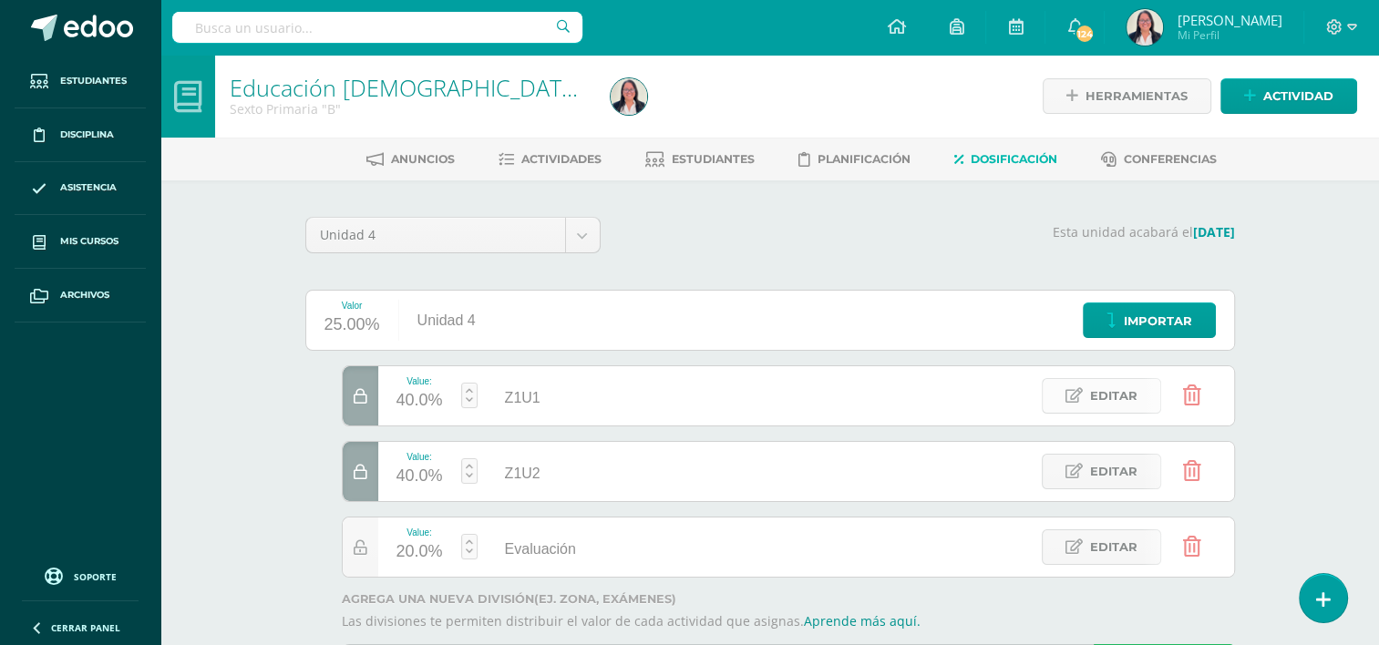
click at [1114, 395] on span "Editar" at bounding box center [1113, 396] width 47 height 34
click at [543, 395] on input "Z1U1" at bounding box center [595, 396] width 220 height 37
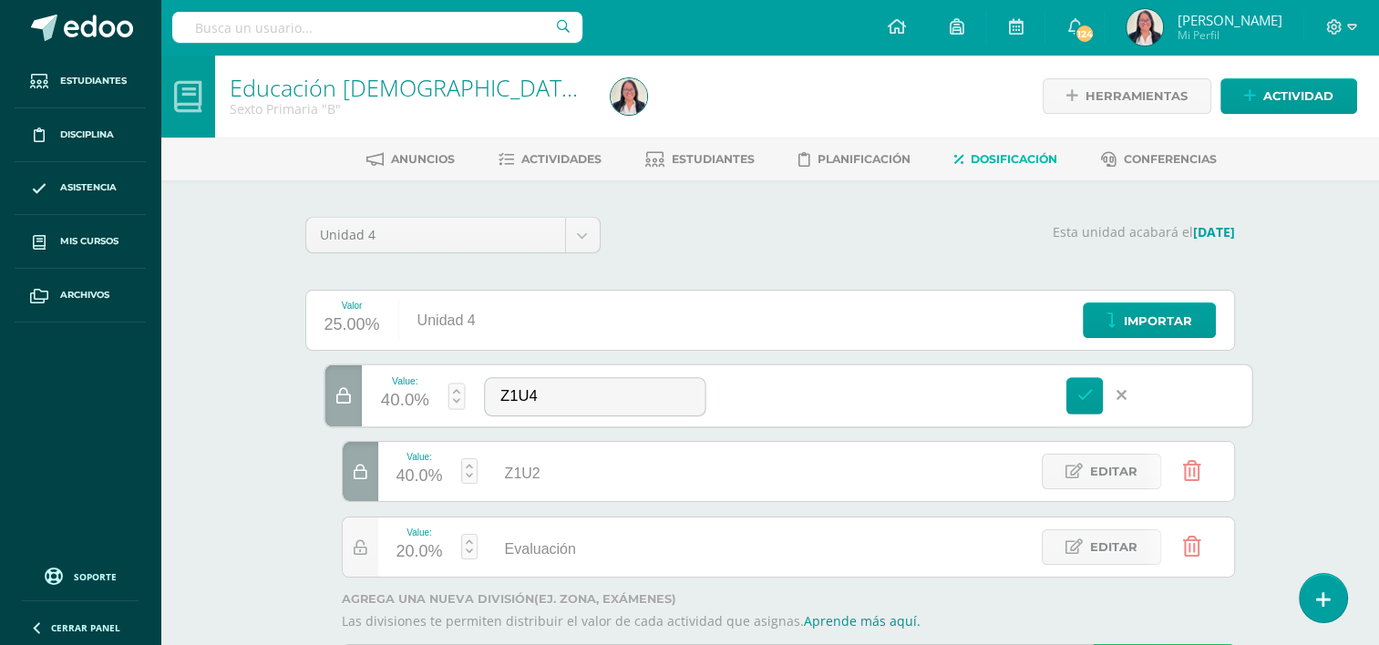
type input "Z1U4"
click at [518, 472] on span "Z1U2" at bounding box center [523, 473] width 36 height 15
click at [1090, 394] on icon at bounding box center [1084, 395] width 16 height 16
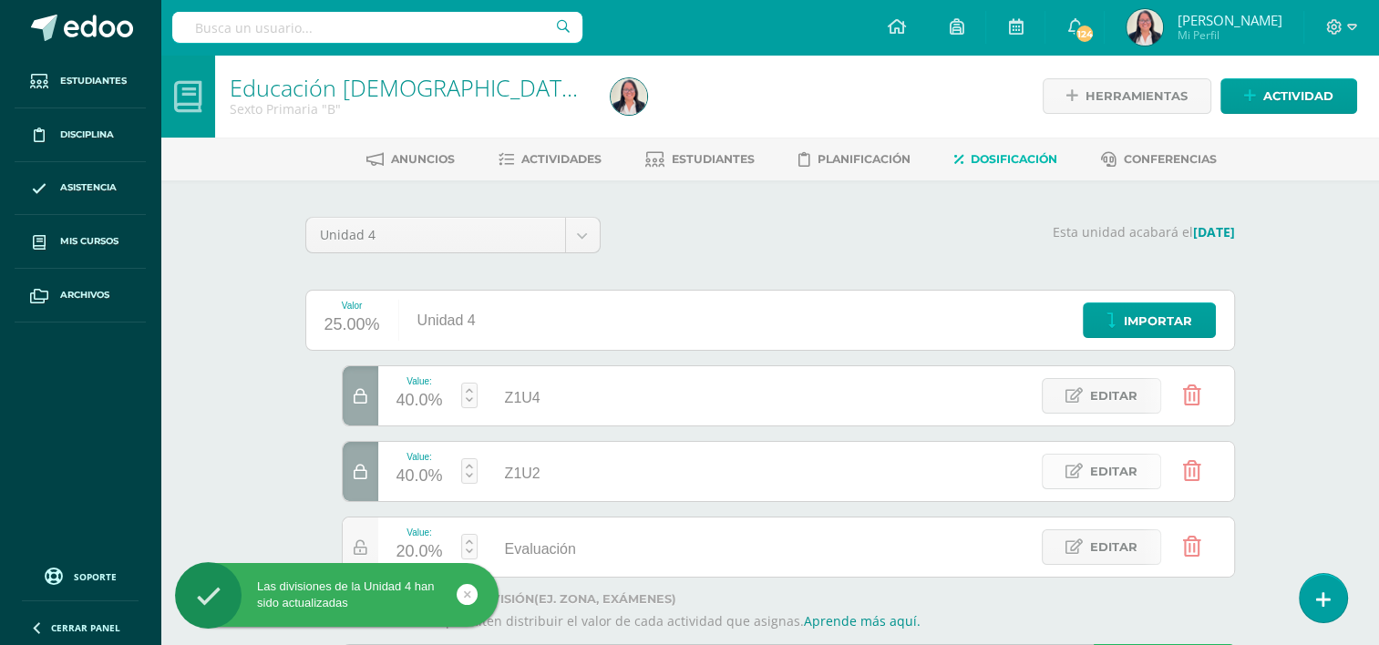
click at [1130, 472] on span "Editar" at bounding box center [1113, 472] width 47 height 34
click at [516, 468] on input "Z1U2" at bounding box center [595, 472] width 220 height 37
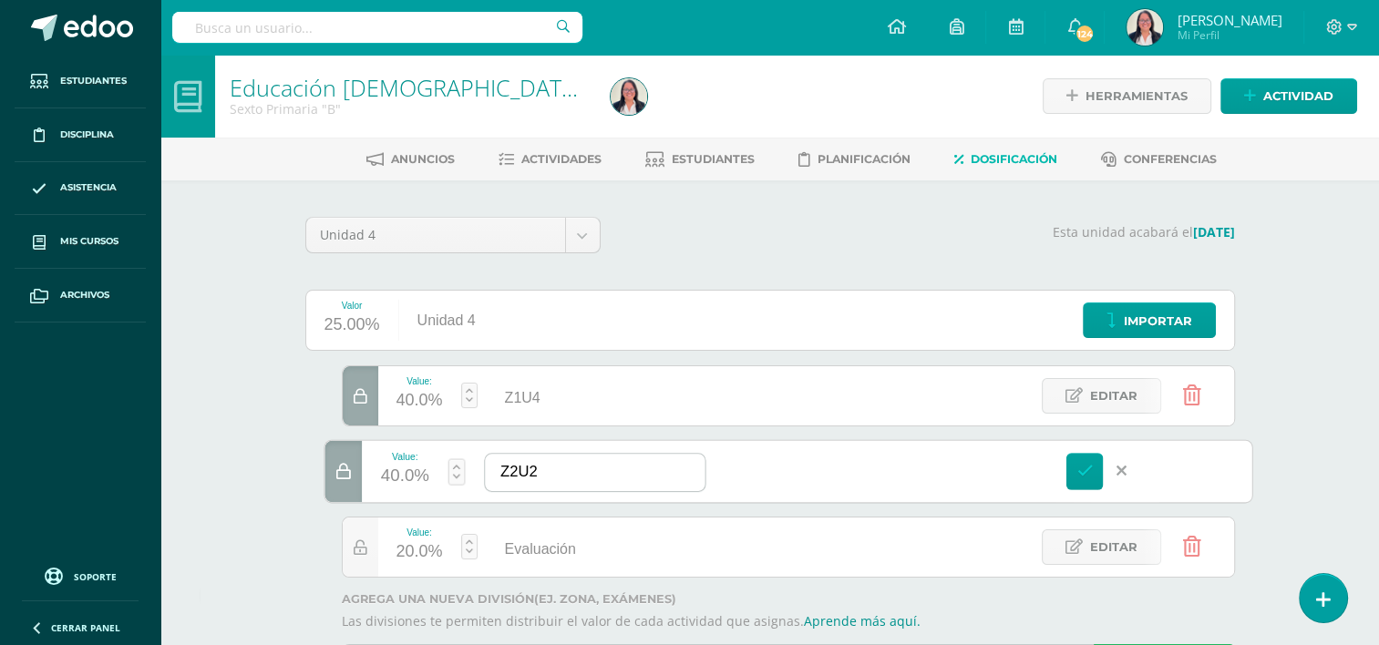
click at [543, 474] on input "Z2U2" at bounding box center [595, 472] width 220 height 37
type input "Z2U4"
click at [1083, 472] on icon at bounding box center [1084, 471] width 16 height 16
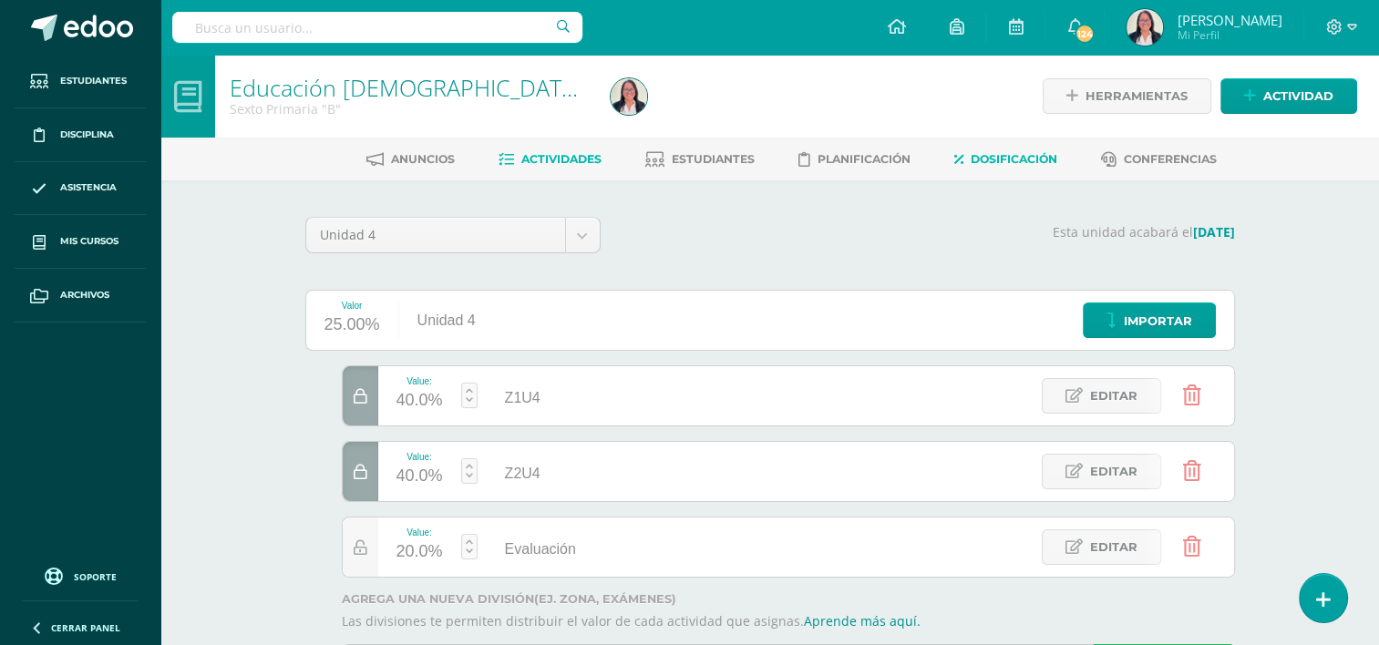
click at [536, 158] on span "Actividades" at bounding box center [561, 159] width 80 height 14
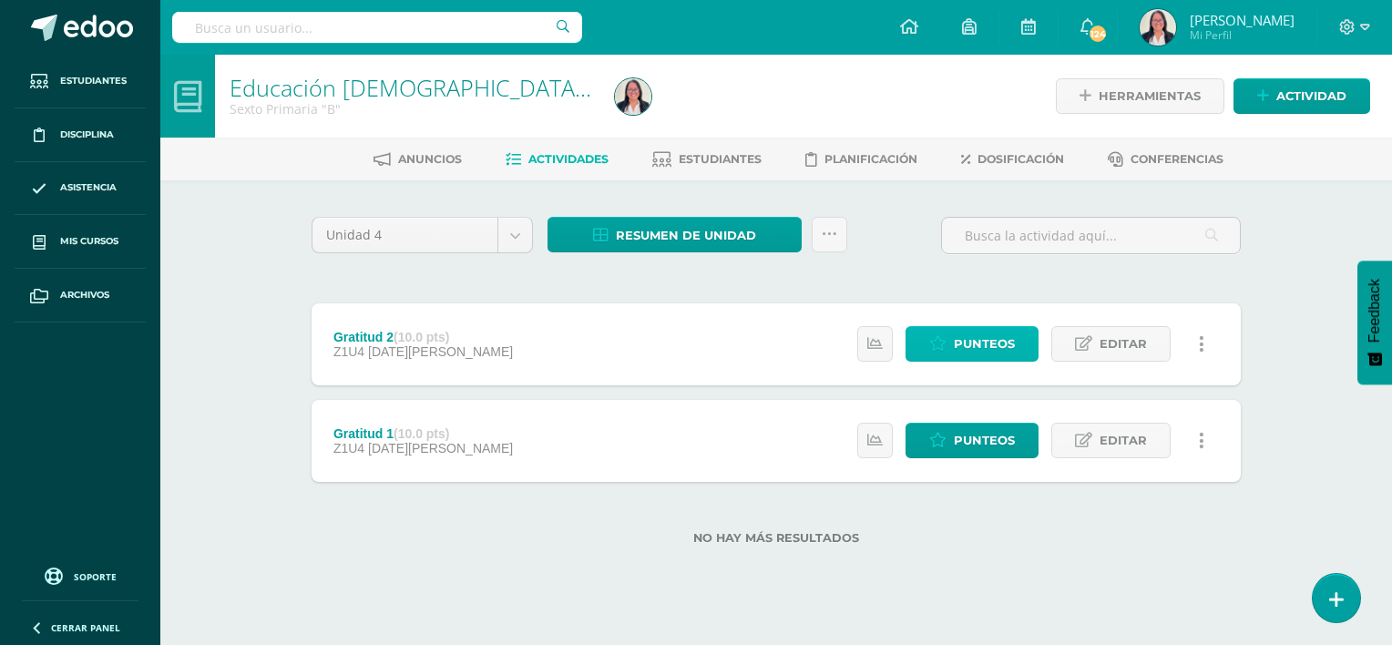
click at [943, 346] on icon at bounding box center [937, 343] width 17 height 15
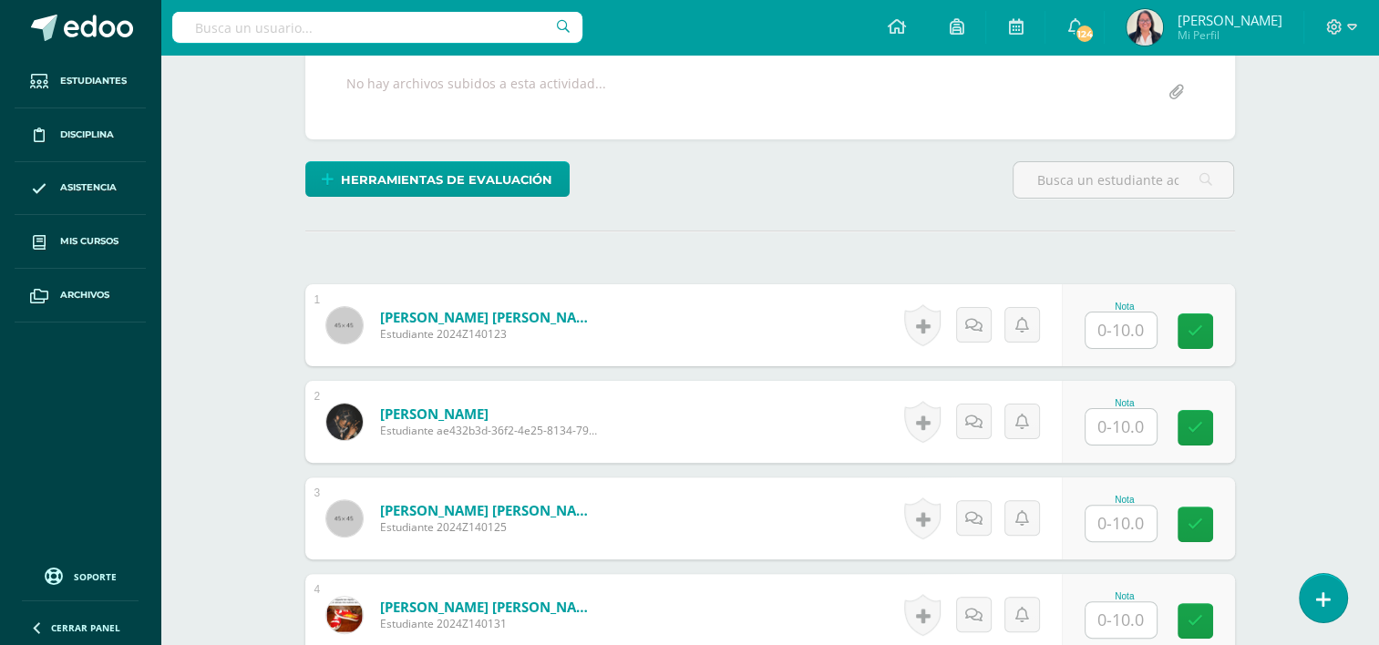
scroll to position [424, 0]
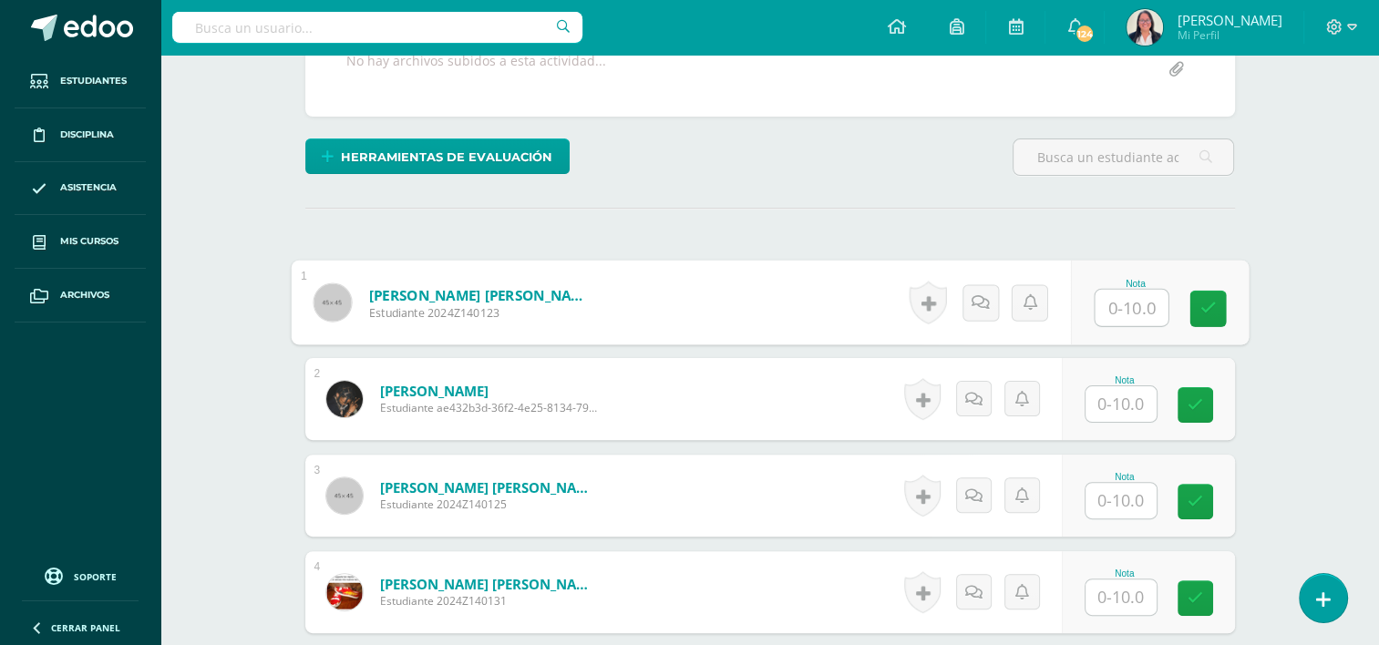
click at [1126, 290] on input "text" at bounding box center [1130, 308] width 73 height 36
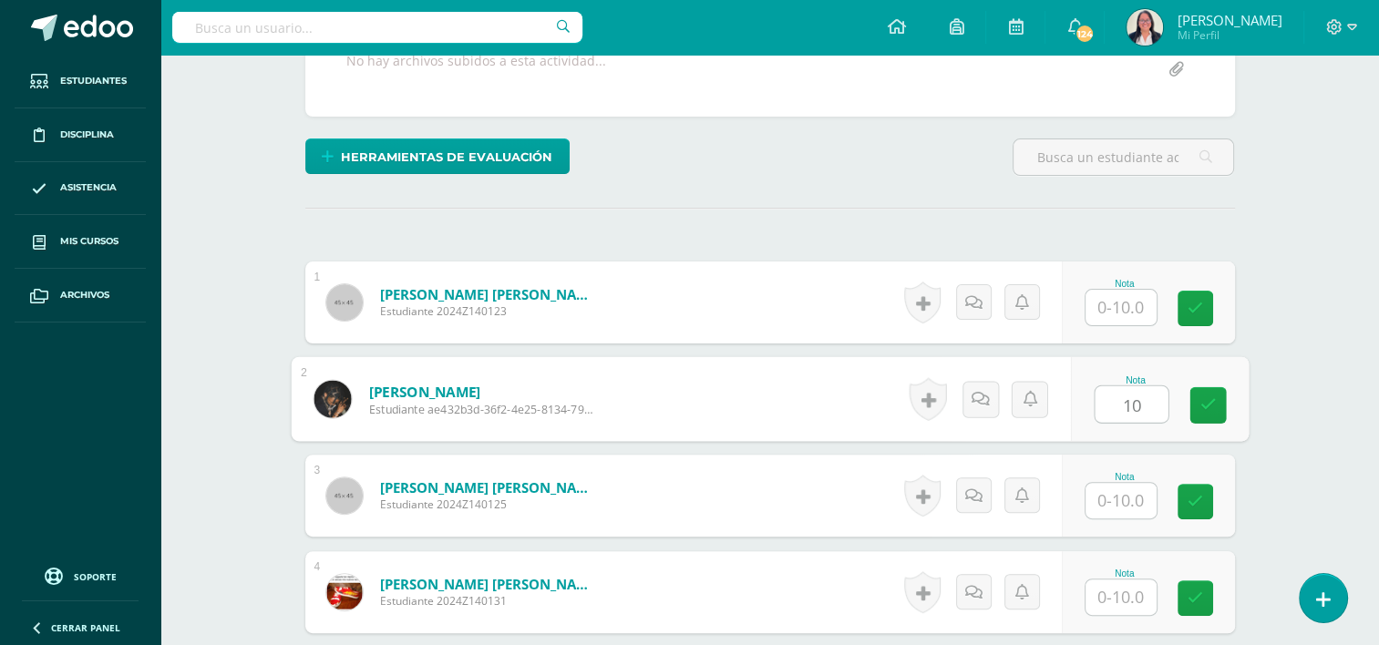
type input "10"
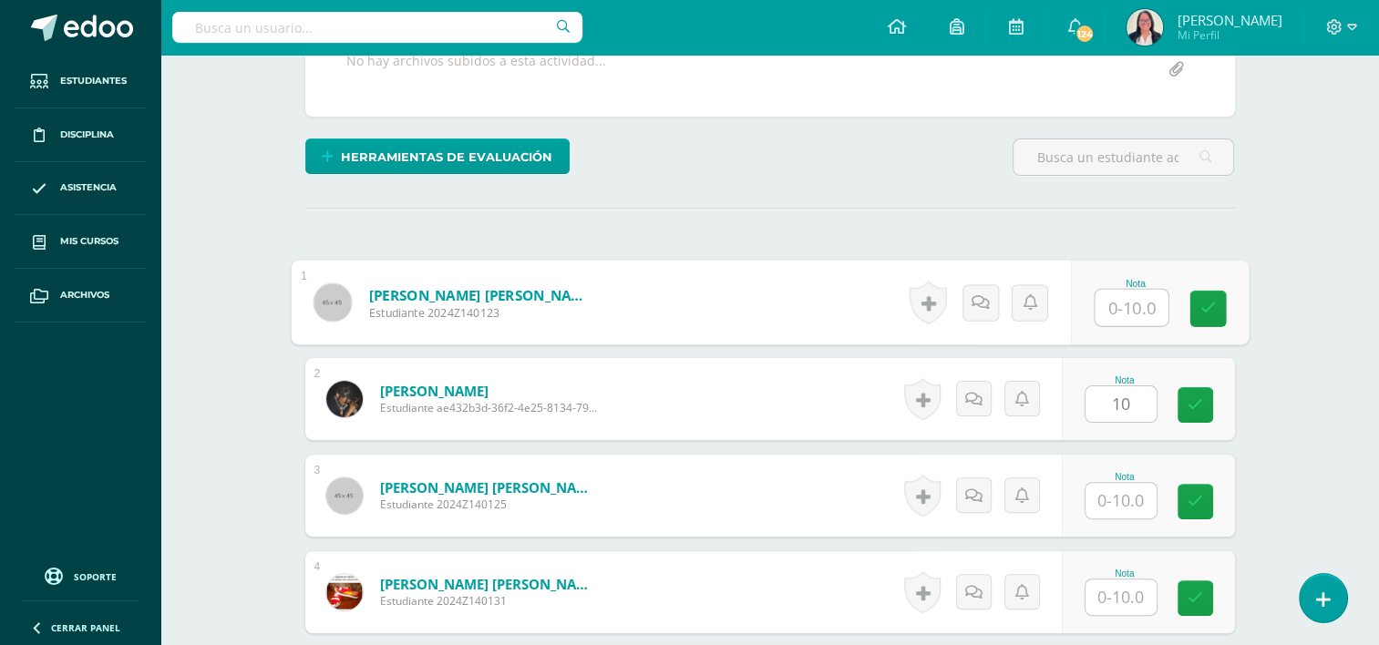
click at [1130, 290] on input "text" at bounding box center [1130, 308] width 73 height 36
type input "10"
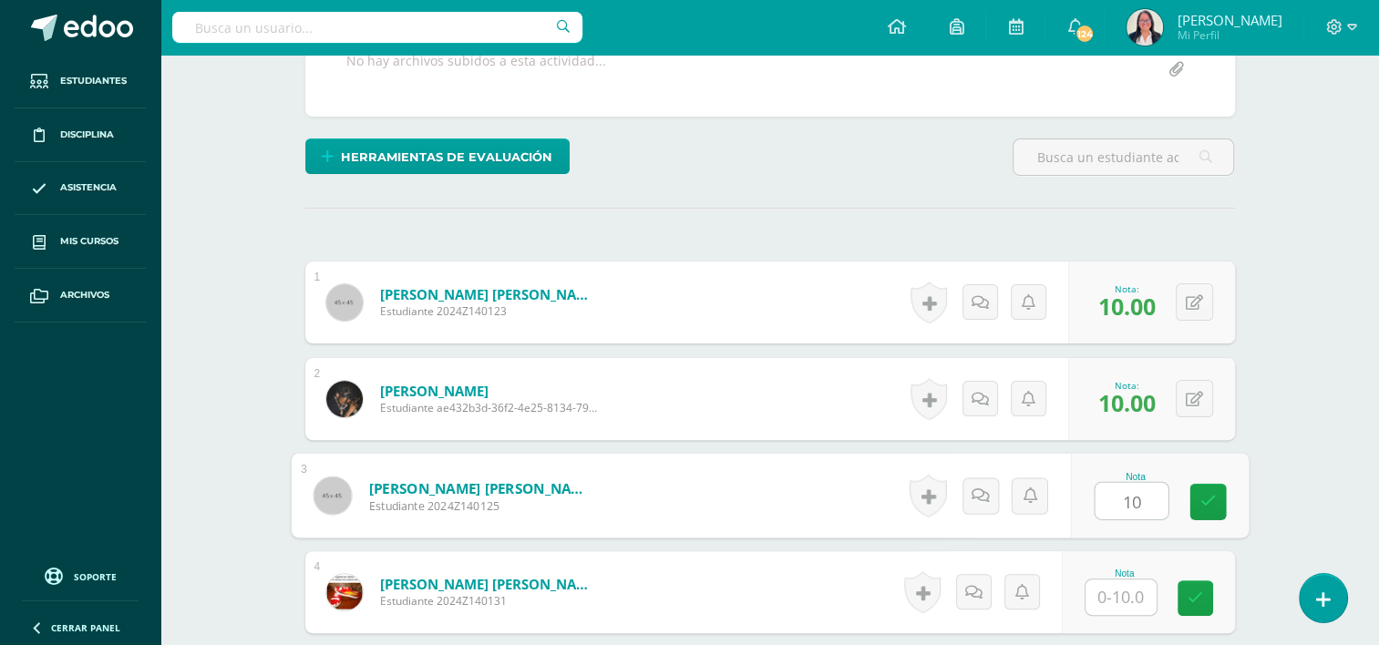
type input "10"
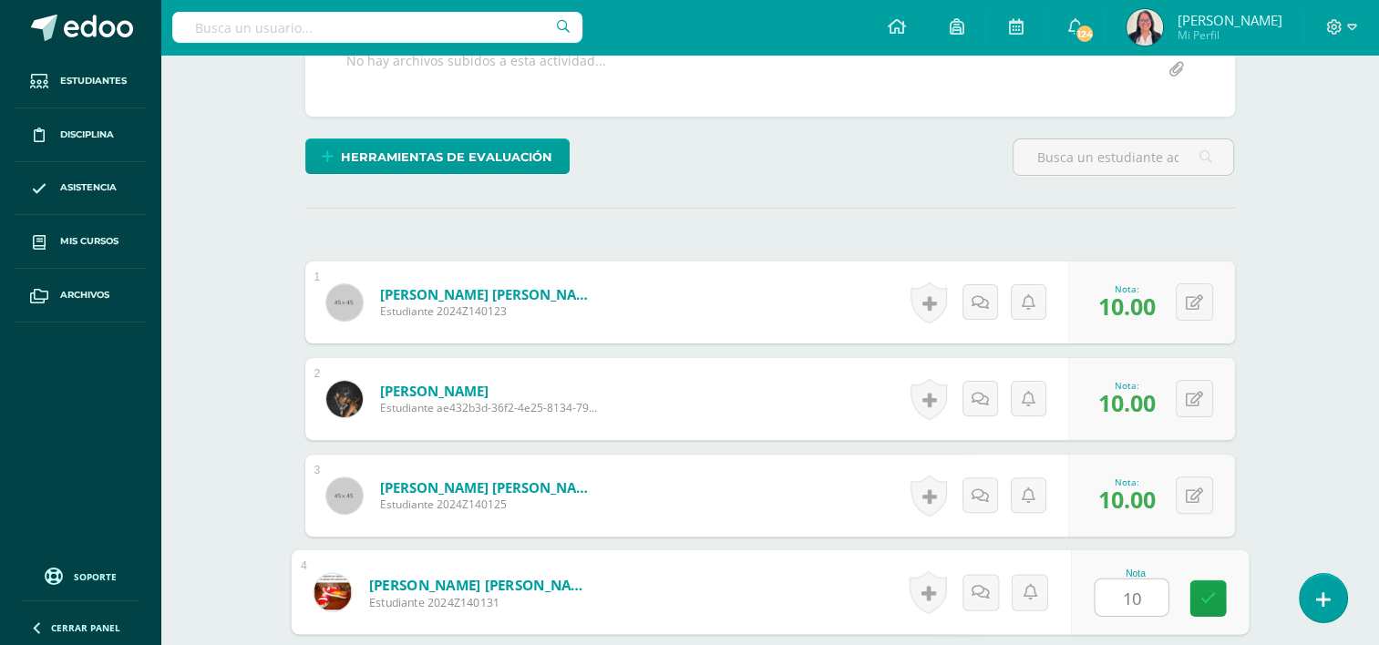
type input "10"
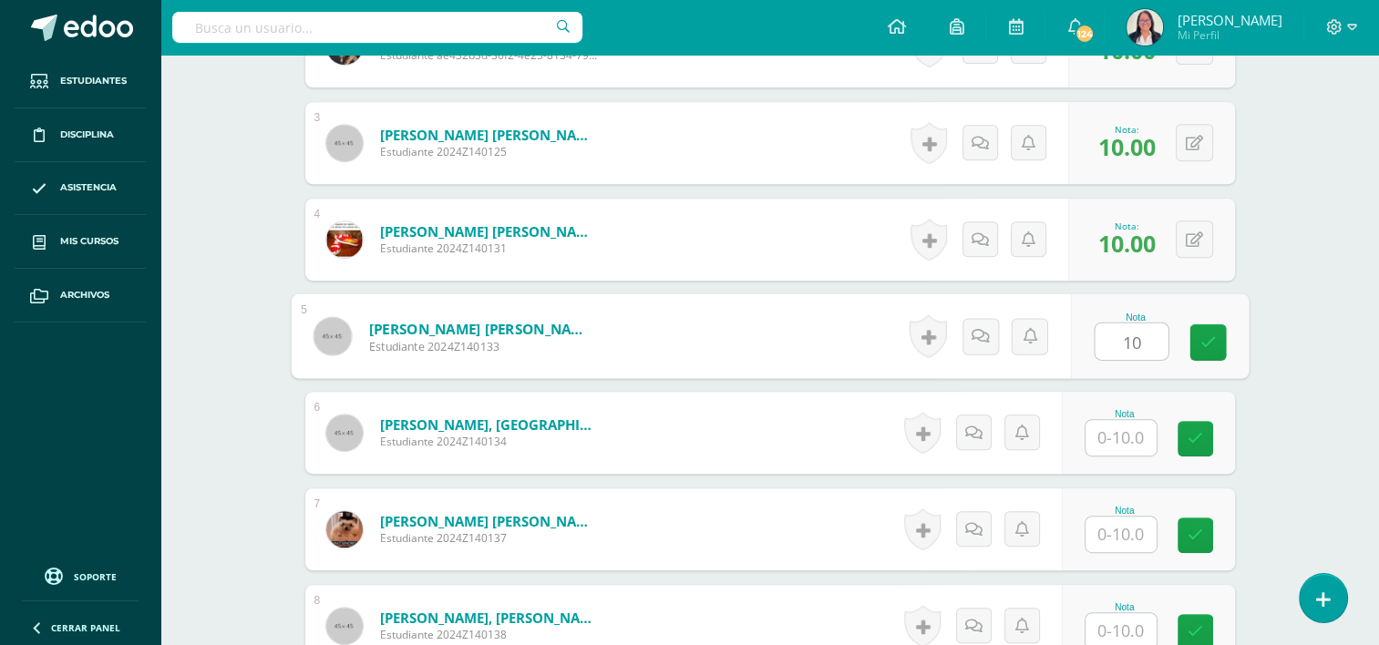
type input "10"
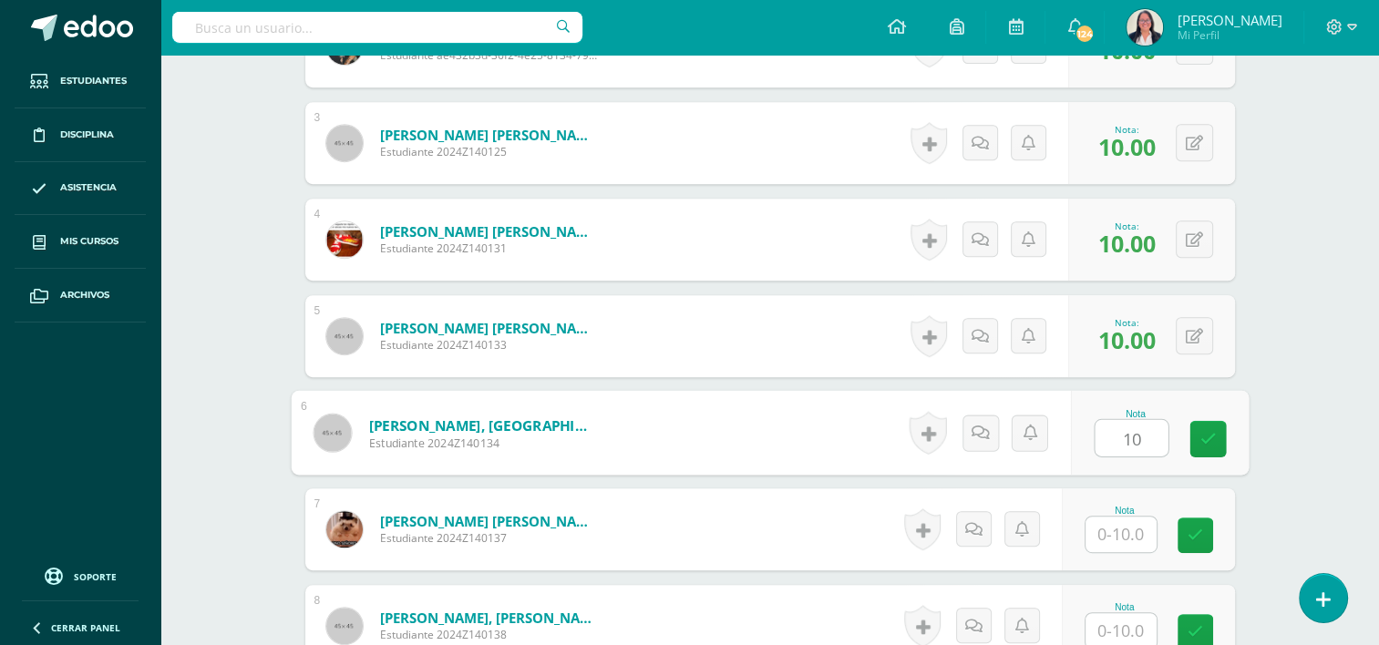
type input "10"
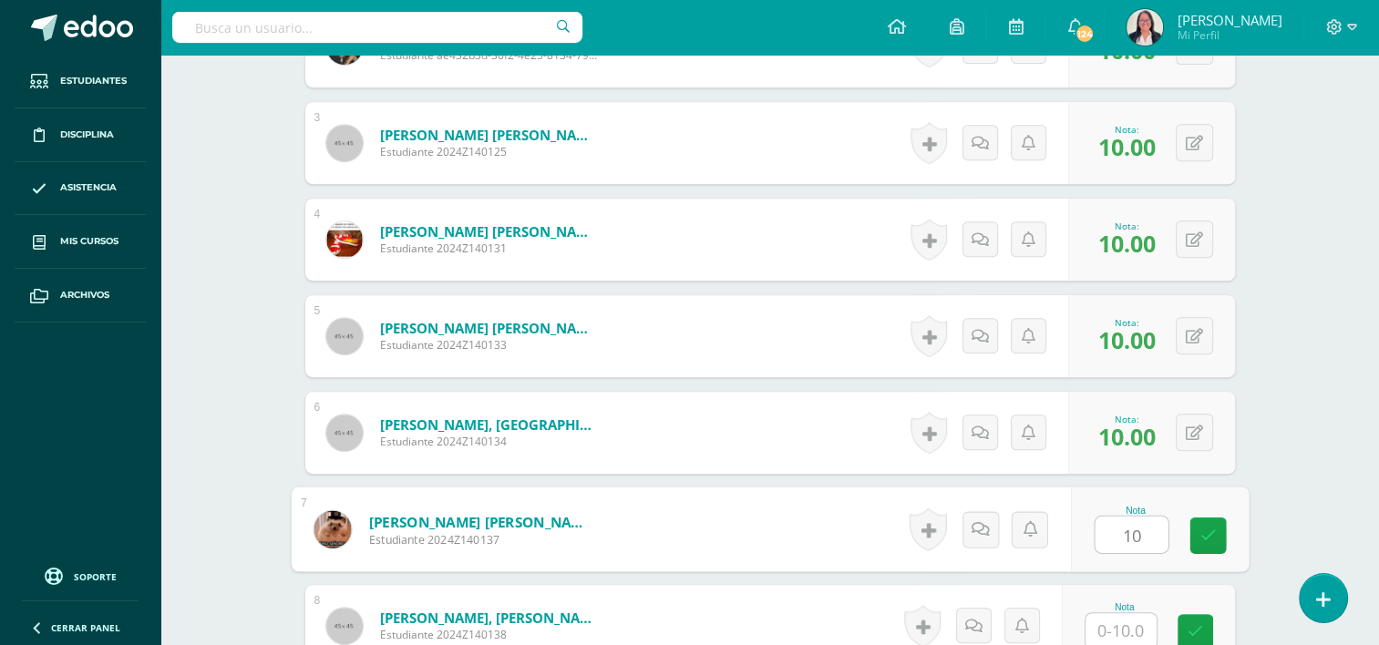
type input "10"
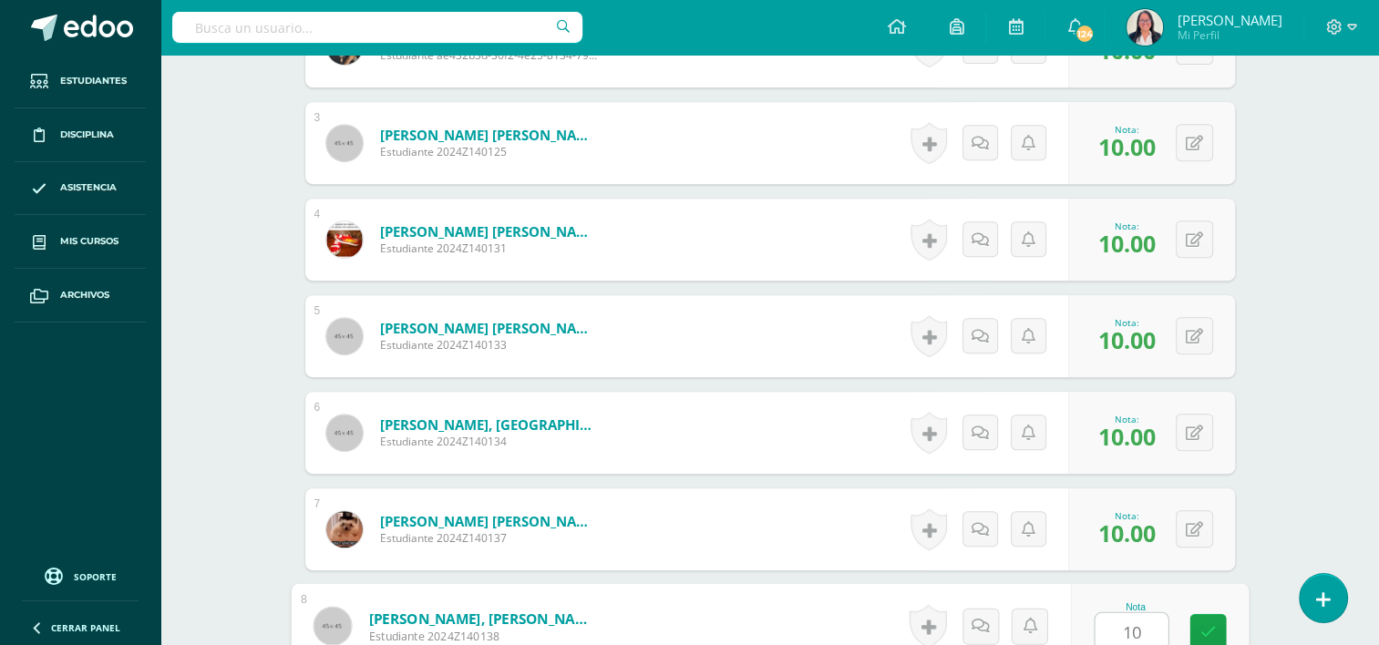
type input "10"
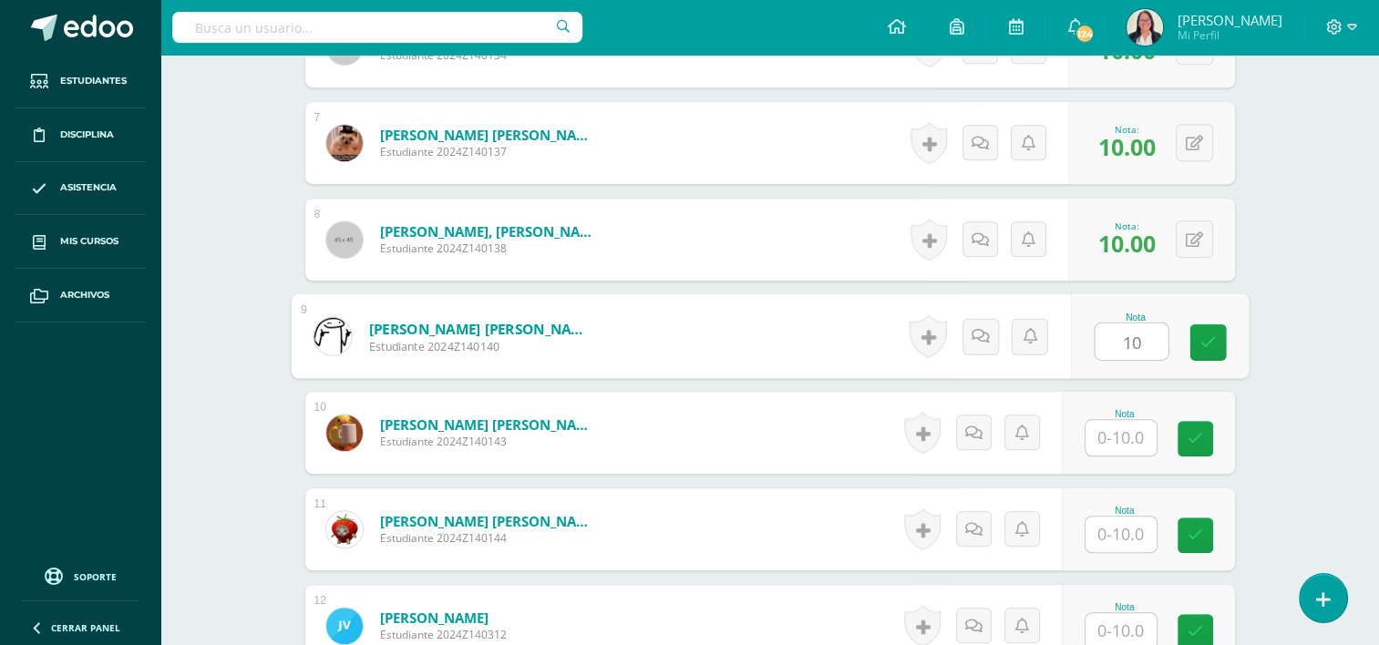
type input "10"
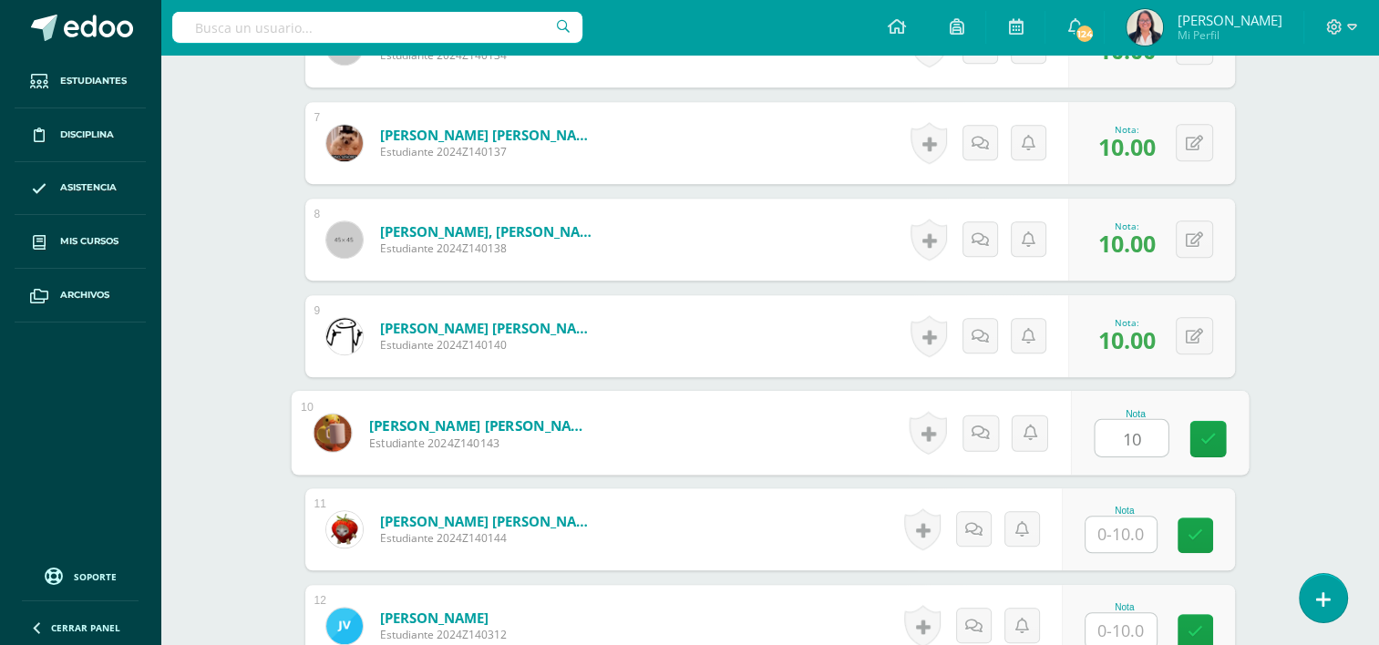
type input "10"
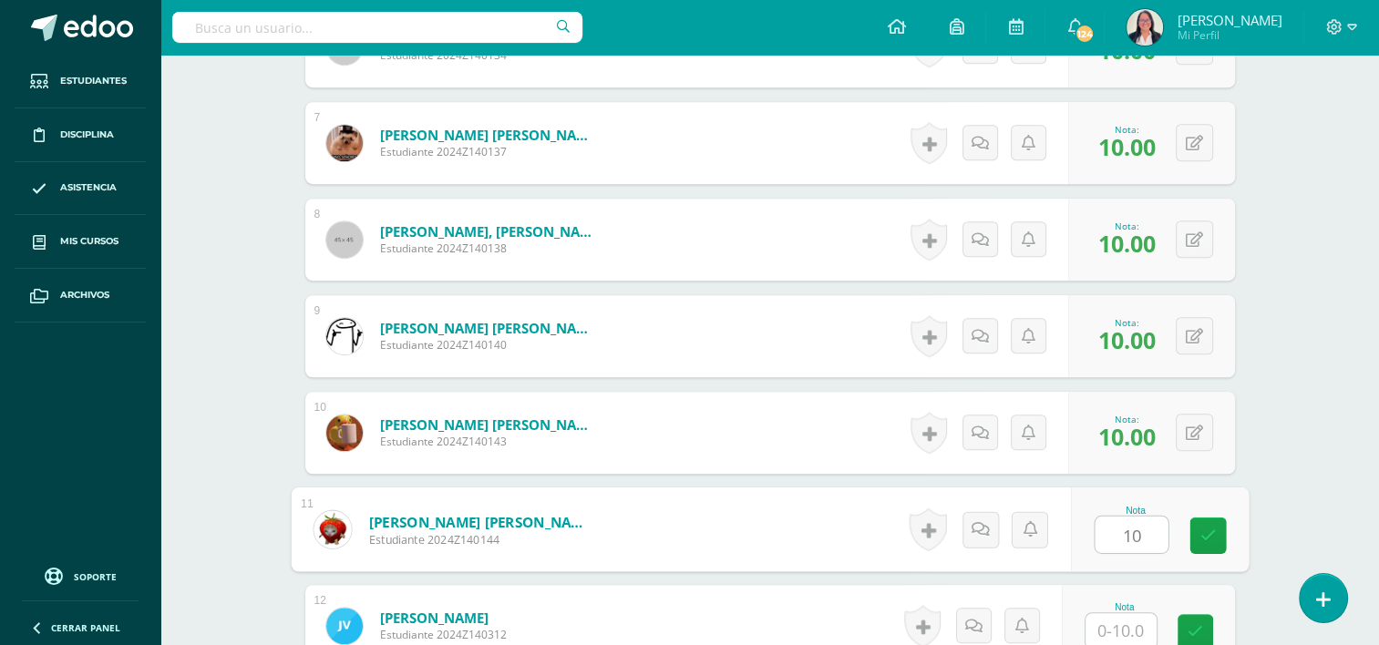
type input "10"
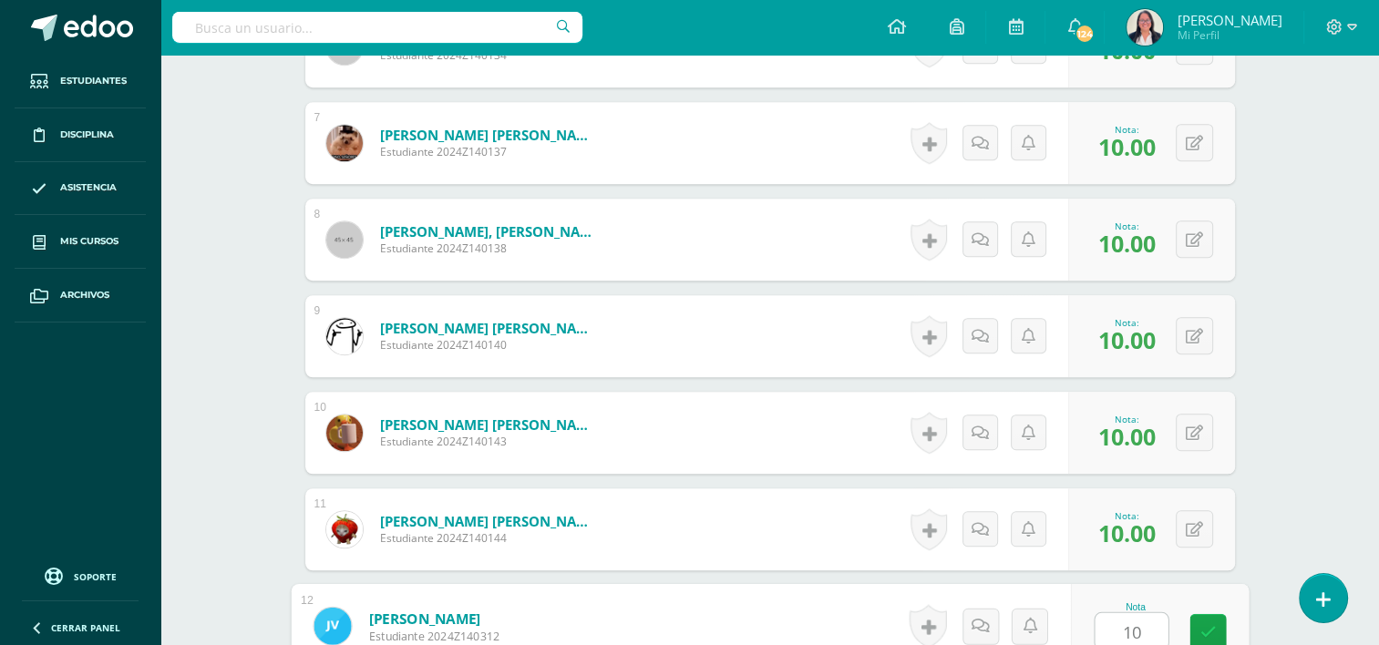
type input "10"
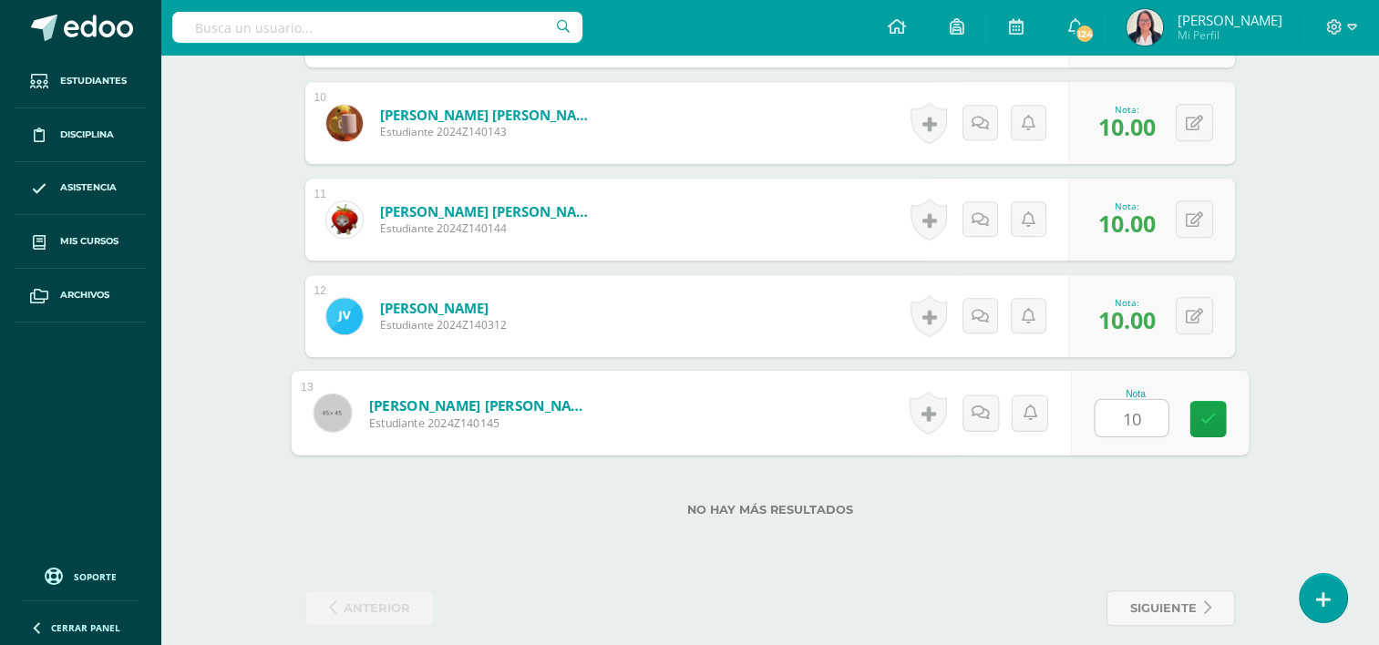
type input "10"
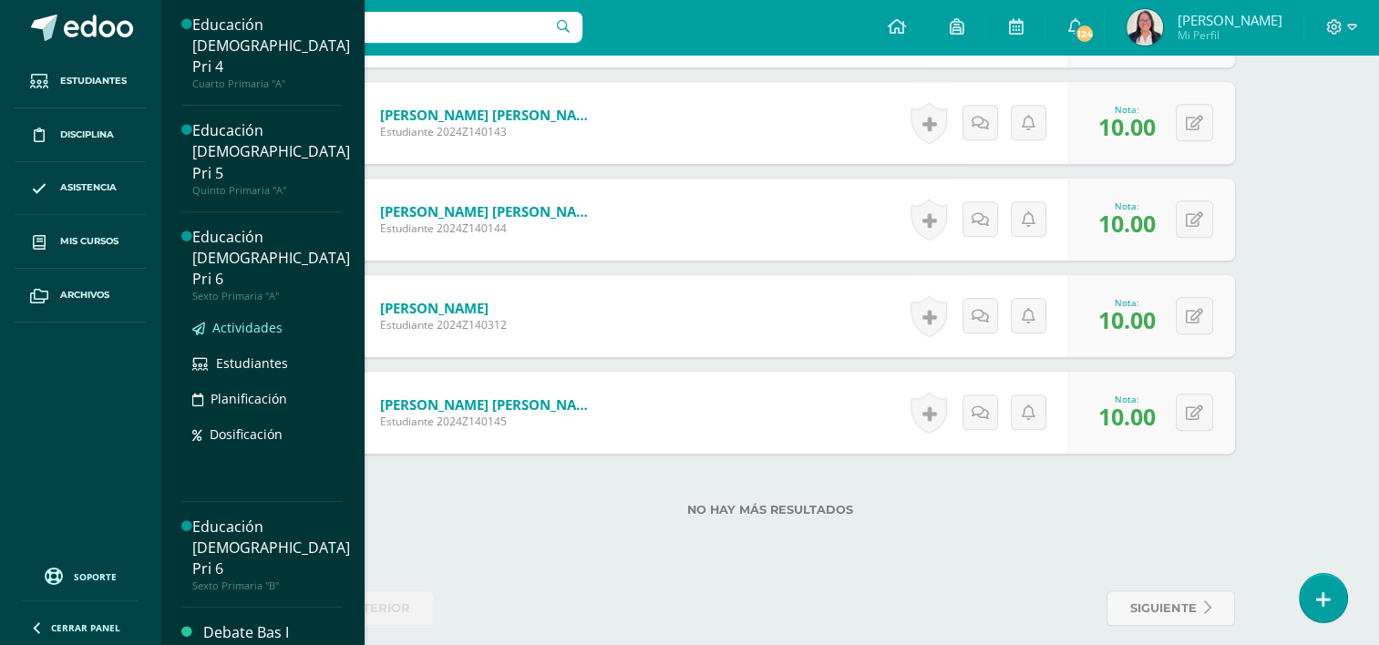
click at [252, 319] on span "Actividades" at bounding box center [247, 327] width 70 height 17
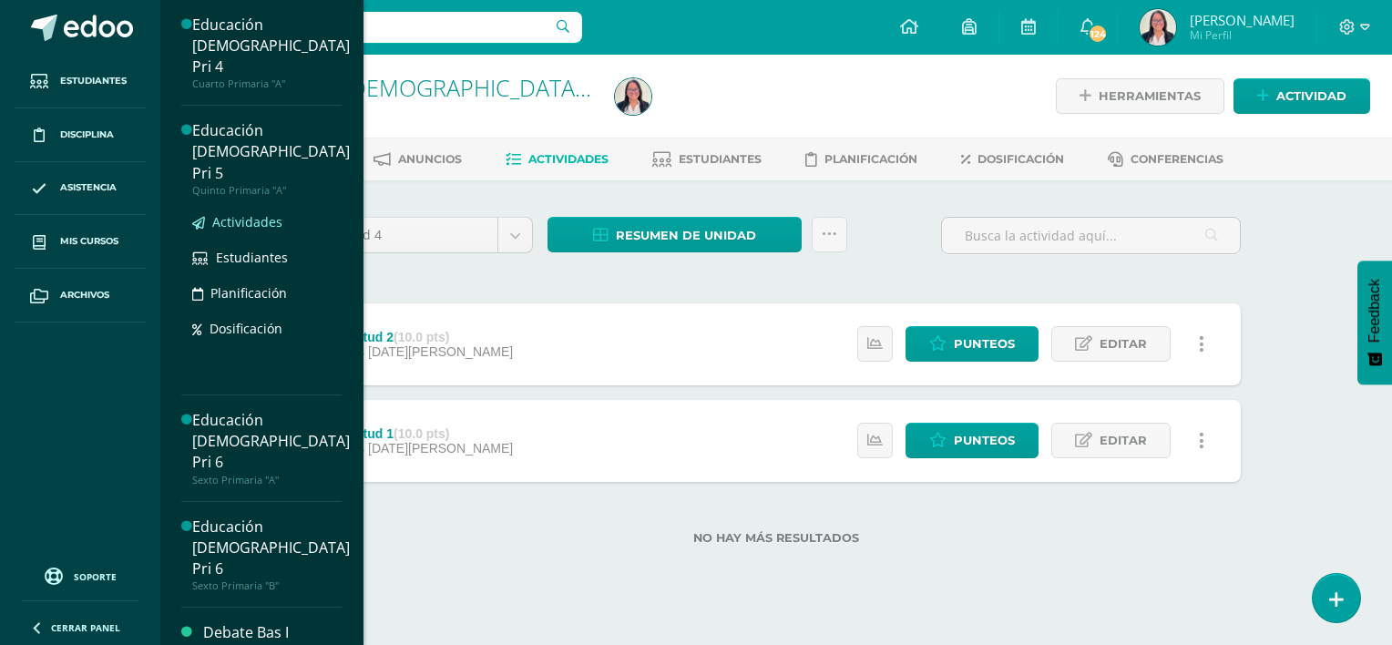
click at [271, 213] on span "Actividades" at bounding box center [247, 221] width 70 height 17
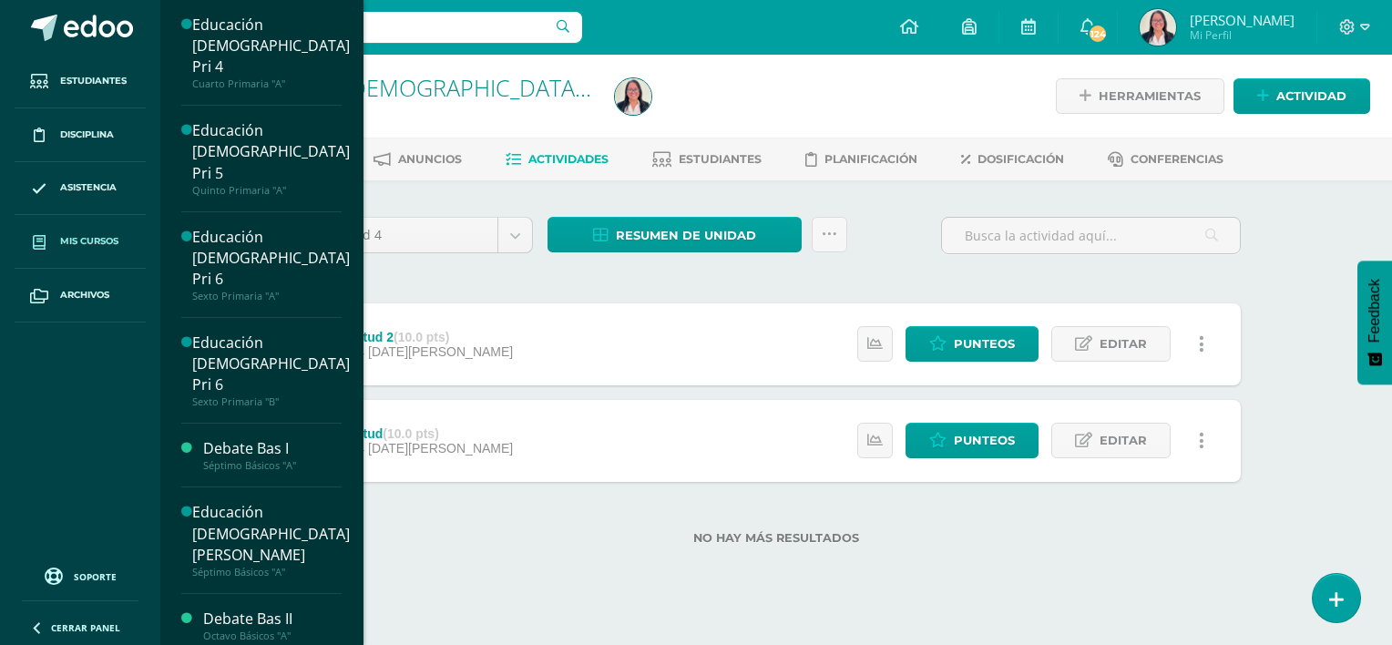
click at [102, 237] on span "Mis cursos" at bounding box center [89, 241] width 58 height 15
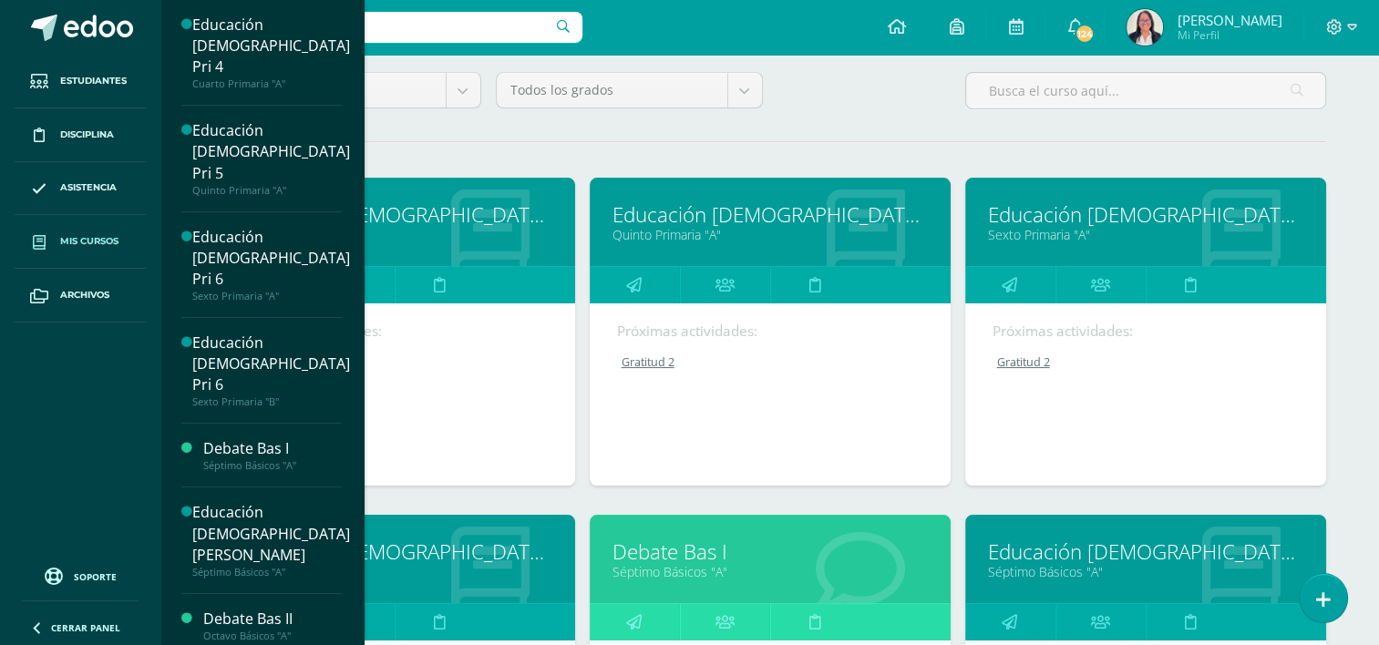
scroll to position [165, 0]
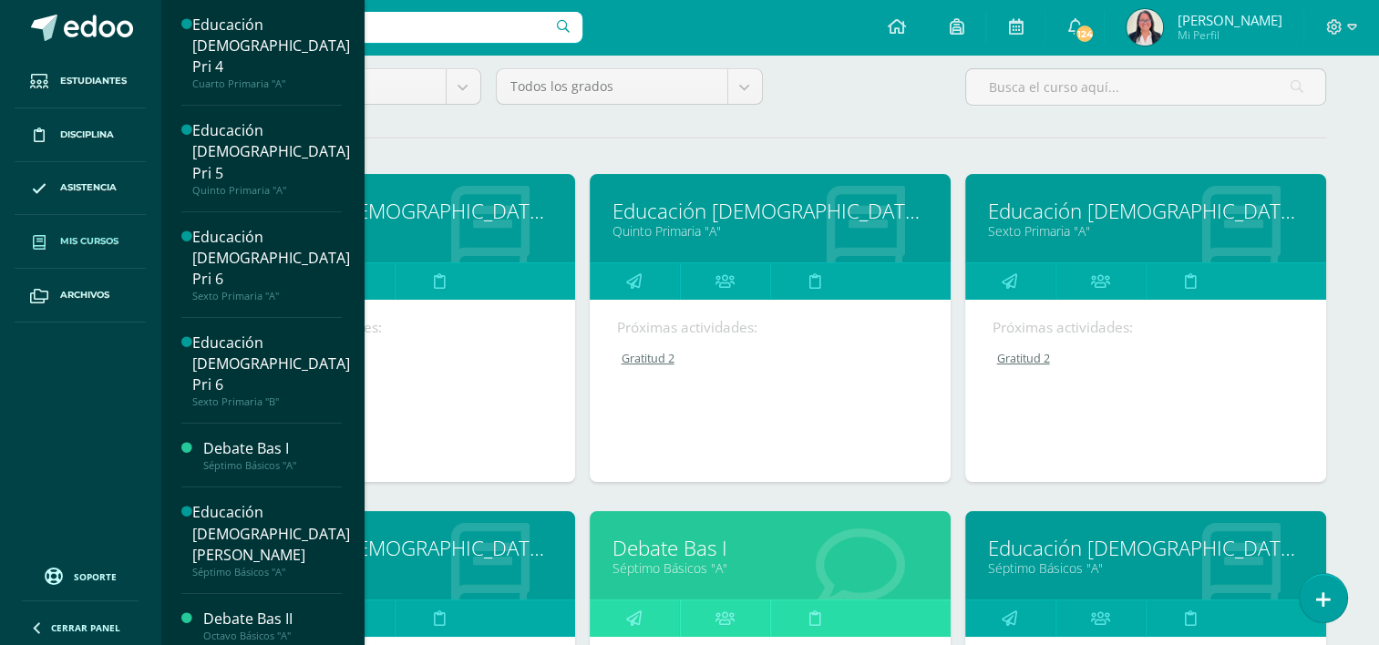
click at [1104, 545] on link "Educación [DEMOGRAPHIC_DATA][PERSON_NAME]" at bounding box center [1145, 548] width 315 height 28
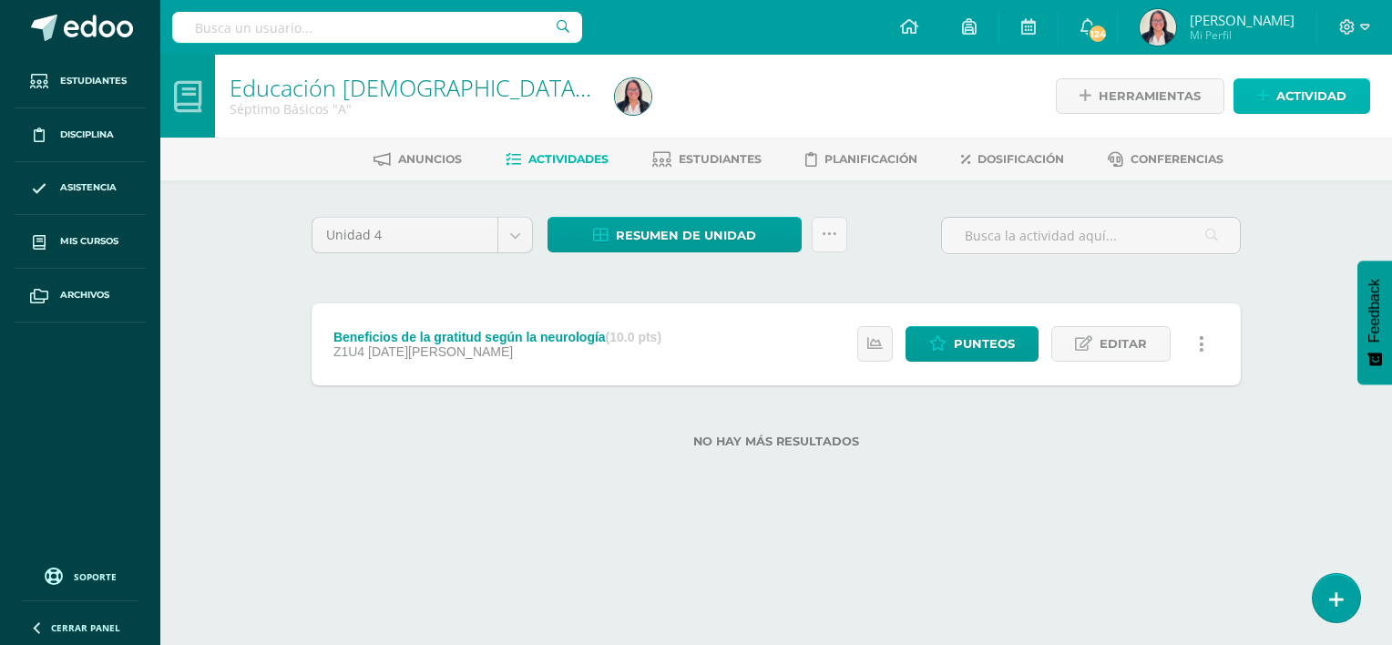
click at [1327, 95] on span "Actividad" at bounding box center [1312, 96] width 70 height 34
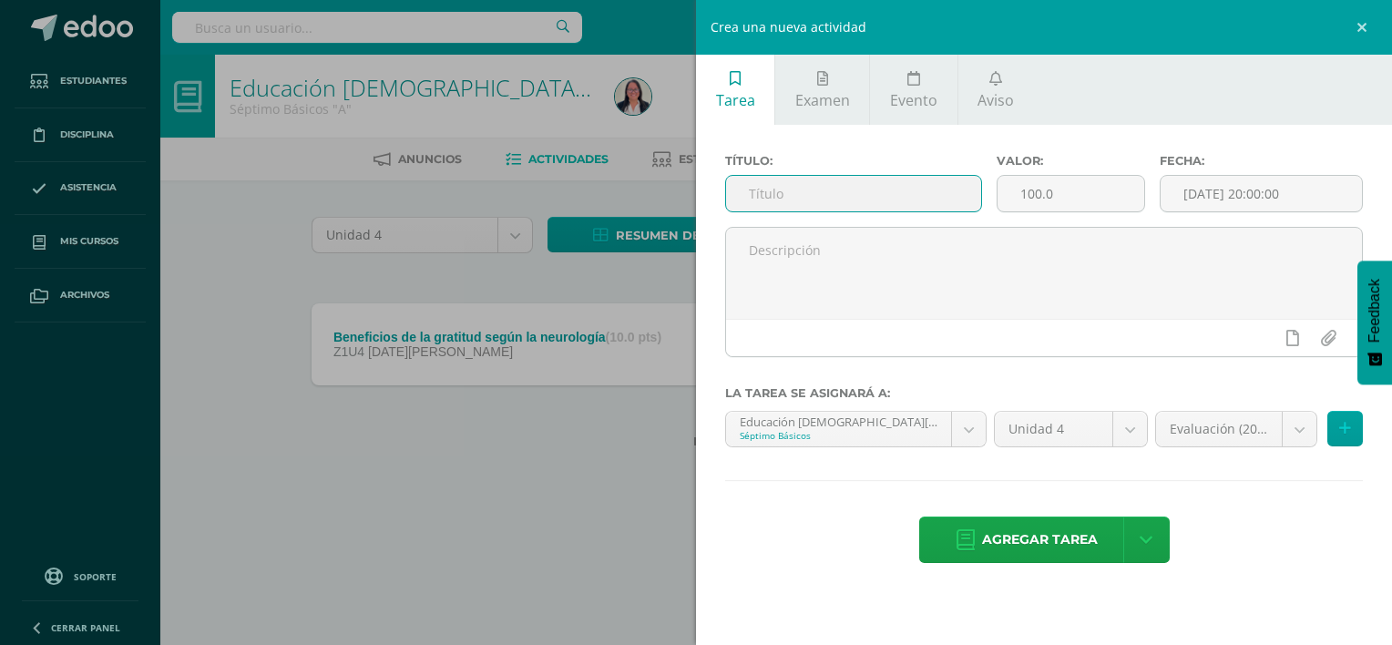
click at [862, 202] on input "text" at bounding box center [853, 194] width 255 height 36
type input "Gratitud 2"
click at [1059, 195] on input "100.0" at bounding box center [1071, 194] width 147 height 36
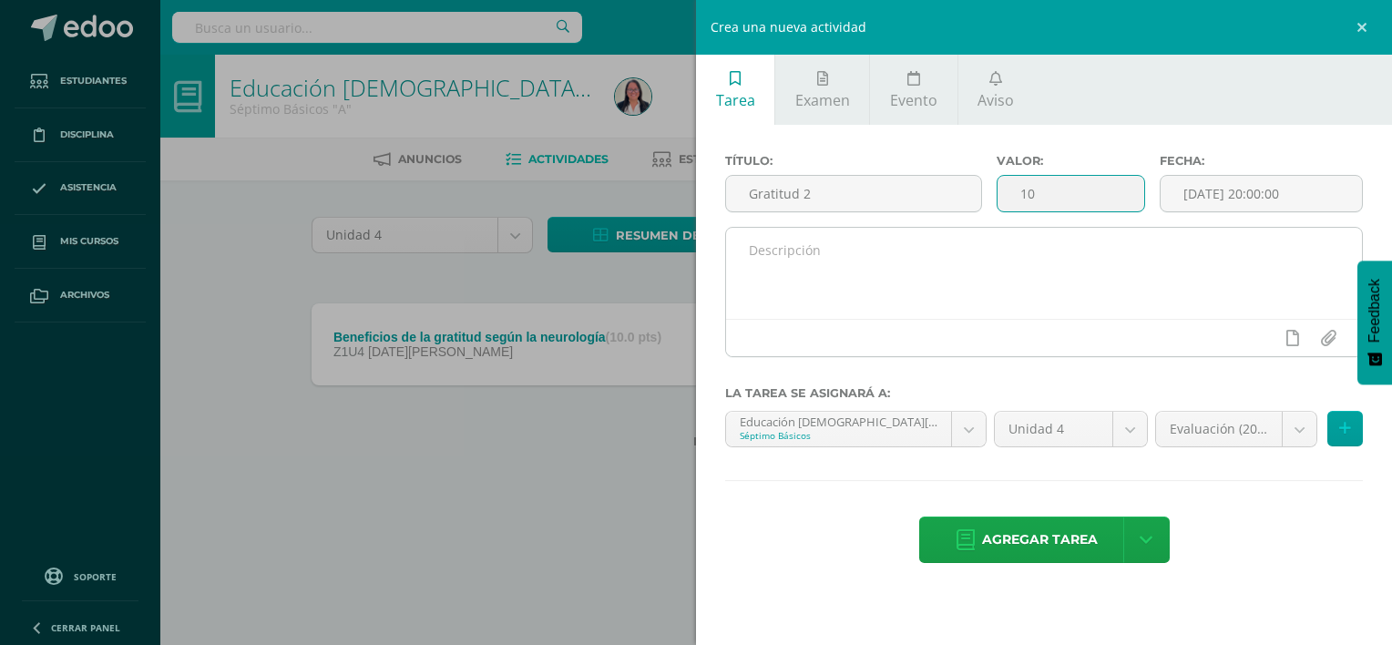
type input "10"
click at [1013, 260] on textarea at bounding box center [1044, 273] width 636 height 91
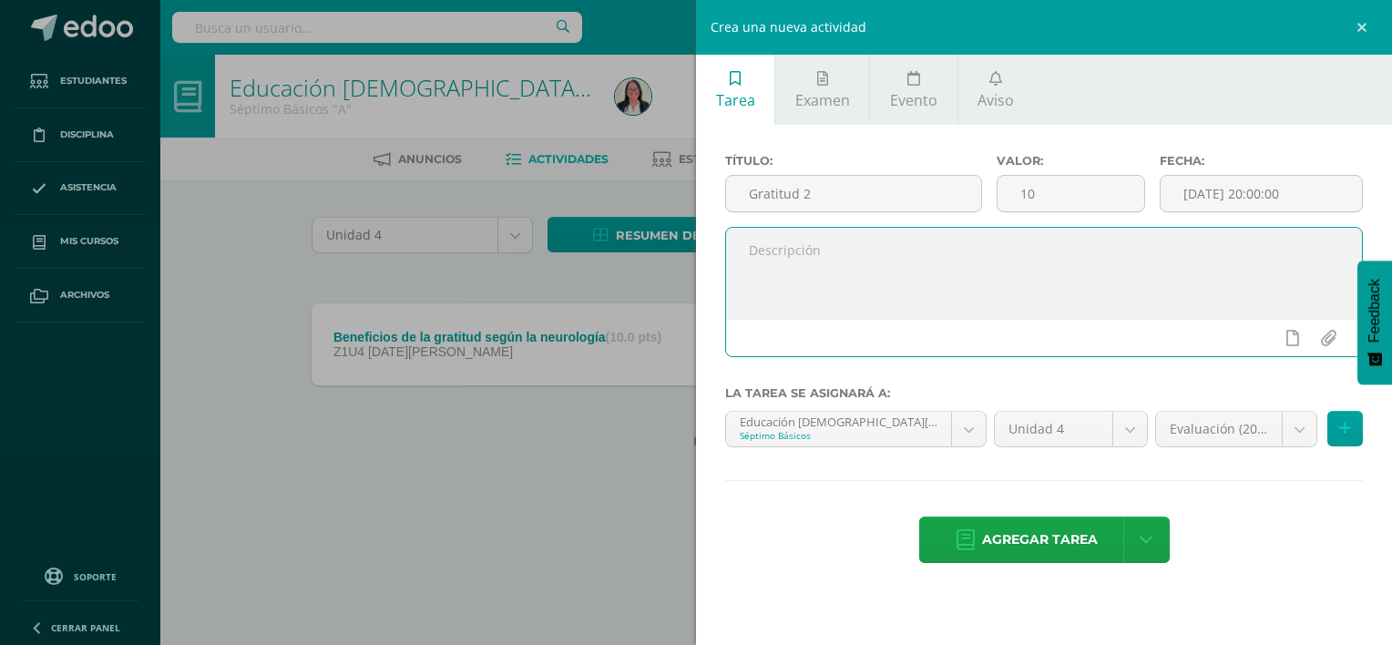
paste textarea "Estaremos desglosando el versículo de 1 Tesalonicenses 5:18 citaremos los benef…"
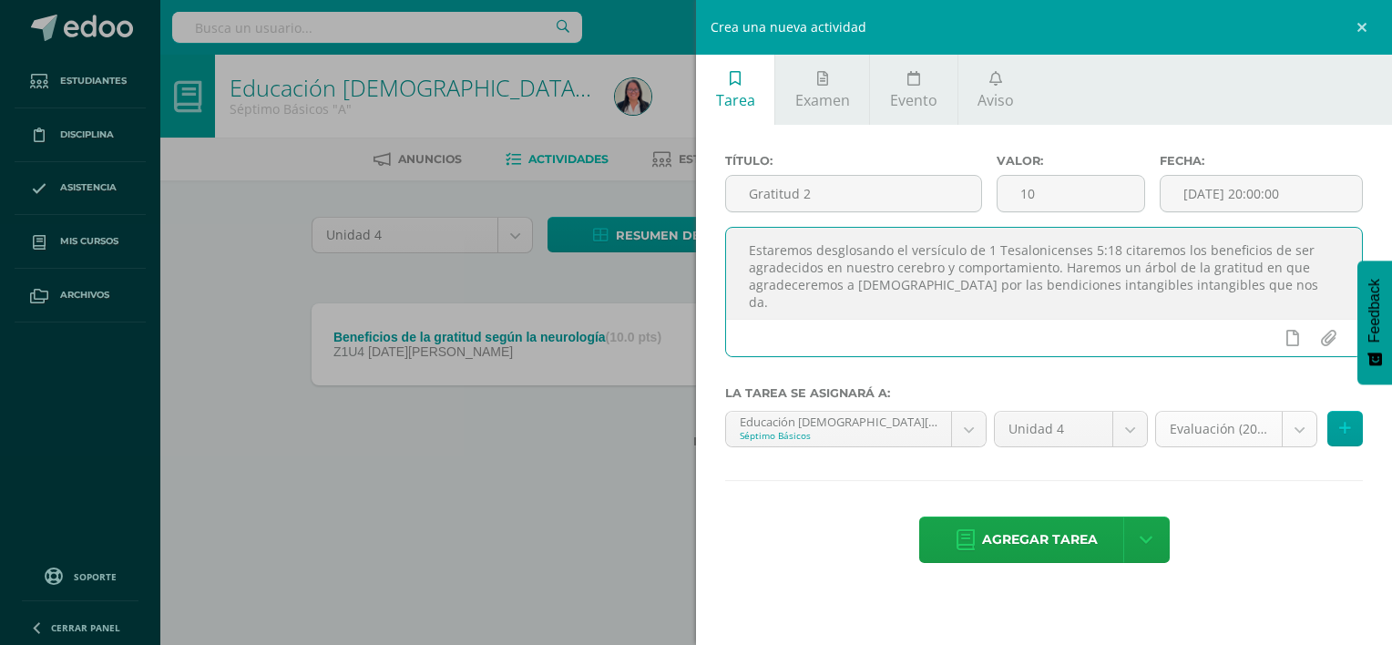
type textarea "Estaremos desglosando el versículo de 1 Tesalonicenses 5:18 citaremos los benef…"
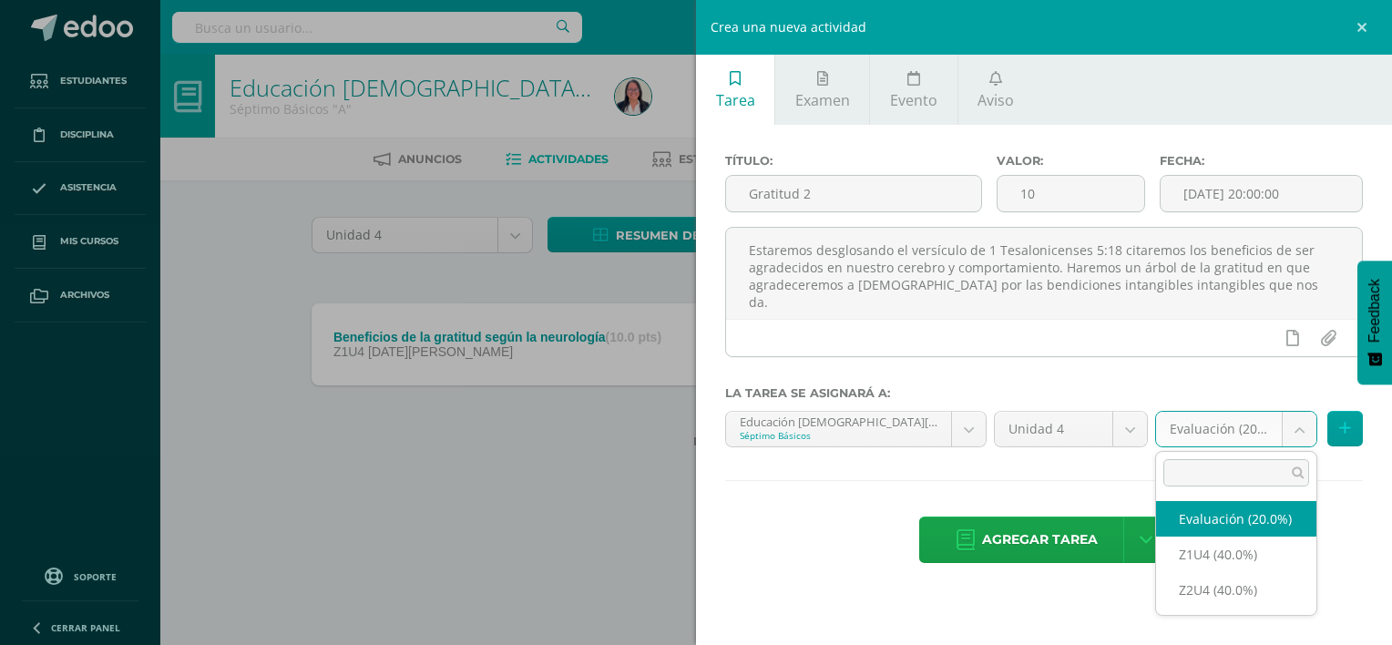
click at [1302, 426] on body "Estudiantes Disciplina Asistencia Mis cursos Archivos Soporte Ayuda Reportar un…" at bounding box center [696, 253] width 1392 height 507
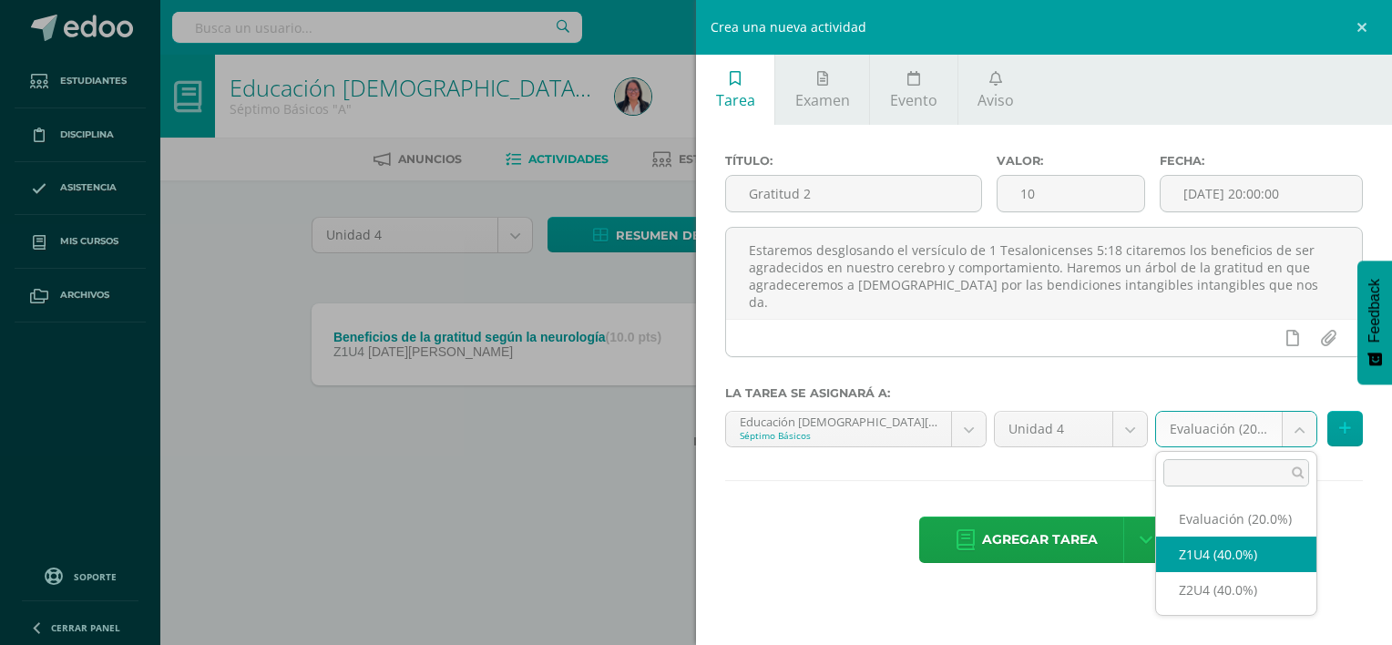
select select "30463"
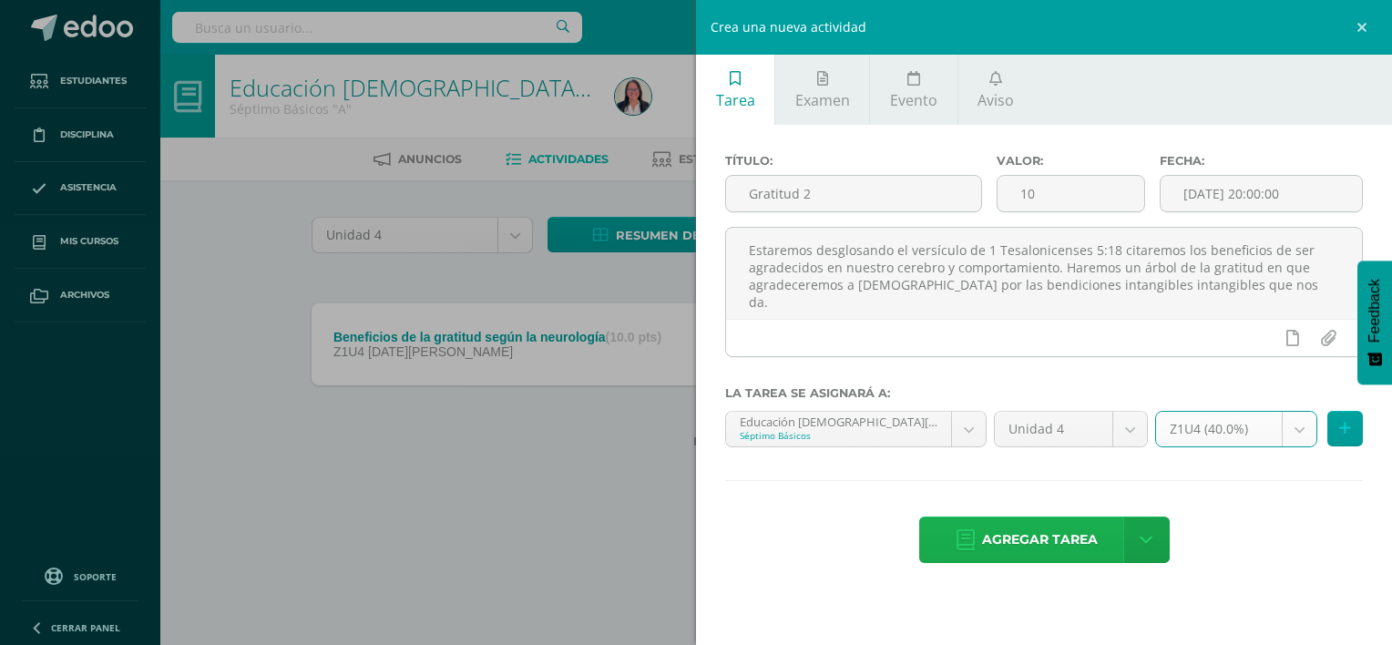
click at [1039, 542] on span "Agregar tarea" at bounding box center [1040, 540] width 116 height 45
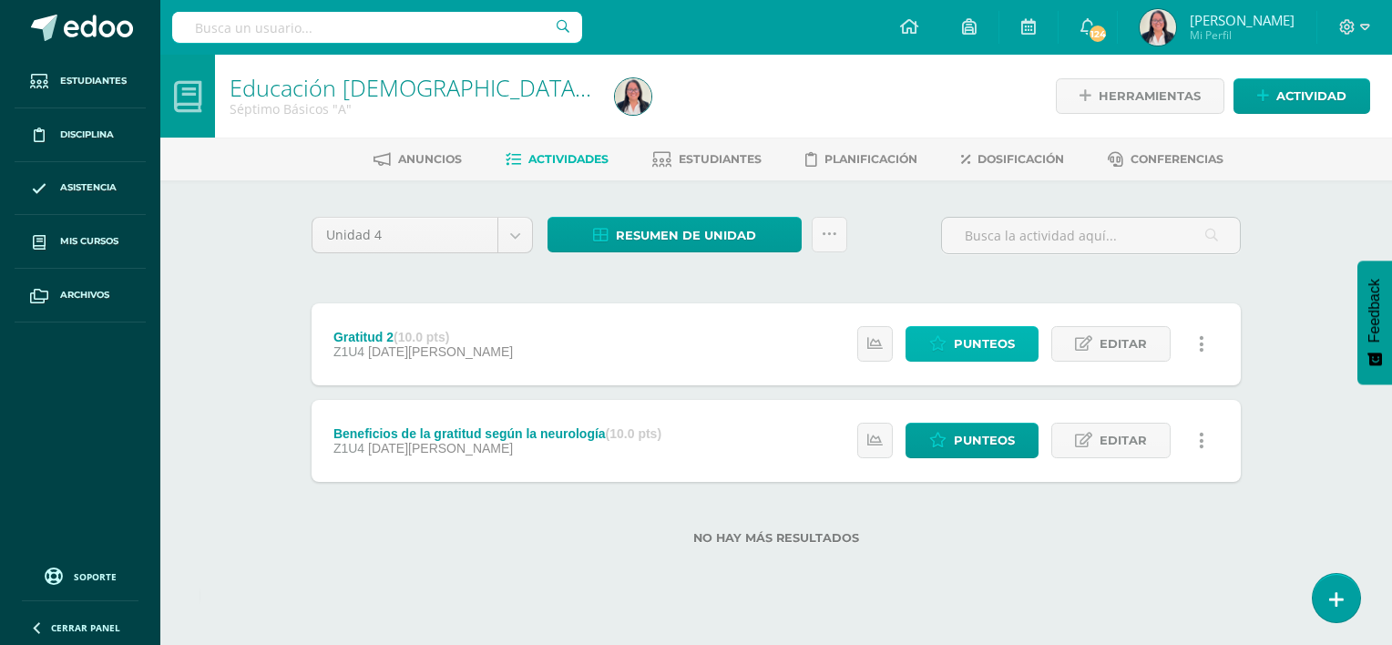
click at [1006, 337] on span "Punteos" at bounding box center [984, 344] width 61 height 34
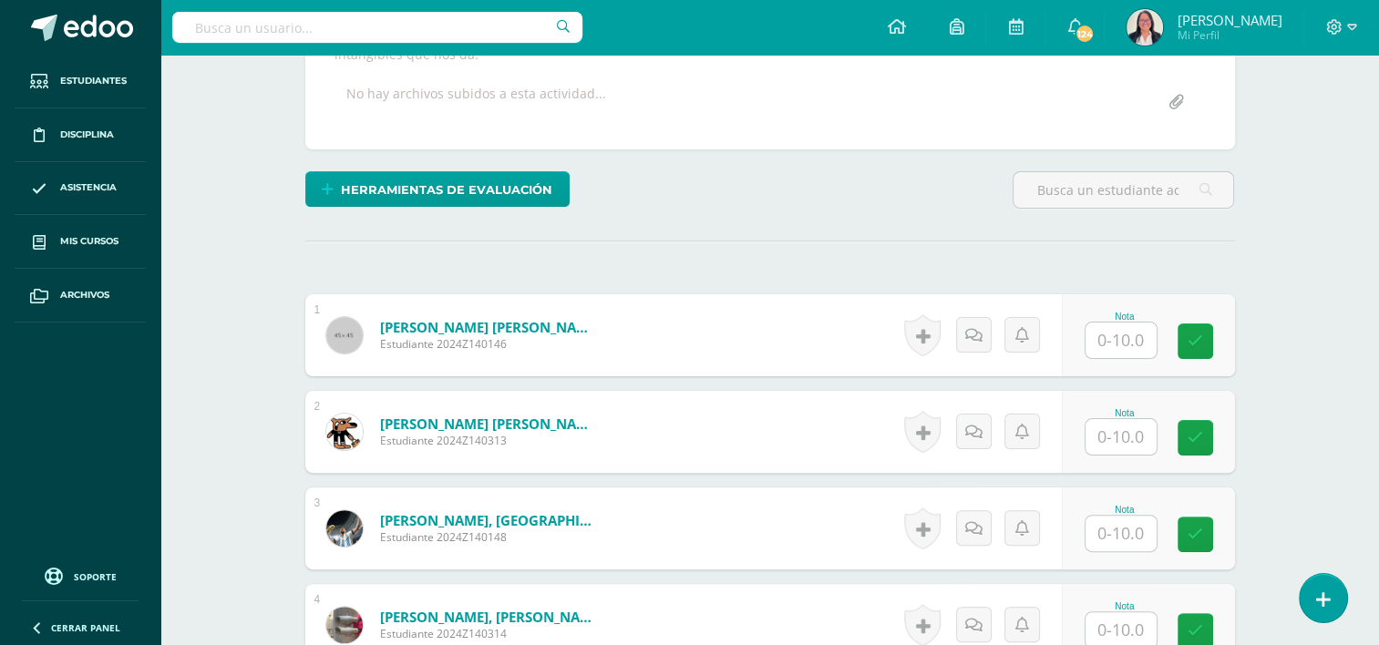
scroll to position [420, 0]
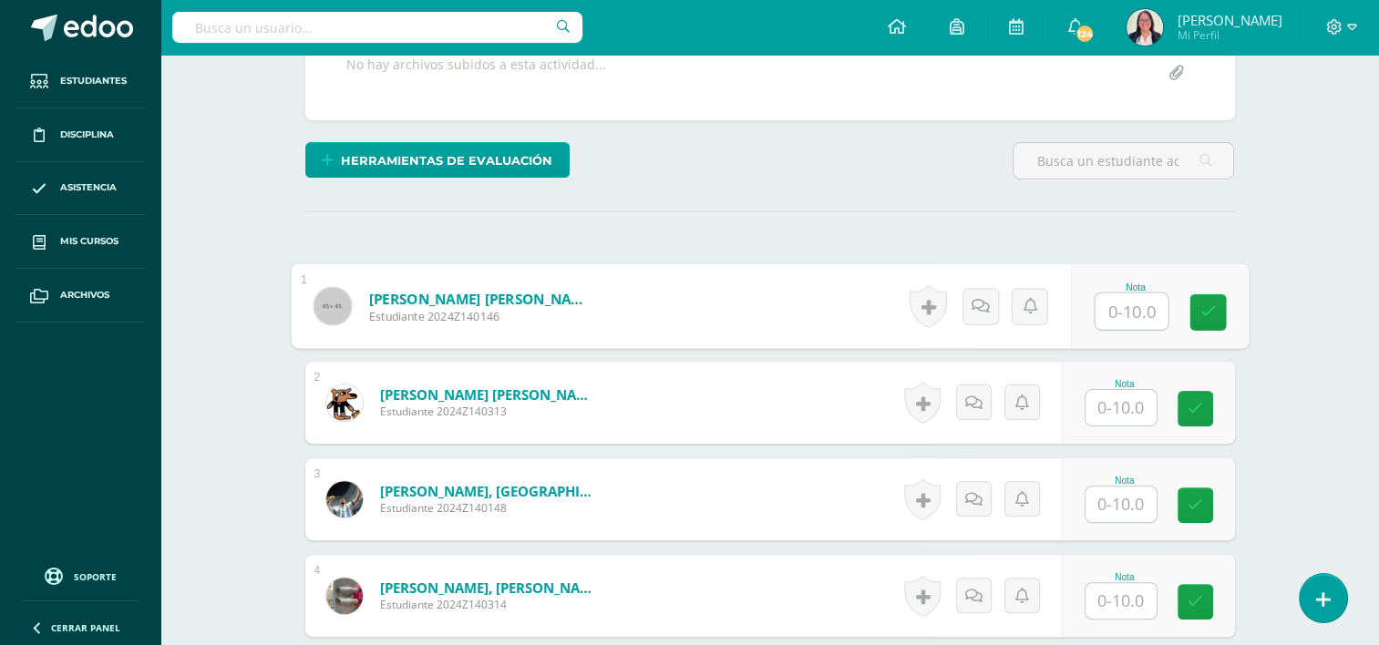
click at [1129, 293] on input "text" at bounding box center [1130, 311] width 73 height 36
